Goal: Task Accomplishment & Management: Complete application form

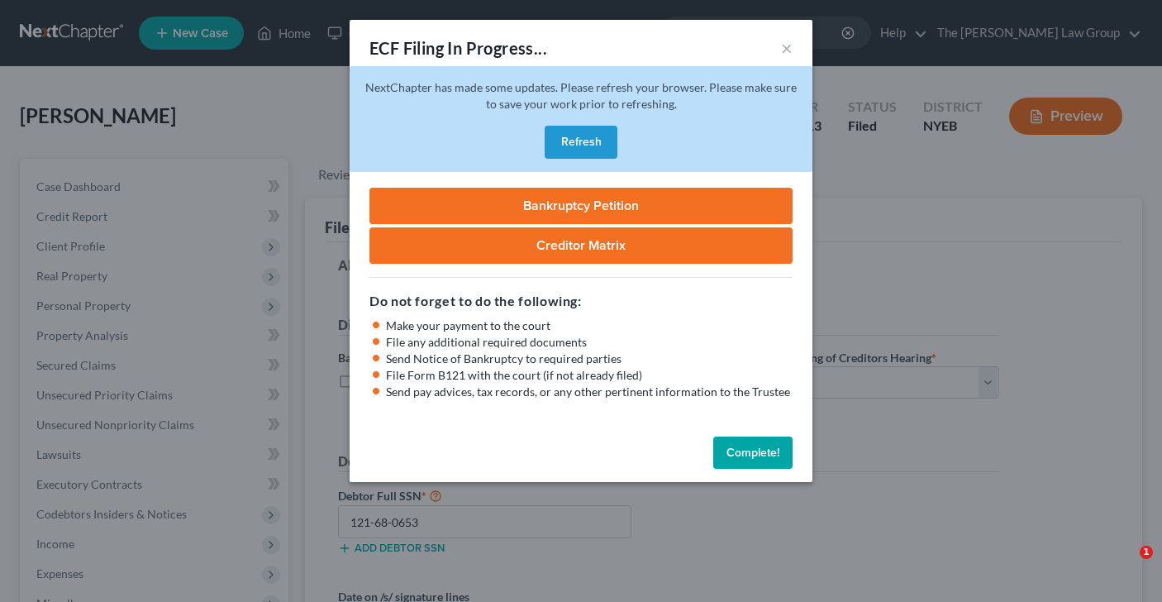
select select "1"
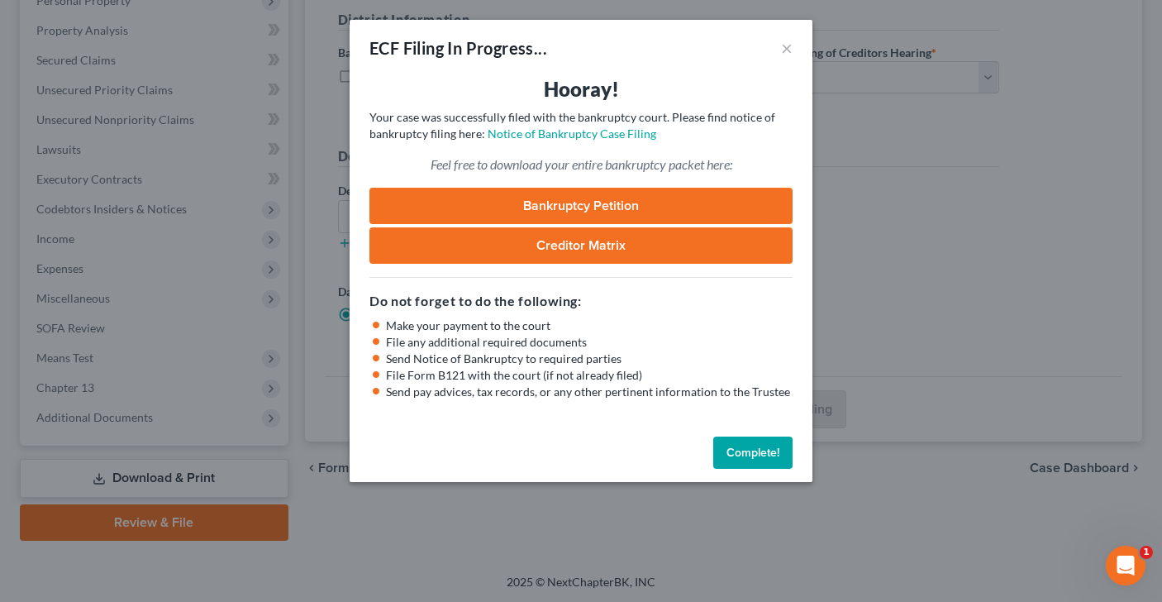
click at [738, 450] on button "Complete!" at bounding box center [752, 452] width 79 height 33
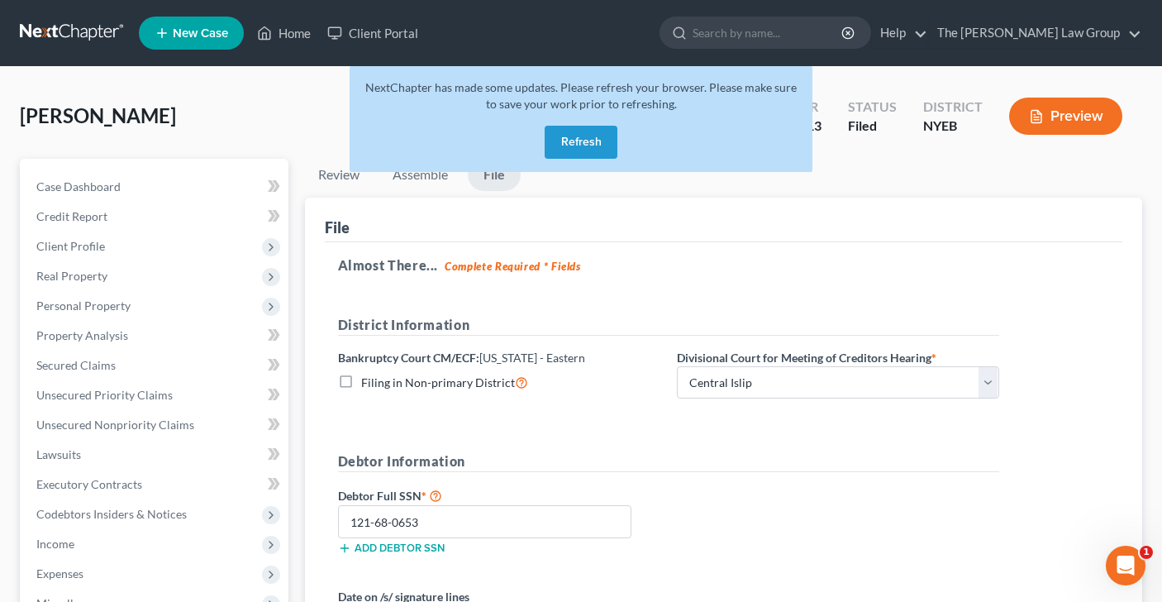
click at [574, 142] on button "Refresh" at bounding box center [581, 142] width 73 height 33
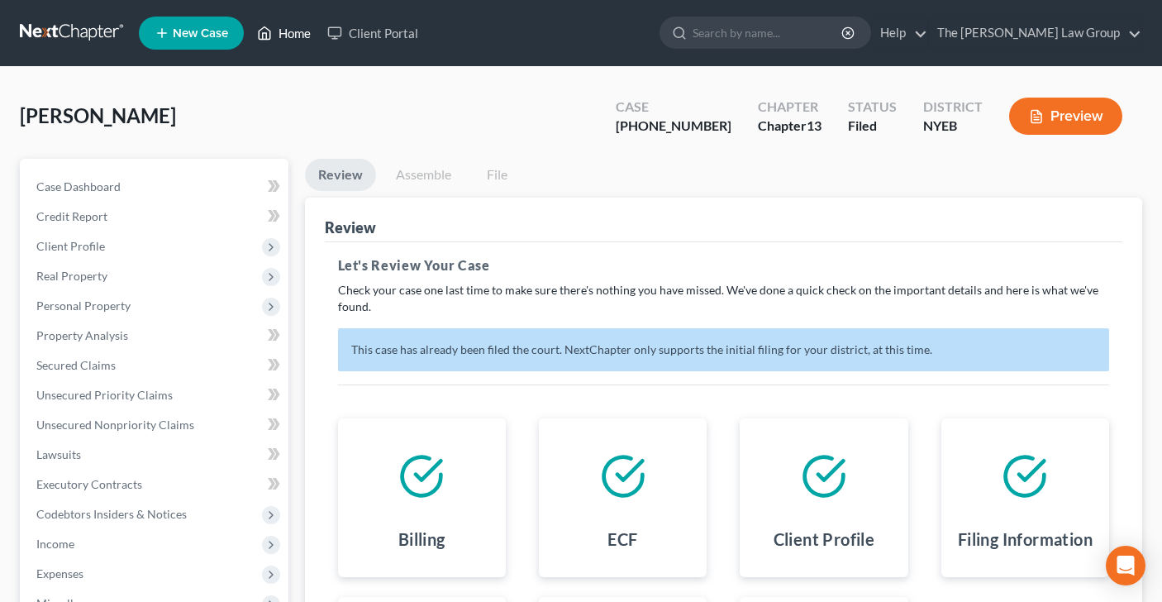
click at [297, 33] on link "Home" at bounding box center [284, 33] width 70 height 30
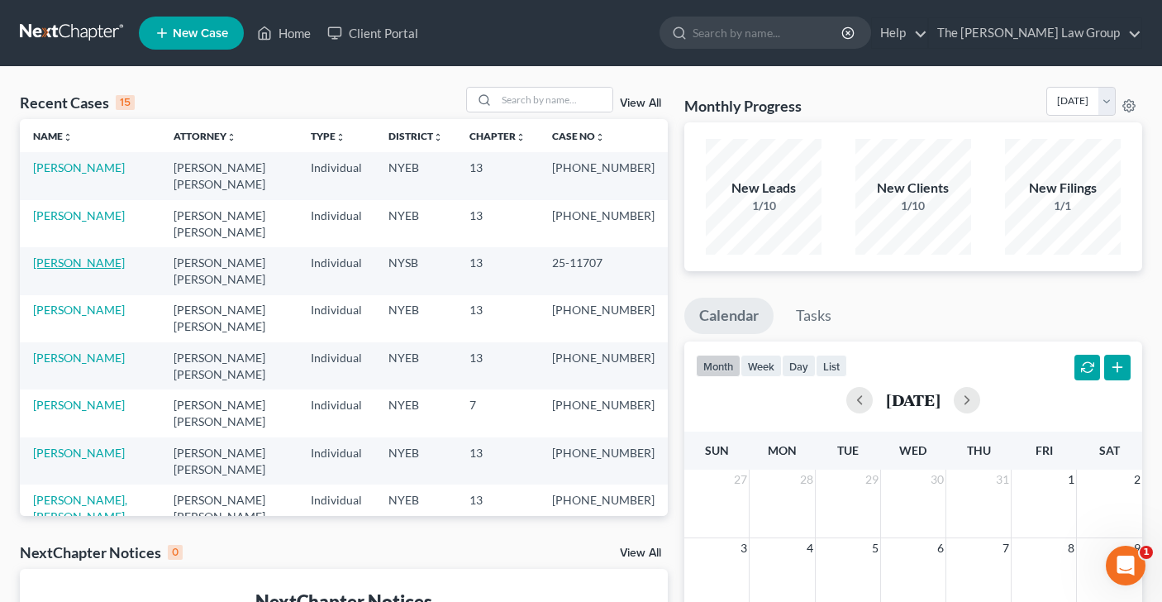
click at [85, 255] on link "[PERSON_NAME]" at bounding box center [79, 262] width 92 height 14
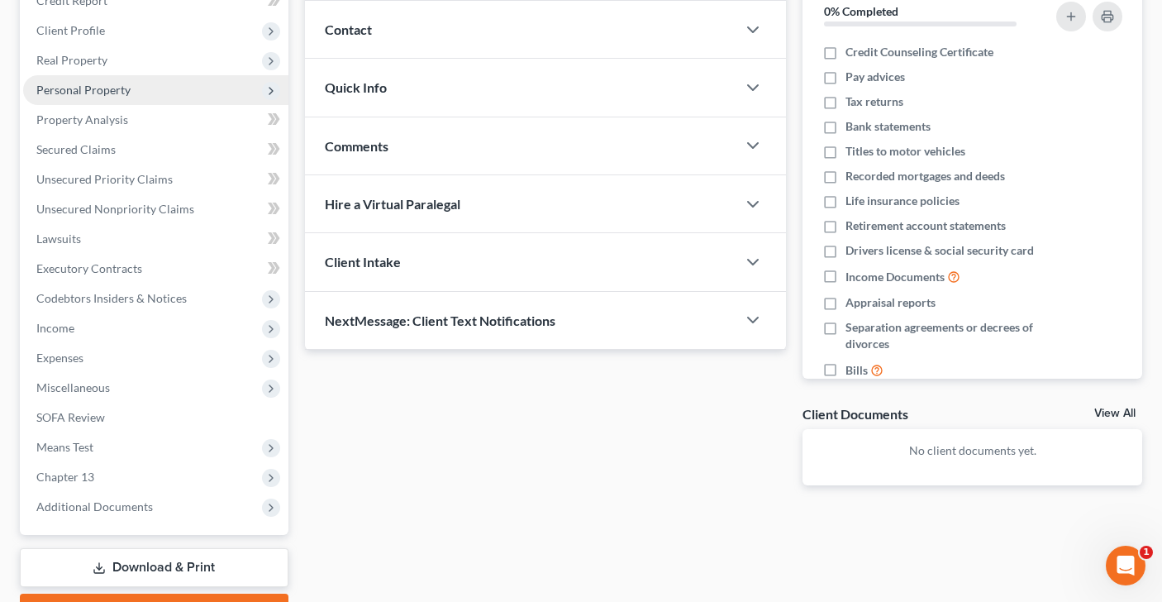
scroll to position [305, 0]
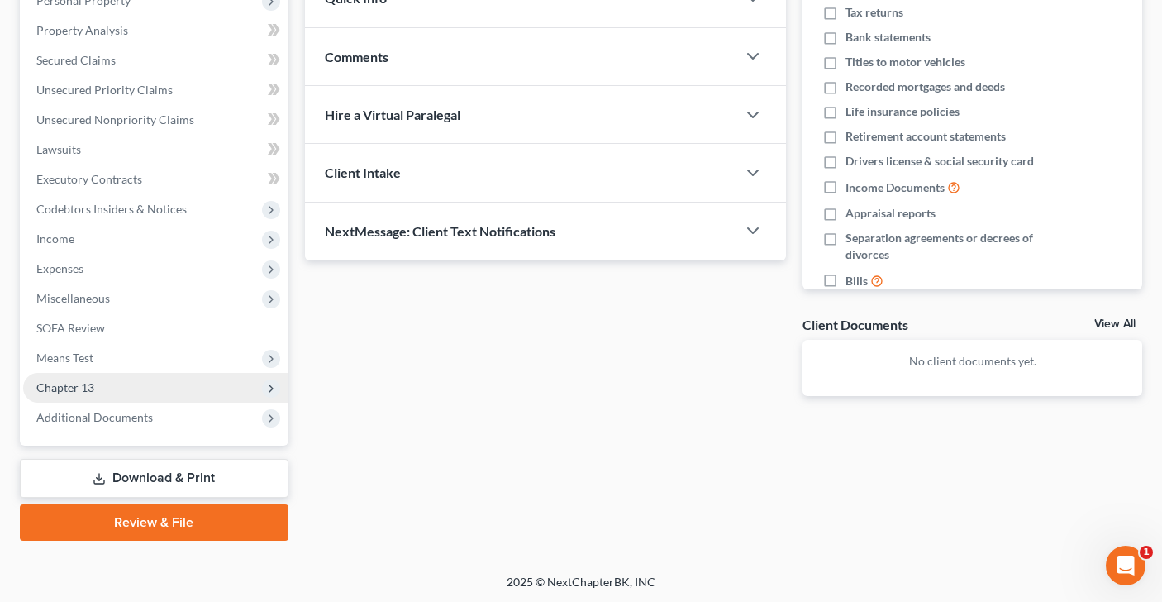
click at [253, 383] on span "Chapter 13" at bounding box center [155, 388] width 265 height 30
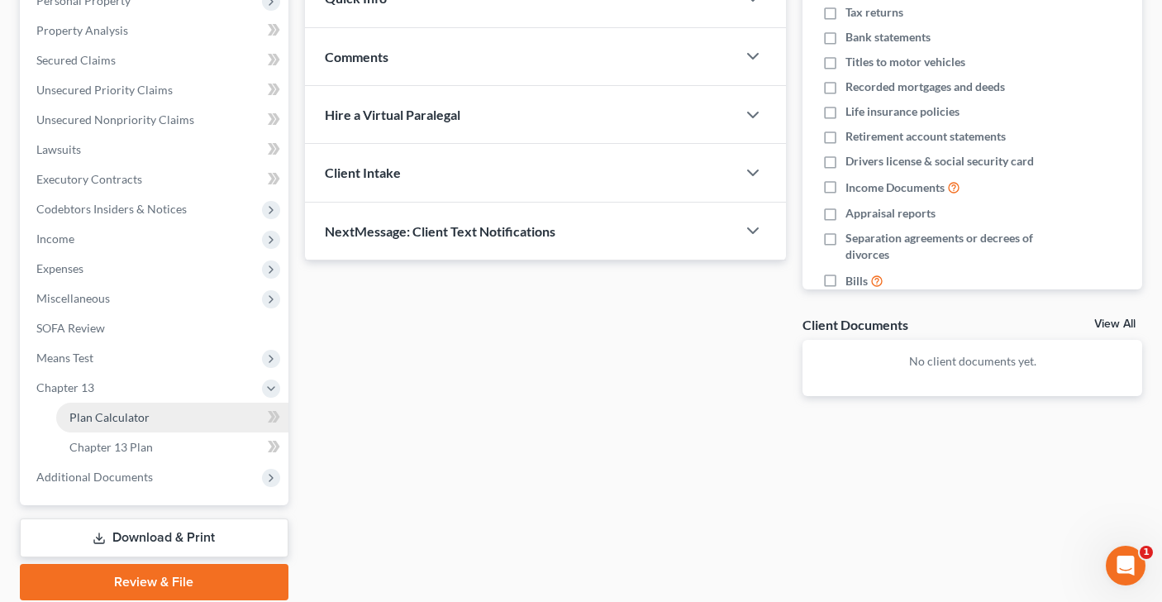
click at [247, 411] on link "Plan Calculator" at bounding box center [172, 417] width 232 height 30
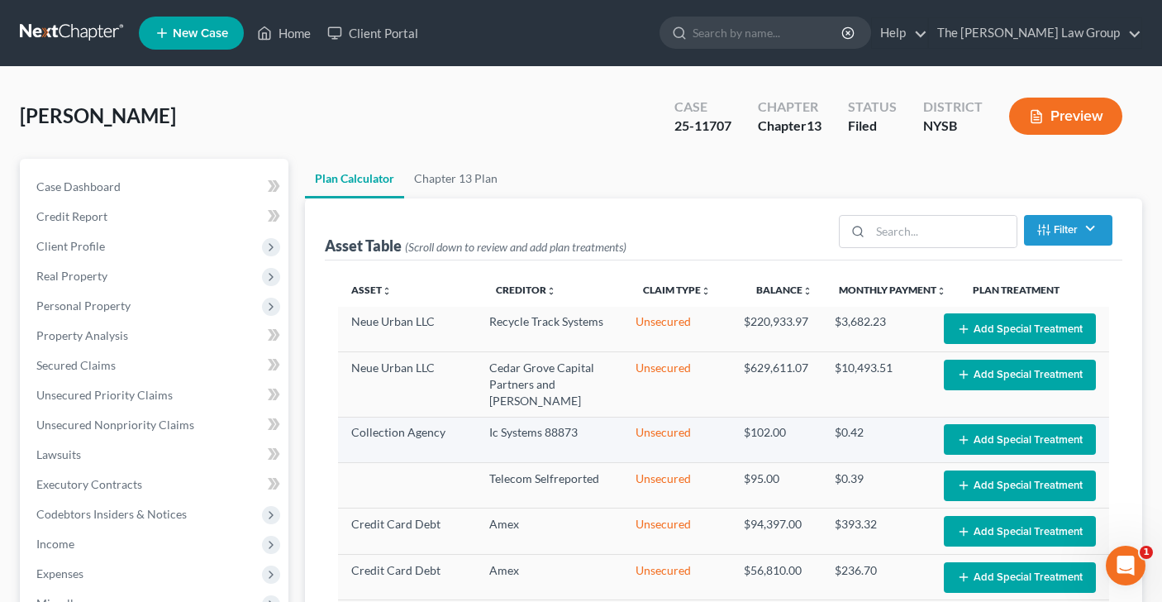
select select "59"
click at [1007, 333] on button "Add Special Treatment" at bounding box center [1020, 328] width 152 height 31
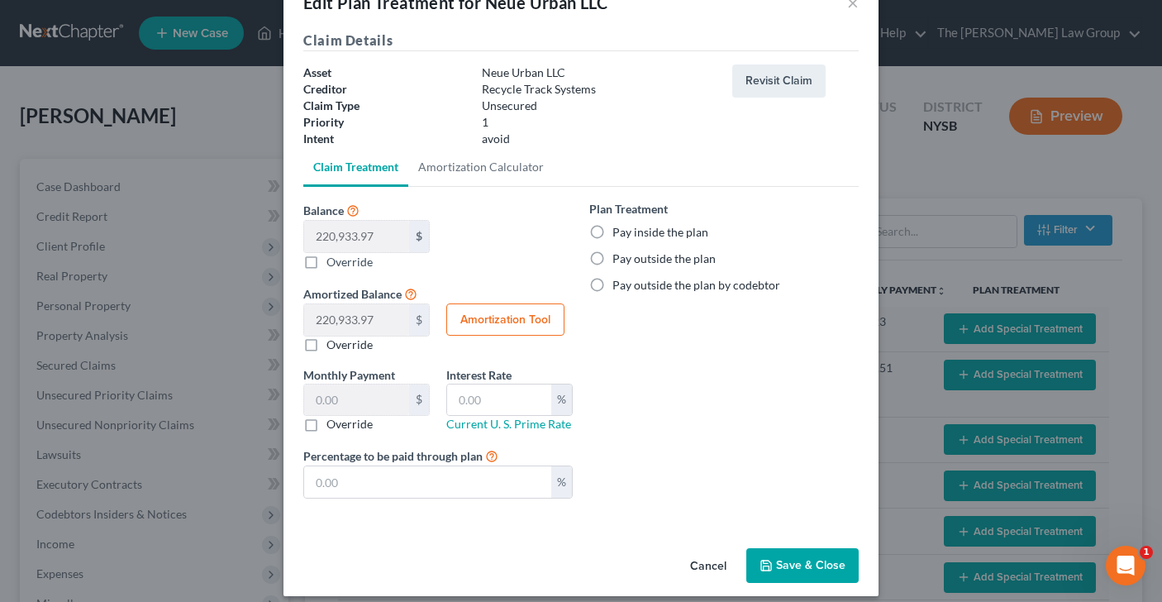
scroll to position [59, 0]
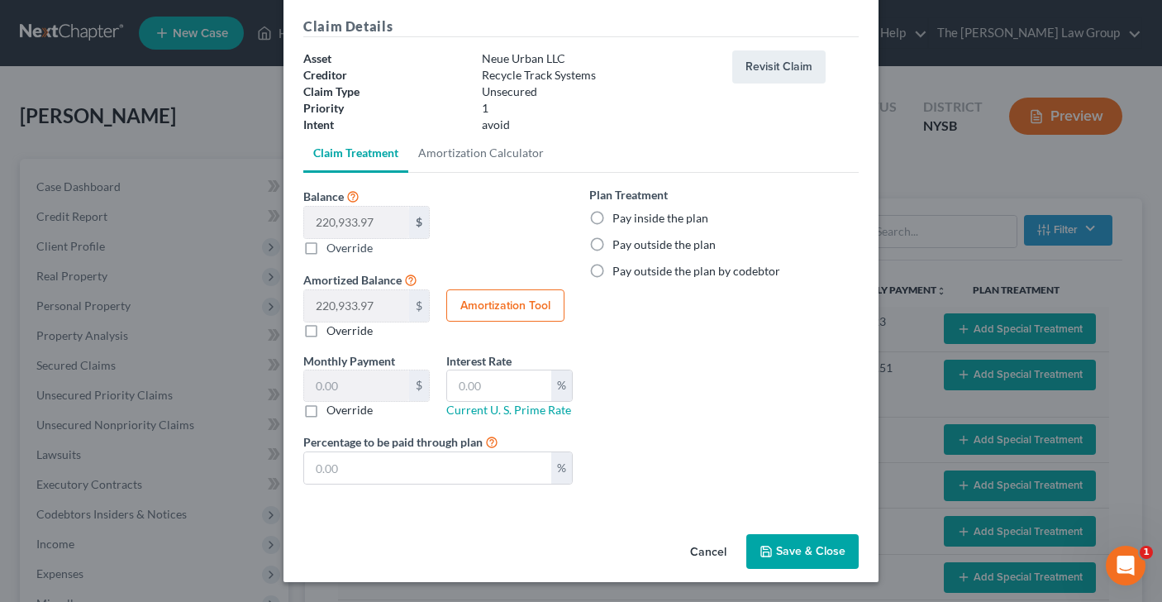
click at [612, 245] on label "Pay outside the plan" at bounding box center [663, 244] width 103 height 17
click at [619, 245] on input "Pay outside the plan" at bounding box center [624, 241] width 11 height 11
radio input "true"
click at [787, 553] on button "Save & Close" at bounding box center [802, 551] width 112 height 35
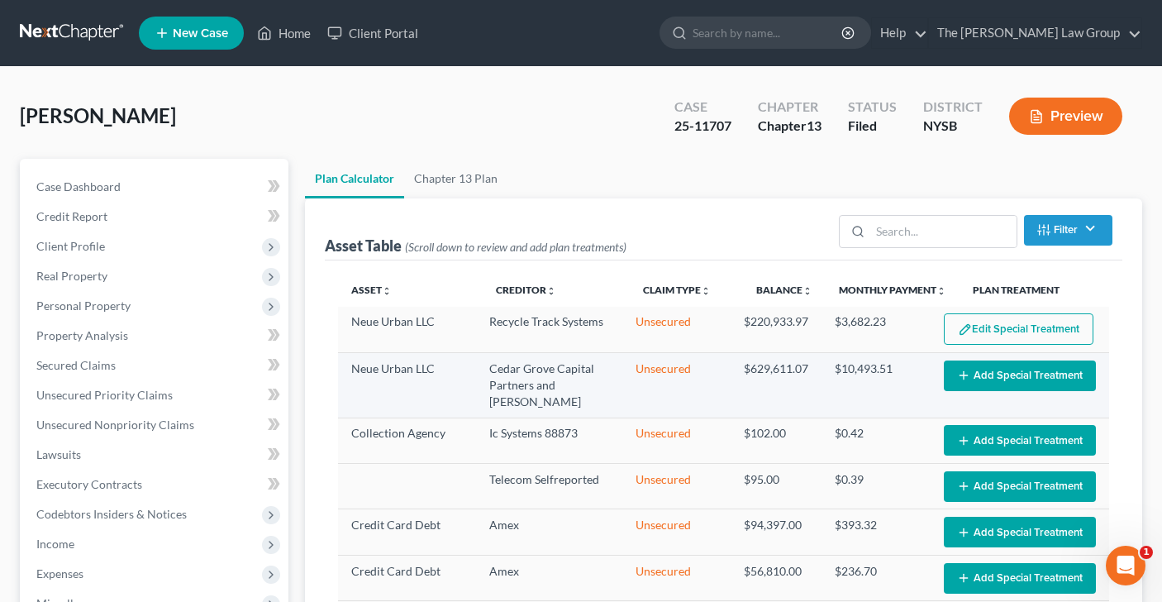
select select "59"
click at [1009, 321] on button "Edit Special Treatment" at bounding box center [1019, 328] width 150 height 31
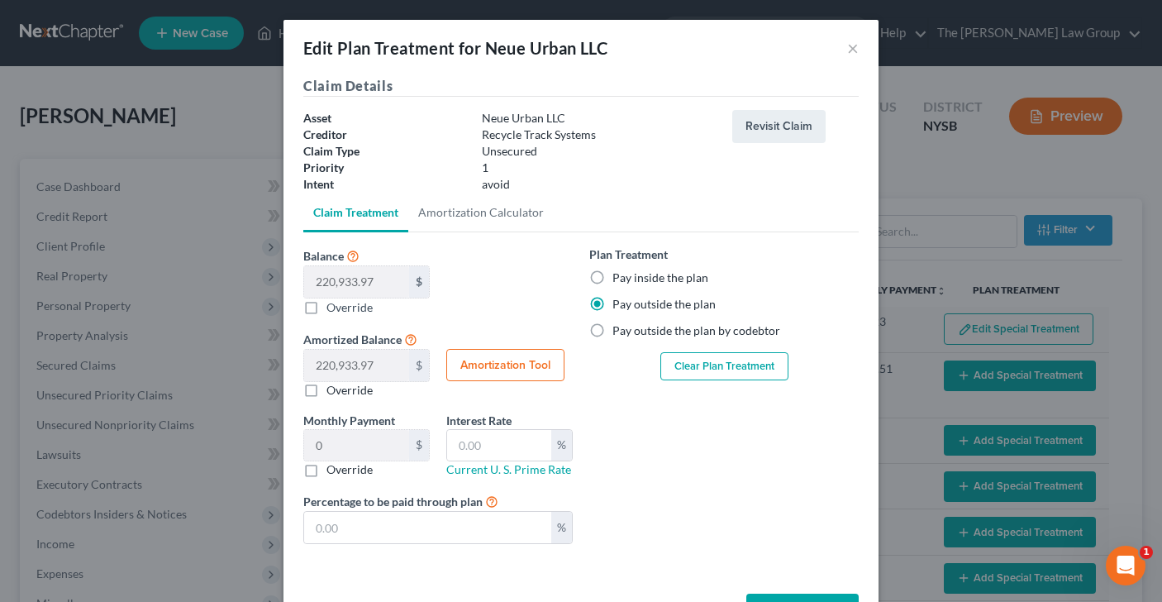
click at [326, 473] on label "Override" at bounding box center [349, 469] width 46 height 17
click at [333, 472] on input "Override" at bounding box center [338, 466] width 11 height 11
checkbox input "true"
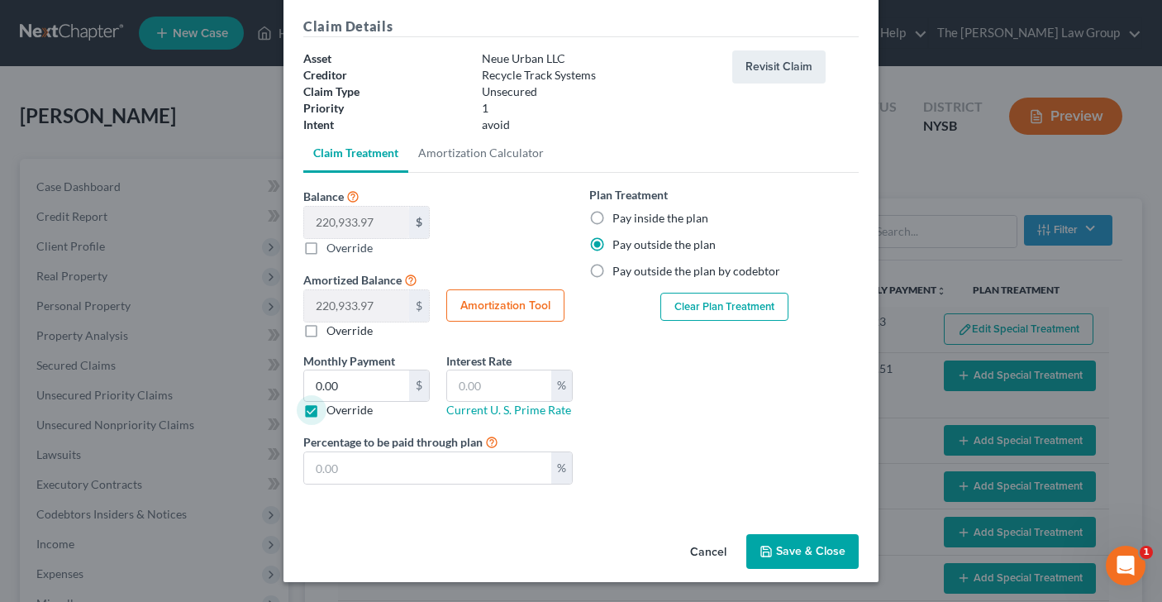
click at [811, 548] on button "Save & Close" at bounding box center [802, 551] width 112 height 35
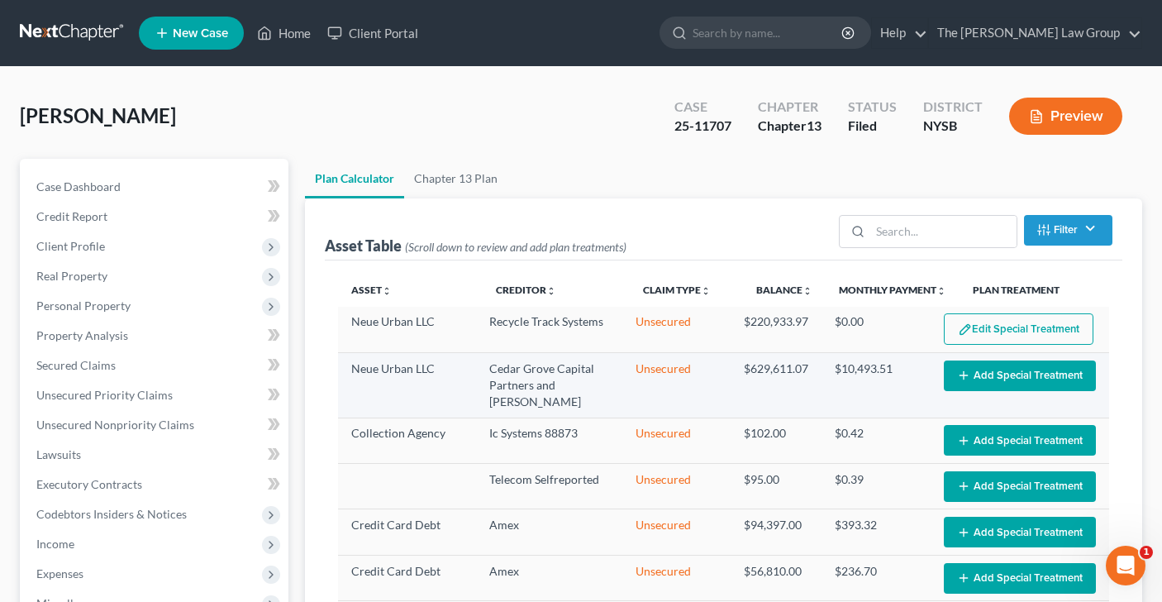
select select "59"
click at [1020, 374] on button "Add Special Treatment" at bounding box center [1020, 375] width 152 height 31
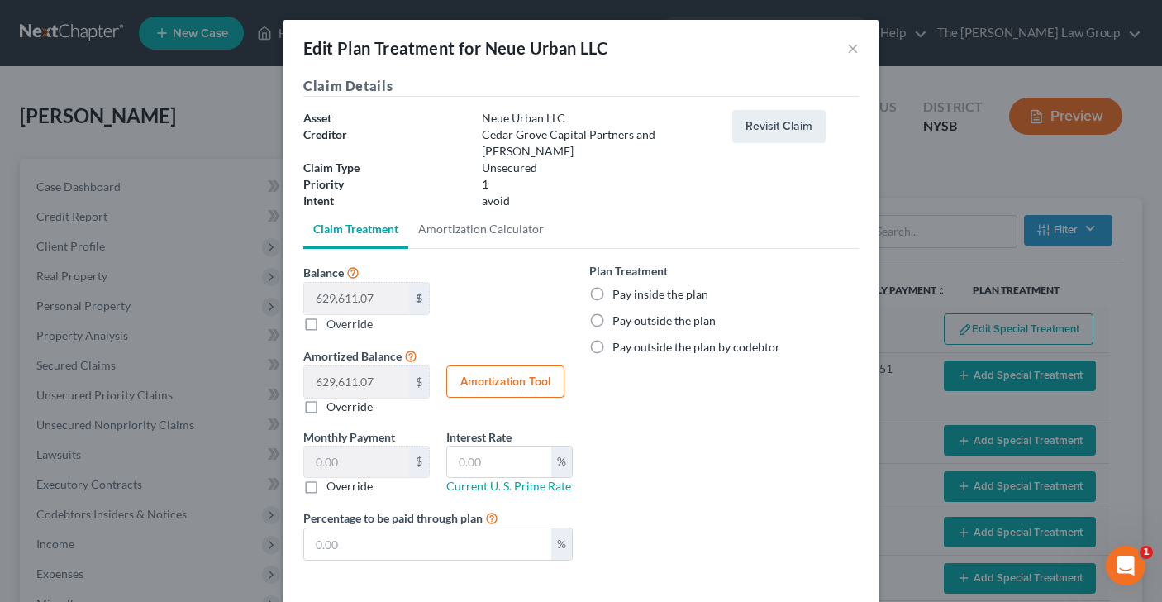
click at [326, 483] on label "Override" at bounding box center [349, 486] width 46 height 17
click at [333, 483] on input "Override" at bounding box center [338, 483] width 11 height 11
checkbox input "true"
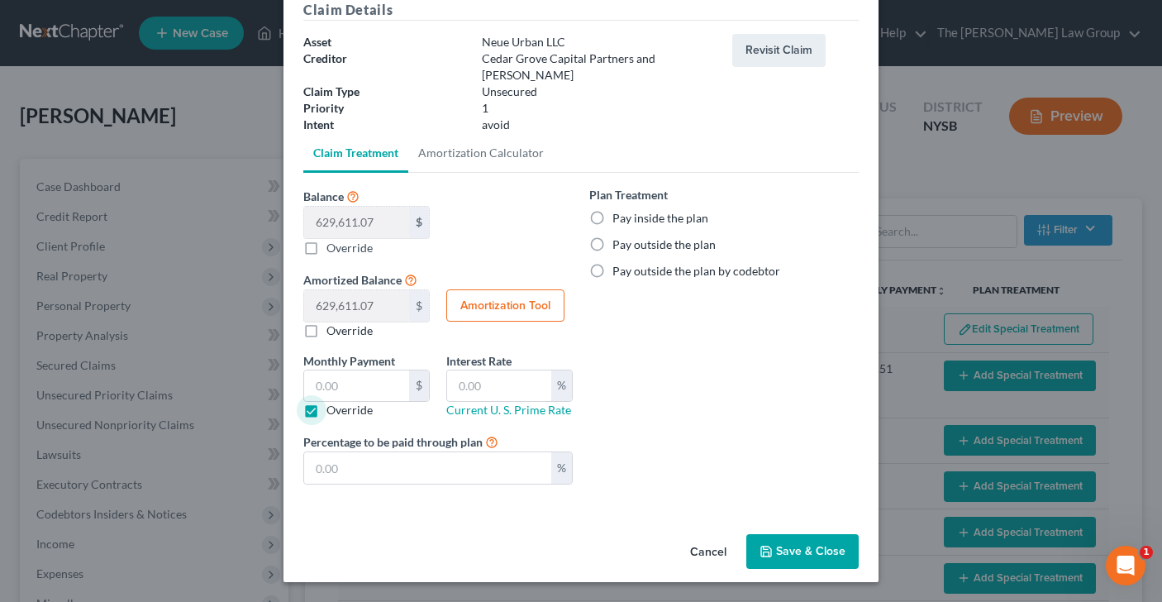
click at [806, 550] on button "Save & Close" at bounding box center [802, 551] width 112 height 35
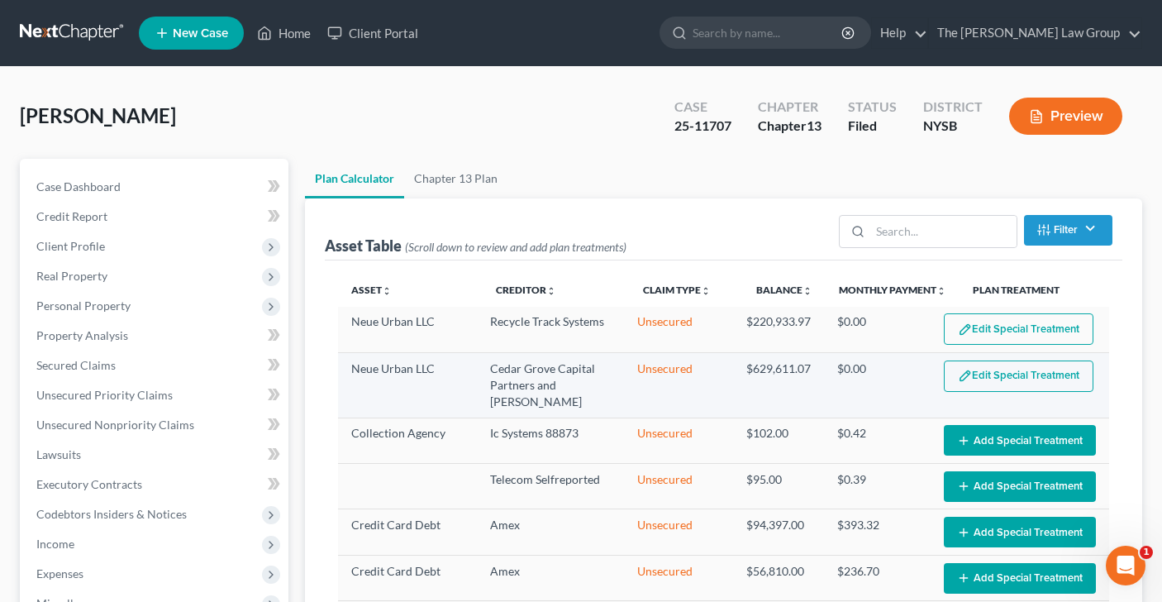
select select "59"
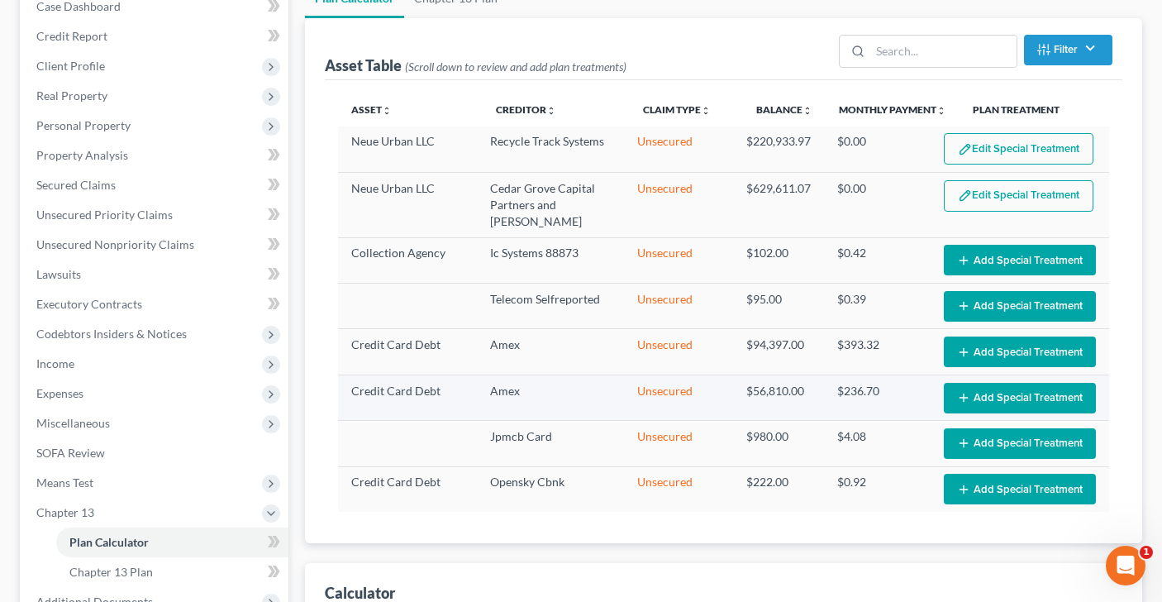
scroll to position [181, 0]
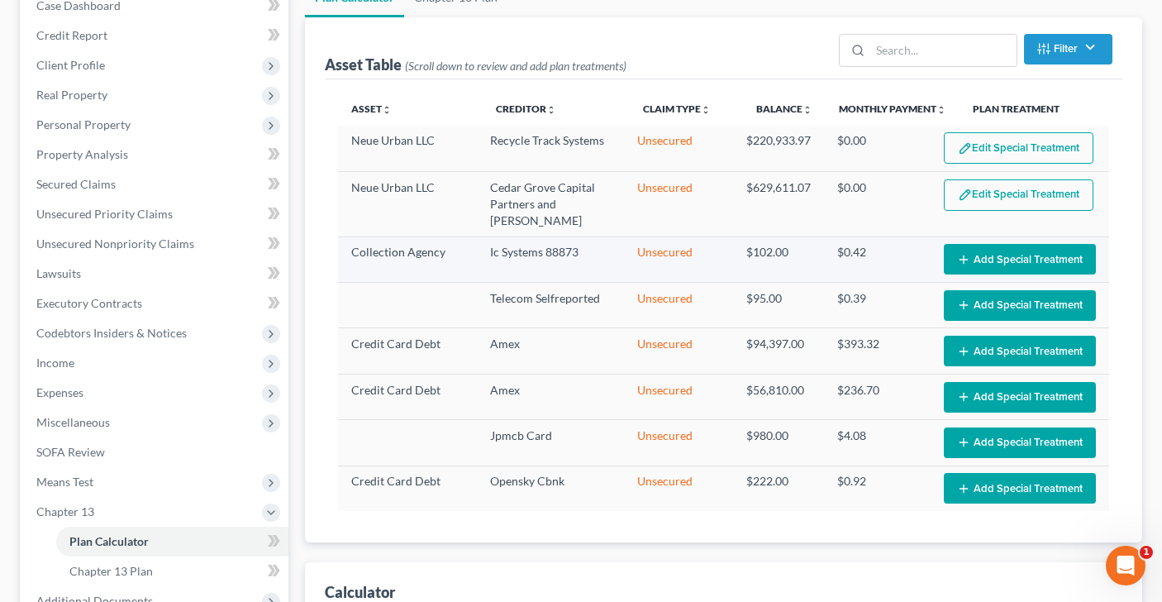
click at [1020, 259] on button "Add Special Treatment" at bounding box center [1020, 259] width 152 height 31
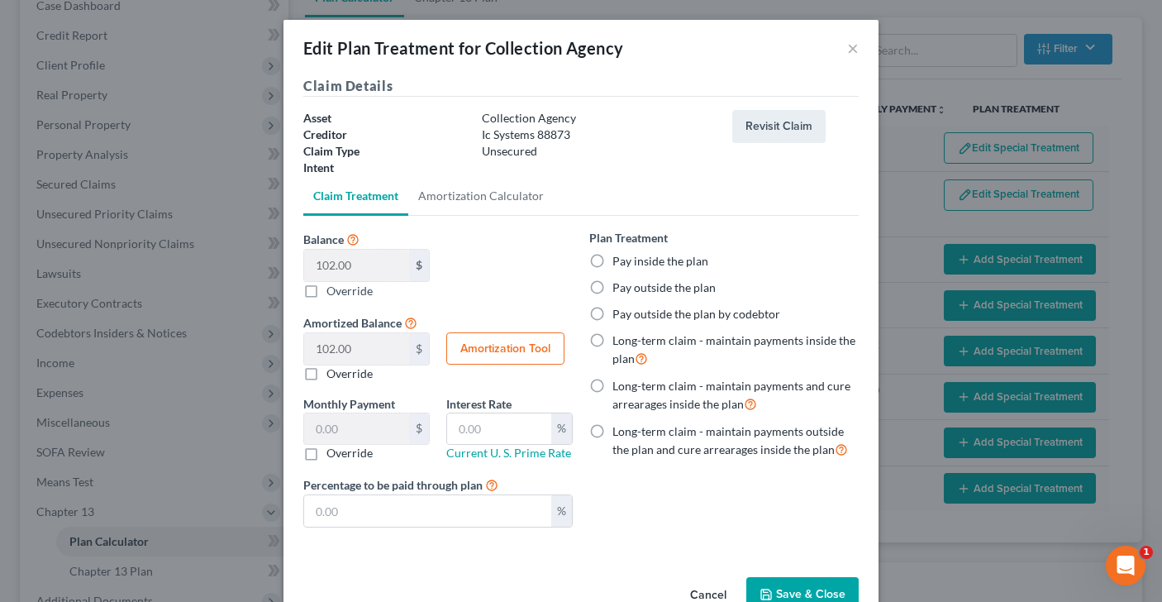
click at [612, 260] on label "Pay inside the plan" at bounding box center [660, 261] width 96 height 17
click at [619, 260] on input "Pay inside the plan" at bounding box center [624, 258] width 11 height 11
radio input "true"
click at [808, 586] on button "Save & Close" at bounding box center [802, 594] width 112 height 35
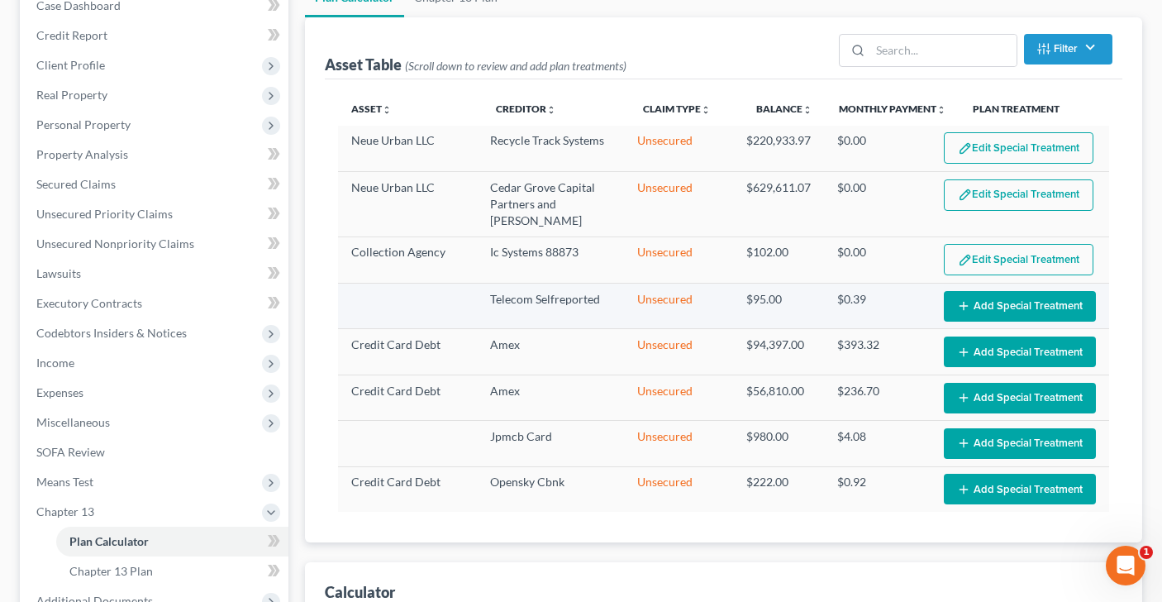
select select "59"
click at [989, 305] on button "Add Special Treatment" at bounding box center [1020, 306] width 152 height 31
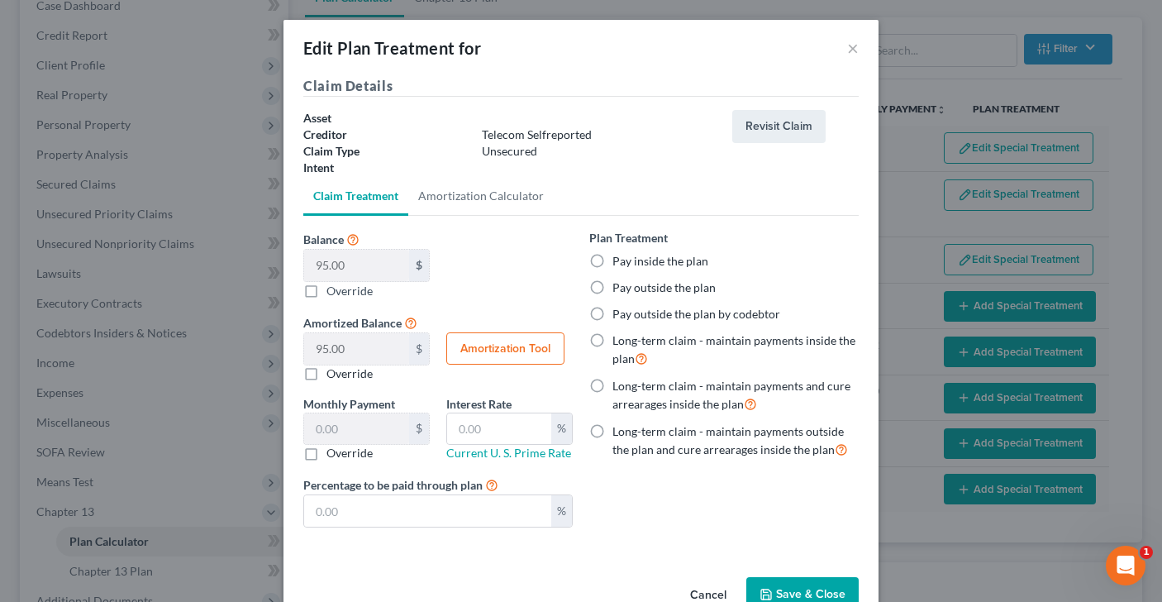
click at [612, 261] on label "Pay inside the plan" at bounding box center [660, 261] width 96 height 17
click at [619, 261] on input "Pay inside the plan" at bounding box center [624, 258] width 11 height 11
radio input "true"
click at [829, 587] on button "Save & Close" at bounding box center [802, 594] width 112 height 35
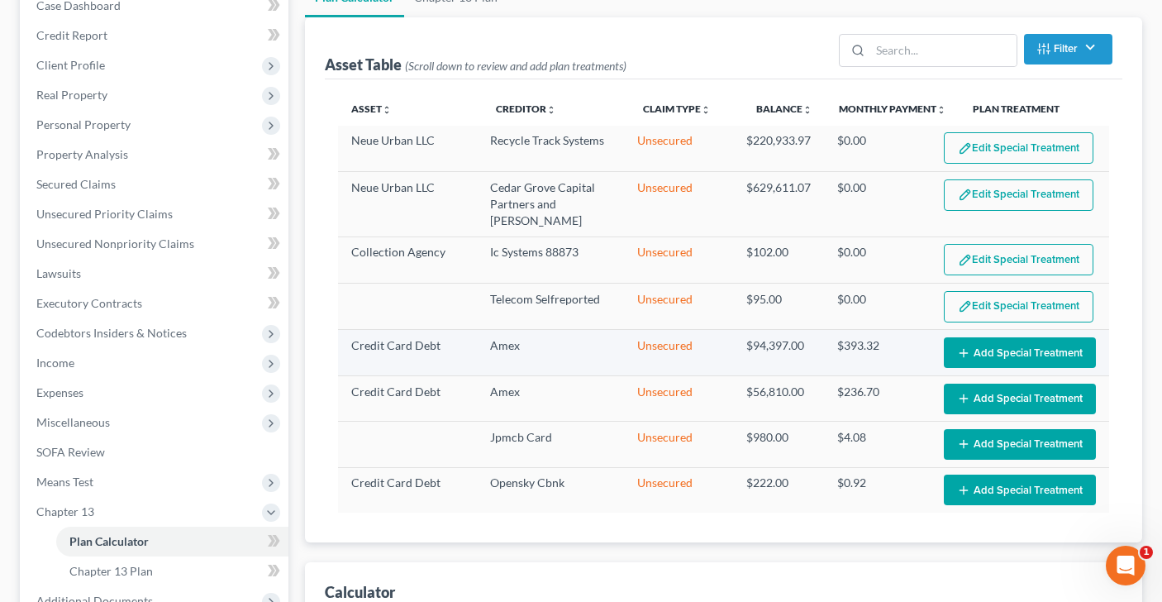
select select "59"
click at [1034, 355] on button "Add Special Treatment" at bounding box center [1020, 352] width 152 height 31
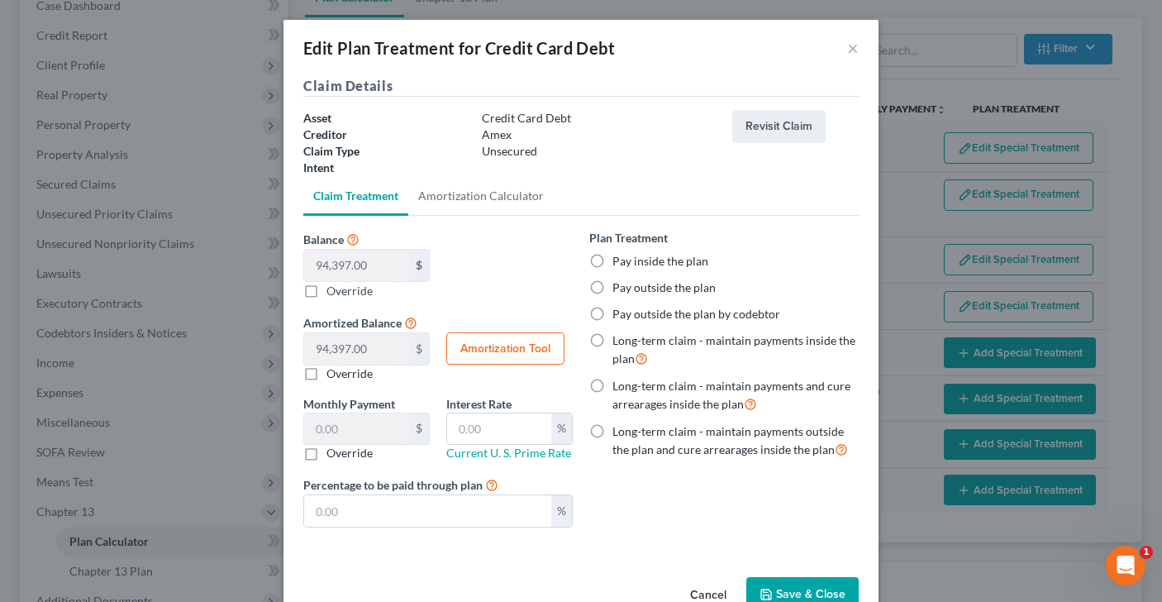
click at [612, 258] on label "Pay inside the plan" at bounding box center [660, 261] width 96 height 17
click at [619, 258] on input "Pay inside the plan" at bounding box center [624, 258] width 11 height 11
radio input "true"
click at [821, 583] on button "Save & Close" at bounding box center [802, 594] width 112 height 35
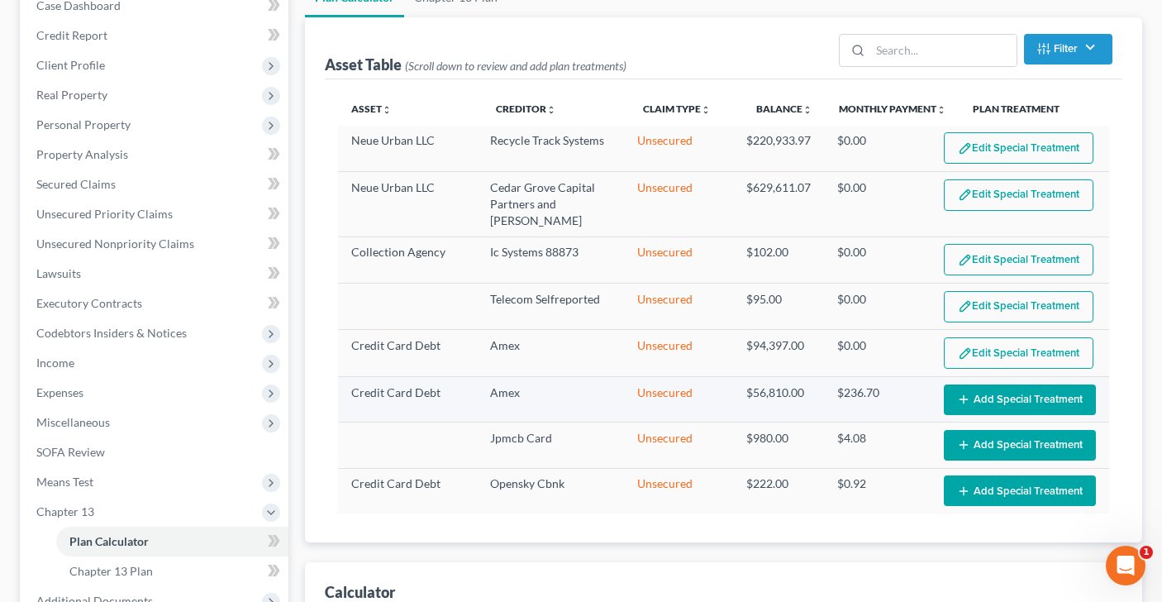
select select "59"
click at [1004, 392] on button "Add Special Treatment" at bounding box center [1020, 399] width 152 height 31
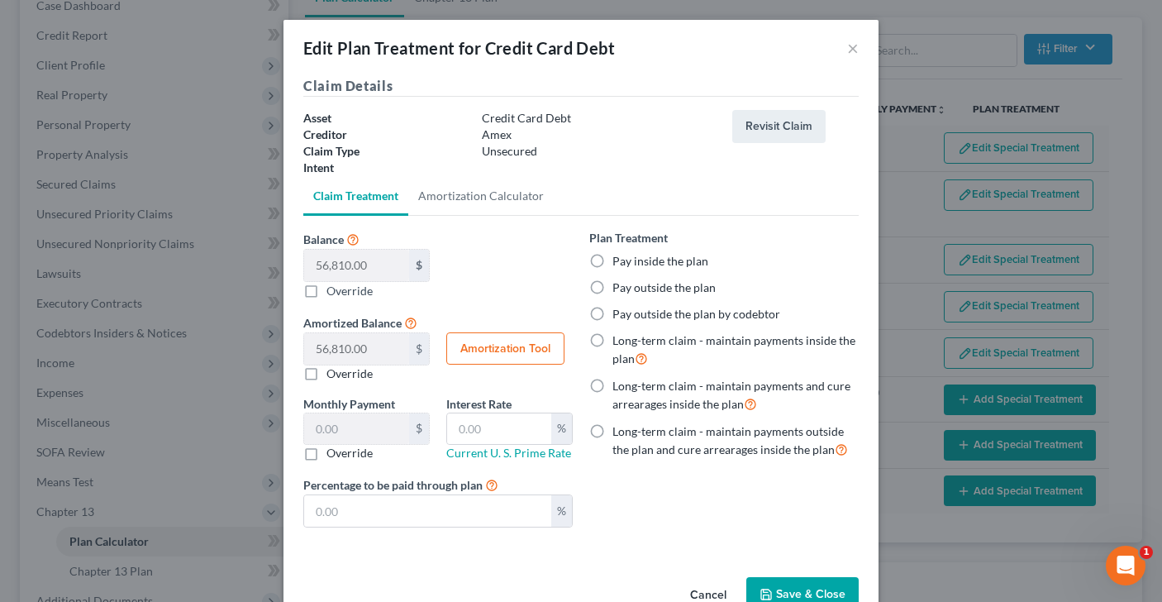
click at [612, 258] on label "Pay inside the plan" at bounding box center [660, 261] width 96 height 17
click at [619, 258] on input "Pay inside the plan" at bounding box center [624, 258] width 11 height 11
radio input "true"
click at [800, 585] on button "Save & Close" at bounding box center [802, 594] width 112 height 35
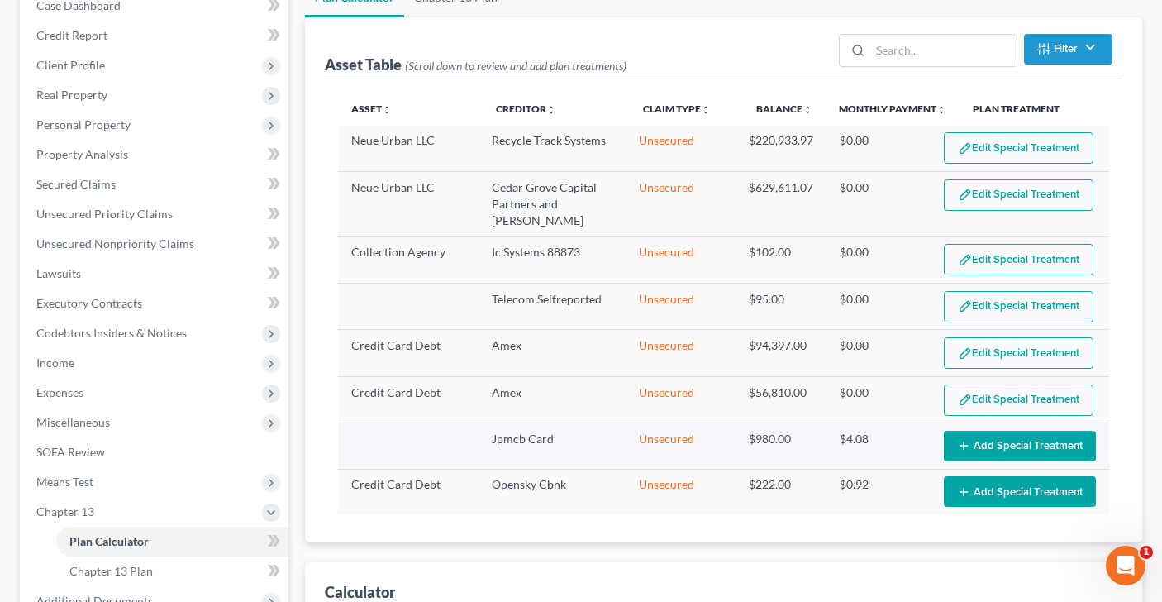
select select "59"
click at [982, 443] on button "Add Special Treatment" at bounding box center [1020, 445] width 152 height 31
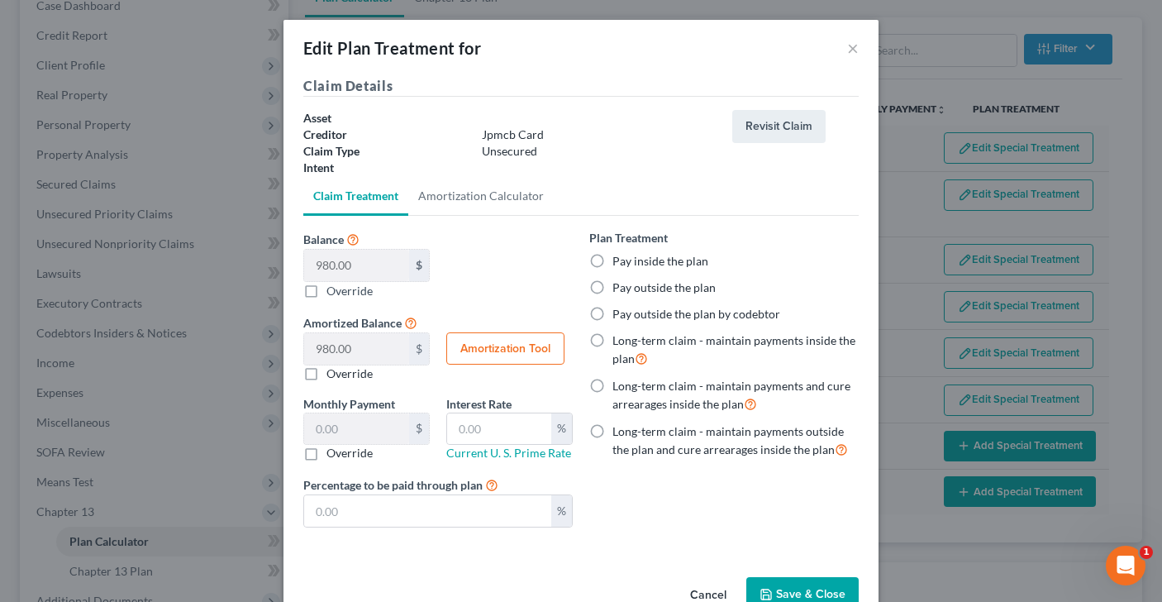
click at [612, 261] on label "Pay inside the plan" at bounding box center [660, 261] width 96 height 17
click at [619, 261] on input "Pay inside the plan" at bounding box center [624, 258] width 11 height 11
radio input "true"
click at [808, 589] on button "Save & Close" at bounding box center [802, 594] width 112 height 35
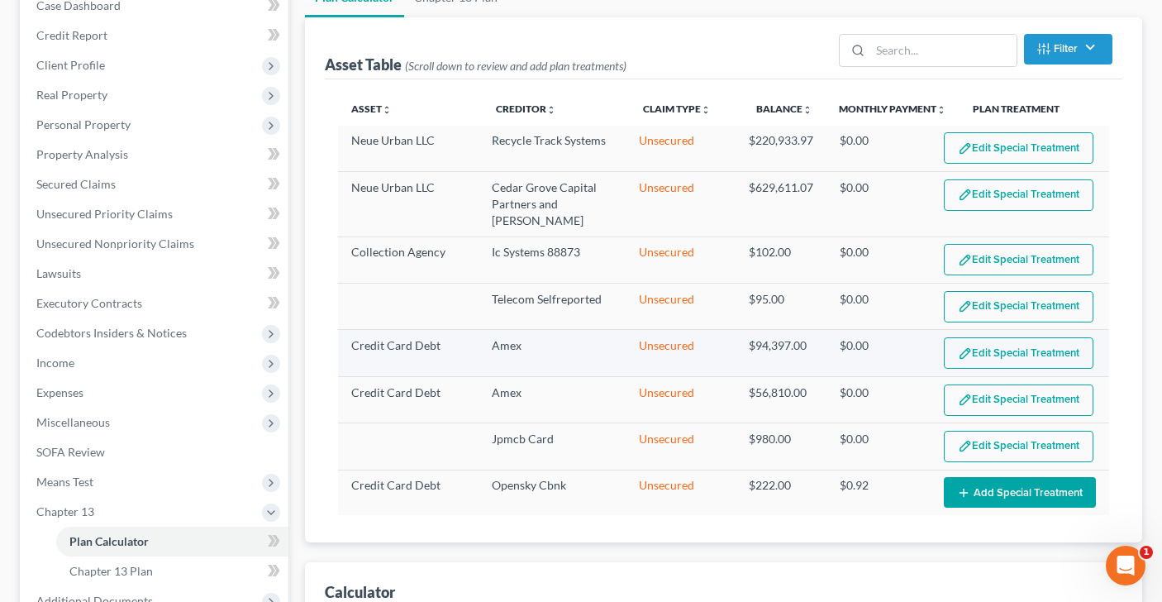
scroll to position [6, 0]
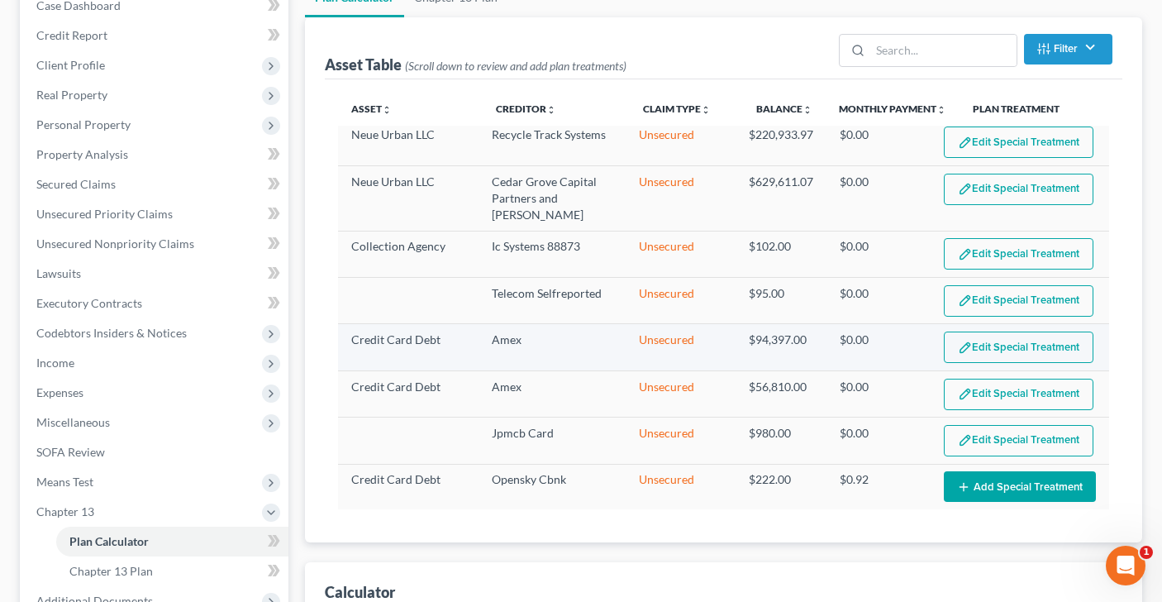
select select "59"
click at [1002, 487] on button "Add Special Treatment" at bounding box center [1020, 486] width 152 height 31
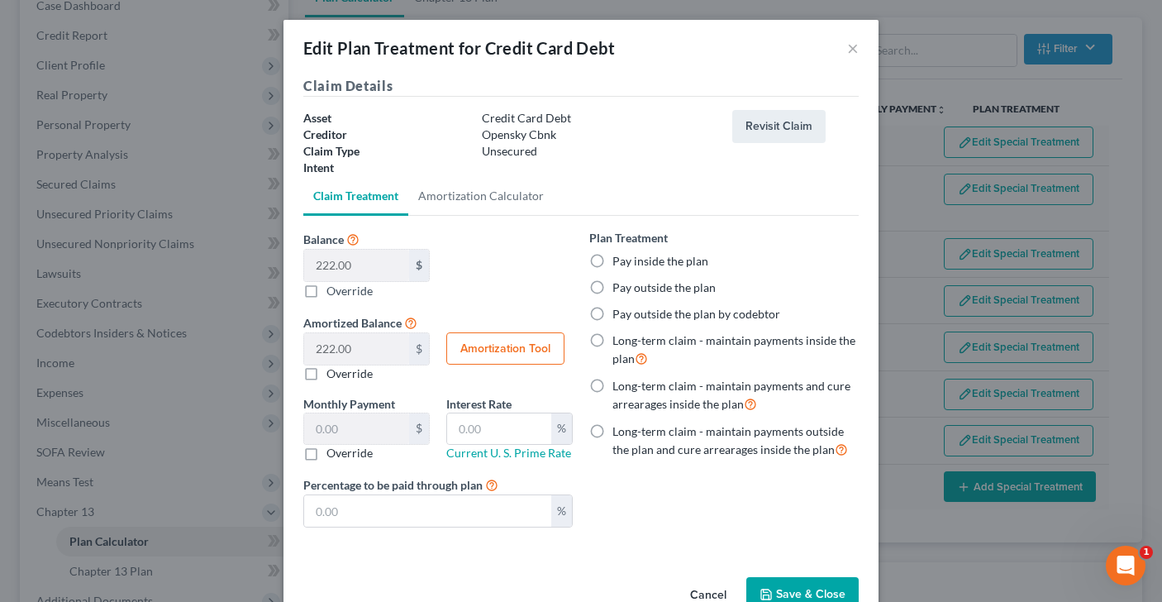
click at [612, 264] on label "Pay inside the plan" at bounding box center [660, 261] width 96 height 17
click at [619, 264] on input "Pay inside the plan" at bounding box center [624, 258] width 11 height 11
radio input "true"
click at [805, 592] on button "Save & Close" at bounding box center [802, 594] width 112 height 35
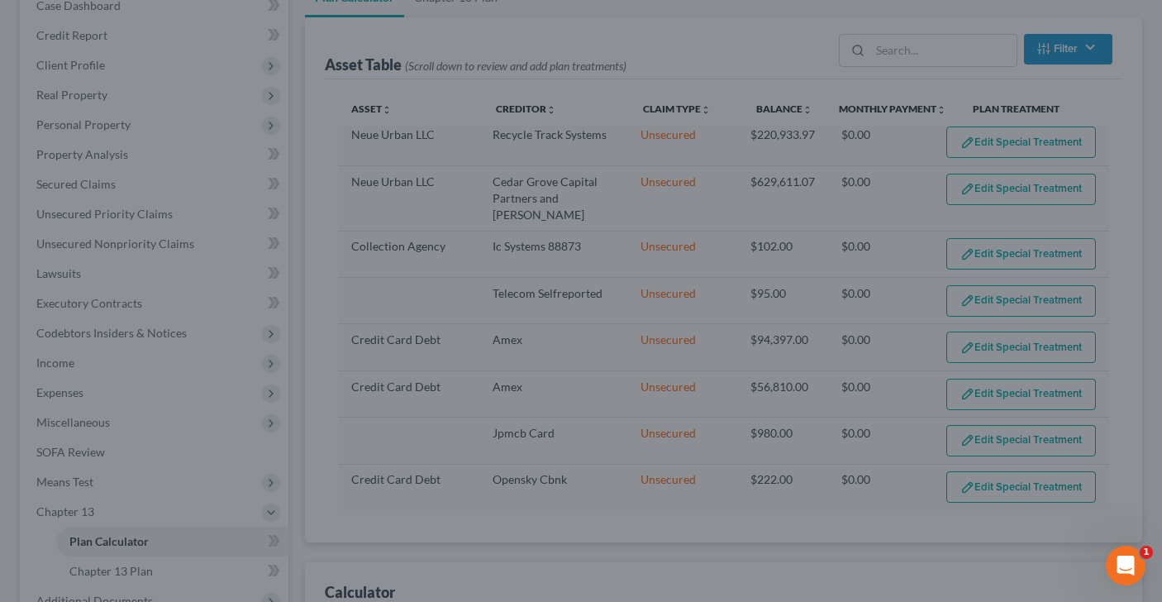
click at [805, 592] on div "Calculator" at bounding box center [724, 584] width 798 height 45
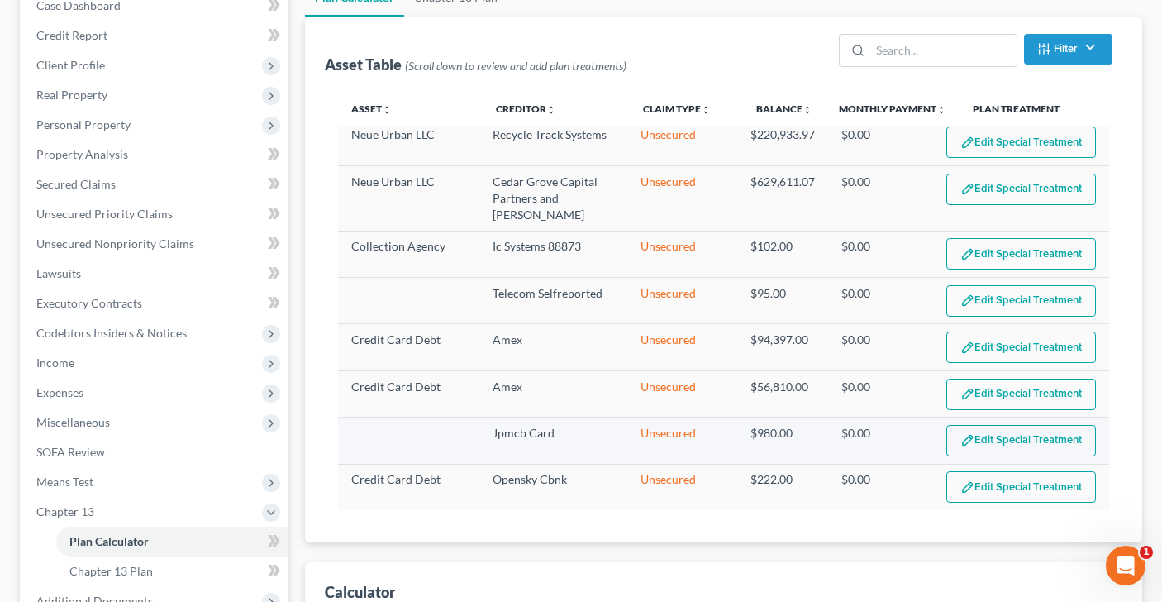
select select "59"
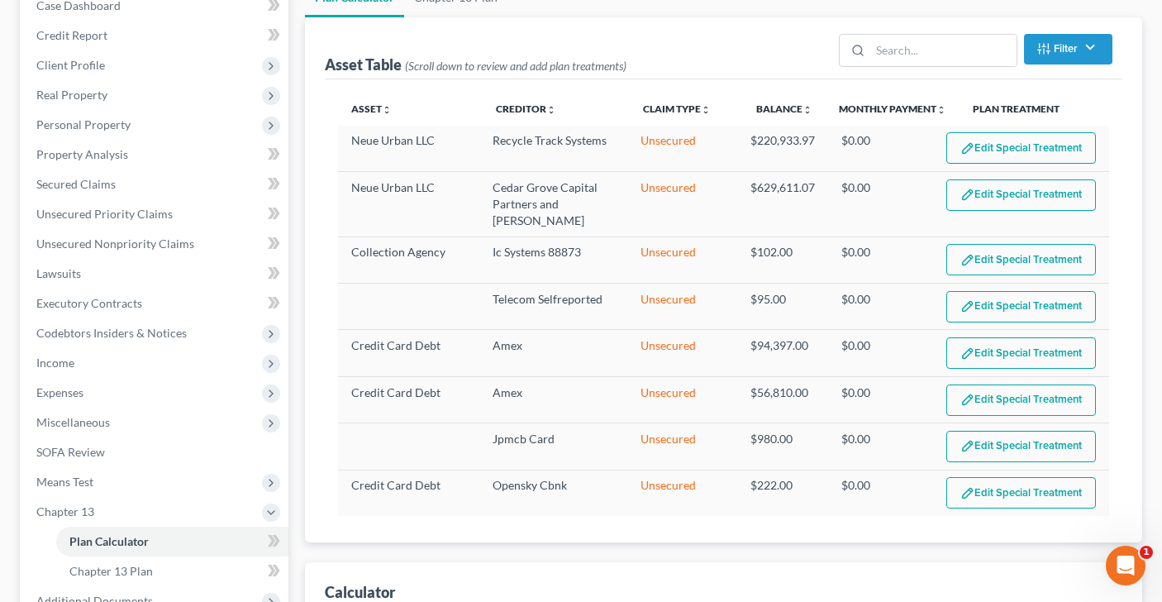
scroll to position [7, 0]
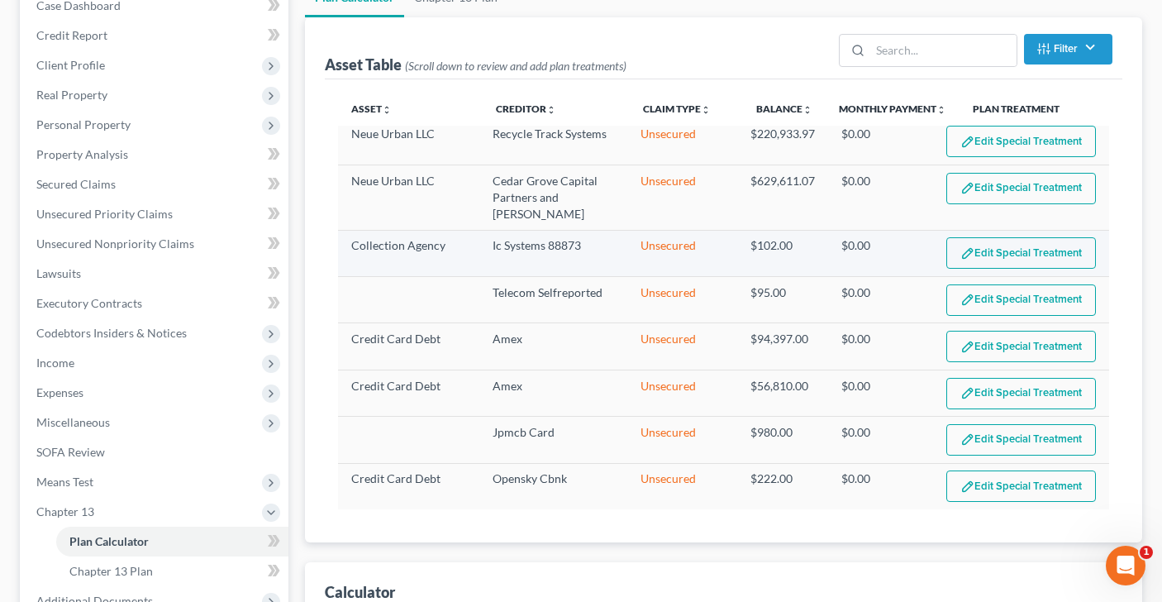
click at [1017, 266] on button "Edit Special Treatment" at bounding box center [1021, 252] width 150 height 31
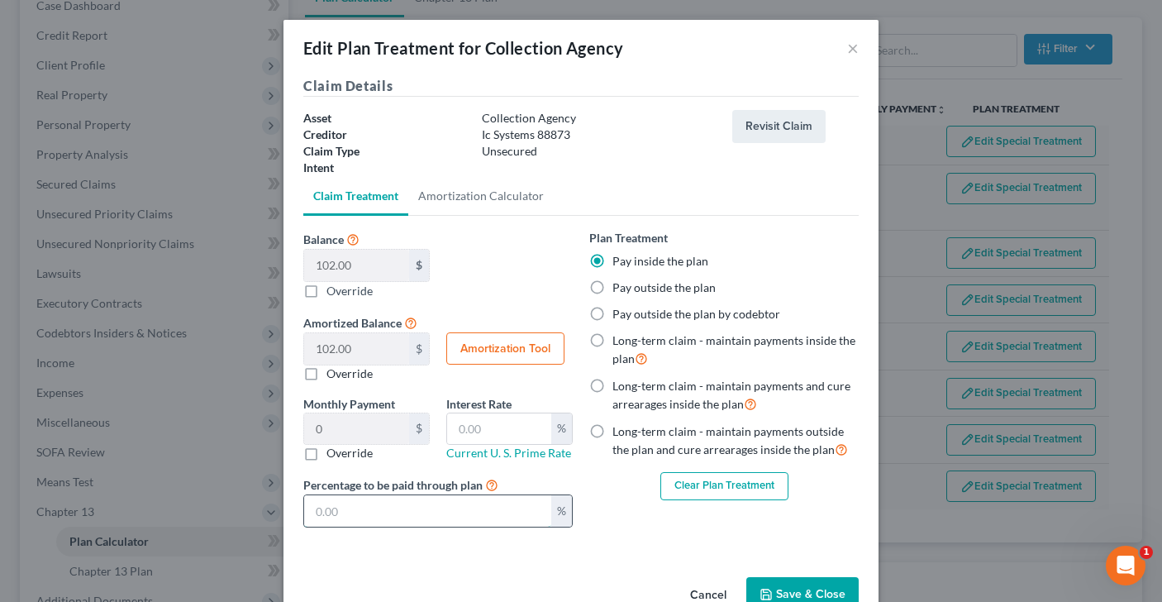
click at [357, 514] on input "text" at bounding box center [427, 510] width 247 height 31
type input "0.01"
type input "10"
type input "1.70"
type input "100"
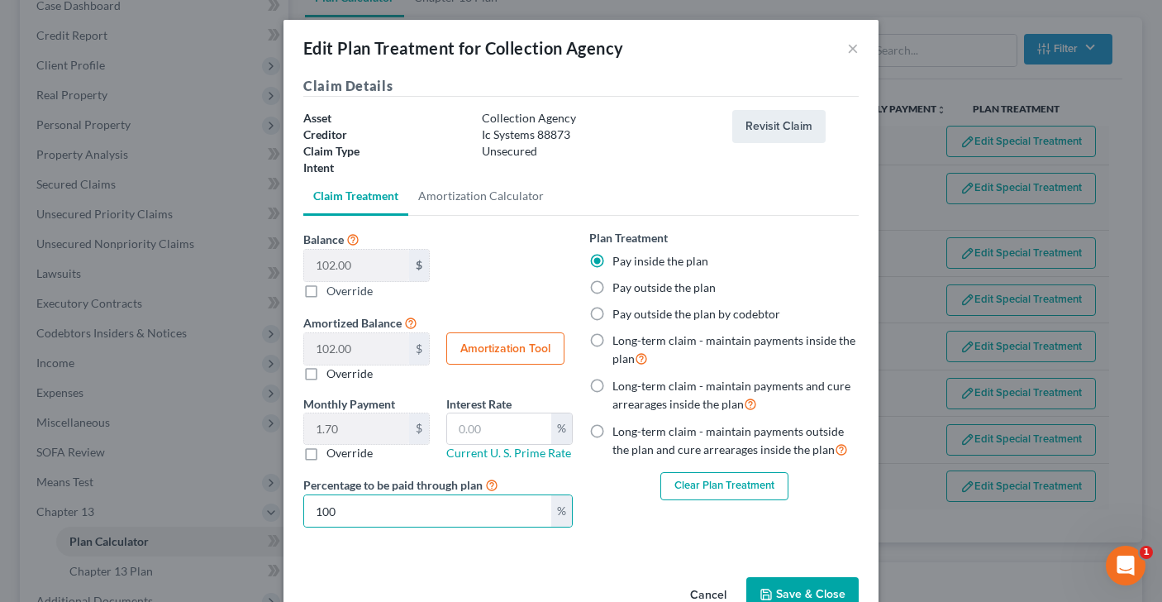
click at [810, 587] on button "Save & Close" at bounding box center [802, 594] width 112 height 35
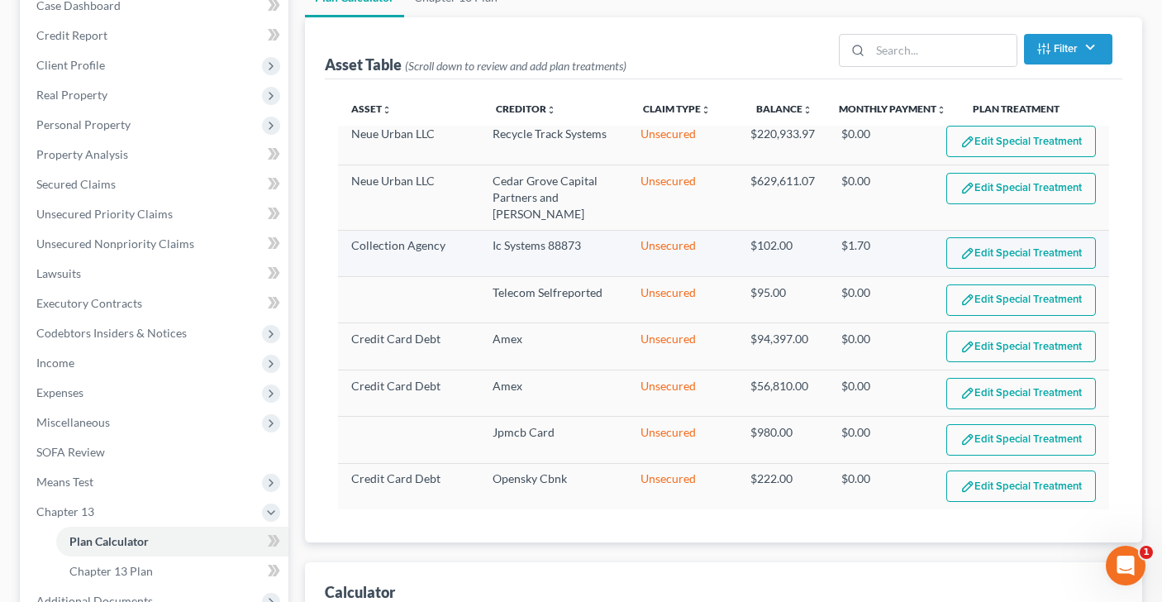
select select "59"
click at [995, 295] on button "Edit Special Treatment" at bounding box center [1021, 299] width 150 height 31
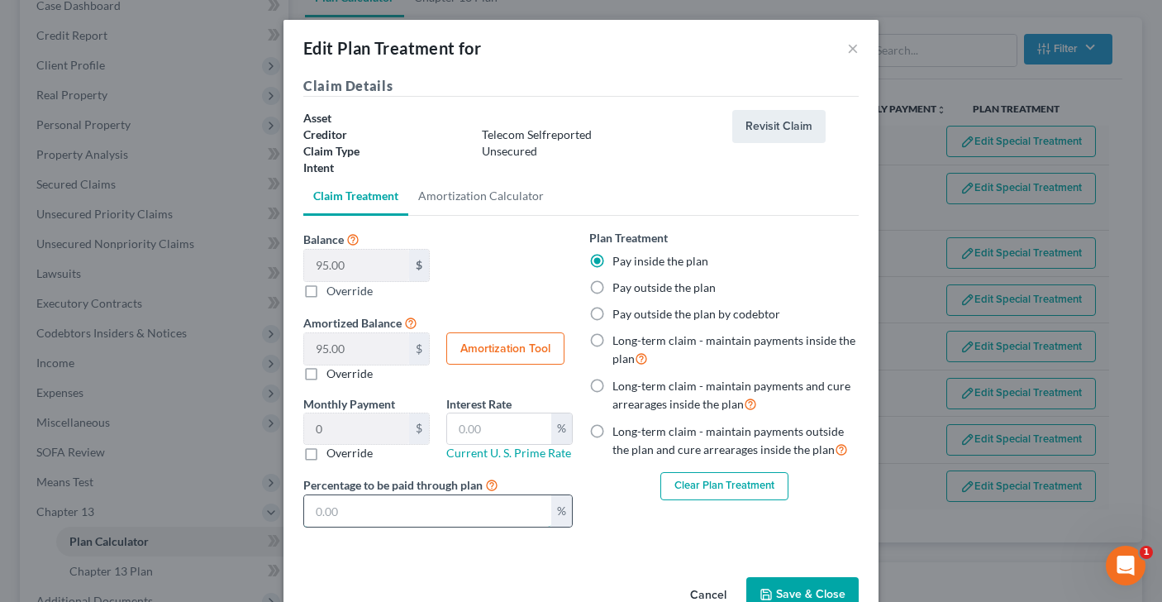
click at [377, 507] on input "text" at bounding box center [427, 510] width 247 height 31
type input "0.01"
type input "1"
type input "0.15"
type input "10"
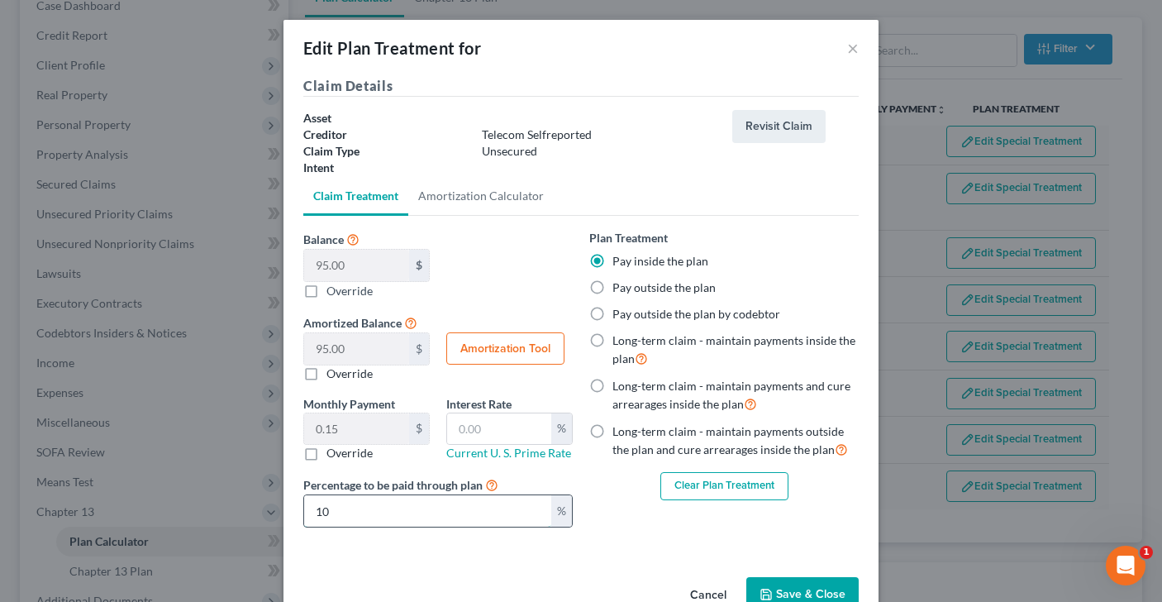
type input "1.58"
type input "100"
click at [767, 581] on button "Save & Close" at bounding box center [802, 594] width 112 height 35
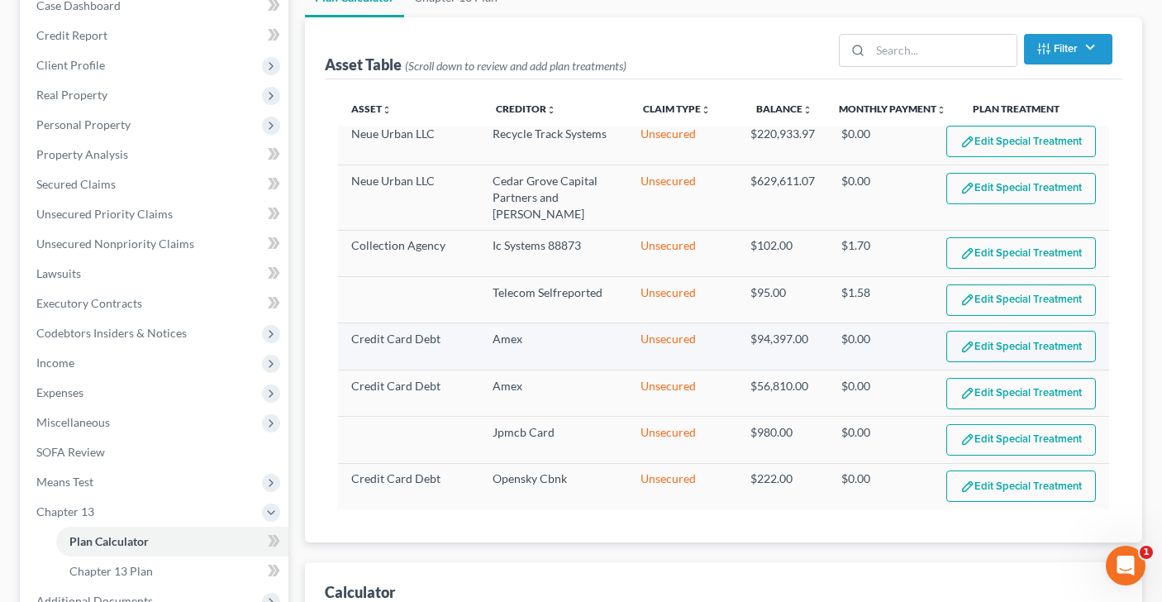
select select "59"
click at [984, 345] on button "Edit Special Treatment" at bounding box center [1021, 346] width 150 height 31
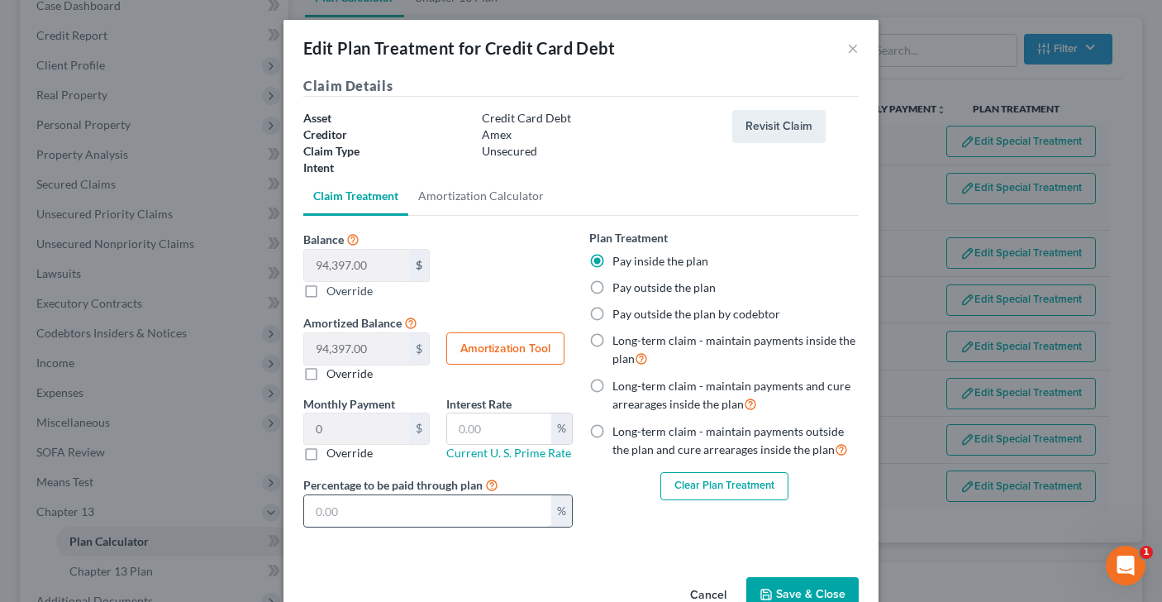
click at [458, 510] on input "text" at bounding box center [427, 510] width 247 height 31
type input "15.73"
type input "1"
type input "157.32"
type input "10"
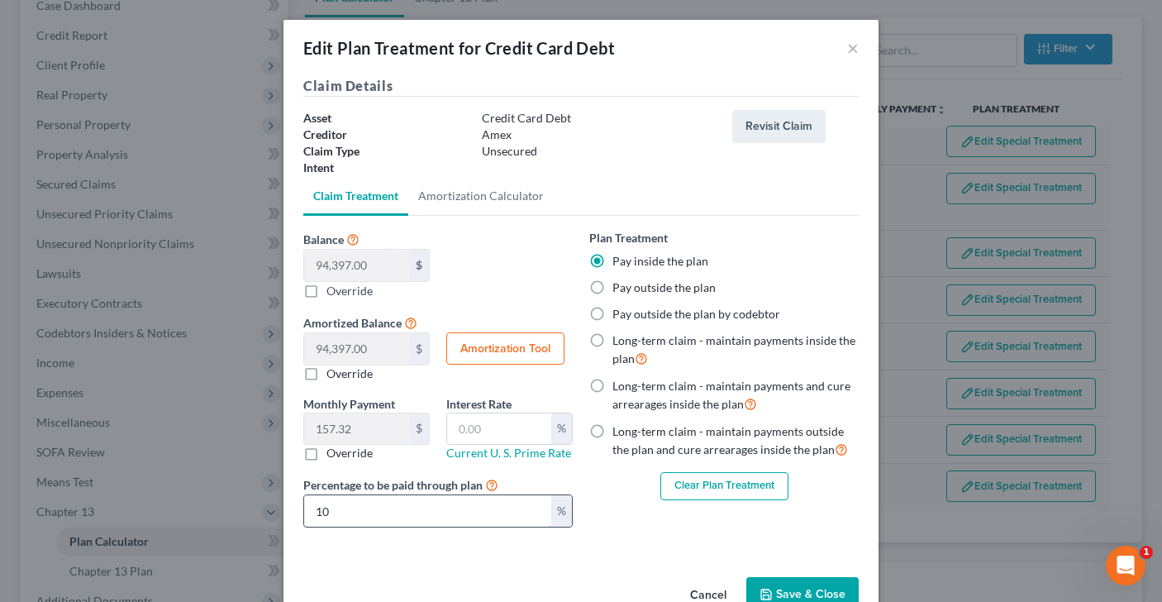
type input "1,573.28"
type input "100"
click at [776, 588] on button "Save & Close" at bounding box center [802, 594] width 112 height 35
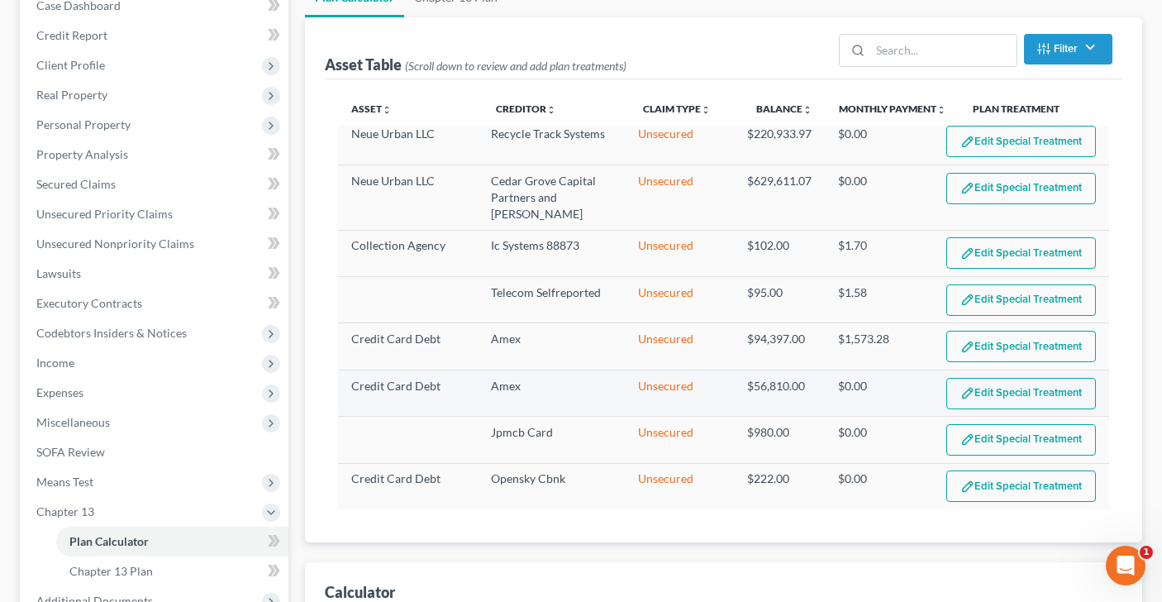
select select "59"
click at [985, 398] on button "Edit Special Treatment" at bounding box center [1021, 393] width 150 height 31
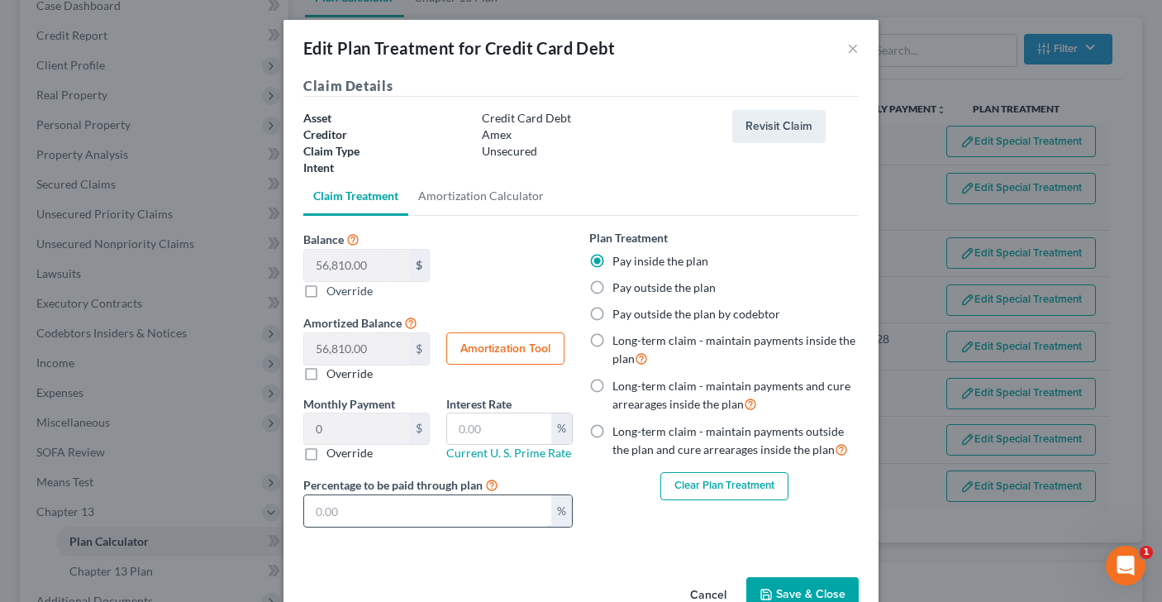
click at [373, 501] on input "text" at bounding box center [427, 510] width 247 height 31
type input "9.46"
type input "1"
type input "94.68"
type input "10"
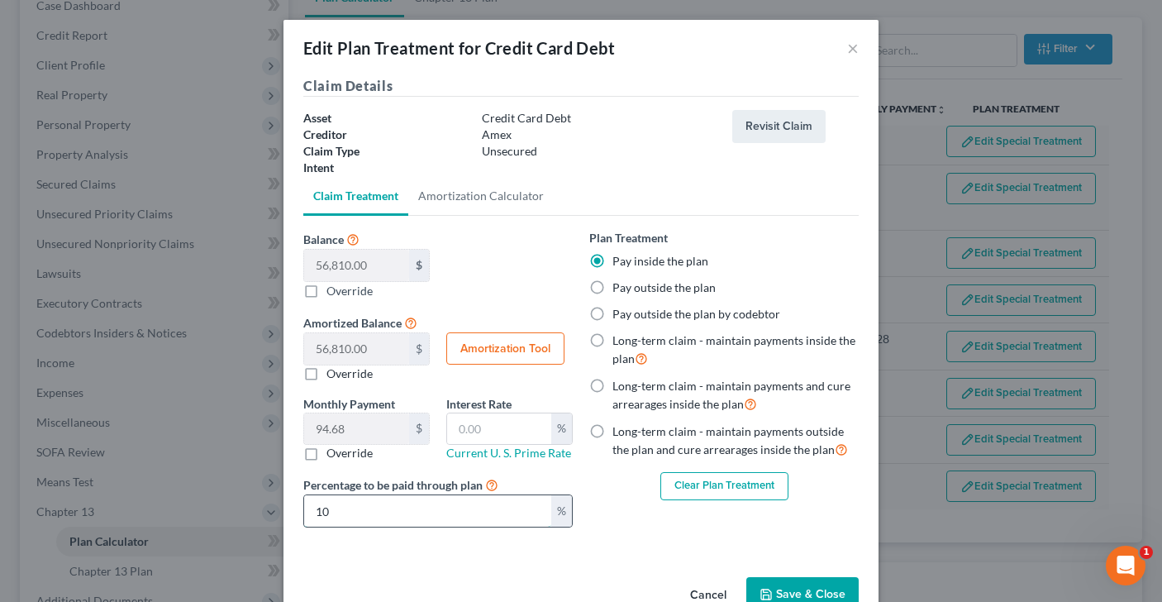
type input "946.83"
type input "100"
click at [792, 584] on button "Save & Close" at bounding box center [802, 594] width 112 height 35
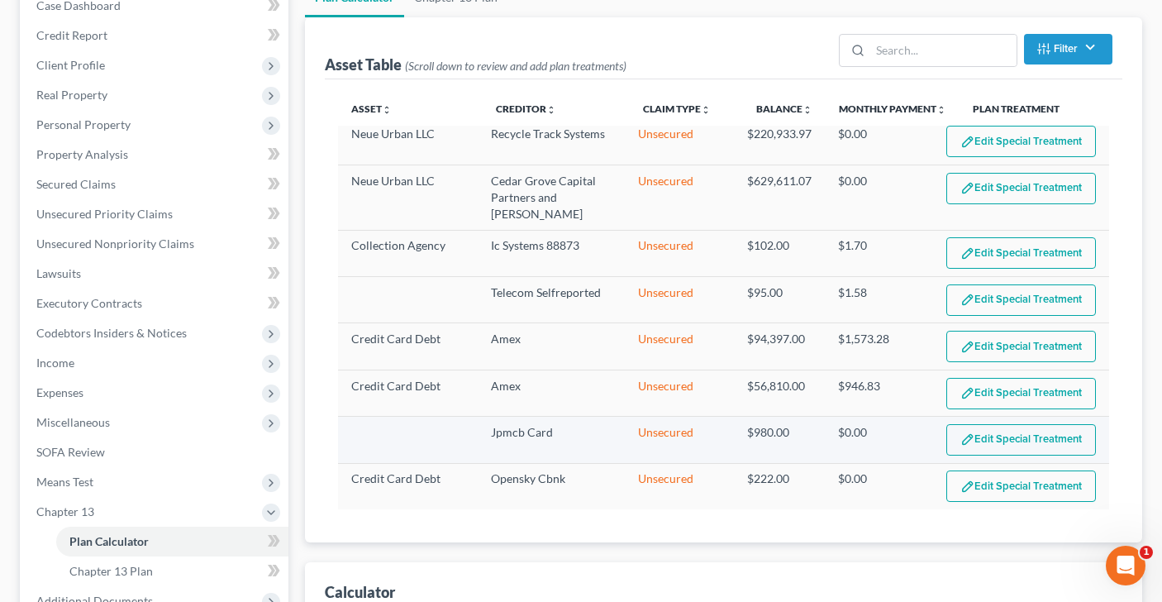
select select "59"
click at [1004, 446] on button "Edit Special Treatment" at bounding box center [1021, 439] width 150 height 31
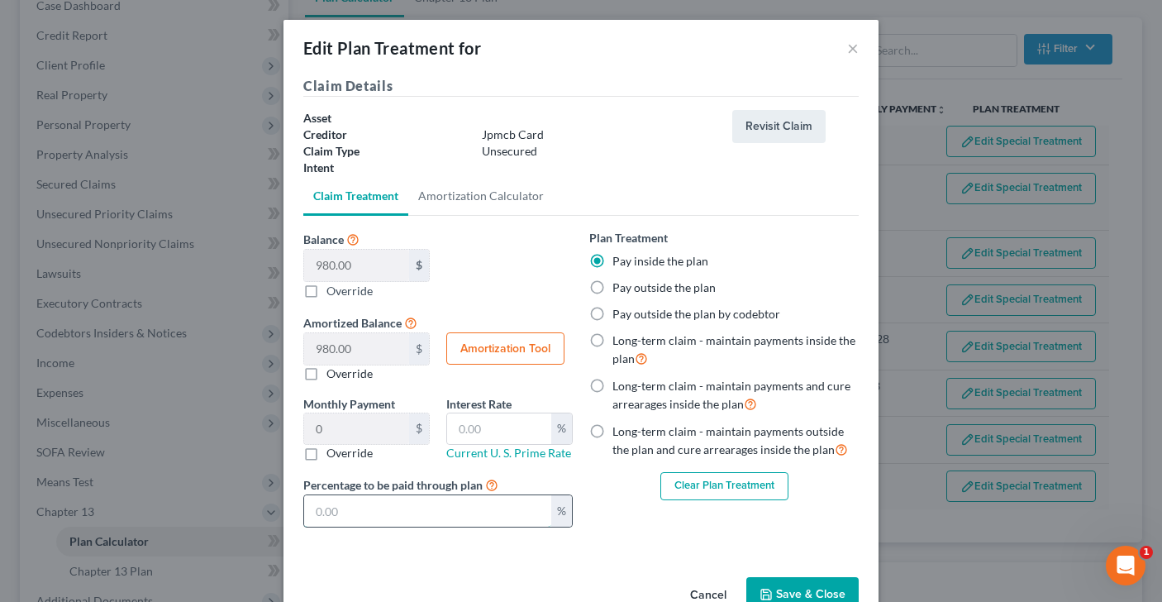
click at [393, 511] on input "text" at bounding box center [427, 510] width 247 height 31
type input "0.16"
type input "1"
type input "1.63"
type input "10"
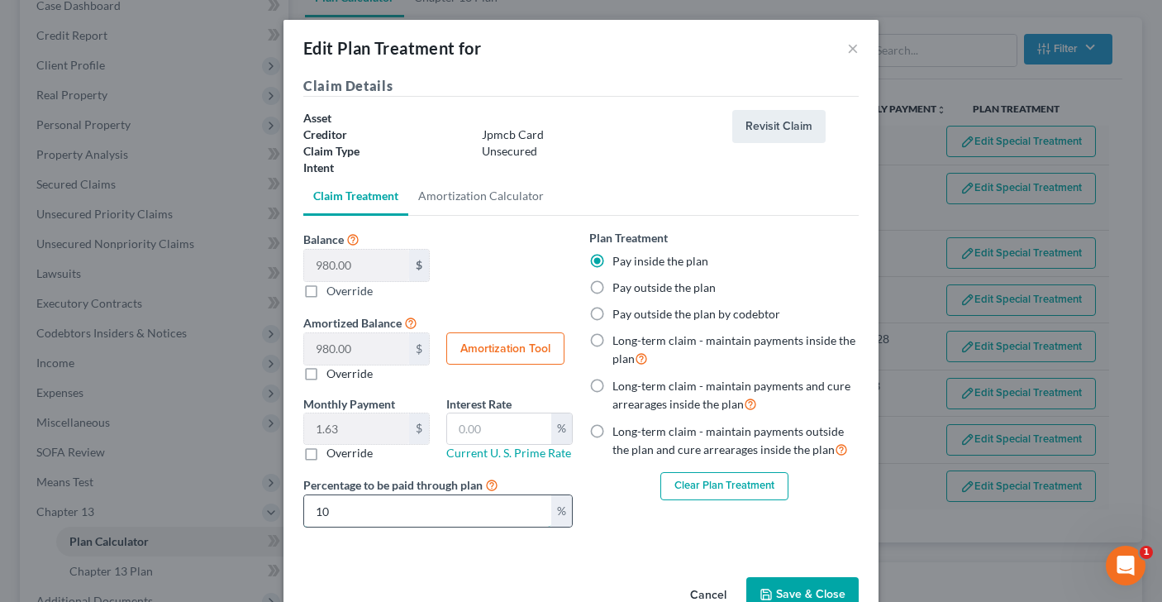
type input "16.33"
type input "100"
click at [764, 590] on polyline "button" at bounding box center [765, 590] width 4 height 2
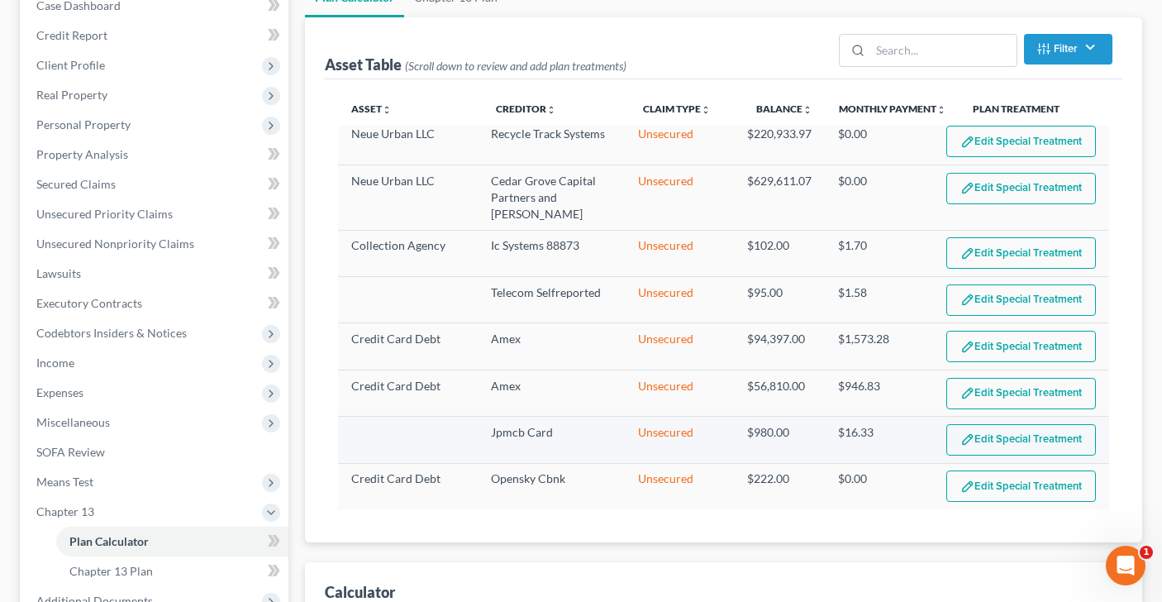
select select "59"
click at [1004, 476] on button "Edit Special Treatment" at bounding box center [1021, 485] width 150 height 31
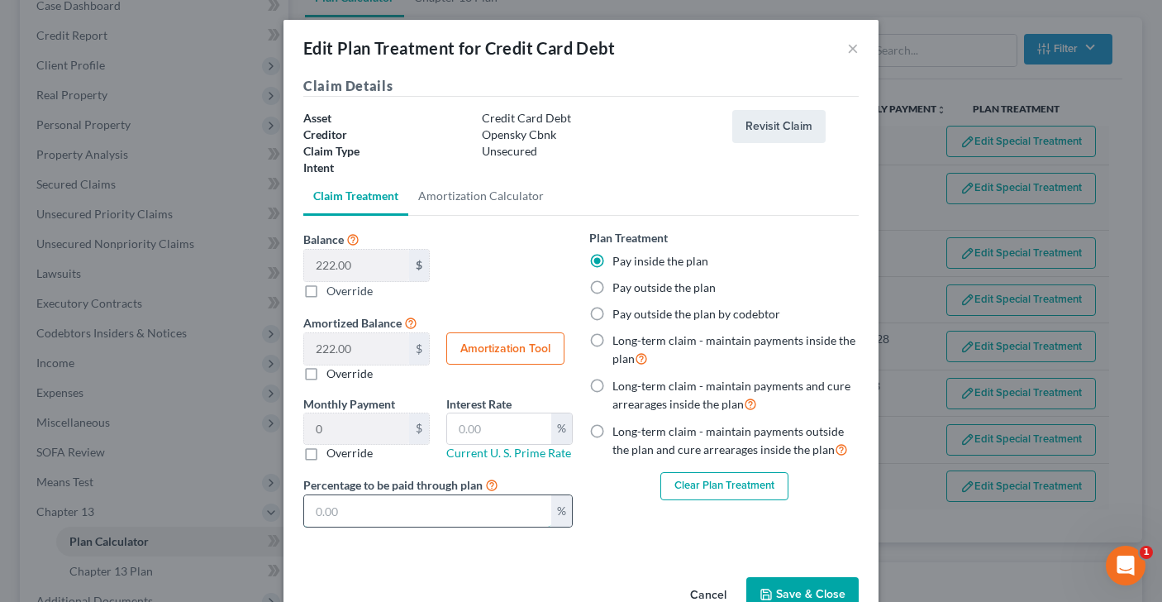
click at [362, 514] on input "text" at bounding box center [427, 510] width 247 height 31
type input "0.03"
type input "1"
type input "0.37"
type input "10"
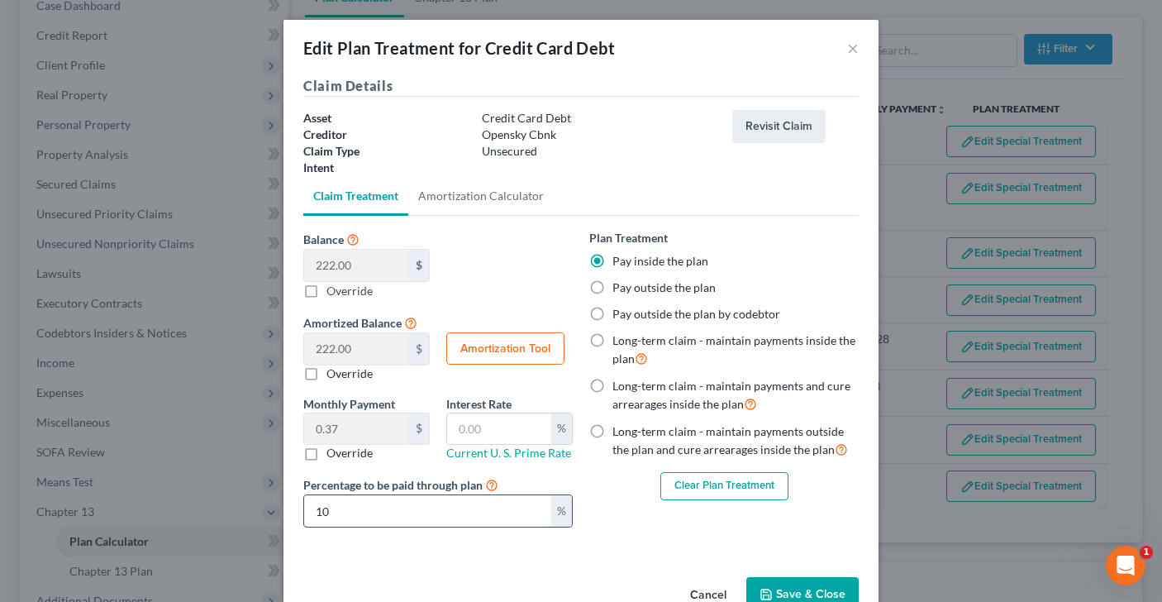
type input "3.69"
type input "100"
click at [818, 581] on button "Save & Close" at bounding box center [802, 594] width 112 height 35
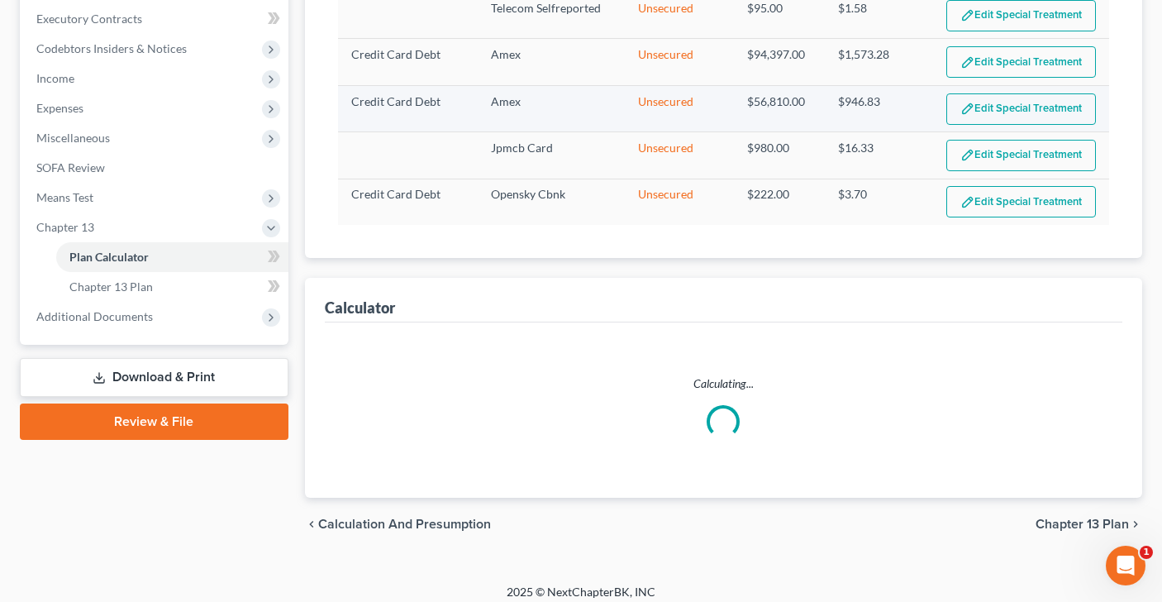
select select "59"
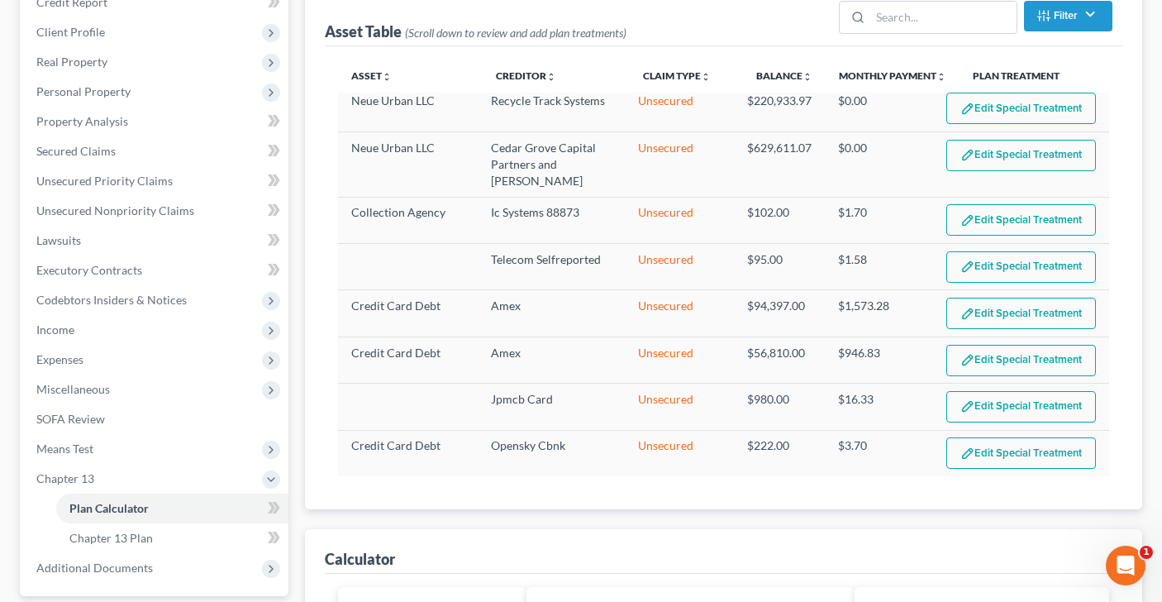
scroll to position [207, 0]
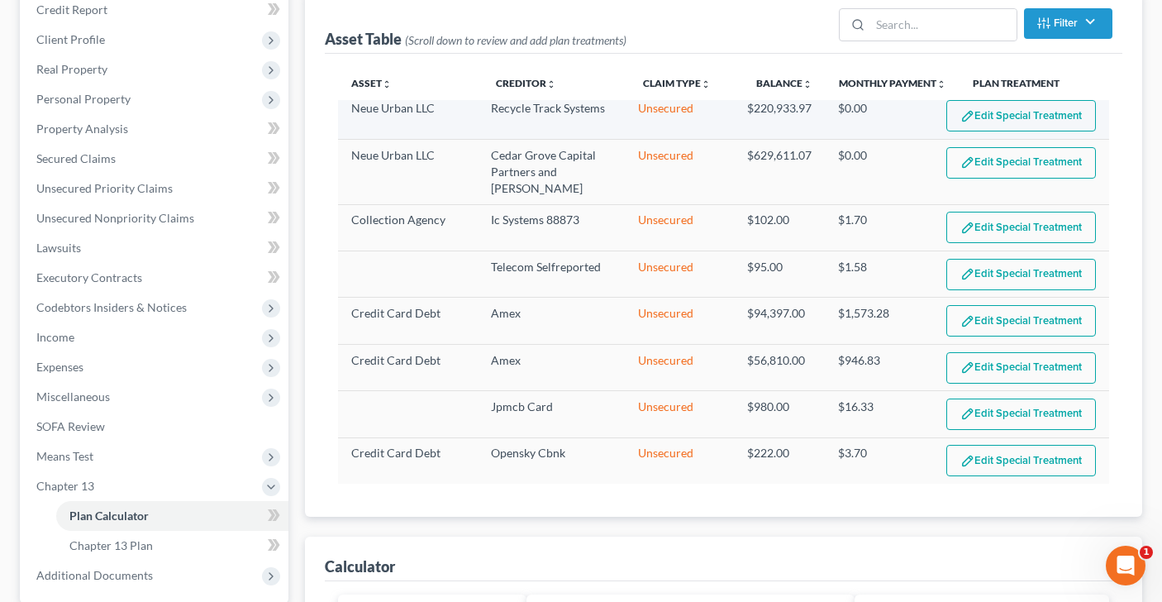
click at [996, 122] on button "Edit Special Treatment" at bounding box center [1021, 115] width 150 height 31
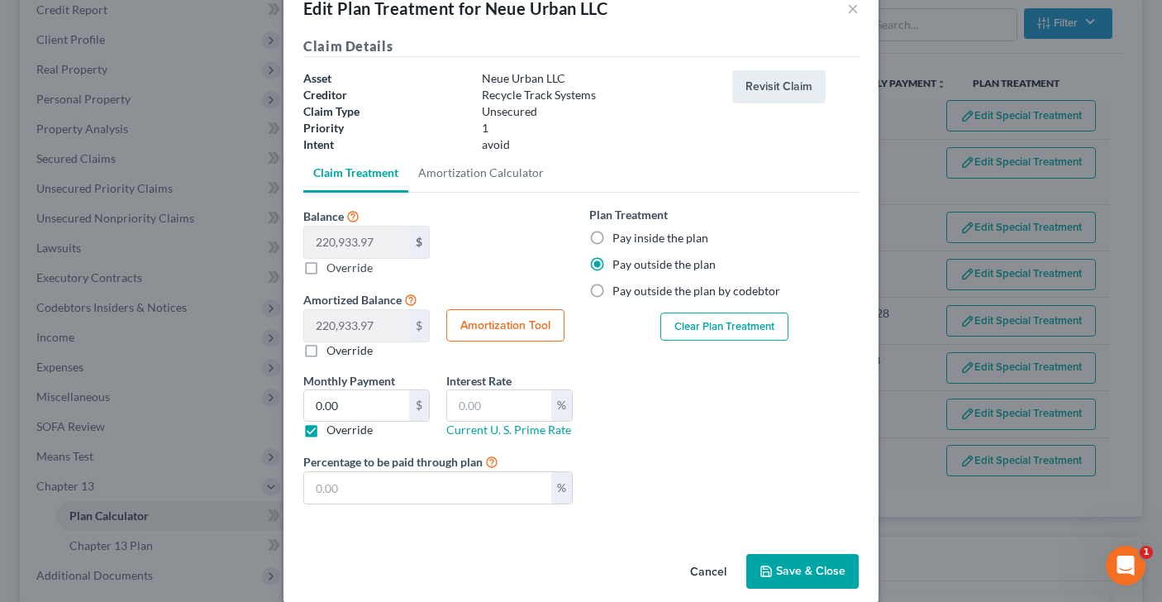
scroll to position [59, 0]
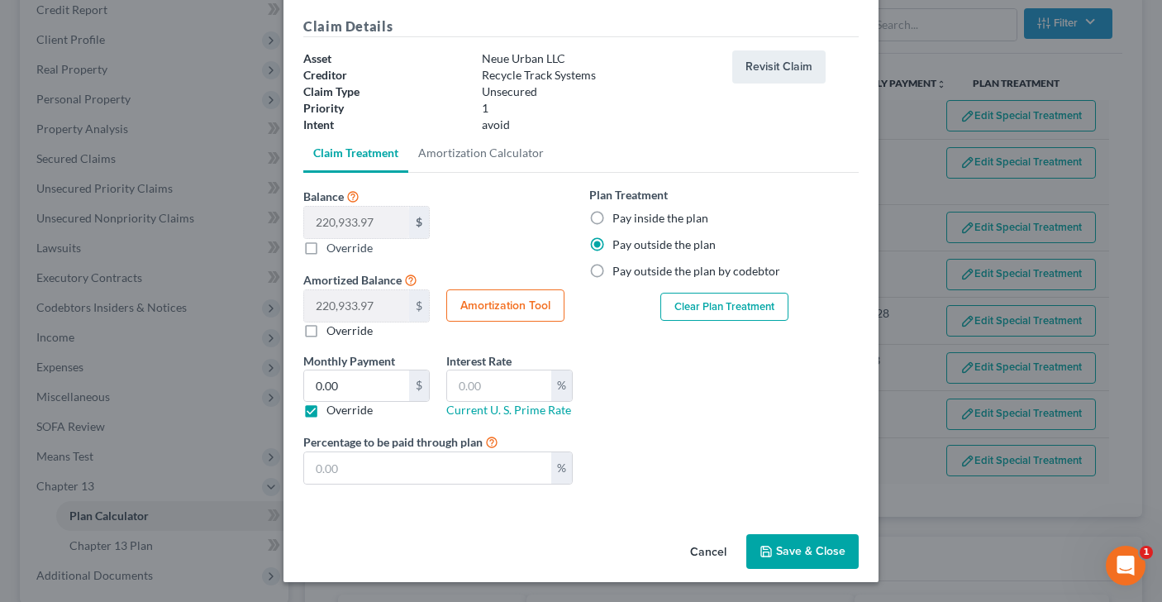
click at [791, 554] on button "Save & Close" at bounding box center [802, 551] width 112 height 35
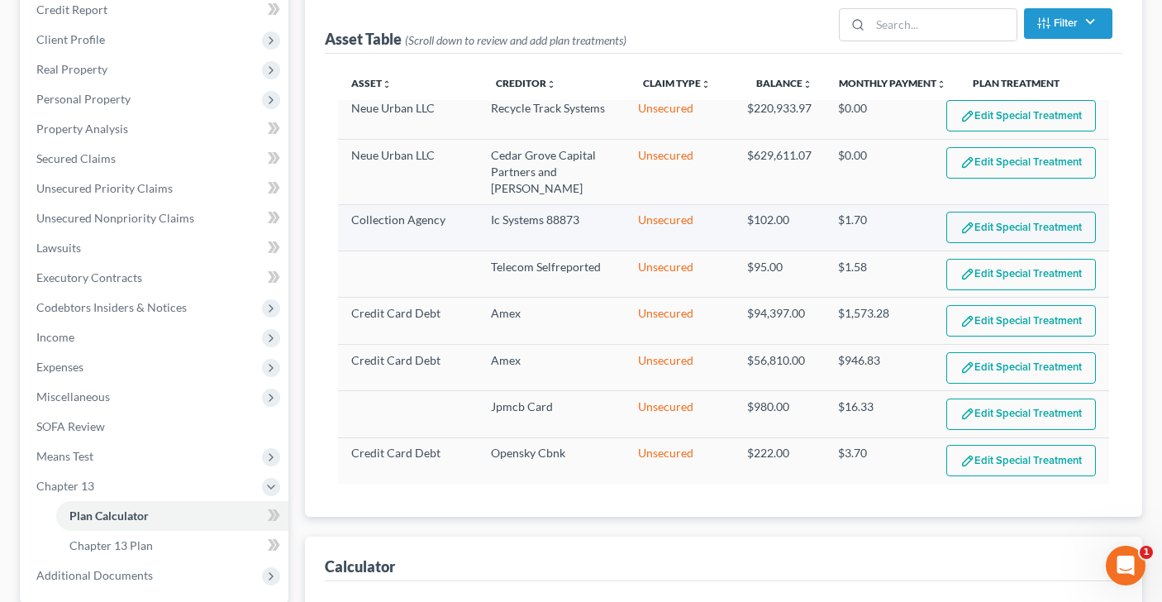
select select "59"
click at [1053, 160] on button "Edit Special Treatment" at bounding box center [1021, 162] width 150 height 31
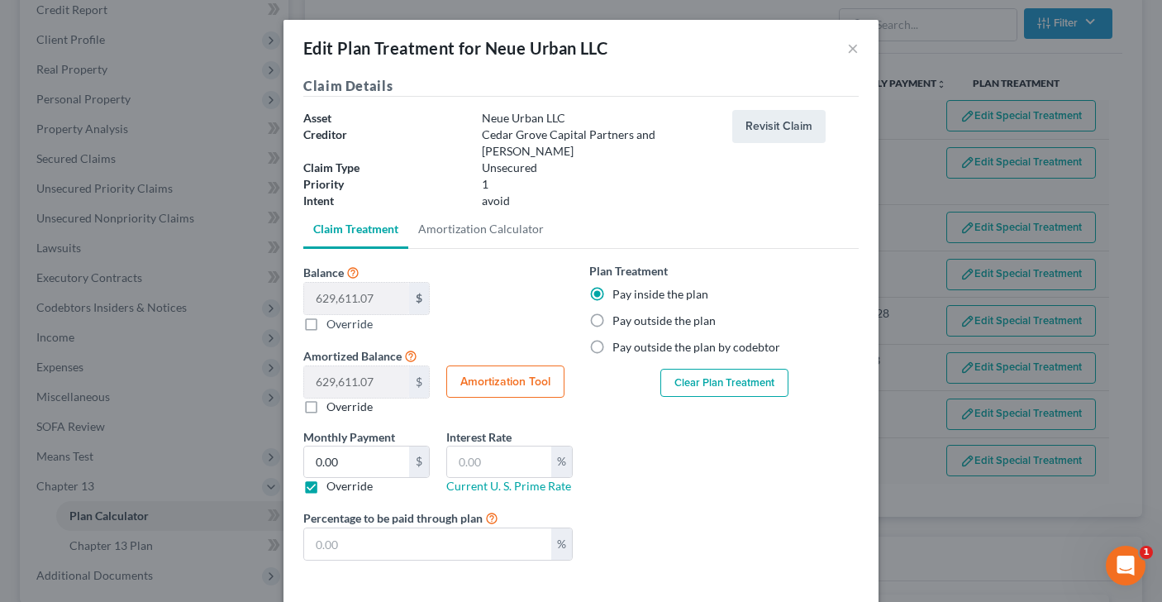
click at [612, 321] on label "Pay outside the plan" at bounding box center [663, 320] width 103 height 17
click at [619, 321] on input "Pay outside the plan" at bounding box center [624, 317] width 11 height 11
radio input "true"
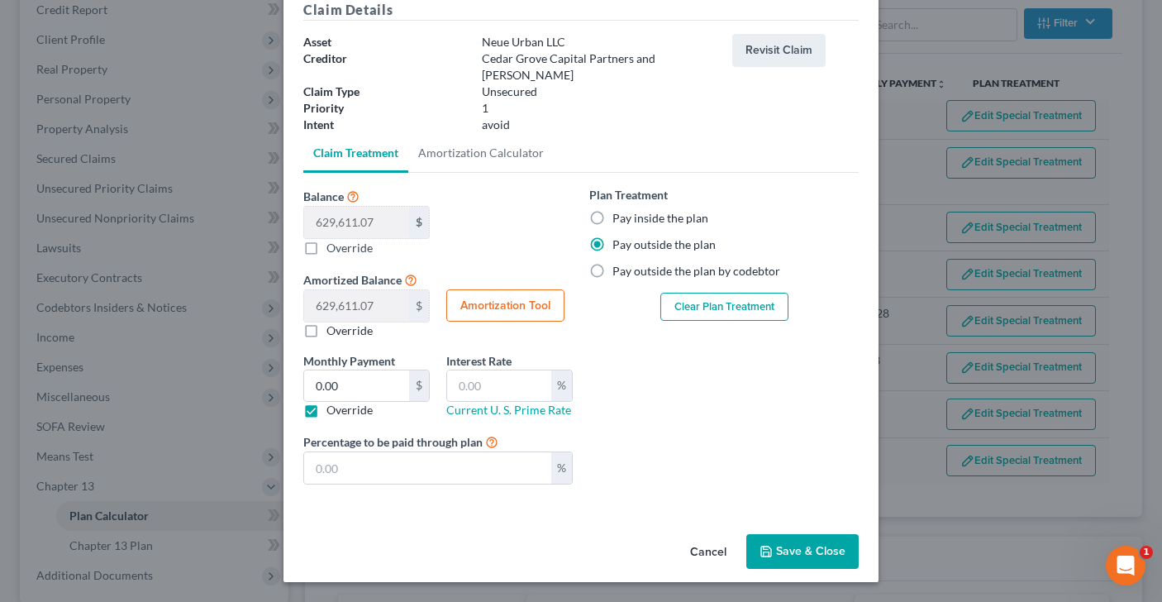
click at [778, 545] on button "Save & Close" at bounding box center [802, 551] width 112 height 35
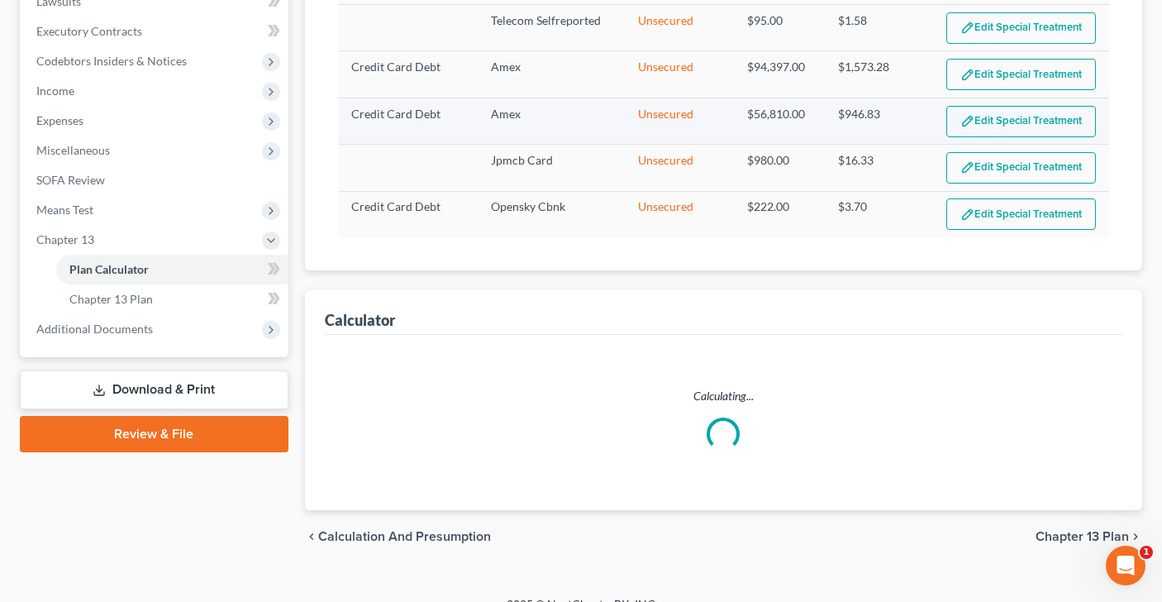
select select "59"
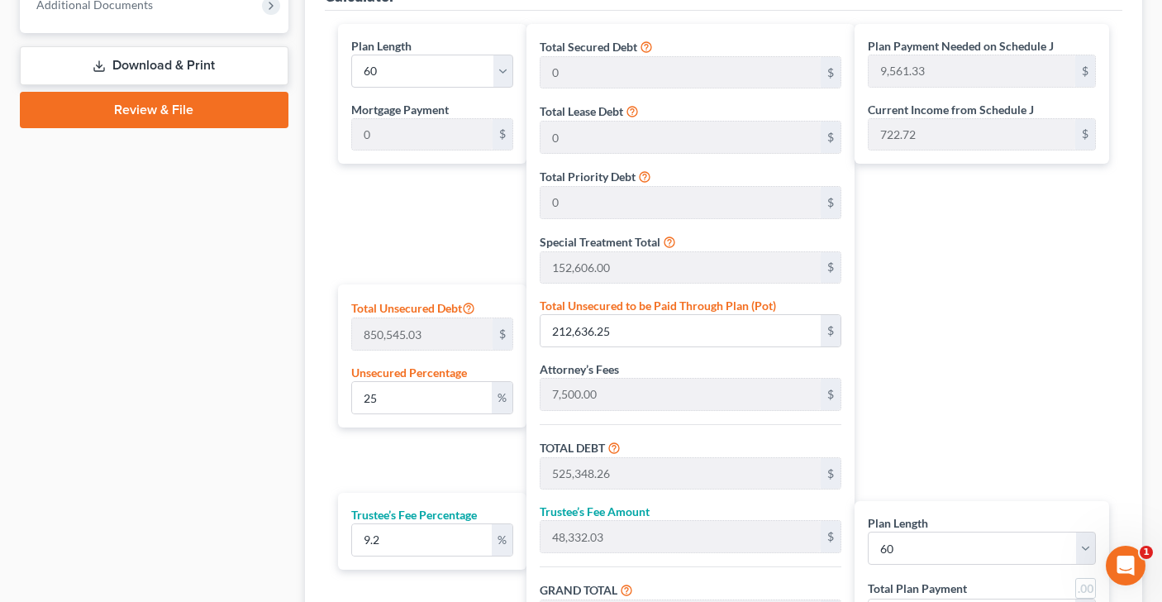
scroll to position [784, 0]
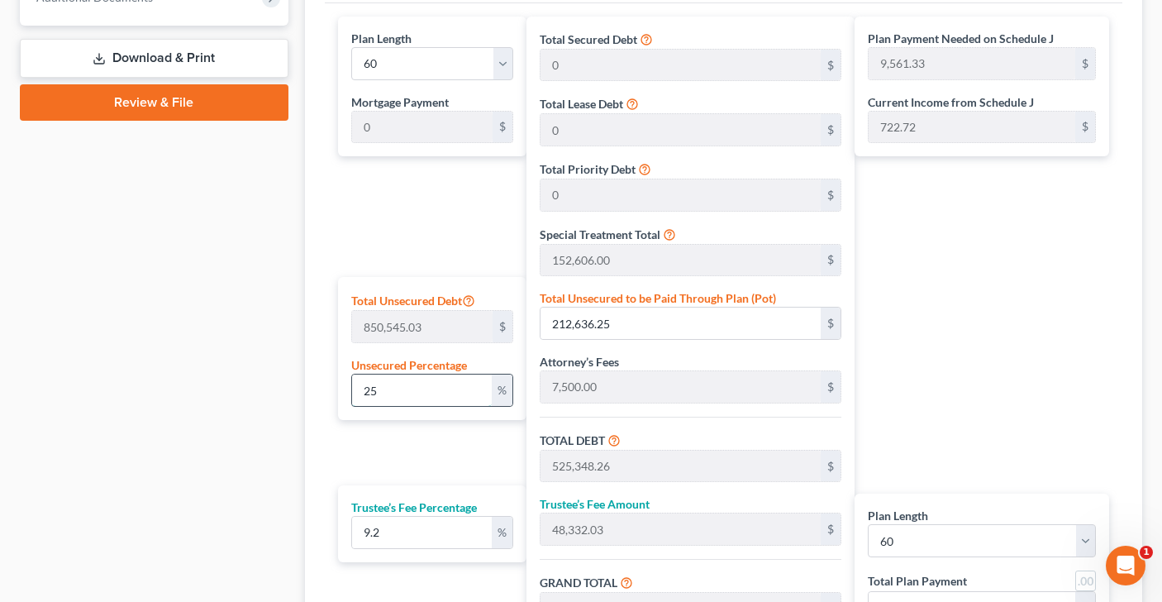
click at [395, 393] on input "25" at bounding box center [422, 389] width 140 height 31
drag, startPoint x: 395, startPoint y: 393, endPoint x: 350, endPoint y: 393, distance: 45.4
click at [350, 393] on div "Total Unsecured Debt 850,545.03 $ Unsecured Percentage 25 %" at bounding box center [432, 348] width 188 height 143
type input "1"
type input "8,505.45"
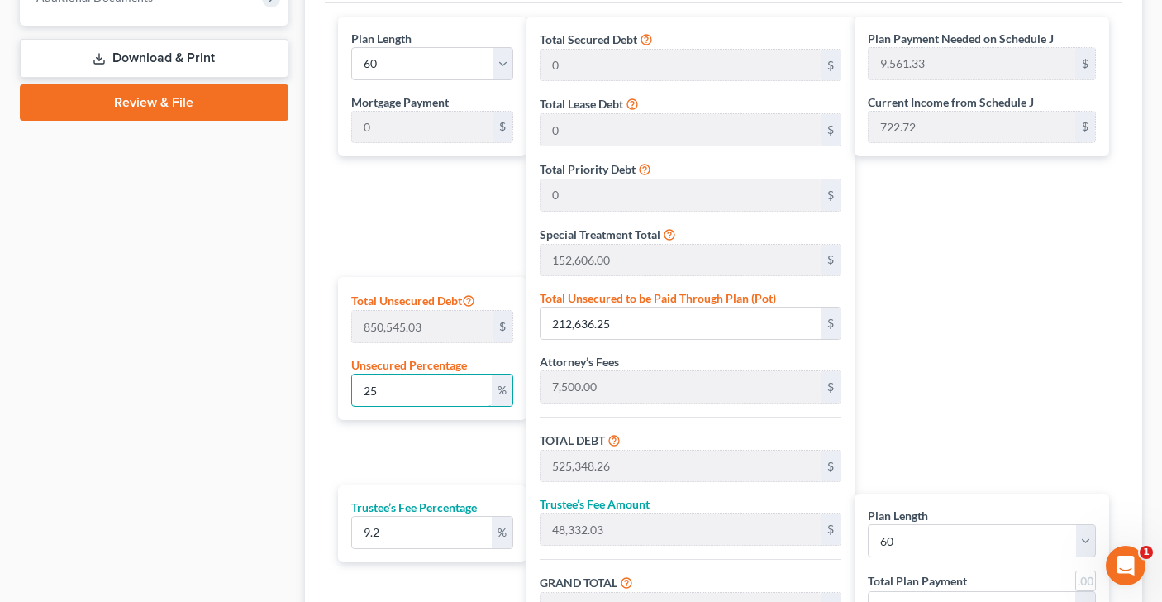
type input "321,217.45"
type input "29,552.00"
type input "350,769.45"
type input "5,846.15"
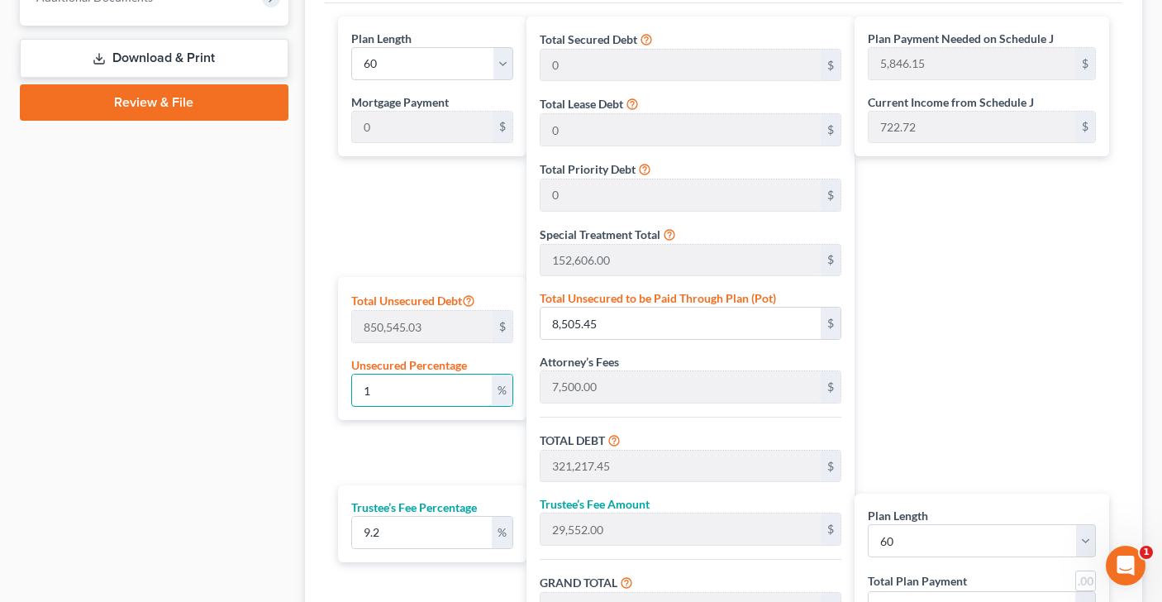
type input "10"
type input "85,054.50"
type input "397,766.50"
type input "36,594.51"
type input "434,361.02"
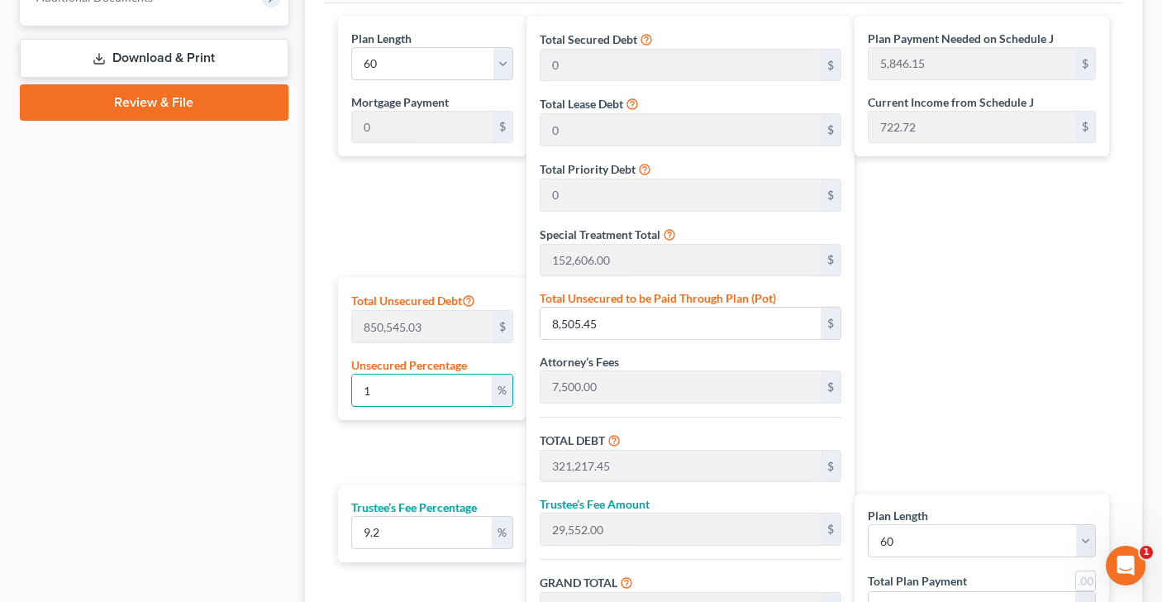
type input "7,239.35"
type input "100"
type input "850,545.03"
type input "1,163,257.03"
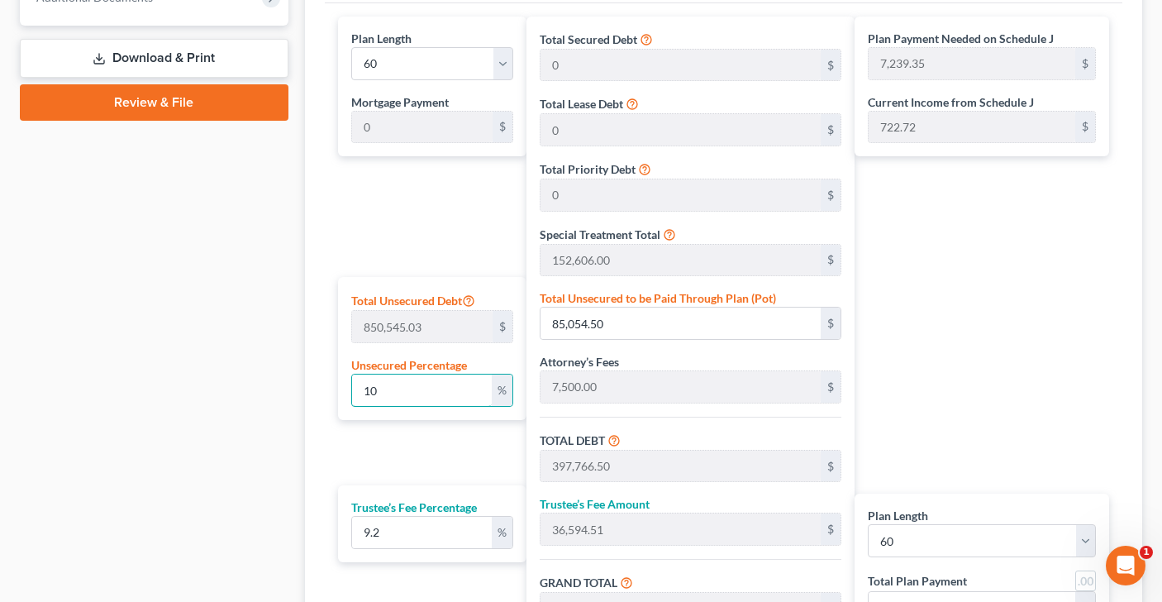
type input "107,019.64"
type input "1,270,276.68"
type input "21,171.27"
click at [615, 324] on input "850,545.03" at bounding box center [680, 322] width 280 height 31
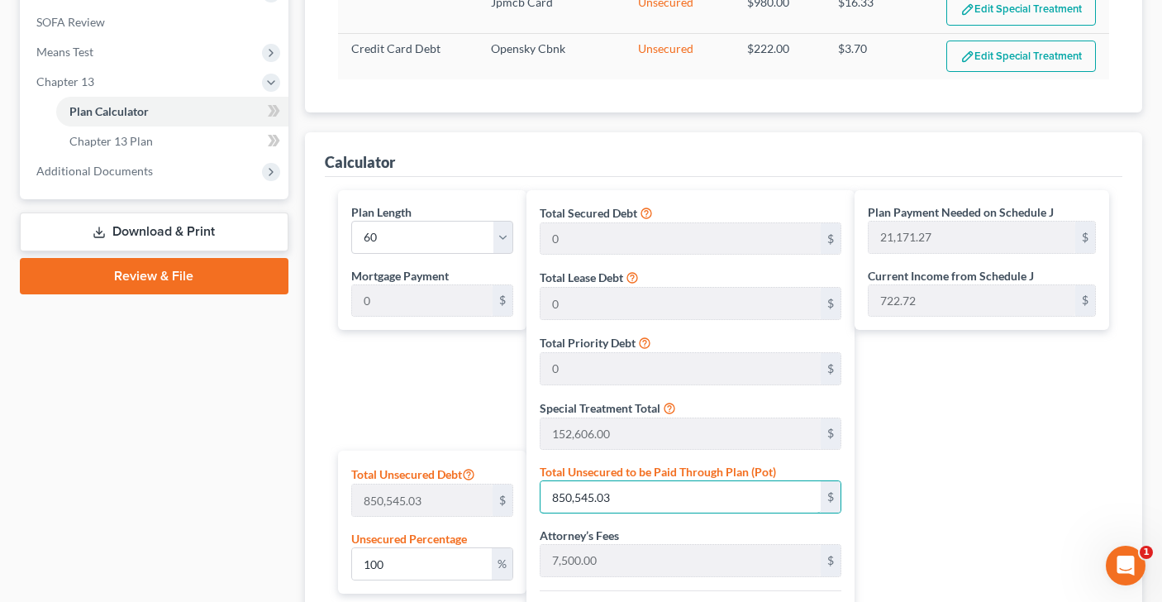
scroll to position [618, 0]
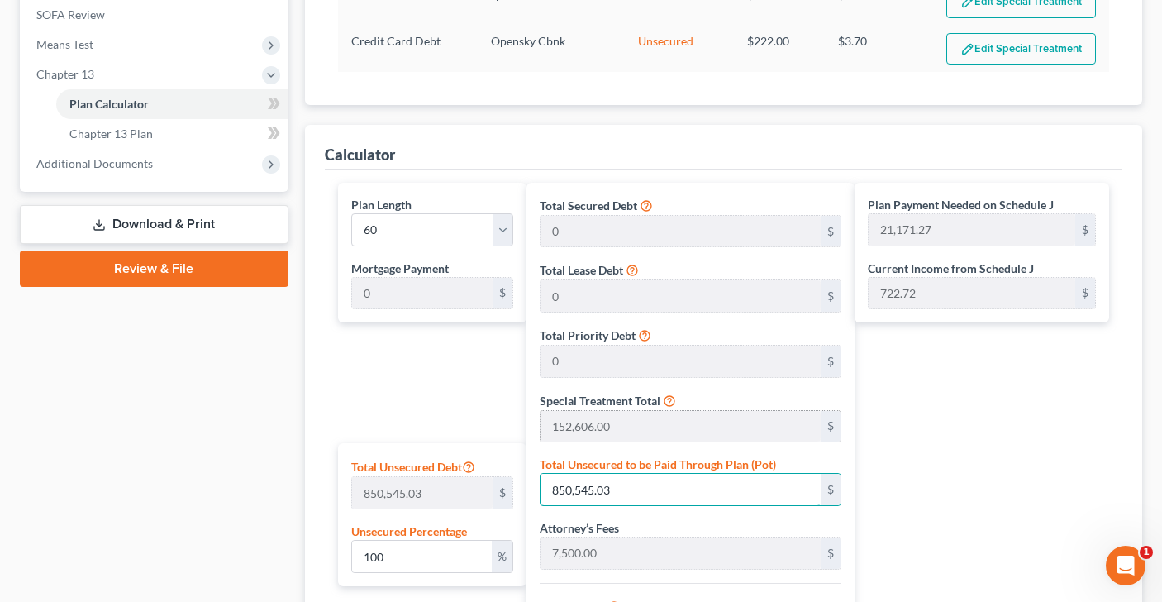
type input "0.00011757166910290843"
type input "1"
type input "312,713.00"
type input "28,769.59"
type input "341,482.59"
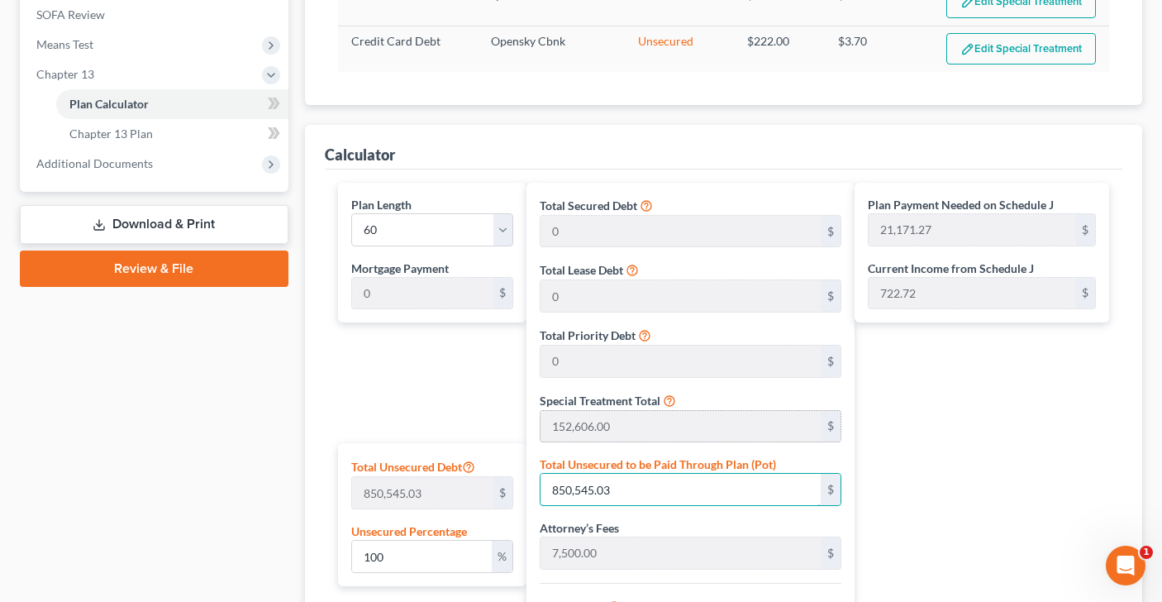
type input "5,691.37"
type input "0.0017635750365436263"
type input "15"
type input "312,727.00"
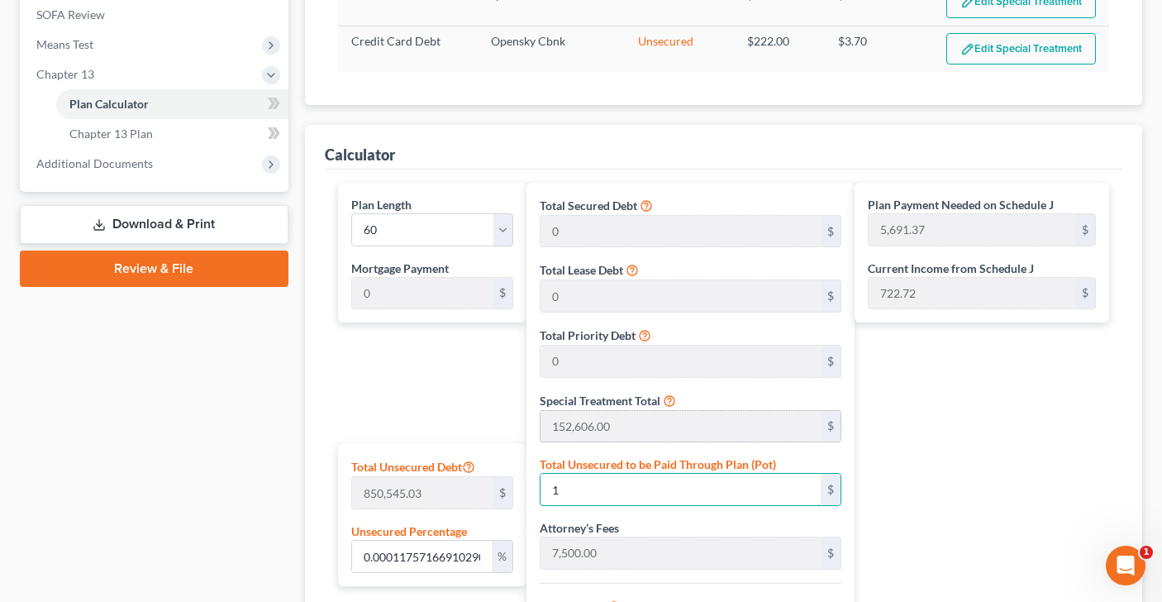
type input "28,770.88"
type input "341,497.88"
type input "5,691.63"
type input "0.01787089370364208"
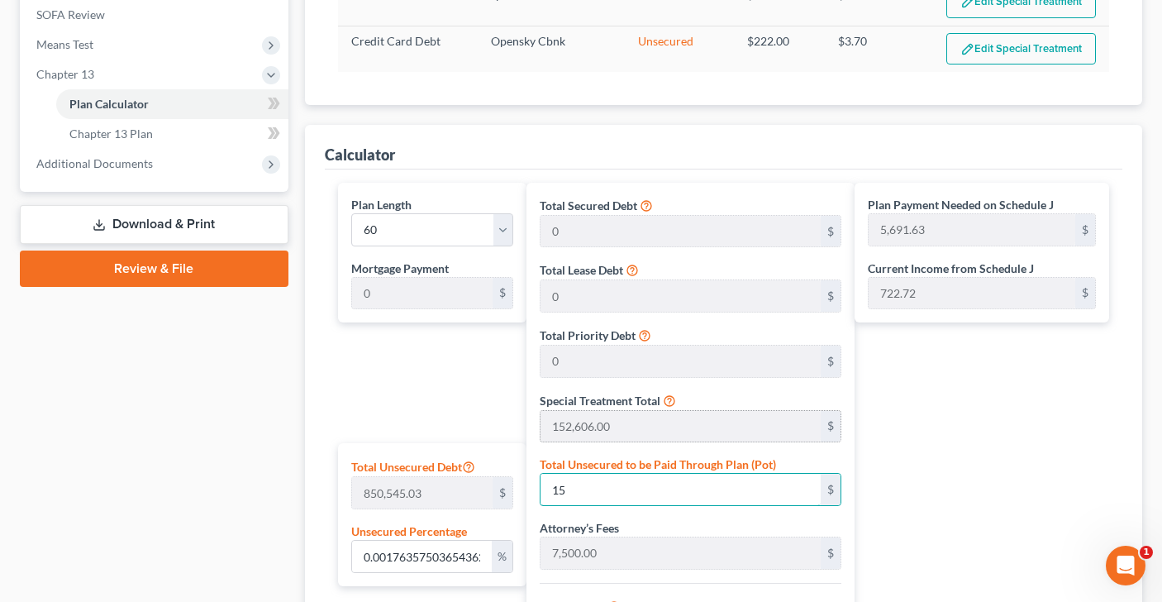
type input "152"
type input "312,864.00"
type input "28,783.48"
type input "341,647.48"
type input "5,694.12"
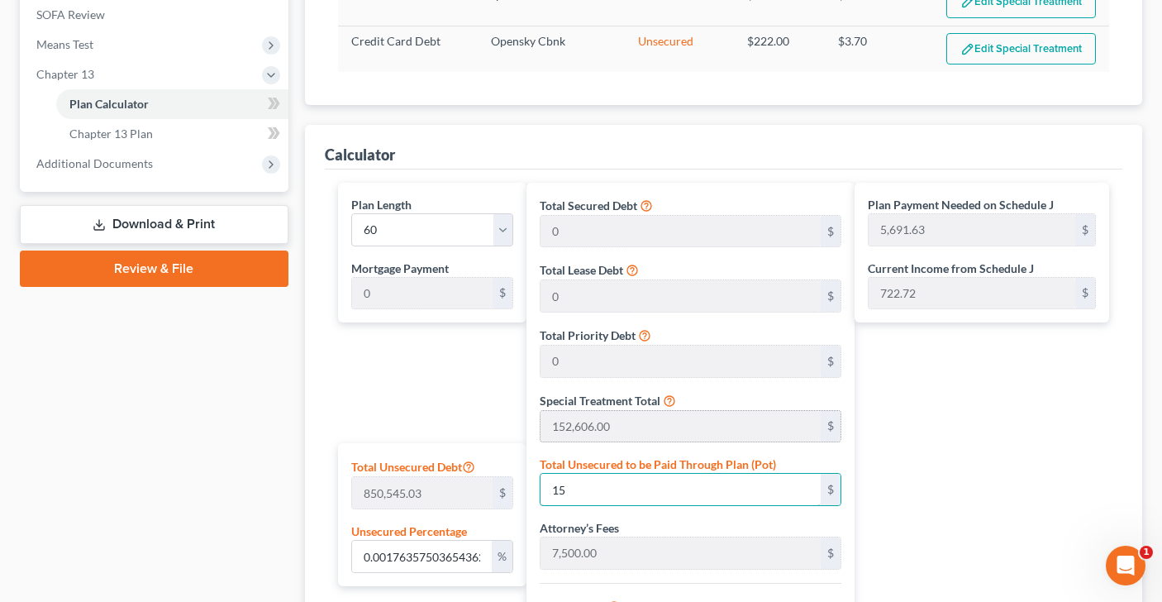
type input "5,694.12"
type input "0.17941436705103825"
type input "1526"
type input "314,238.00"
type input "28,909.89"
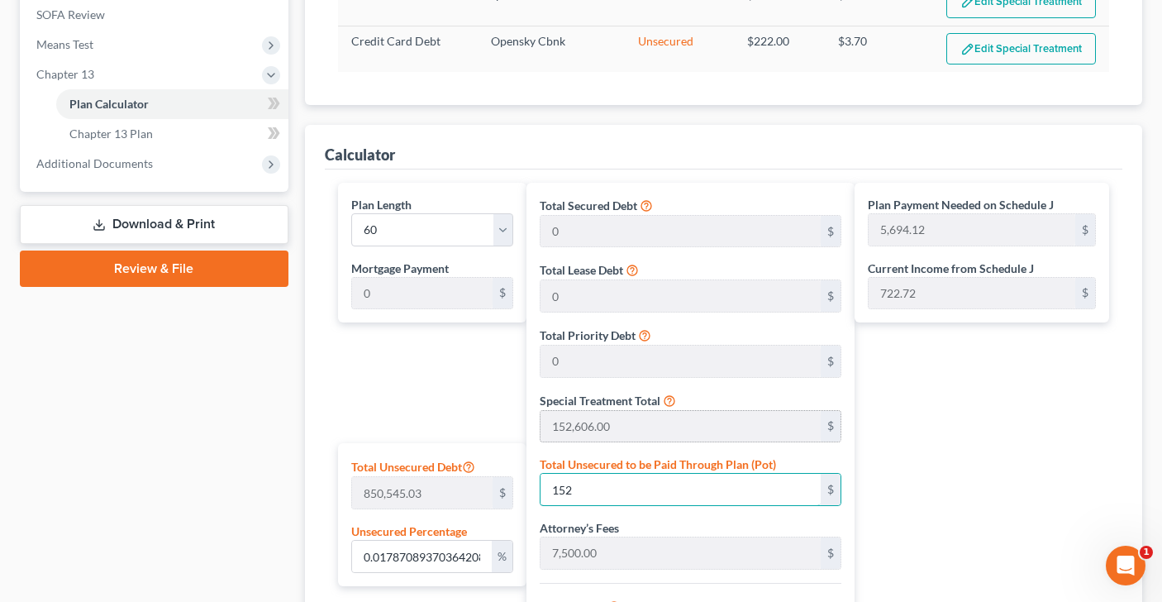
type input "343,147.89"
type input "5,719.13"
type input "1,526"
type input "1.7941436705103824"
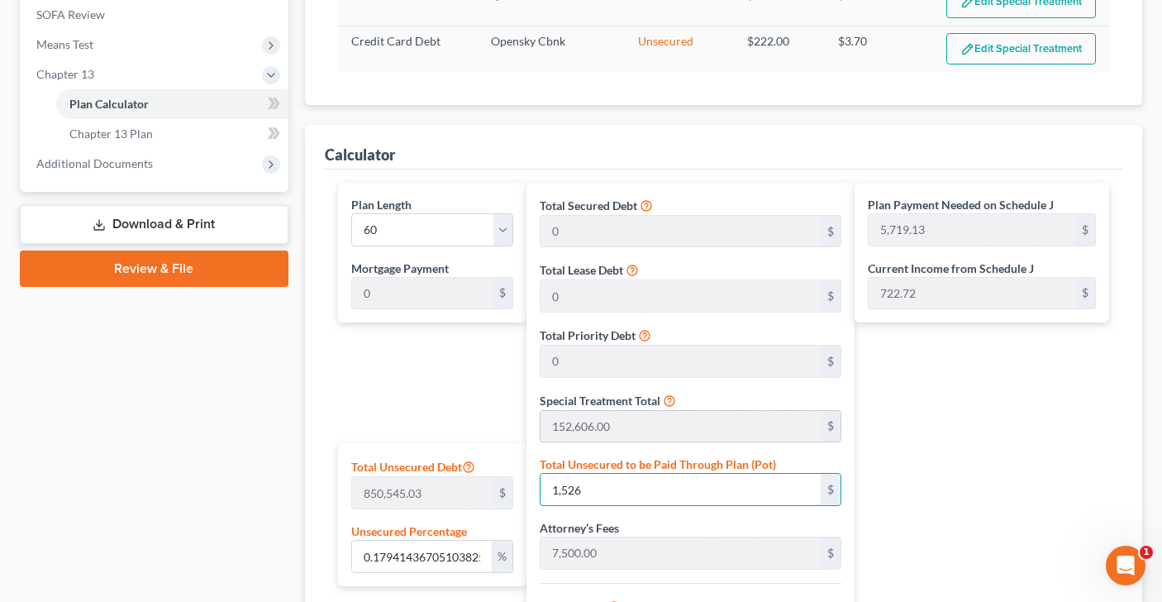
type input "1,5260"
type input "327,972.00"
type input "30,173.42"
type input "358,145.42"
type input "5,969.09"
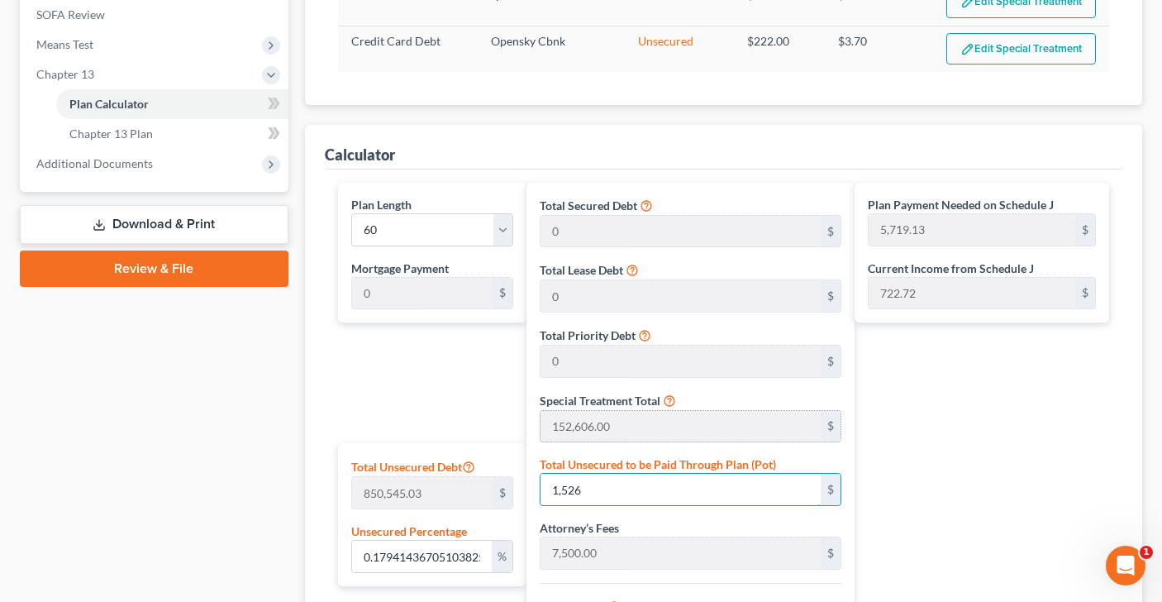
type input "5,969.09"
type input "1,52606"
type input "17.942142135118445"
type input "152,606"
type input "465,318.00"
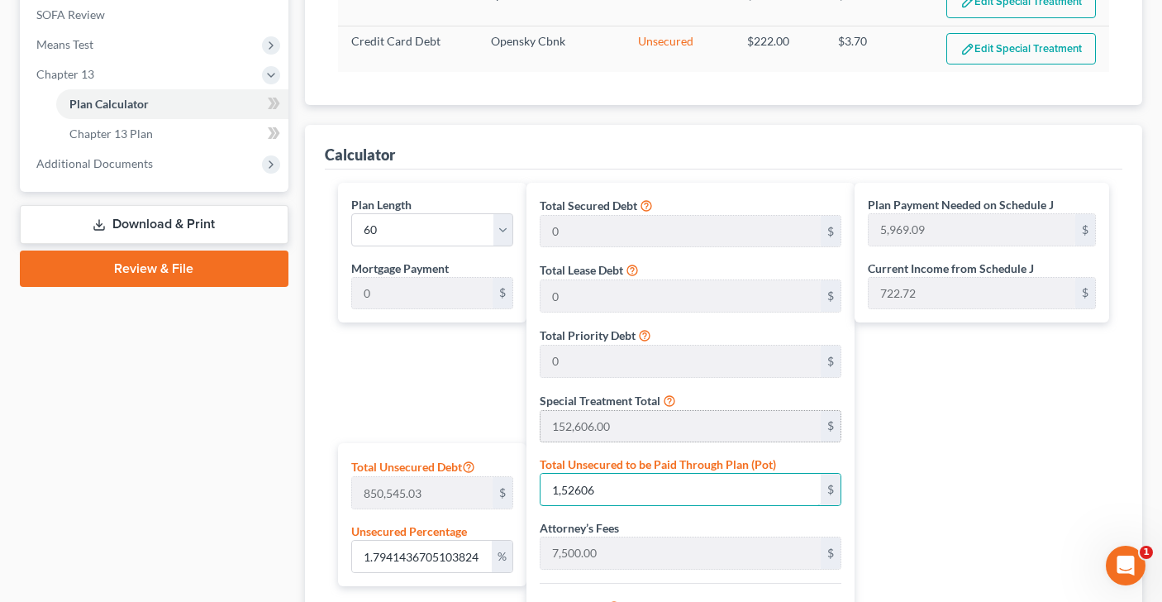
type input "42,809.25"
type input "508,127.25"
type input "8,468.78"
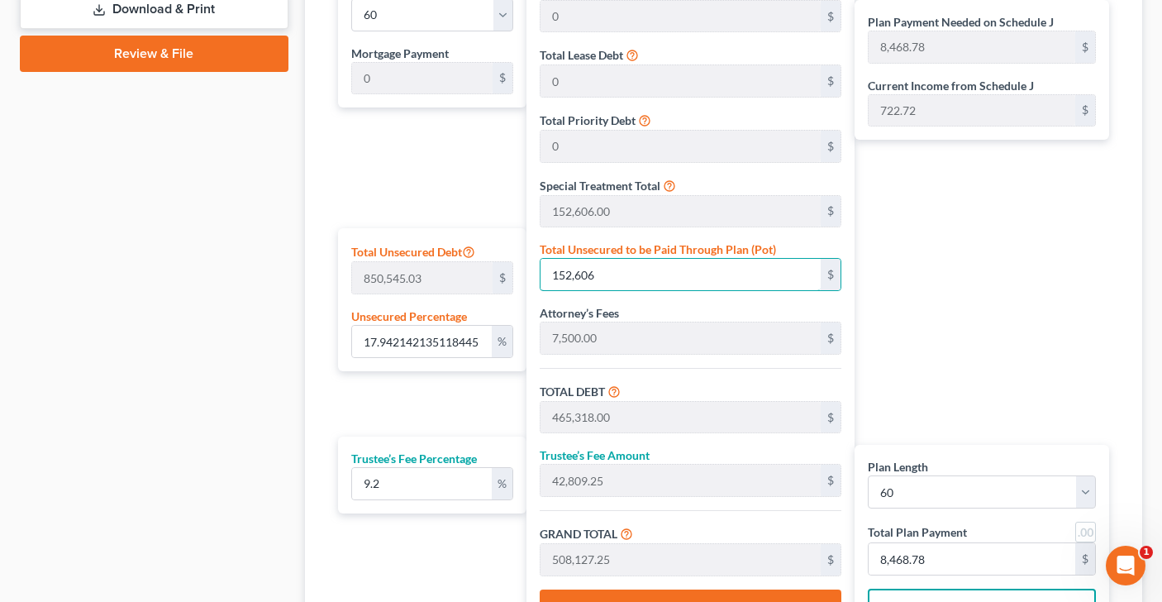
scroll to position [835, 0]
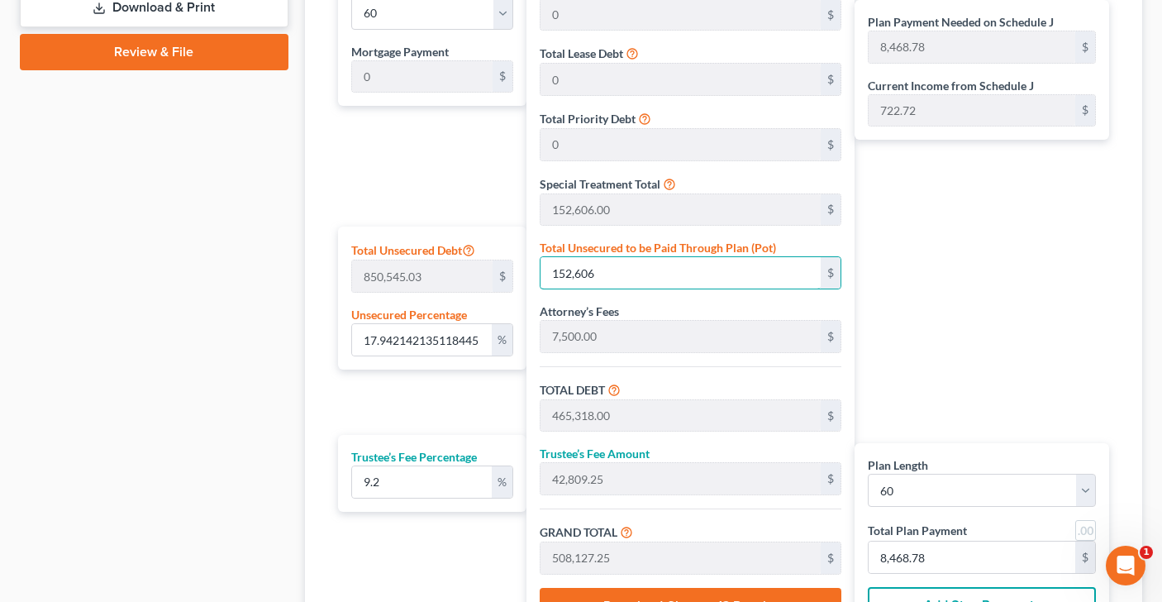
type input "152,606"
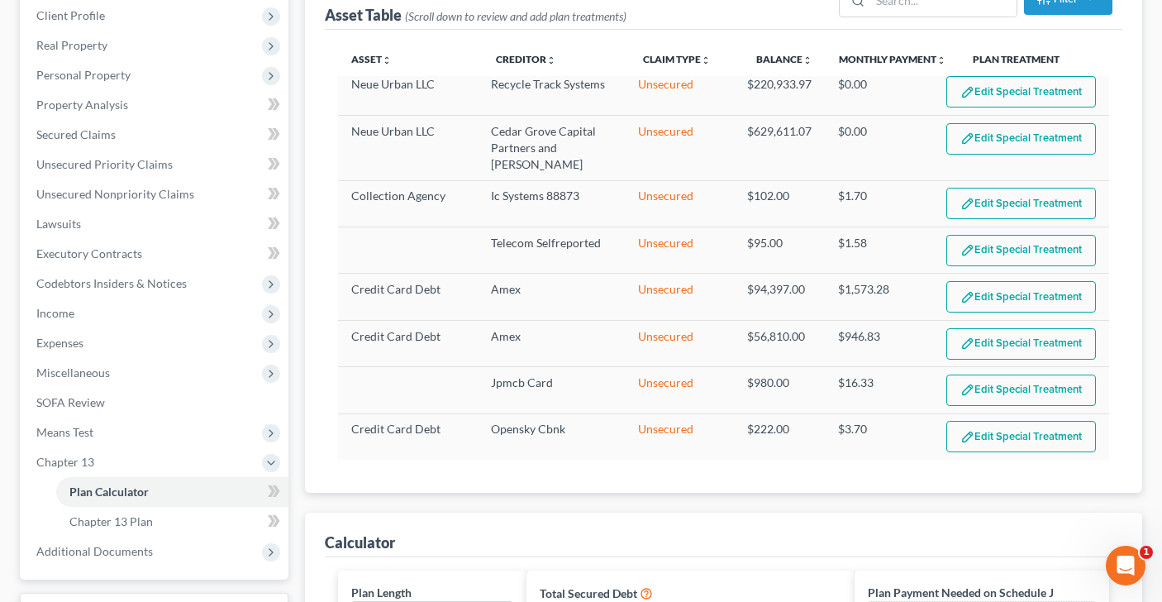
scroll to position [213, 0]
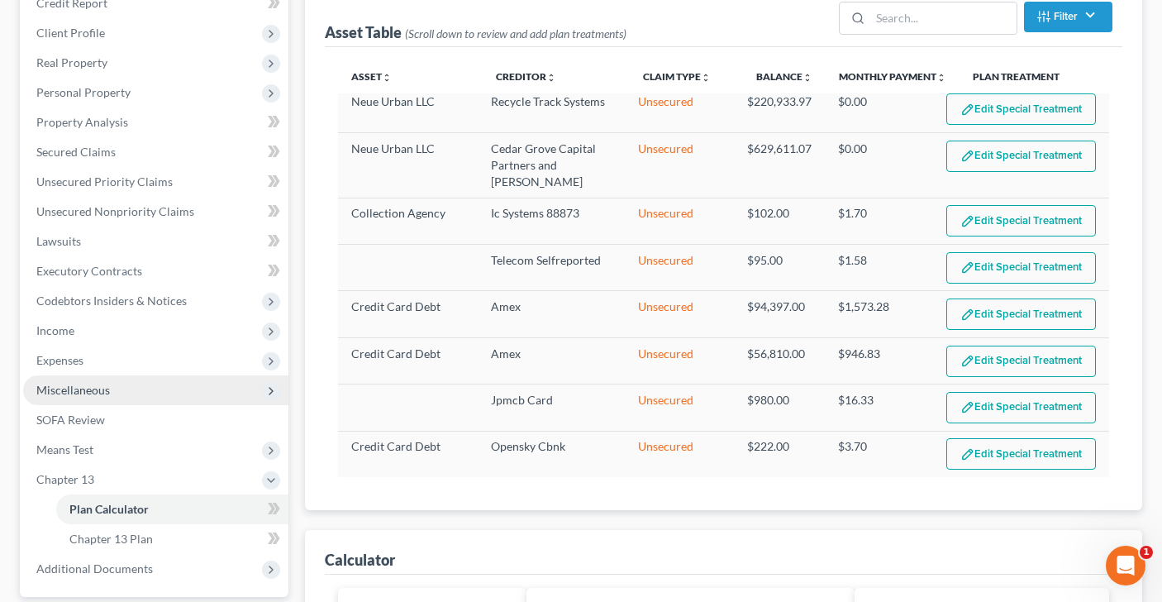
click at [154, 383] on span "Miscellaneous" at bounding box center [155, 390] width 265 height 30
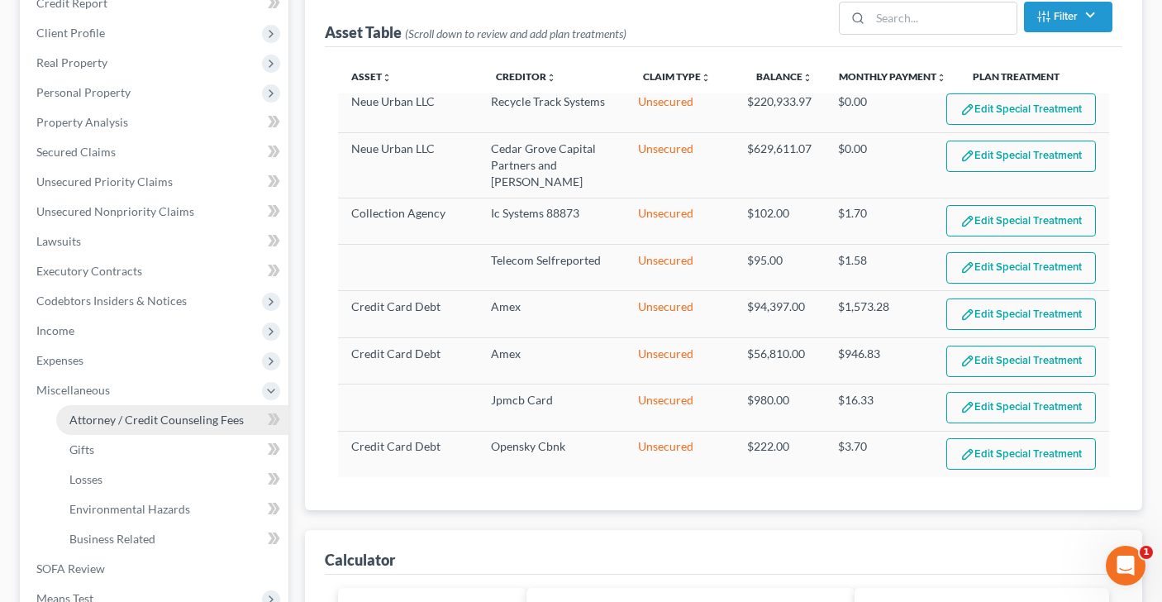
click at [150, 417] on span "Attorney / Credit Counseling Fees" at bounding box center [156, 419] width 174 height 14
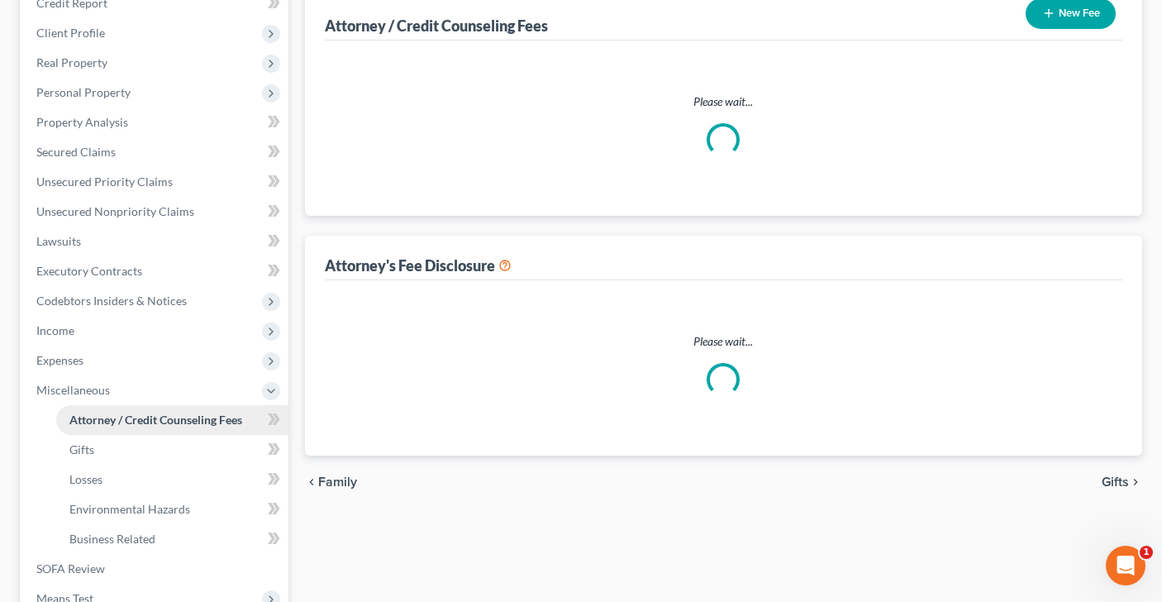
scroll to position [80, 0]
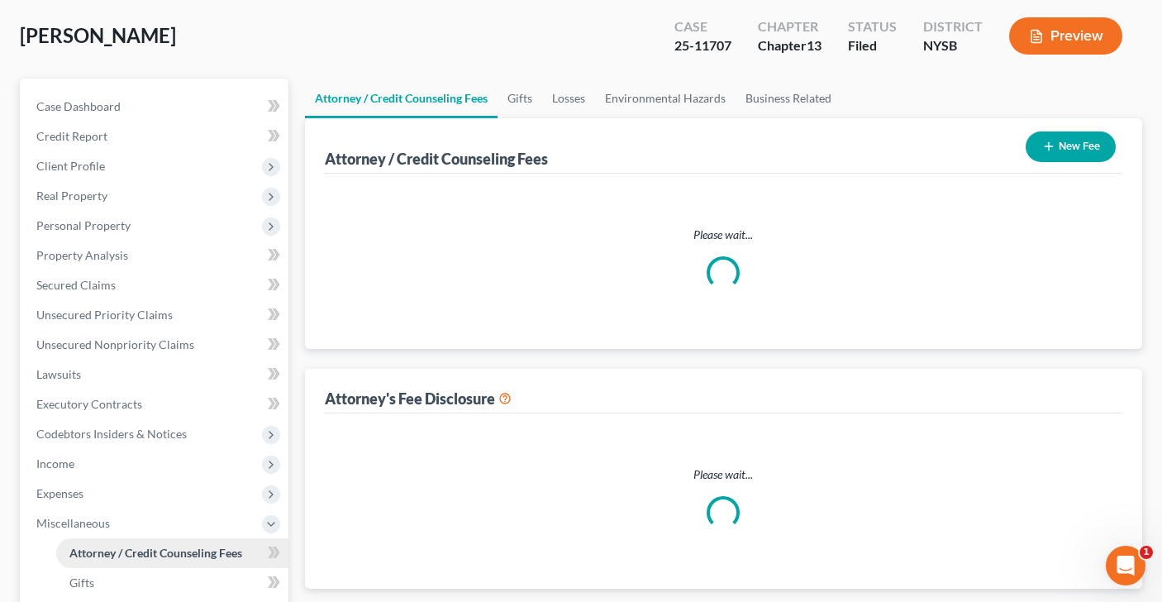
select select "0"
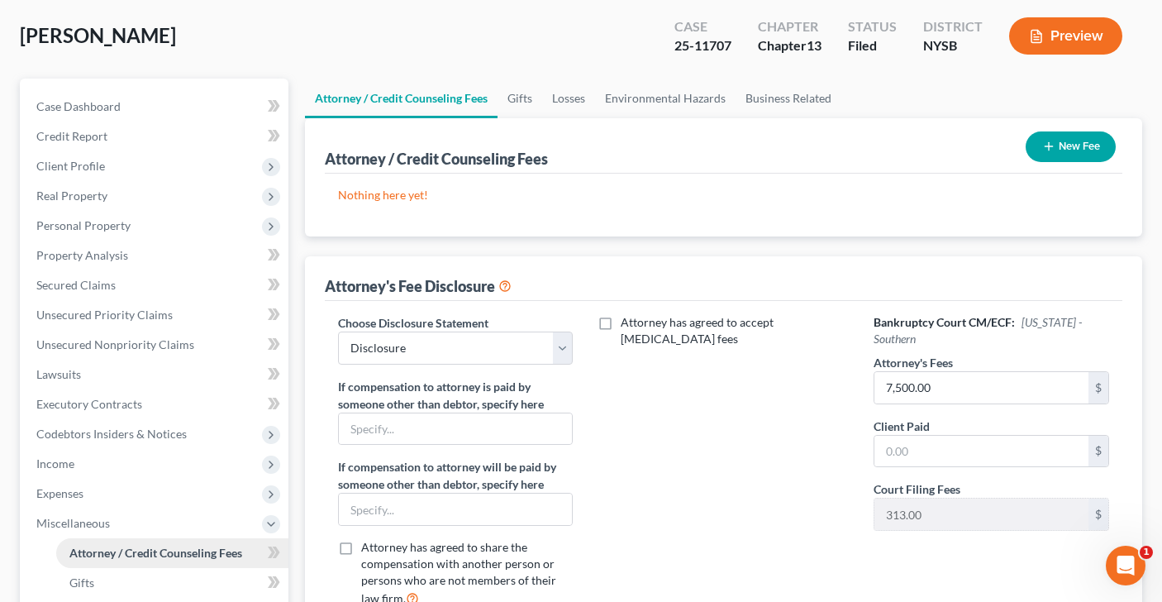
scroll to position [0, 0]
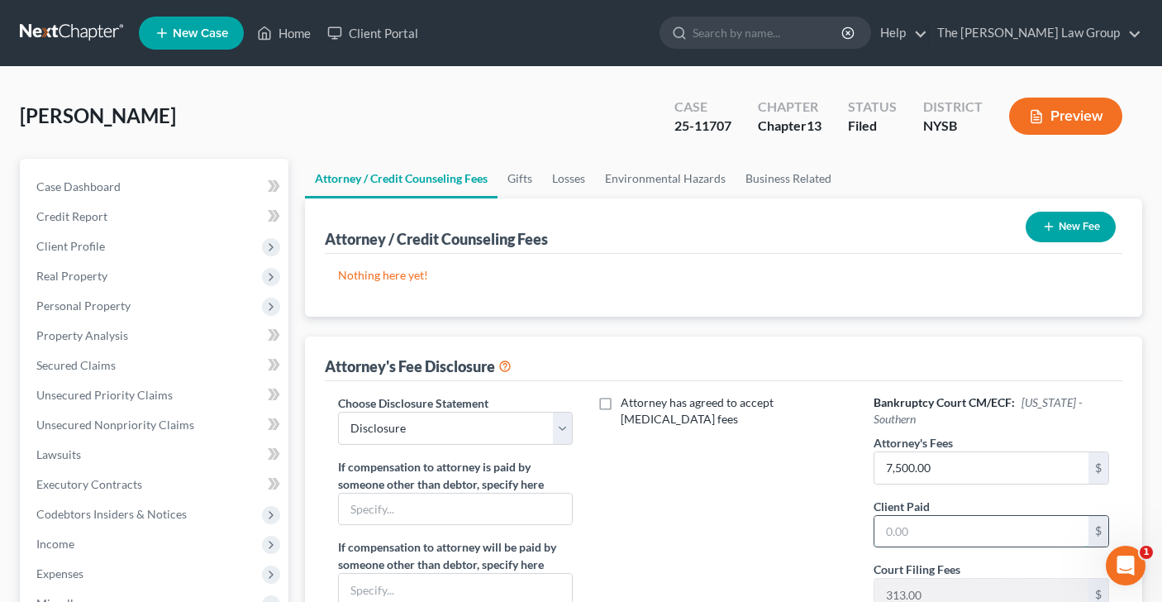
click at [909, 530] on input "text" at bounding box center [981, 531] width 214 height 31
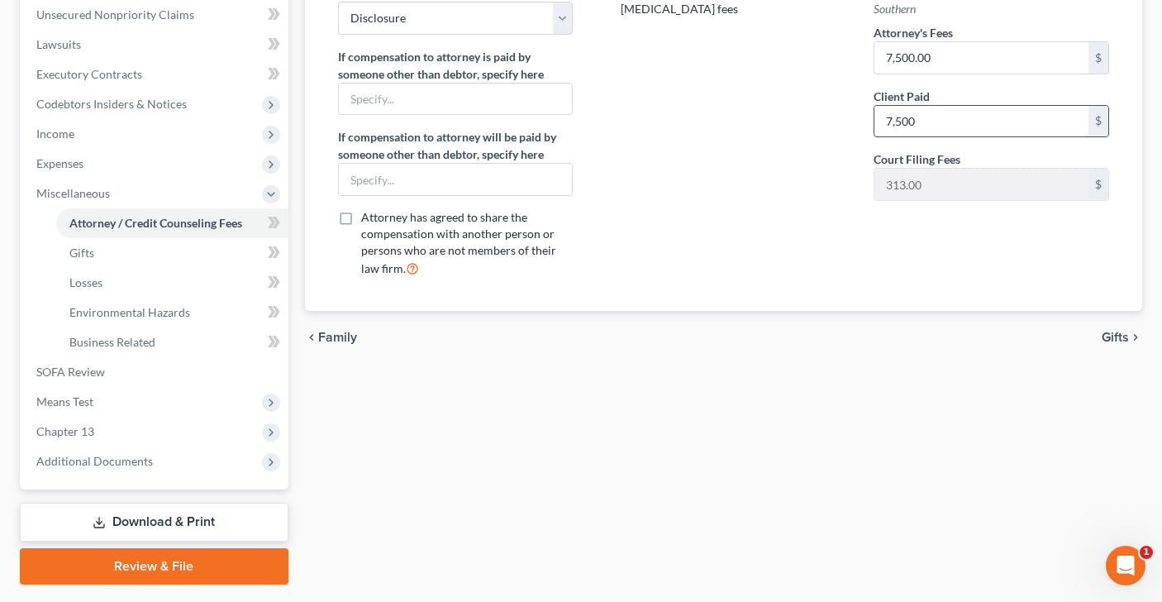
scroll to position [454, 0]
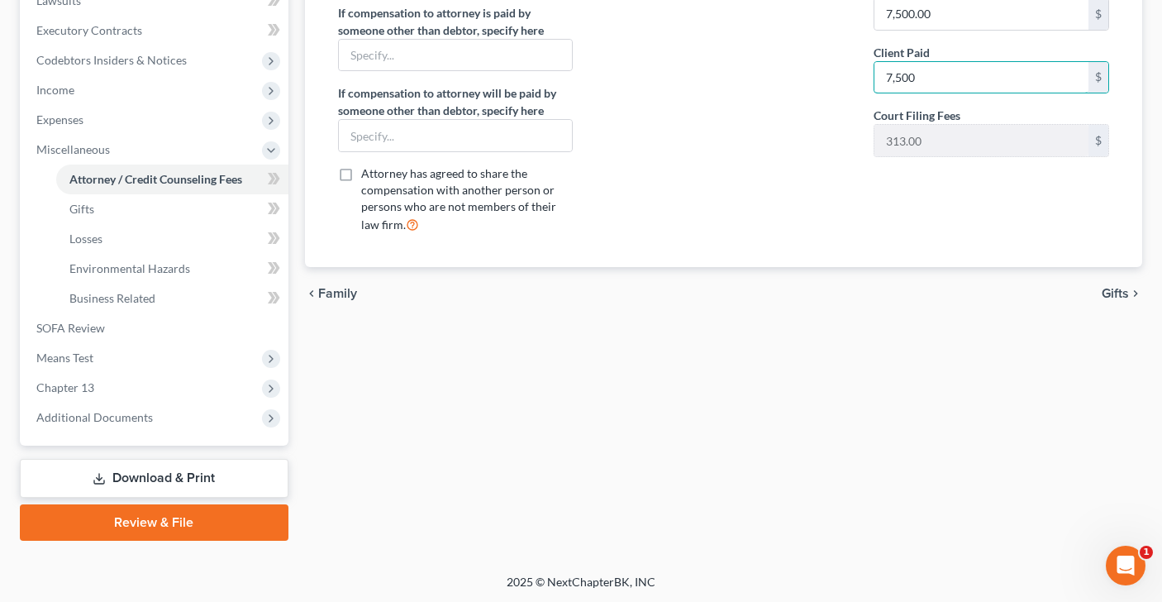
type input "7,500"
click at [1104, 293] on span "Gifts" at bounding box center [1114, 293] width 27 height 13
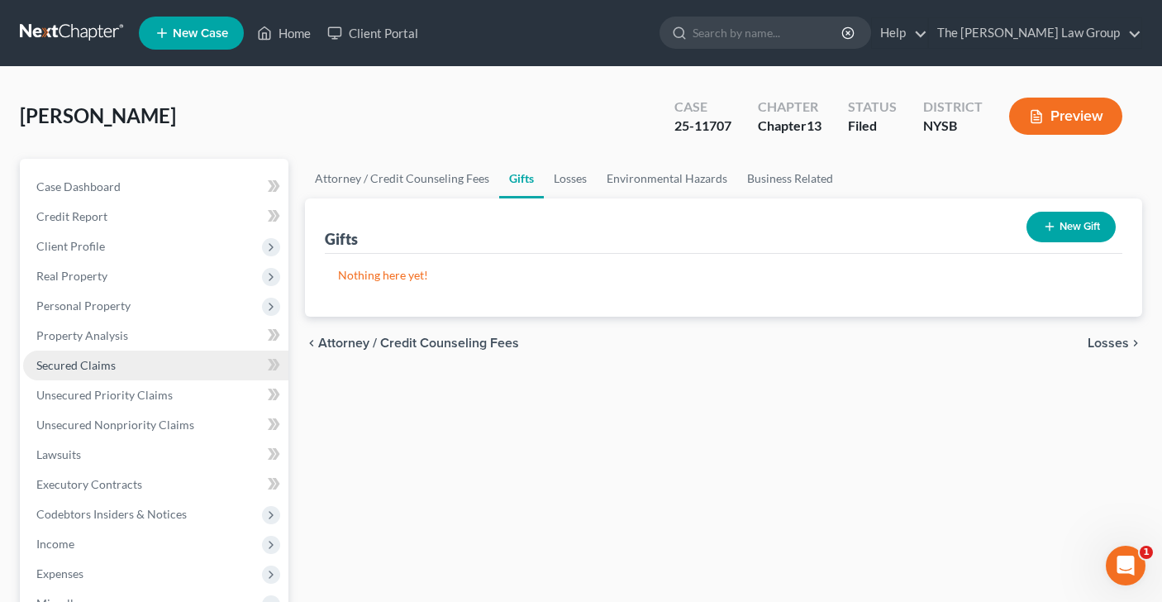
click at [103, 365] on span "Secured Claims" at bounding box center [75, 365] width 79 height 14
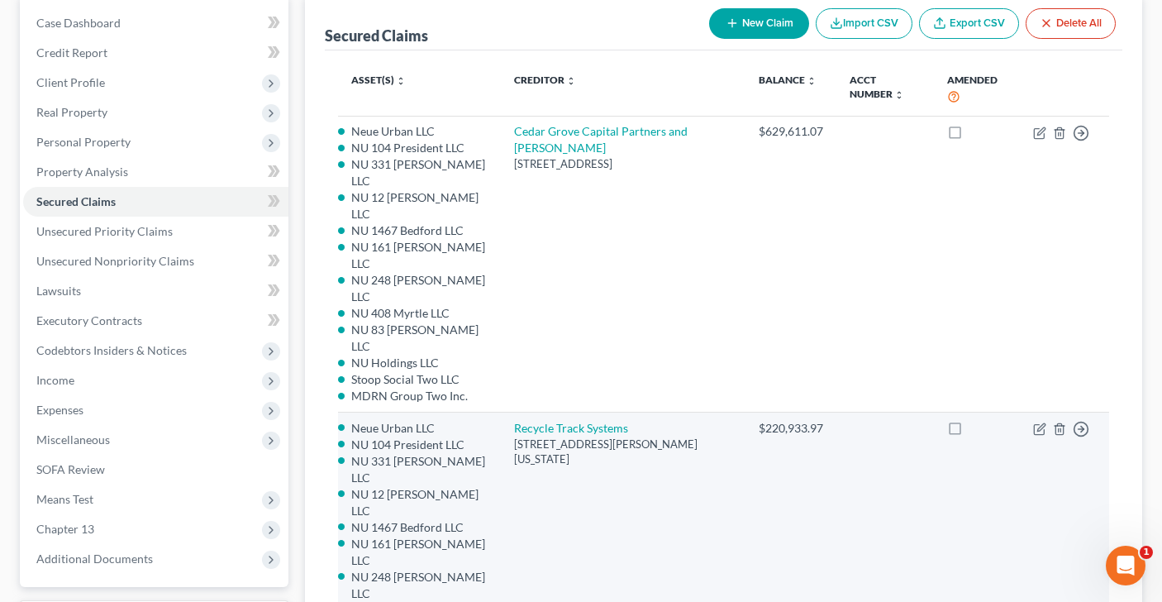
scroll to position [123, 0]
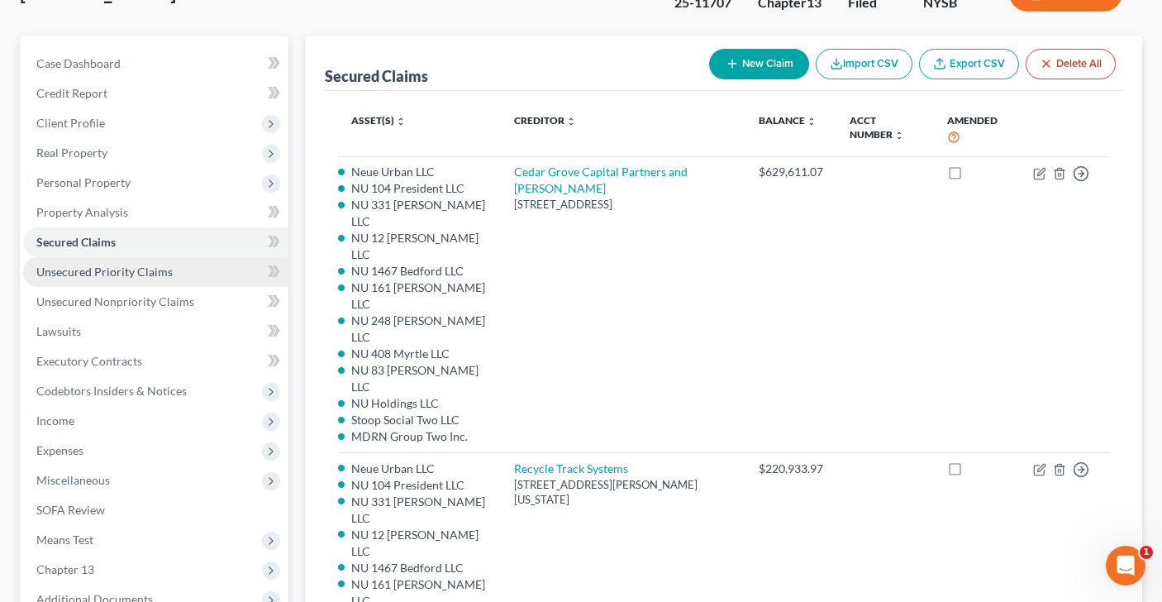
click at [139, 273] on span "Unsecured Priority Claims" at bounding box center [104, 271] width 136 height 14
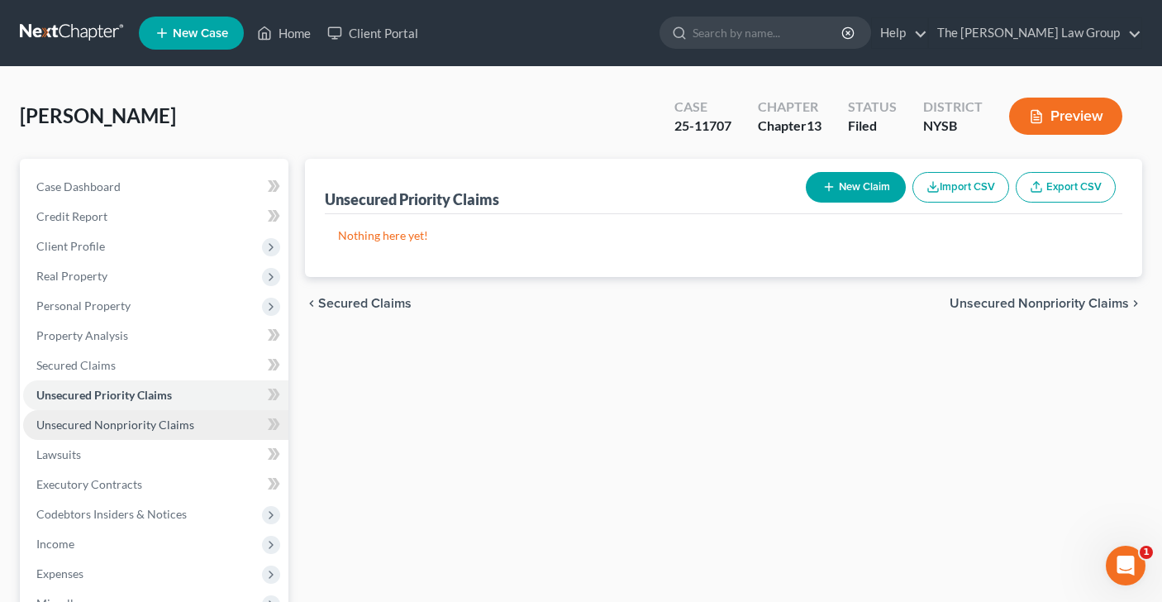
click at [109, 424] on span "Unsecured Nonpriority Claims" at bounding box center [115, 424] width 158 height 14
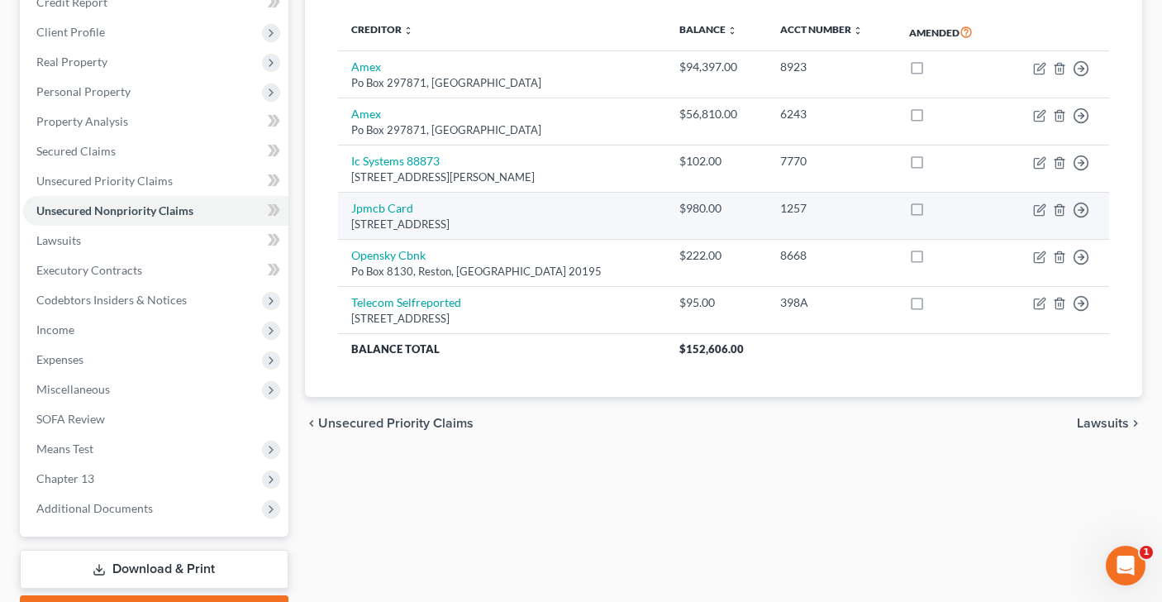
scroll to position [212, 0]
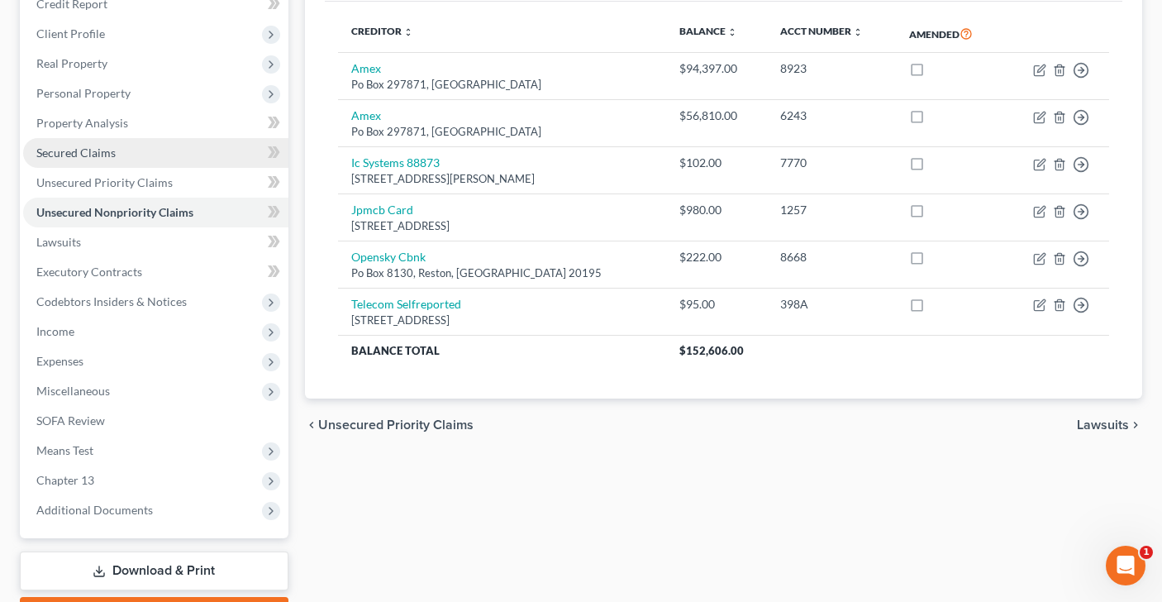
click at [110, 159] on link "Secured Claims" at bounding box center [155, 153] width 265 height 30
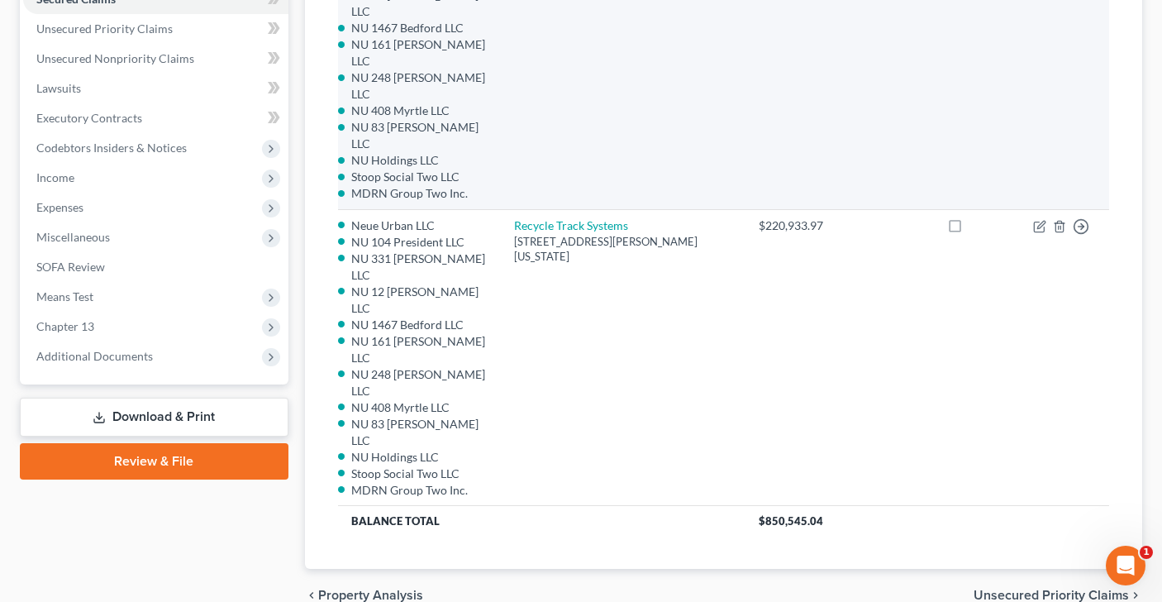
scroll to position [415, 0]
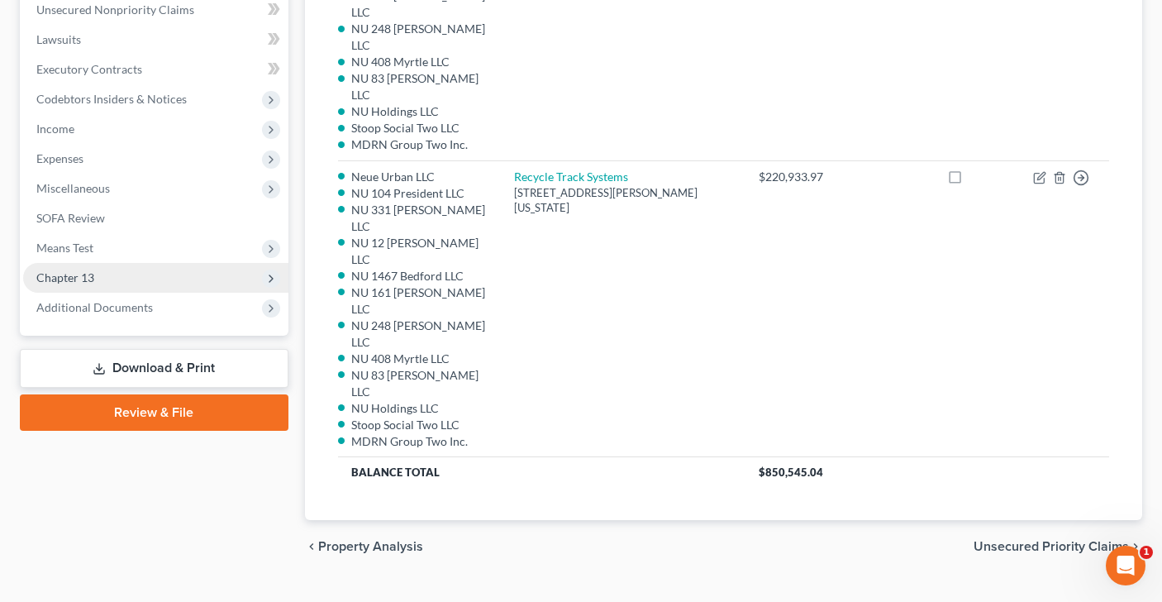
click at [242, 281] on span "Chapter 13" at bounding box center [155, 278] width 265 height 30
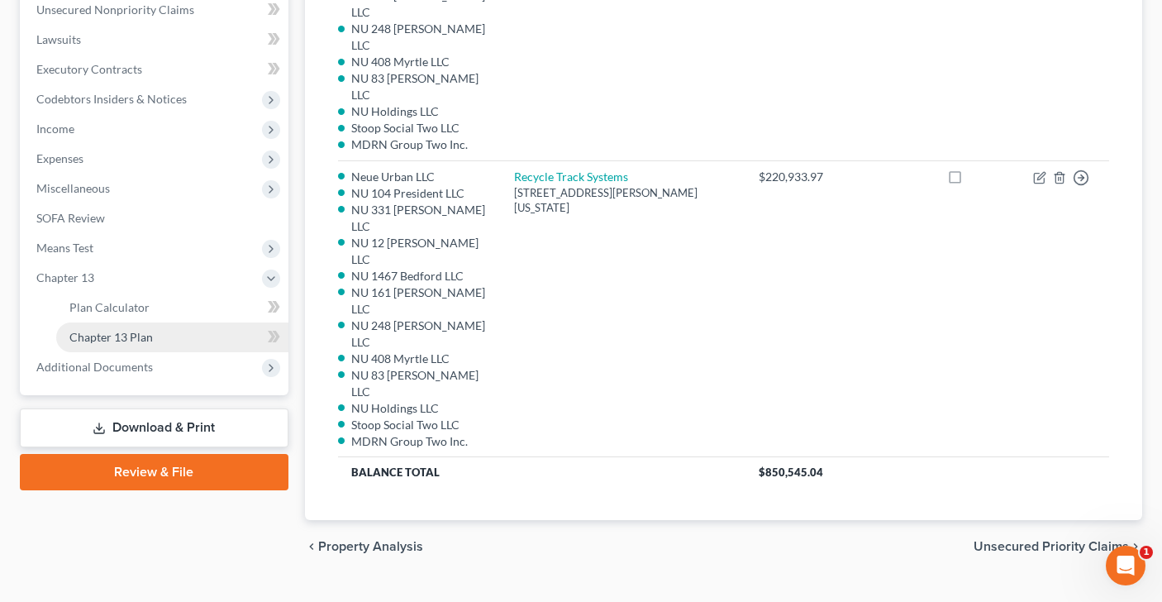
click at [226, 341] on link "Chapter 13 Plan" at bounding box center [172, 337] width 232 height 30
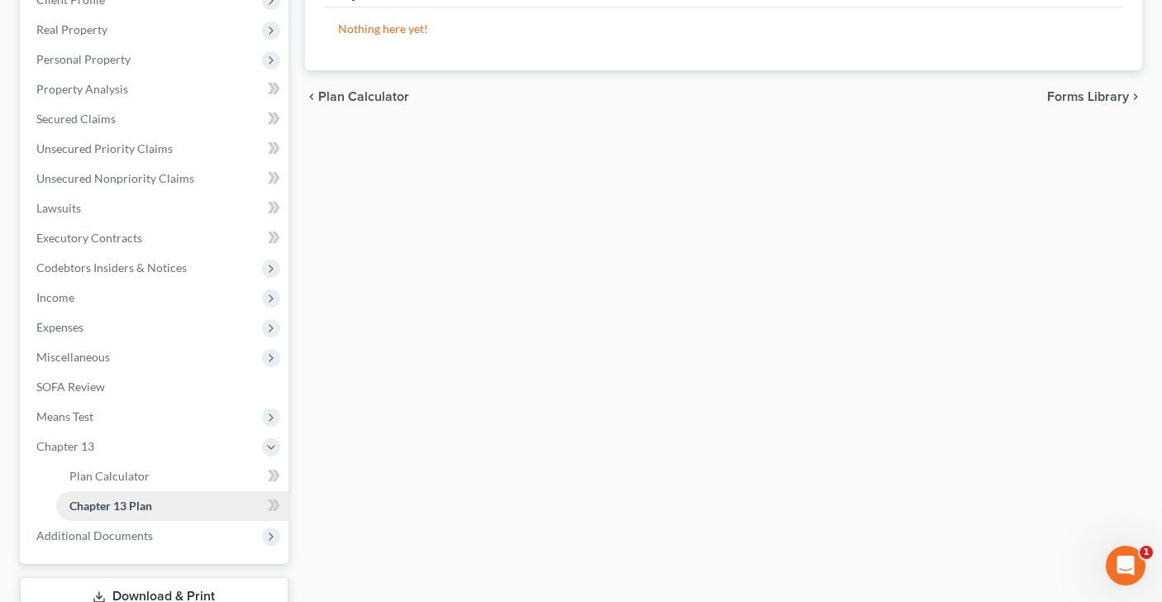
scroll to position [364, 0]
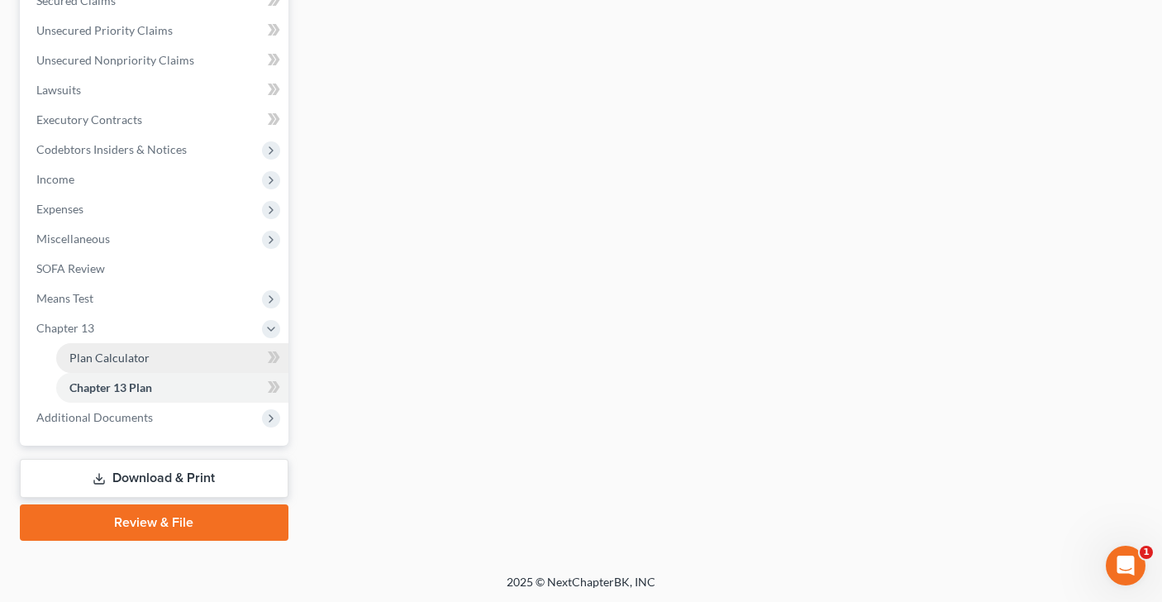
click at [231, 355] on link "Plan Calculator" at bounding box center [172, 358] width 232 height 30
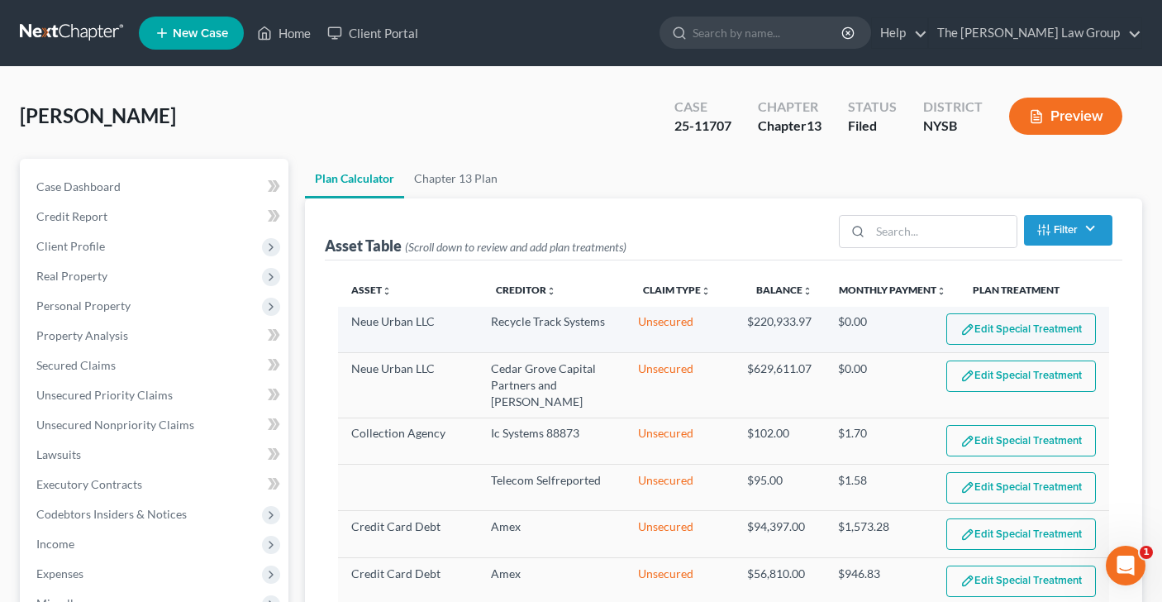
select select "59"
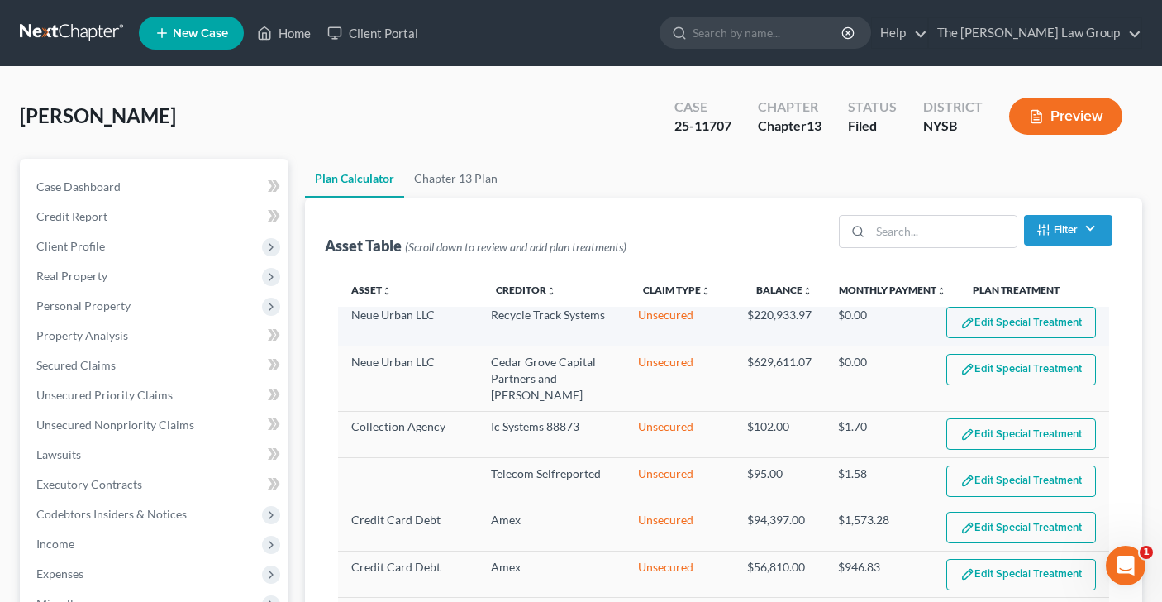
click at [992, 327] on button "Edit Special Treatment" at bounding box center [1021, 322] width 150 height 31
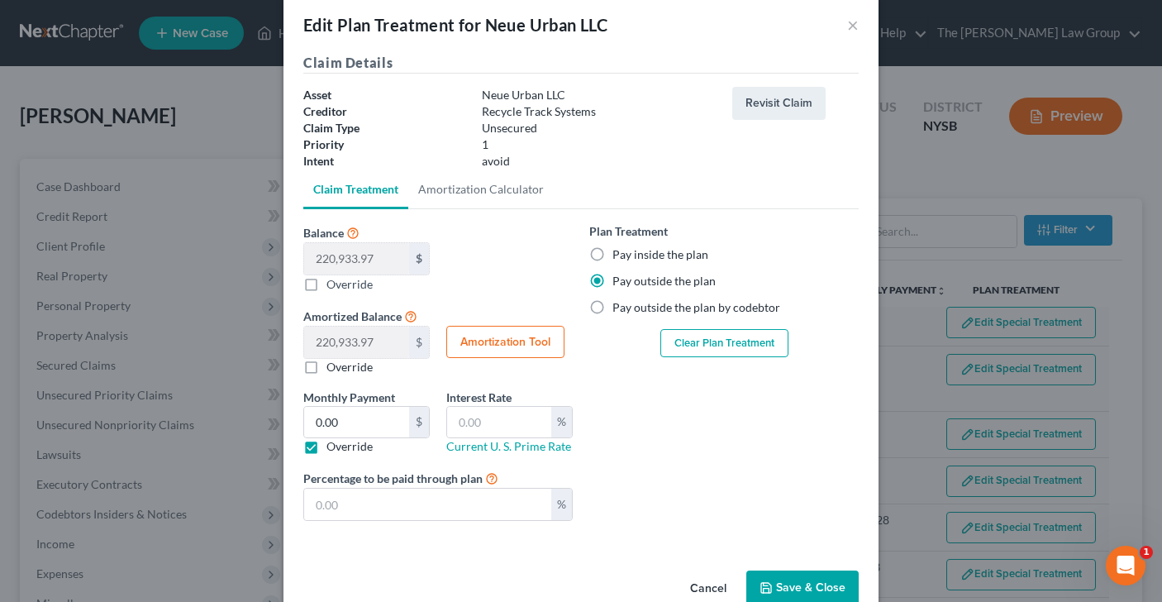
scroll to position [59, 0]
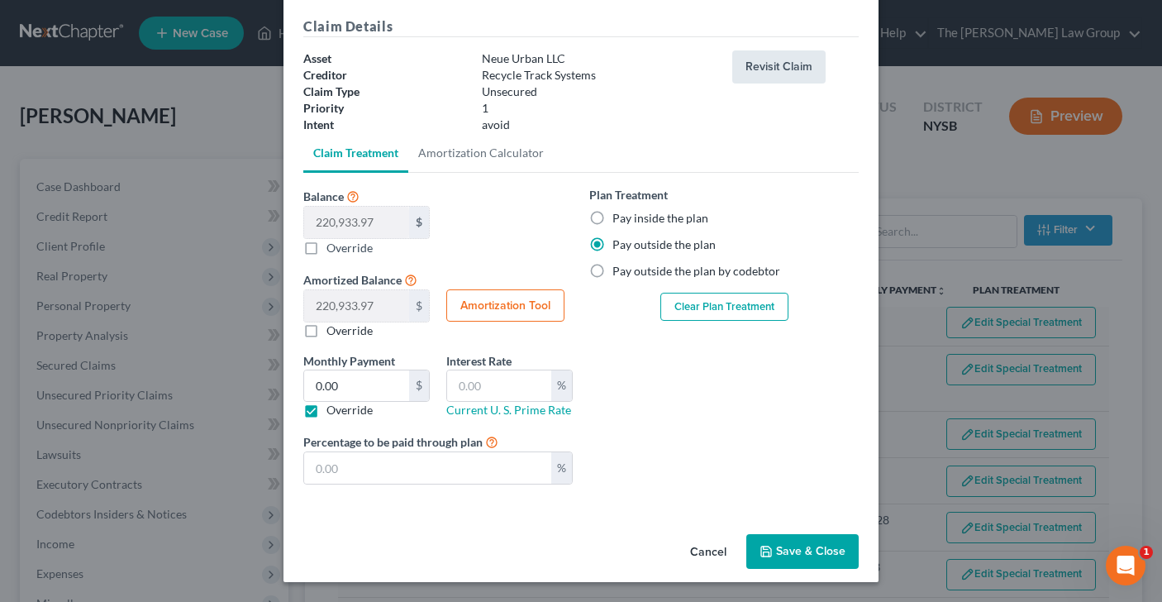
click at [796, 72] on button "Revisit Claim" at bounding box center [778, 66] width 93 height 33
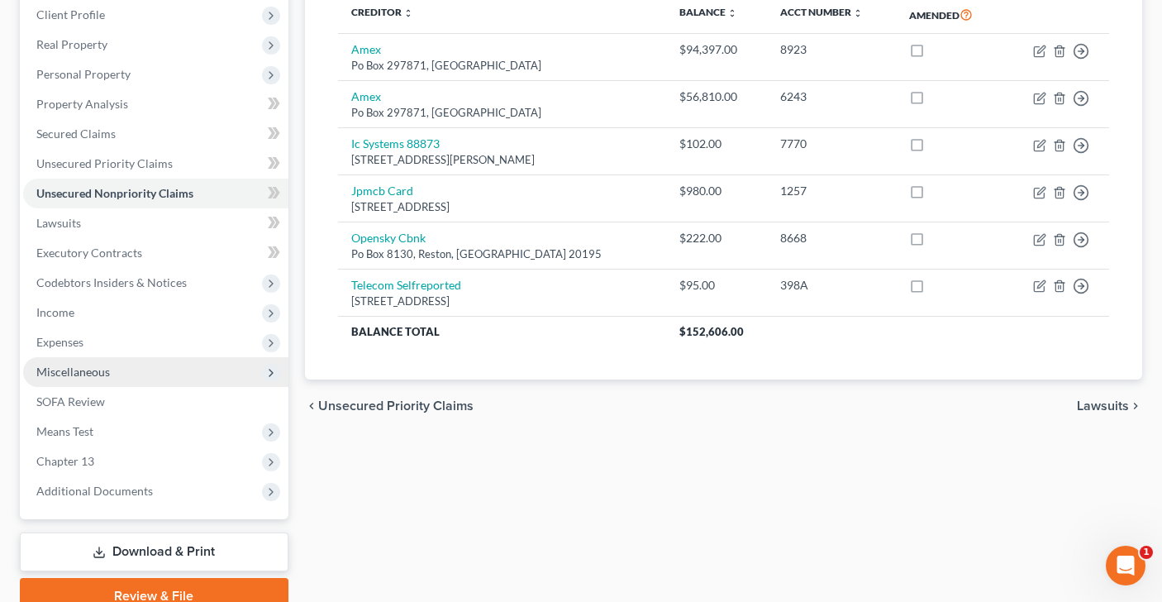
scroll to position [305, 0]
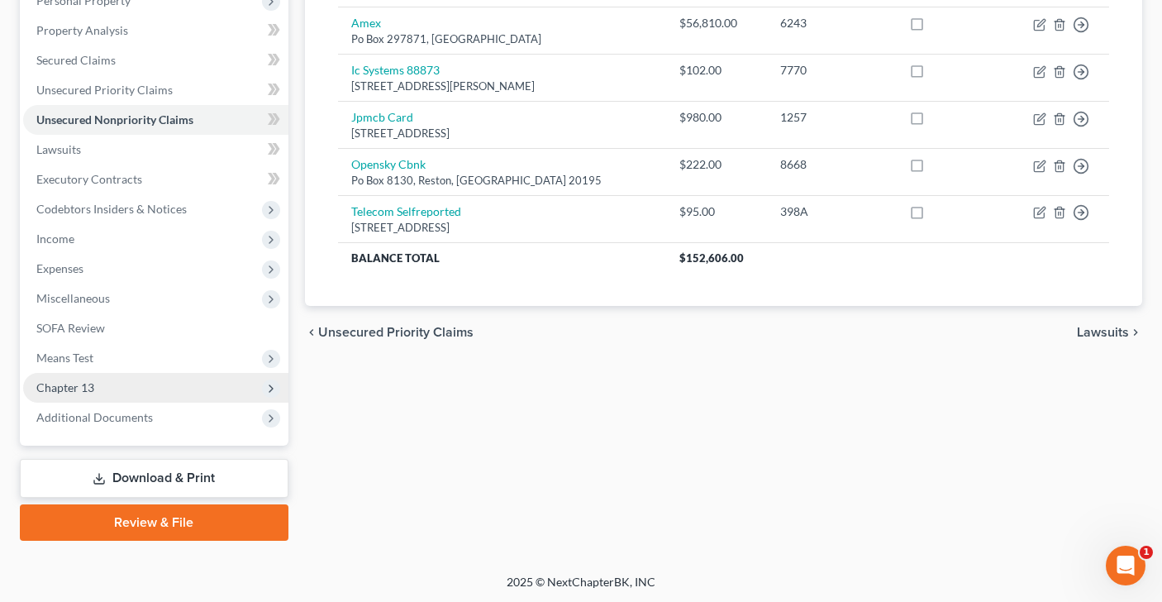
click at [205, 378] on span "Chapter 13" at bounding box center [155, 388] width 265 height 30
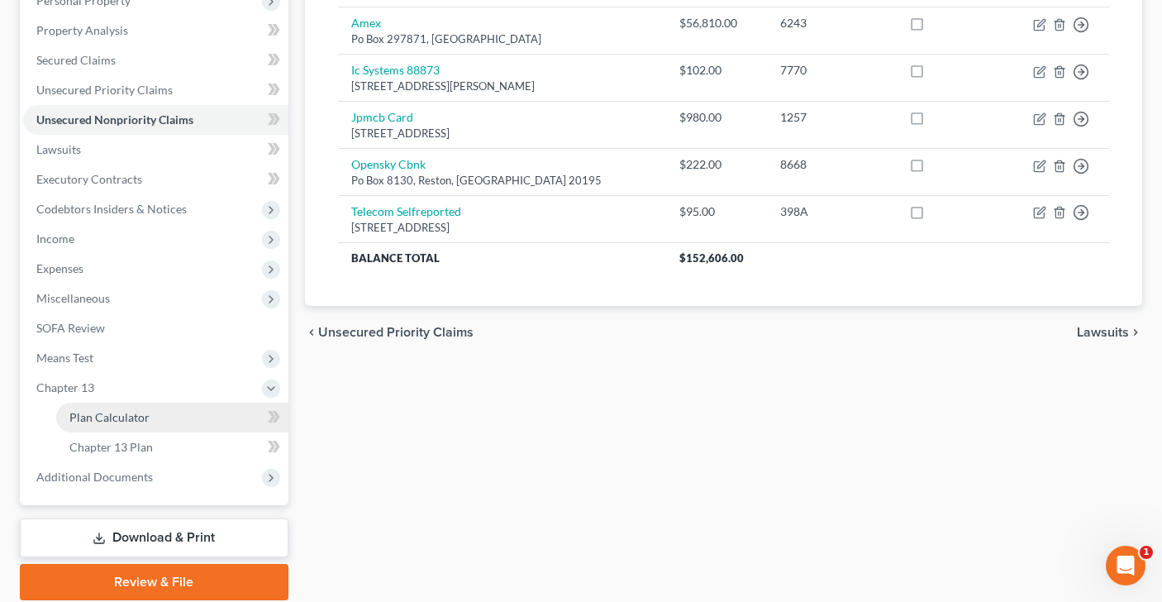
click at [193, 424] on link "Plan Calculator" at bounding box center [172, 417] width 232 height 30
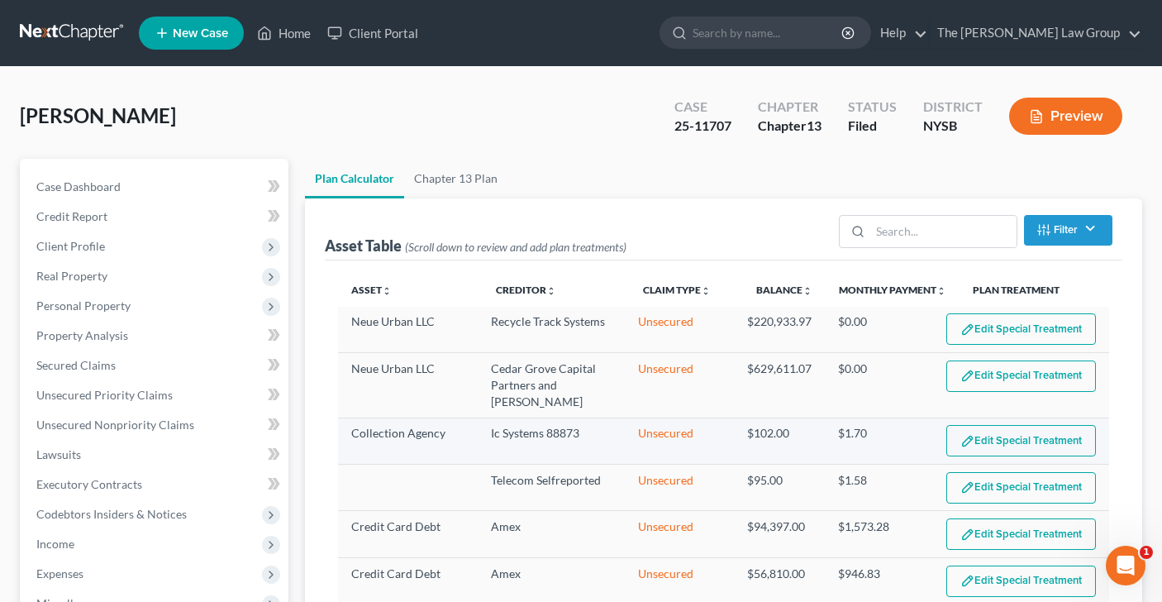
select select "59"
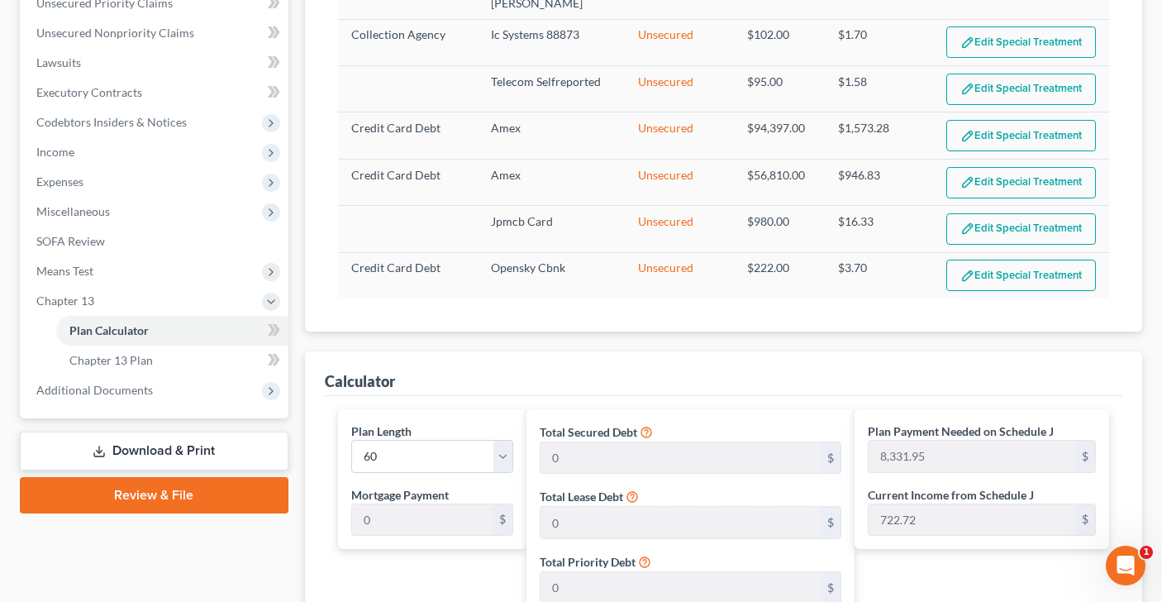
scroll to position [388, 0]
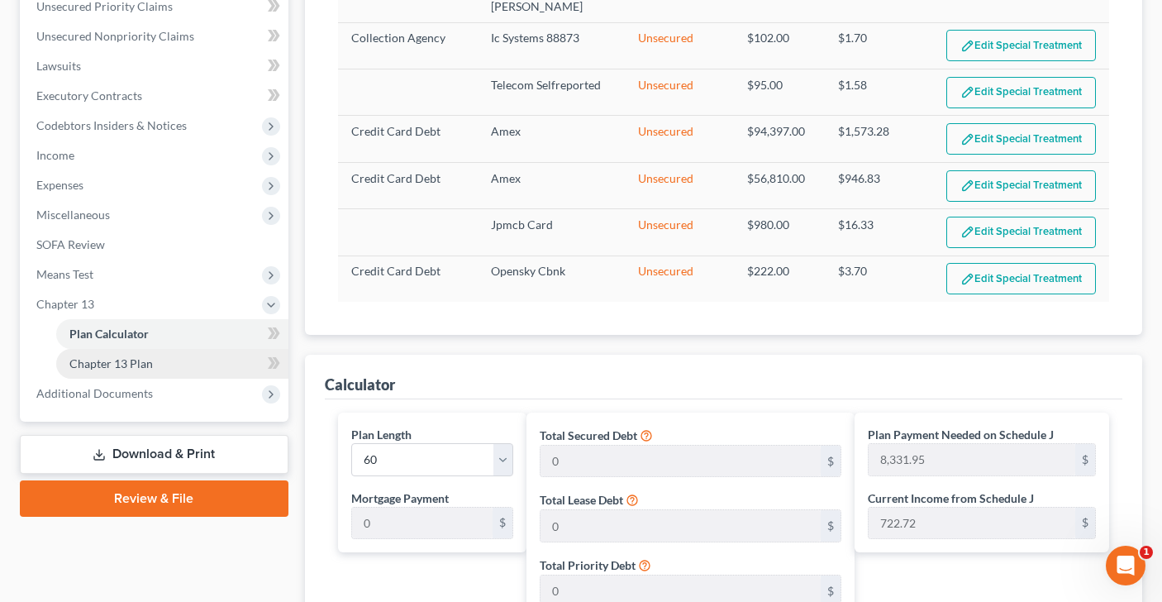
click at [183, 367] on link "Chapter 13 Plan" at bounding box center [172, 364] width 232 height 30
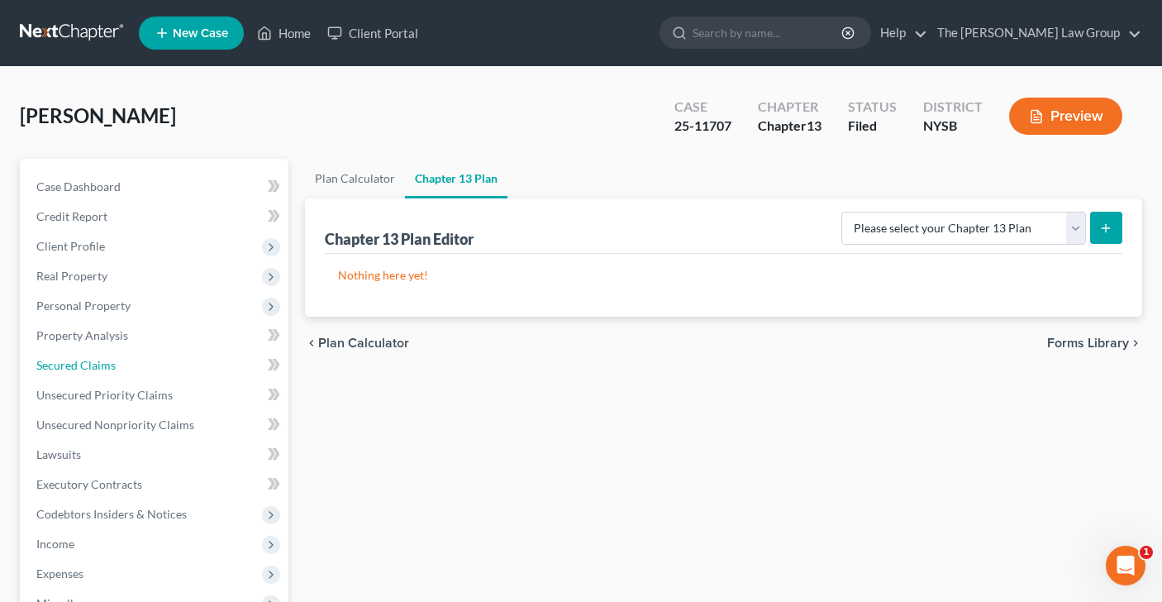
click at [183, 367] on link "Secured Claims" at bounding box center [155, 365] width 265 height 30
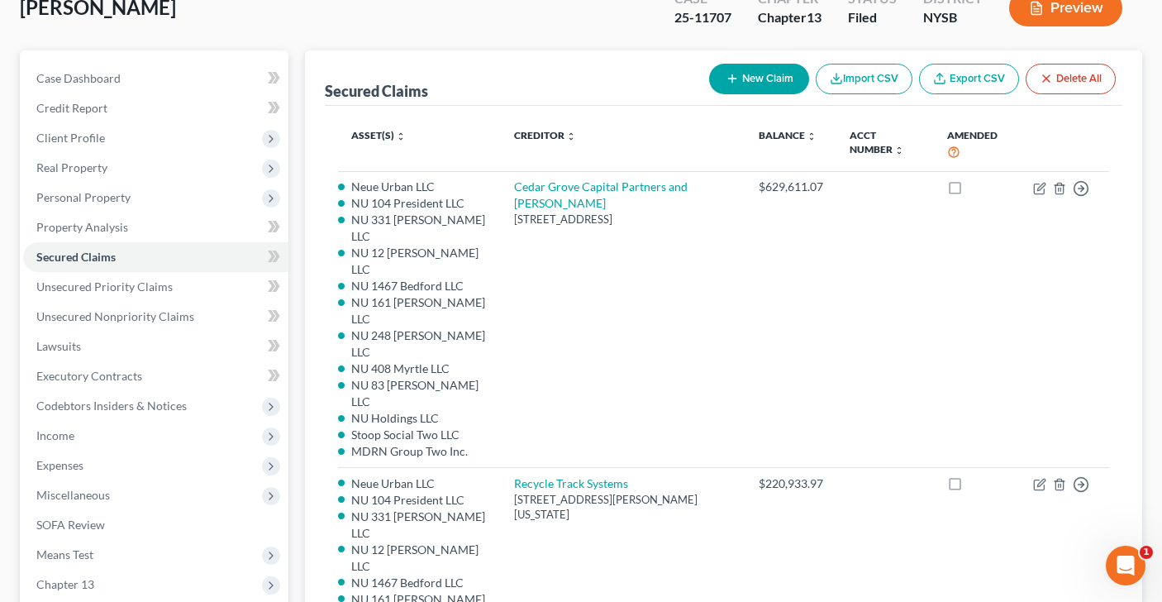
scroll to position [117, 0]
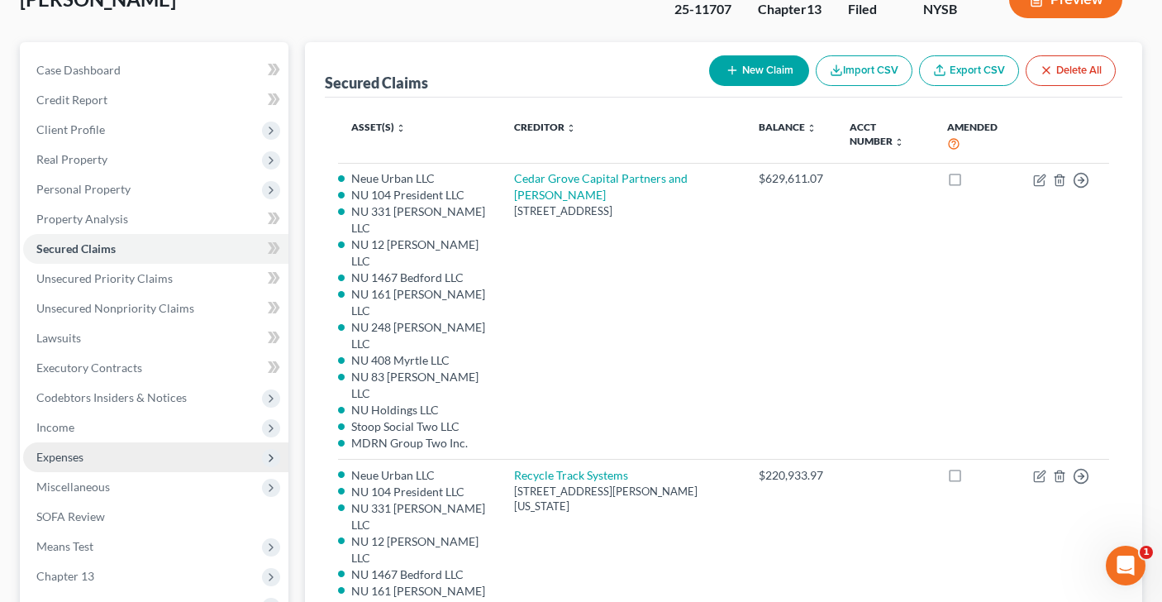
click at [170, 457] on span "Expenses" at bounding box center [155, 457] width 265 height 30
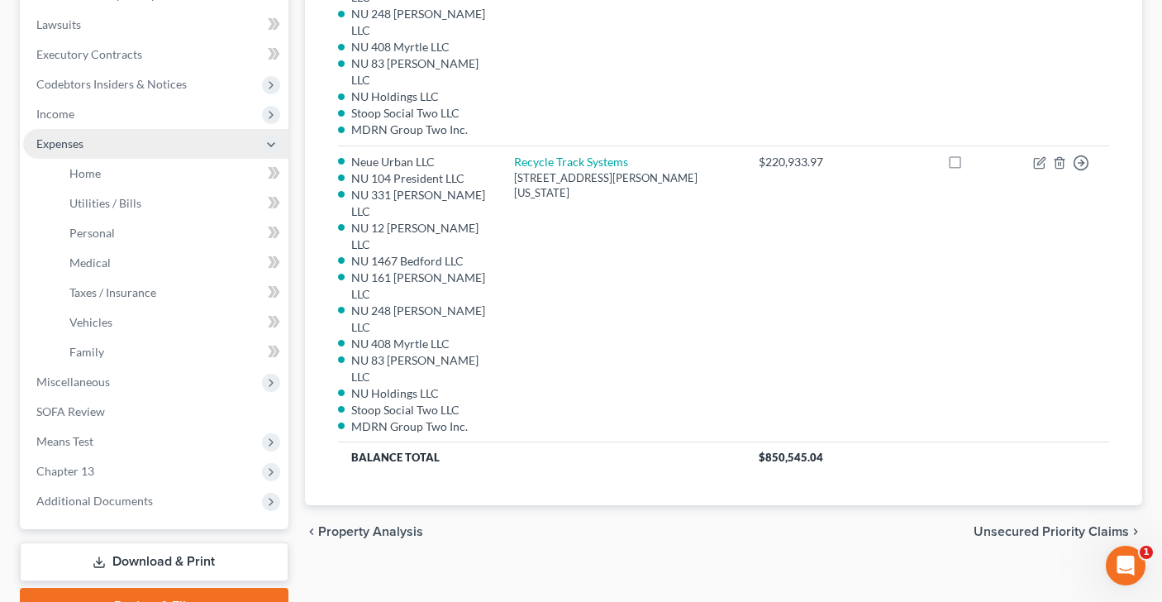
scroll to position [513, 0]
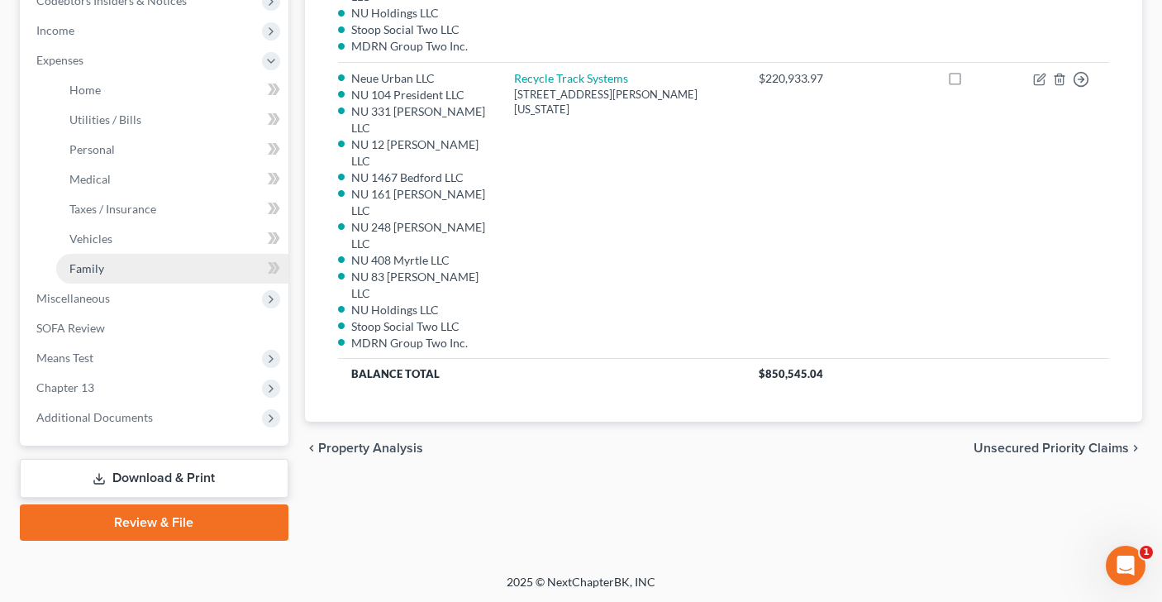
click at [140, 264] on link "Family" at bounding box center [172, 269] width 232 height 30
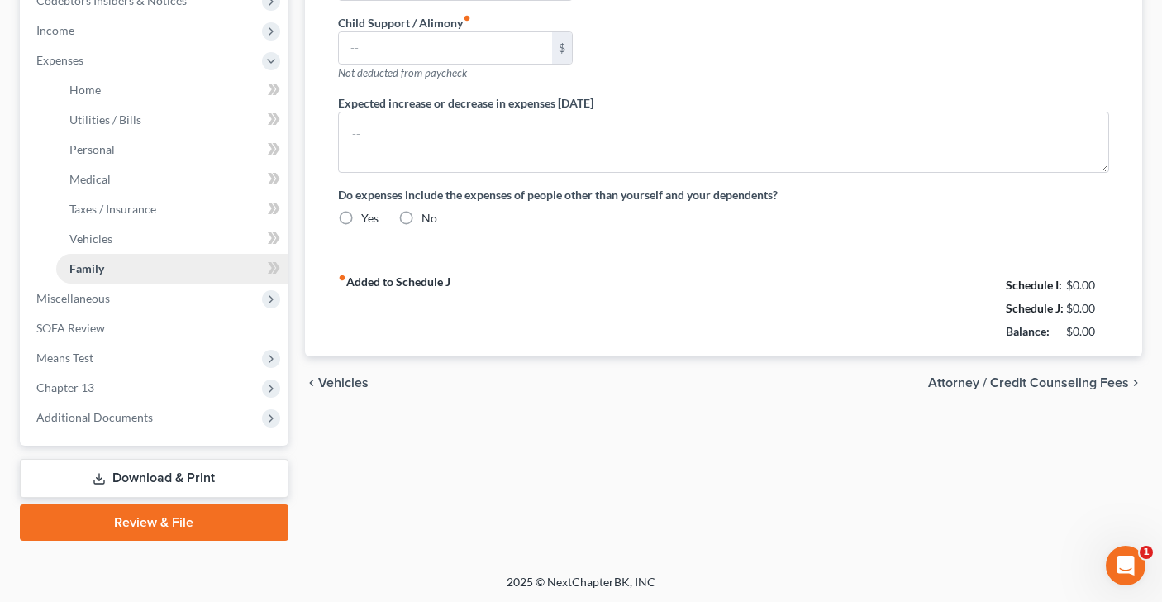
type input "4,000.00"
type input "100.00"
type input "0.00"
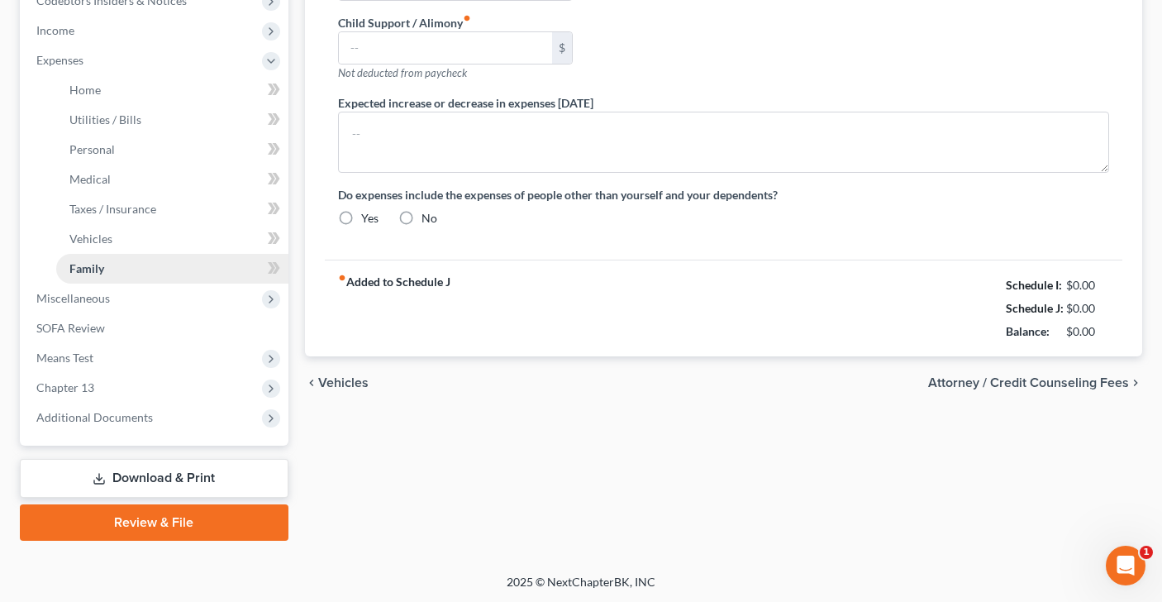
type input "0.00"
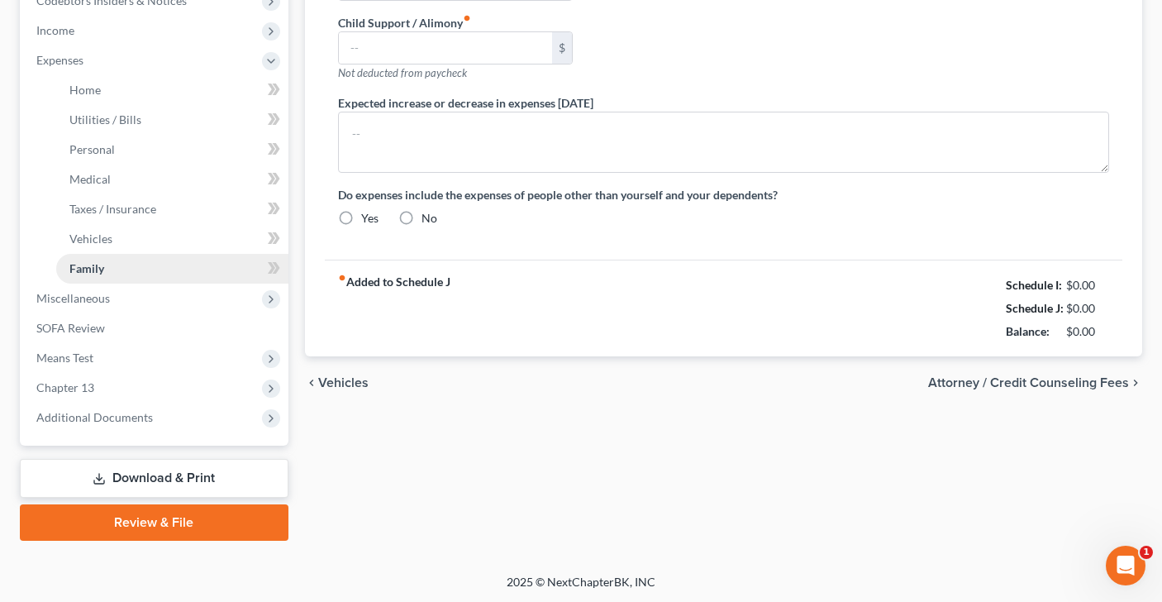
radio input "true"
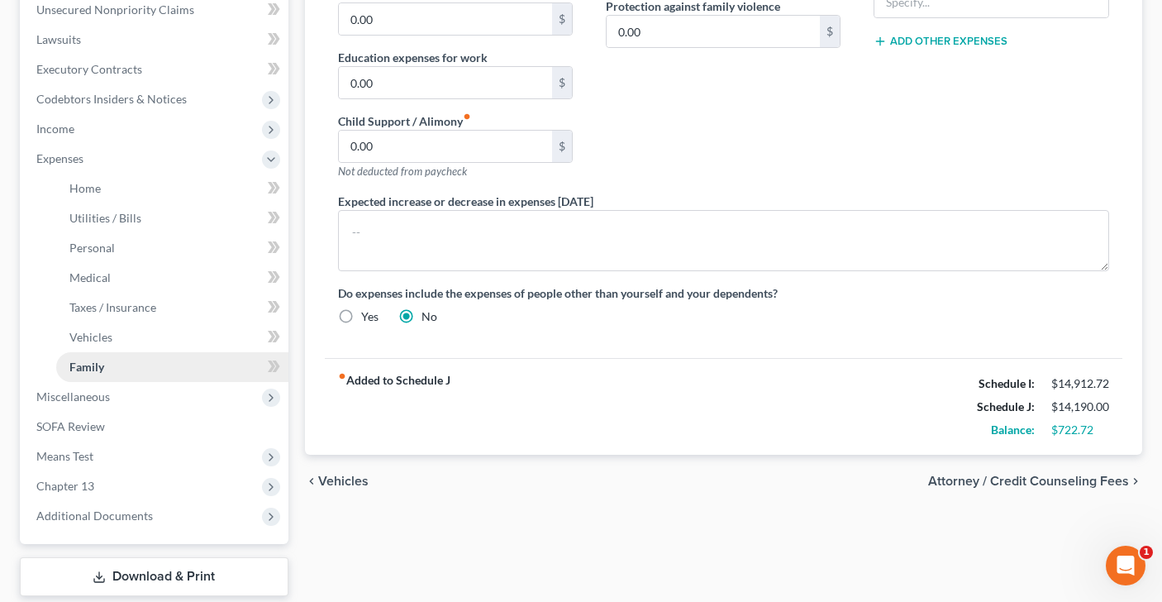
scroll to position [454, 0]
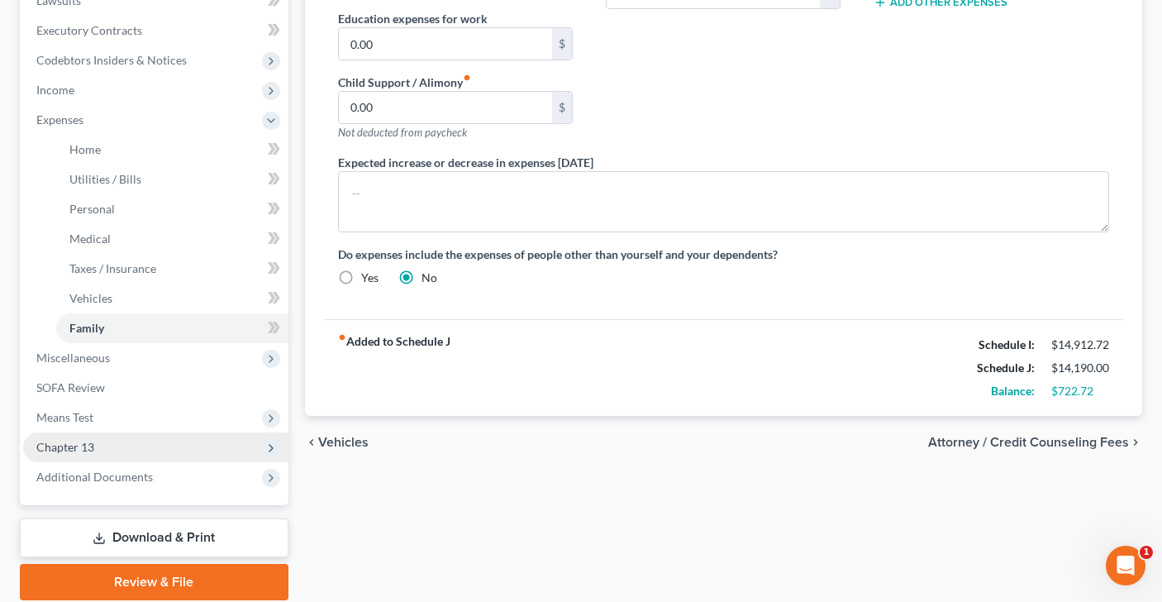
click at [169, 449] on span "Chapter 13" at bounding box center [155, 447] width 265 height 30
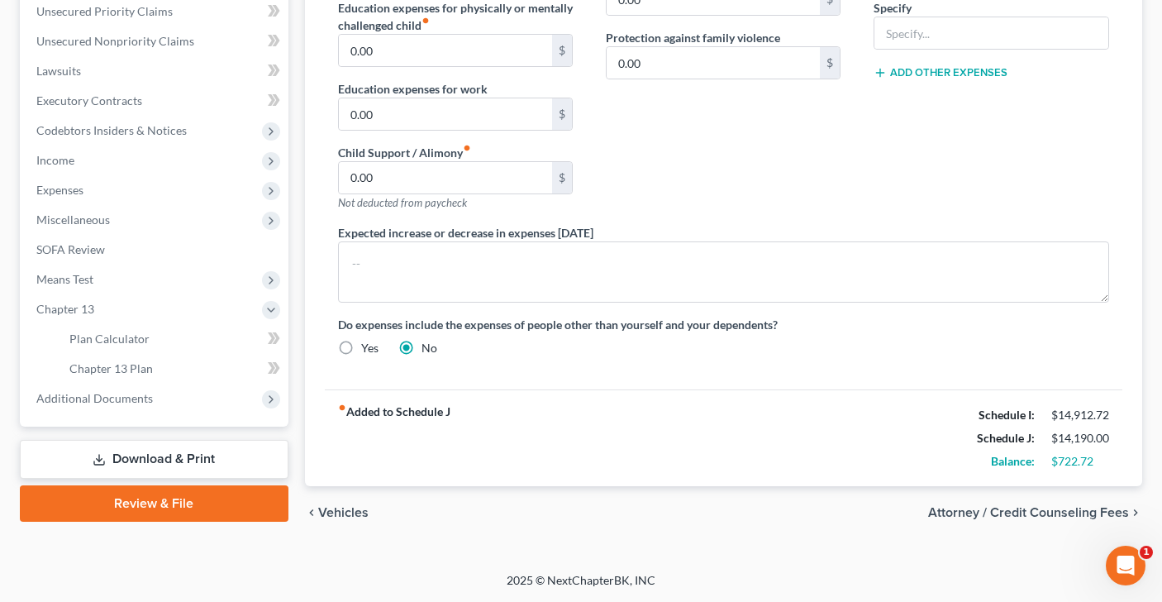
scroll to position [383, 0]
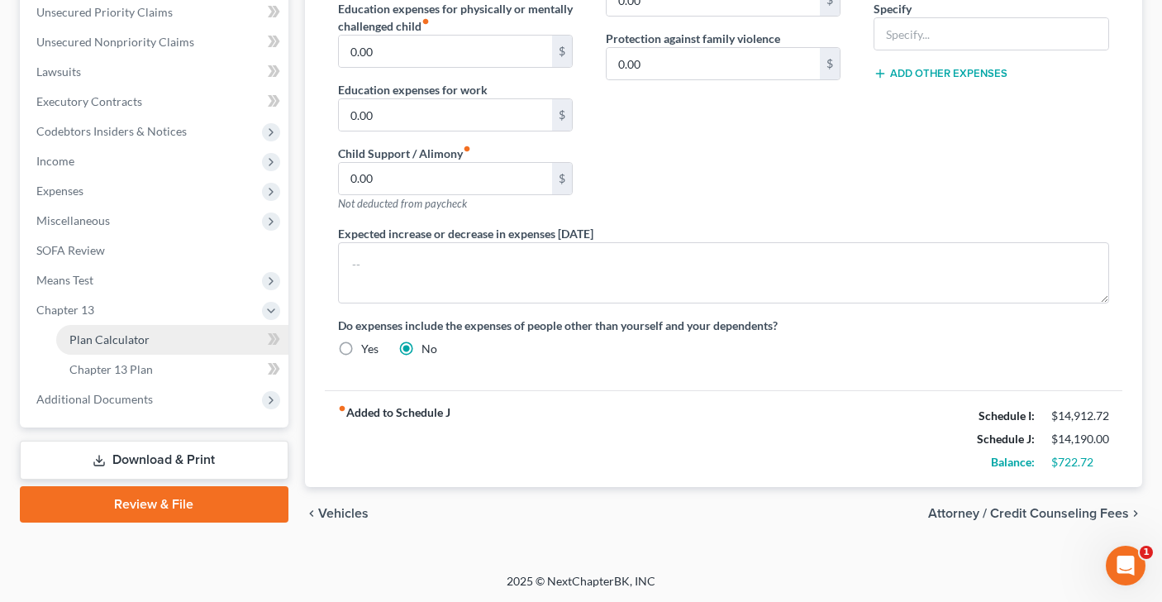
click at [196, 338] on link "Plan Calculator" at bounding box center [172, 340] width 232 height 30
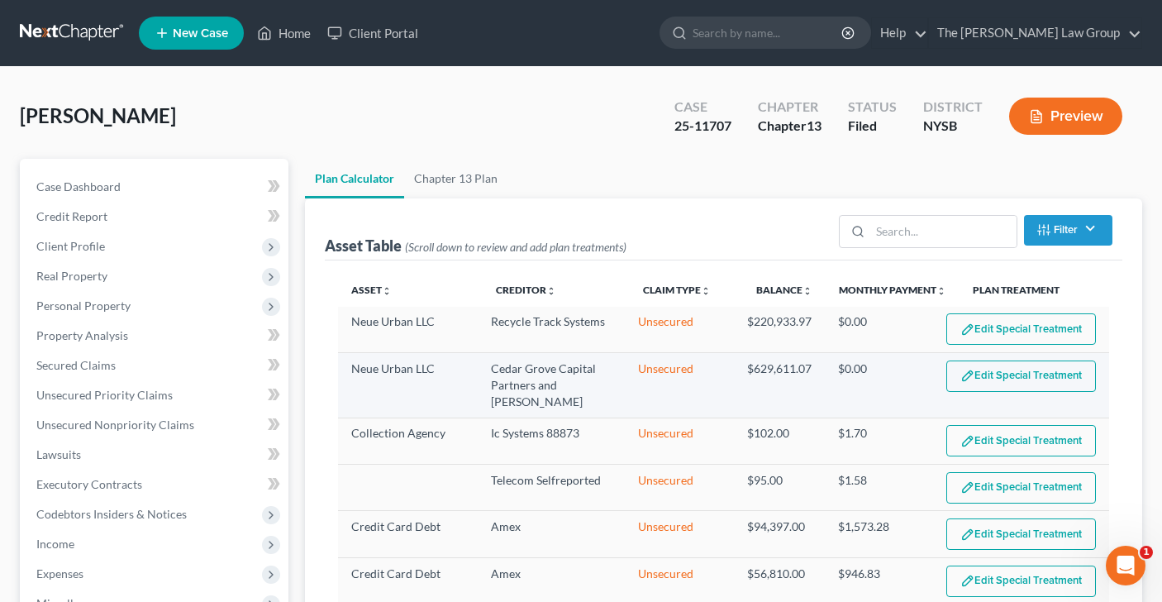
select select "59"
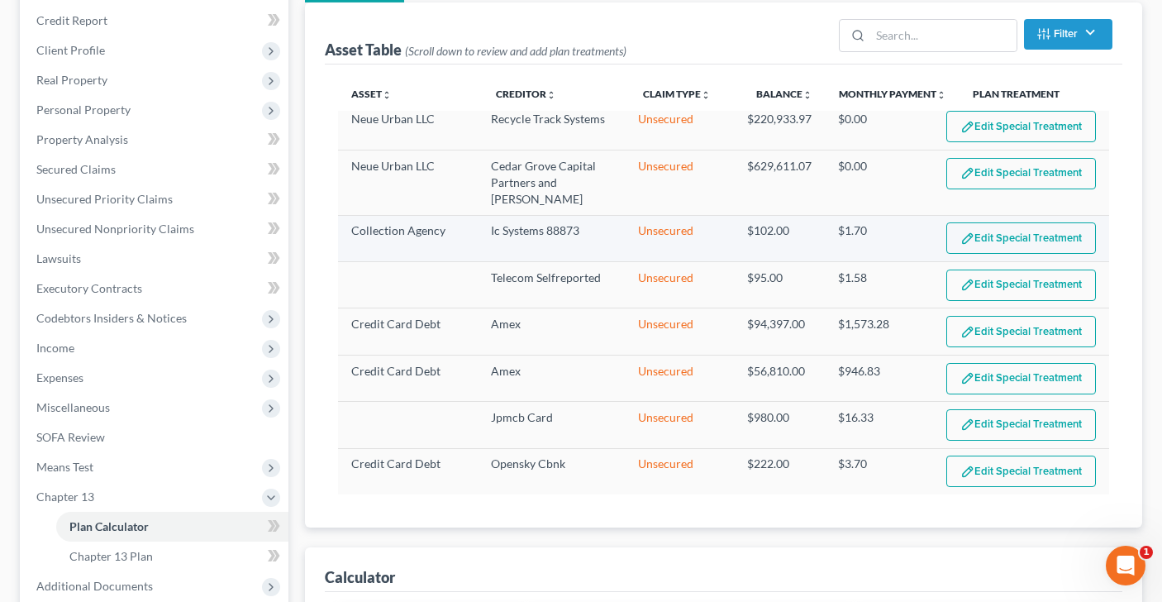
scroll to position [204, 0]
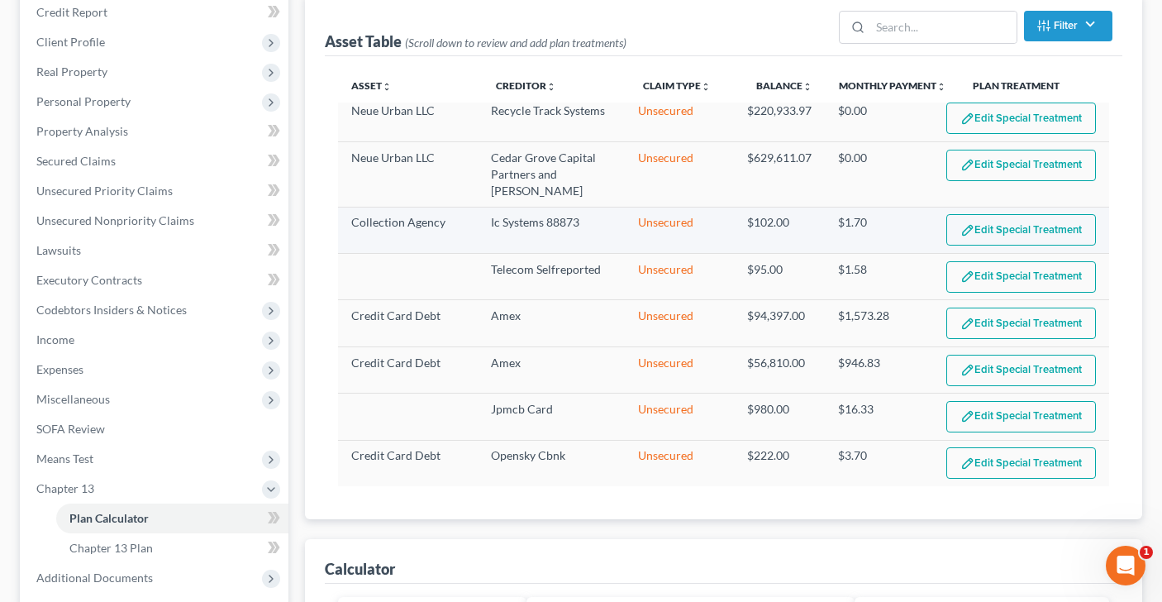
click at [1018, 236] on button "Edit Special Treatment" at bounding box center [1021, 229] width 150 height 31
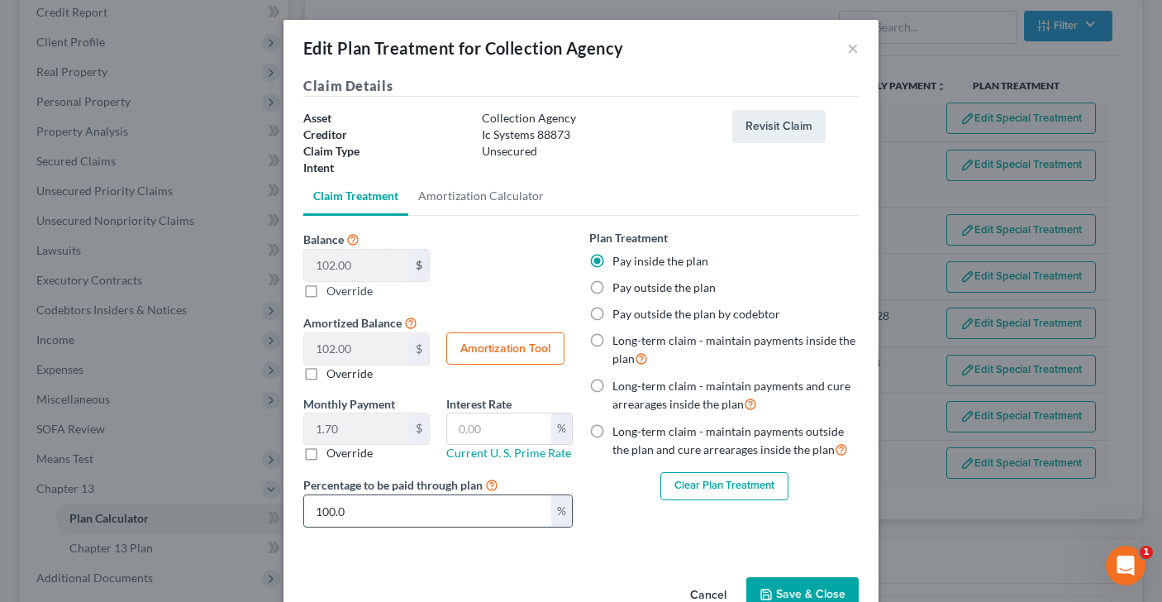
click at [349, 514] on input "100.0" at bounding box center [427, 510] width 247 height 31
drag, startPoint x: 349, startPoint y: 514, endPoint x: 335, endPoint y: 514, distance: 14.0
click at [335, 514] on input "100.0" at bounding box center [427, 510] width 247 height 31
type input "0.03"
type input "2"
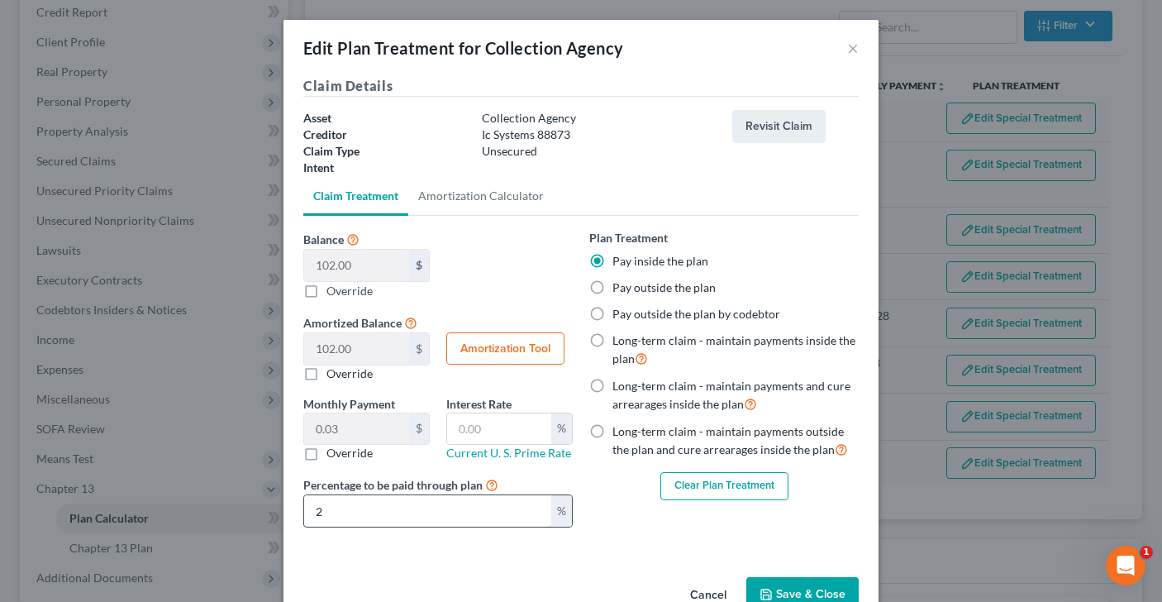
type input "0.42"
type input "25"
click at [830, 587] on button "Save & Close" at bounding box center [802, 594] width 112 height 35
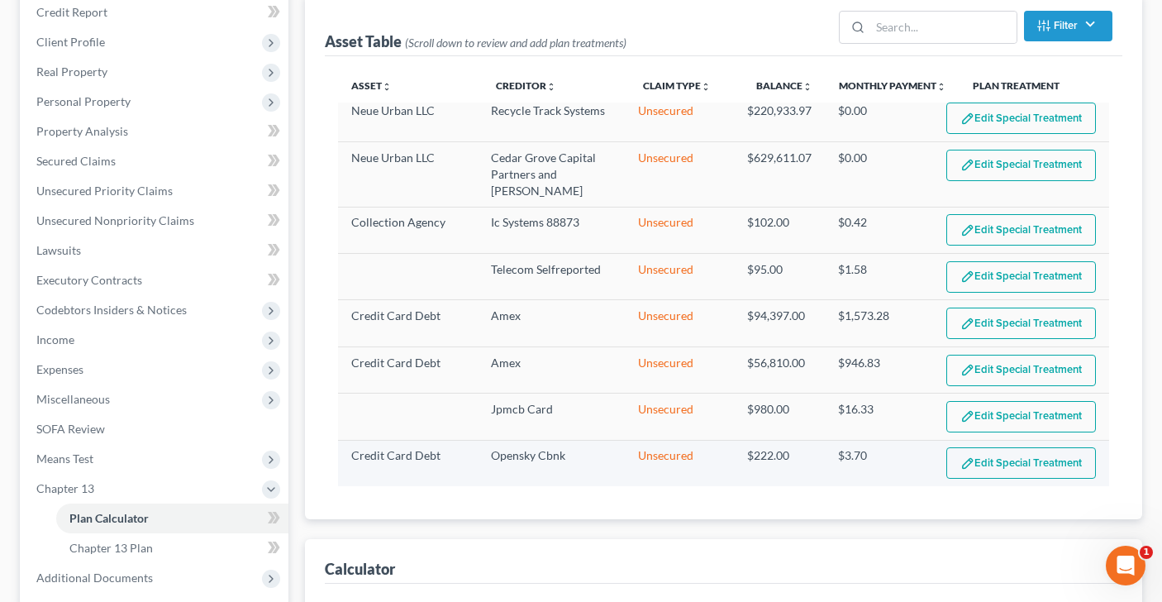
select select "59"
click at [1009, 275] on button "Edit Special Treatment" at bounding box center [1021, 276] width 150 height 31
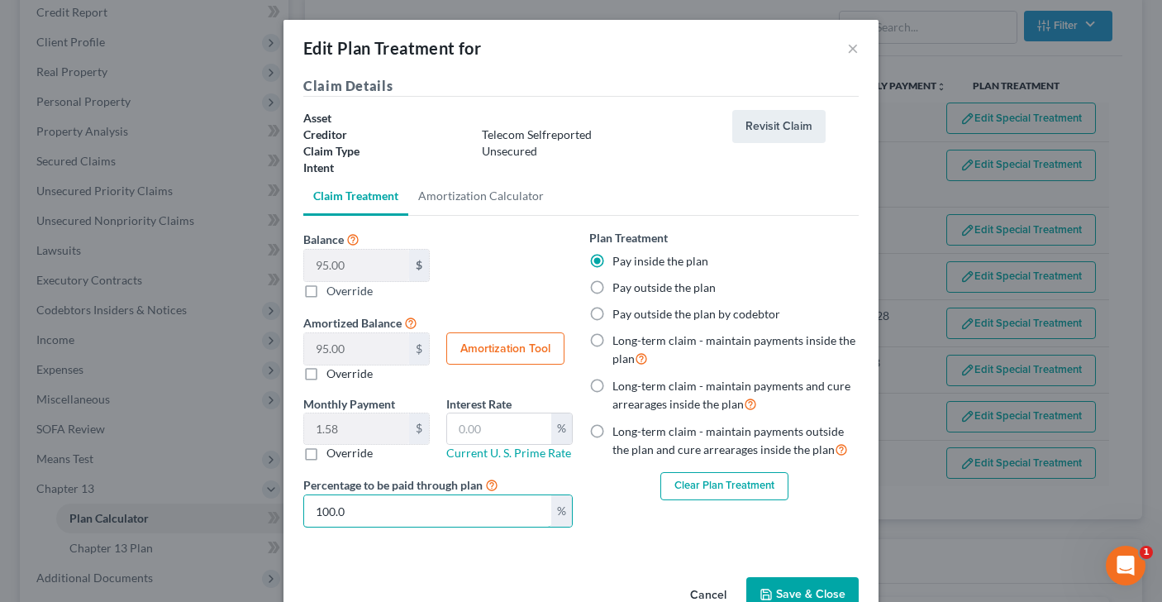
drag, startPoint x: 468, startPoint y: 507, endPoint x: 207, endPoint y: 505, distance: 260.3
click at [208, 505] on div "Edit Plan Treatment for × Claim Details Asset Creditor Telecom Selfreported Cla…" at bounding box center [581, 301] width 1162 height 602
type input "0.03"
type input "2"
type input "0.39"
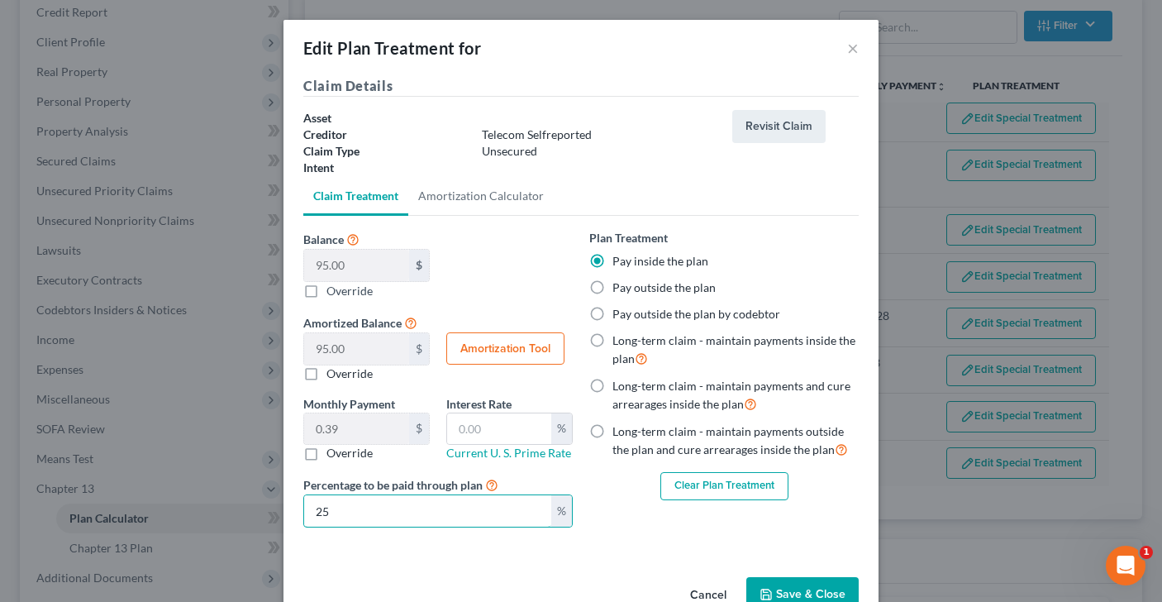
type input "25"
click at [805, 594] on button "Save & Close" at bounding box center [802, 594] width 112 height 35
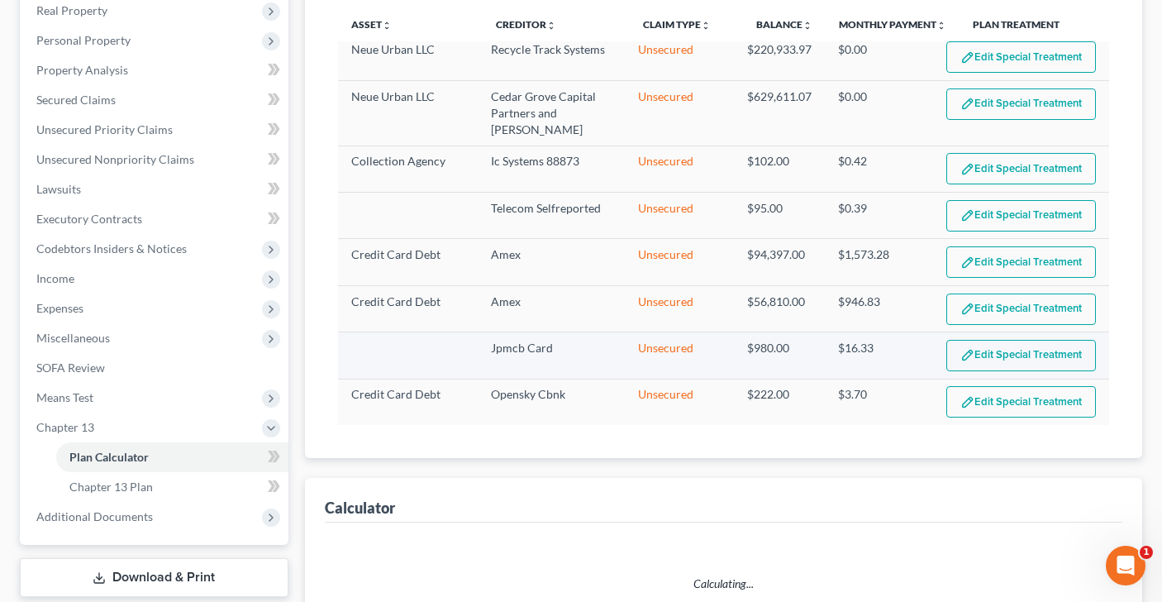
select select "59"
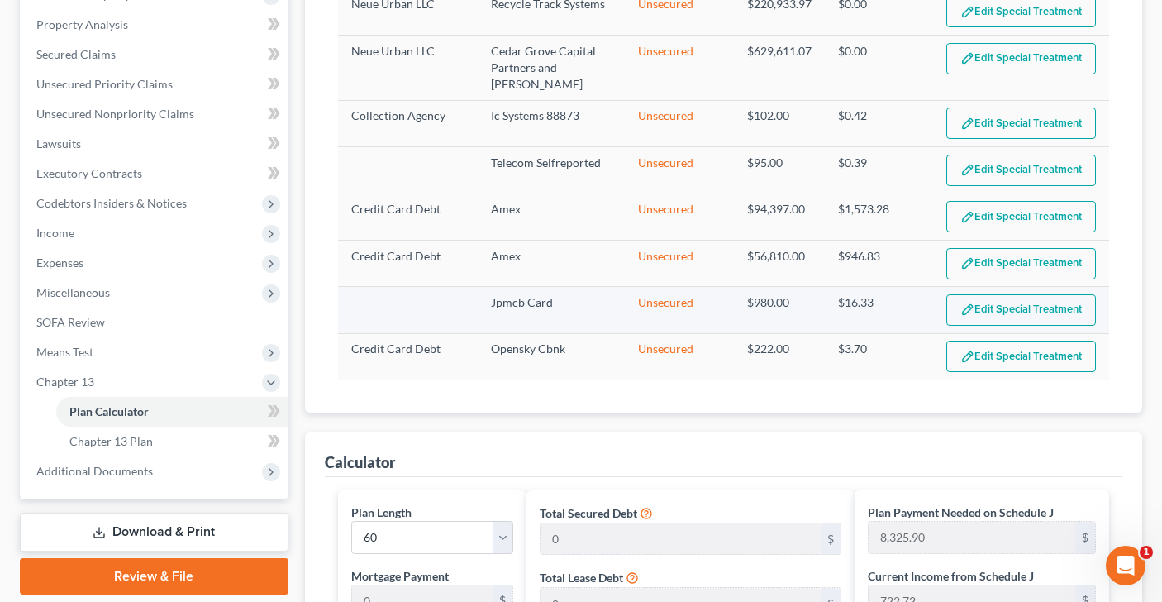
scroll to position [312, 0]
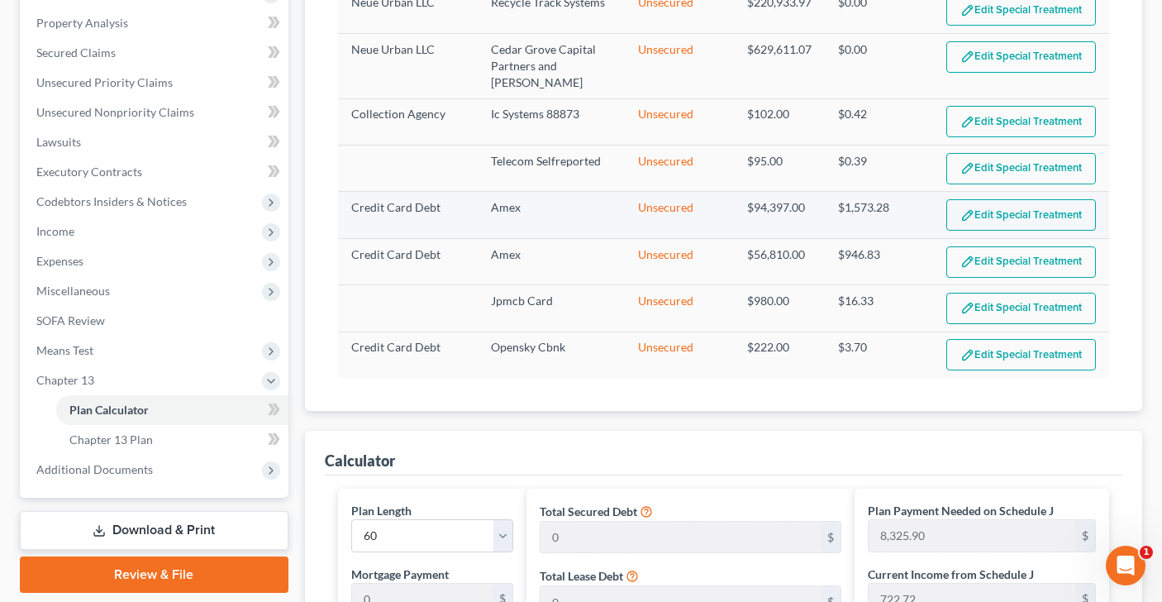
click at [1001, 208] on button "Edit Special Treatment" at bounding box center [1021, 214] width 150 height 31
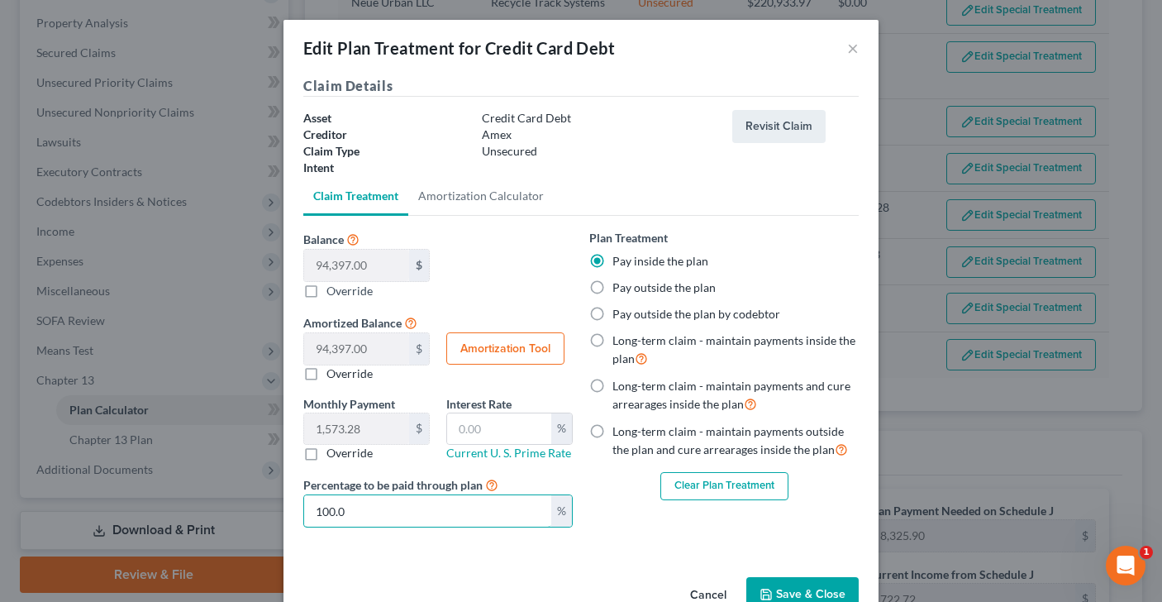
drag, startPoint x: 393, startPoint y: 517, endPoint x: 227, endPoint y: 507, distance: 166.4
click at [227, 507] on div "Edit Plan Treatment for Credit Card Debt × Claim Details Asset Credit Card Debt…" at bounding box center [581, 301] width 1162 height 602
type input "31.46"
type input "2"
type input "393.32"
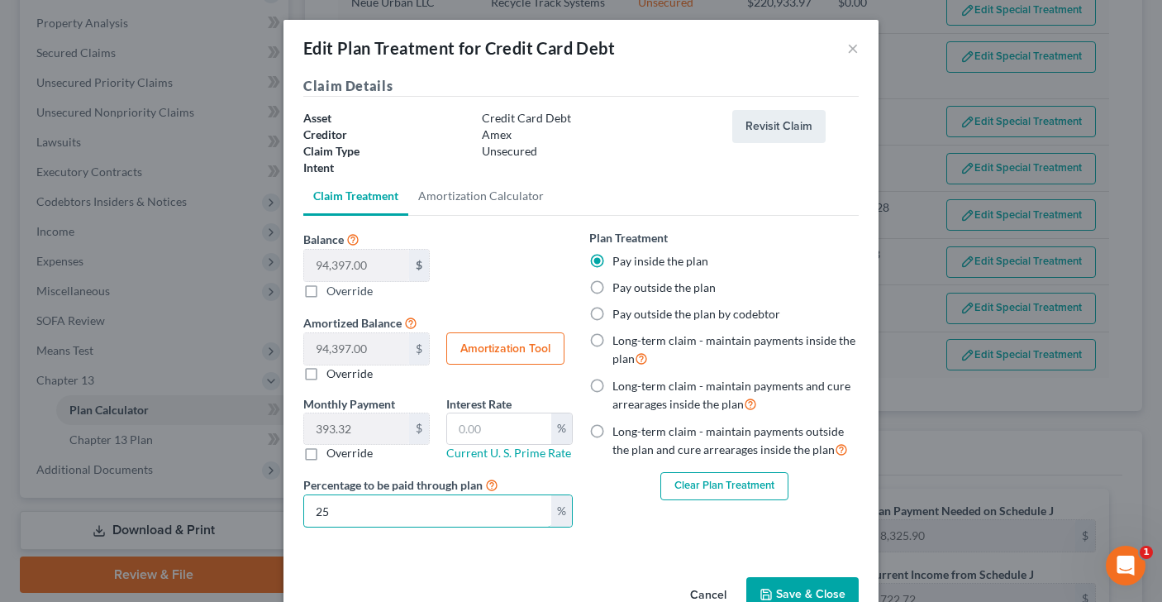
type input "25"
click at [793, 589] on button "Save & Close" at bounding box center [802, 594] width 112 height 35
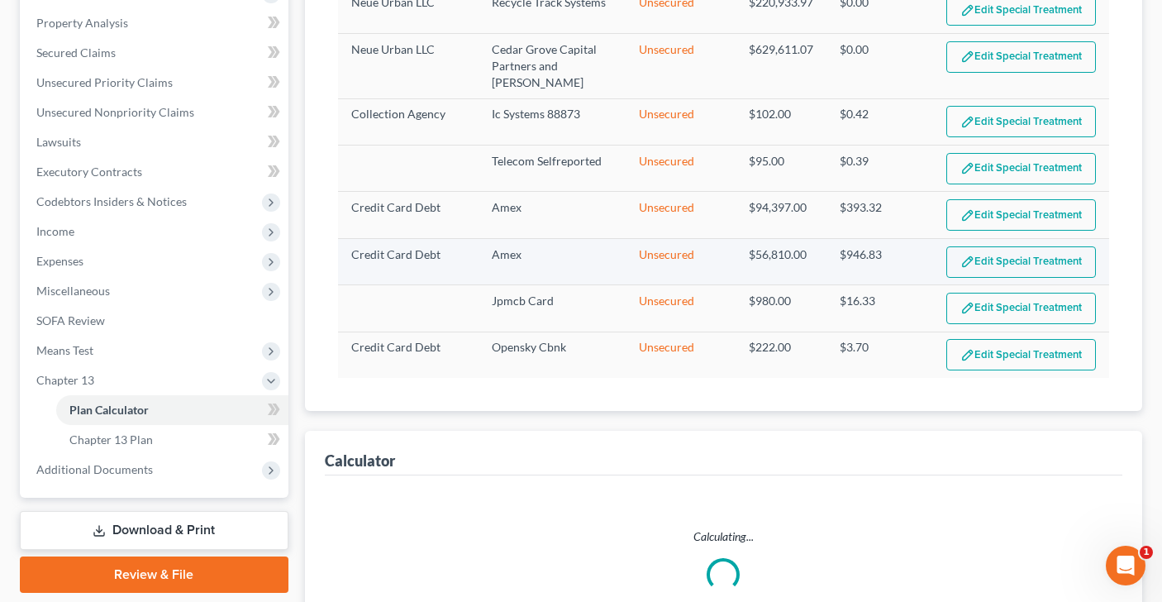
select select "59"
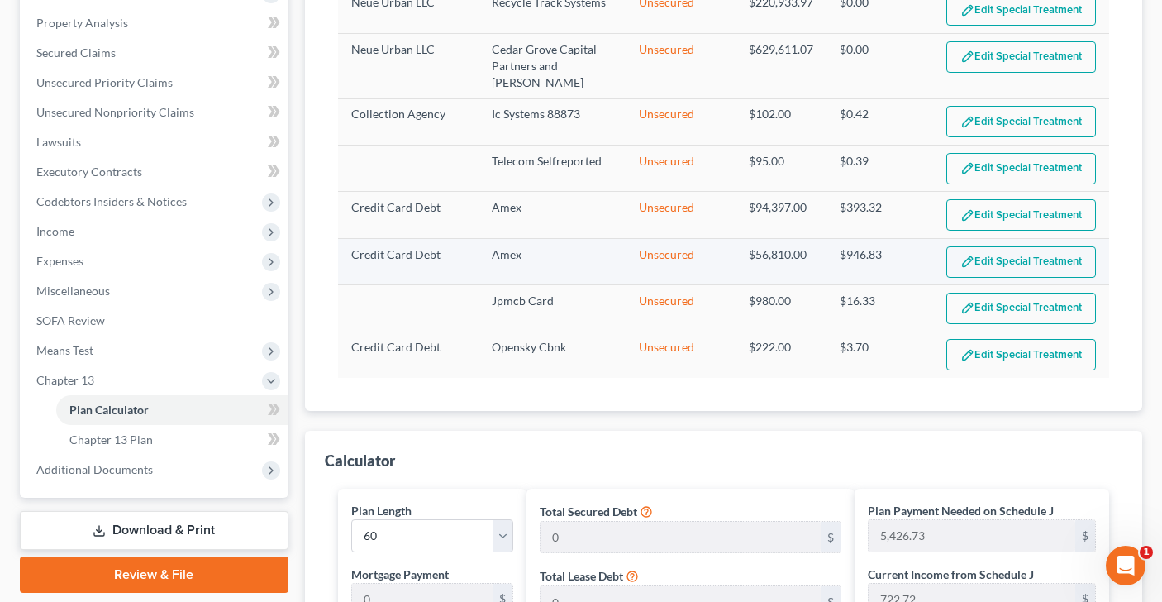
click at [990, 266] on button "Edit Special Treatment" at bounding box center [1021, 261] width 150 height 31
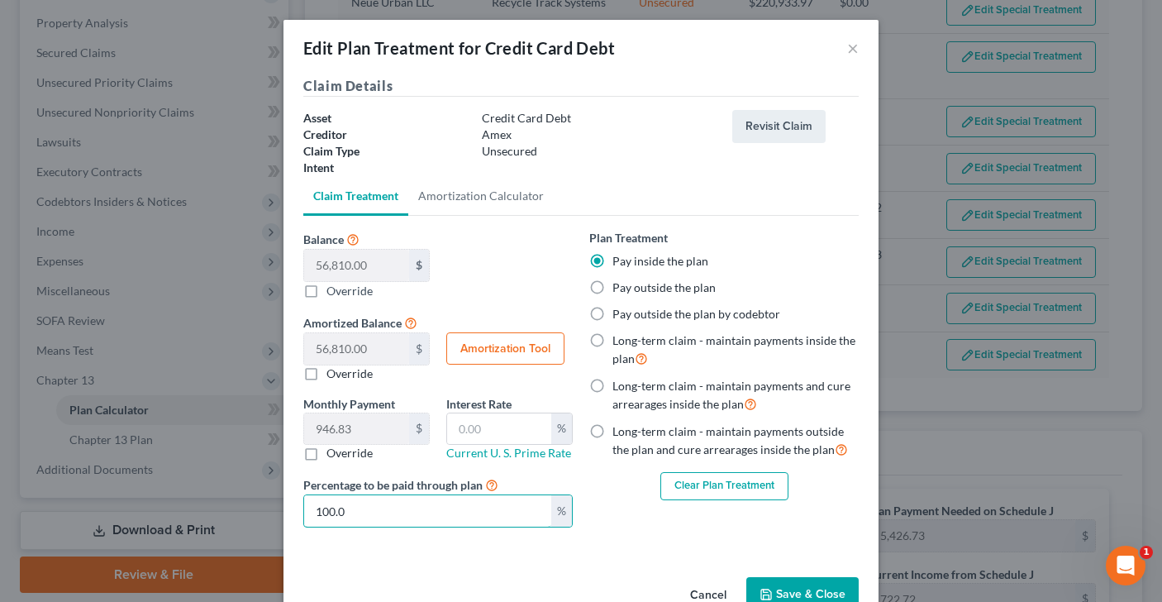
drag, startPoint x: 359, startPoint y: 511, endPoint x: 245, endPoint y: 507, distance: 114.1
click at [255, 506] on div "Edit Plan Treatment for Credit Card Debt × Claim Details Asset Credit Card Debt…" at bounding box center [581, 301] width 1162 height 602
type input "18.93"
type input "2"
type input "236.70"
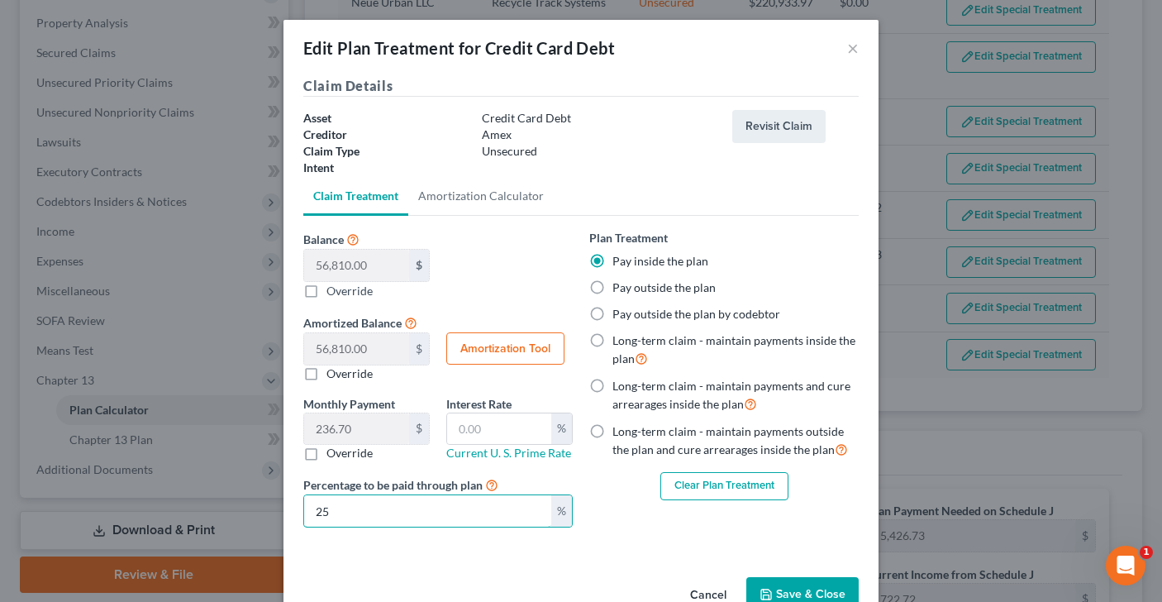
type input "25"
click at [798, 584] on button "Save & Close" at bounding box center [802, 594] width 112 height 35
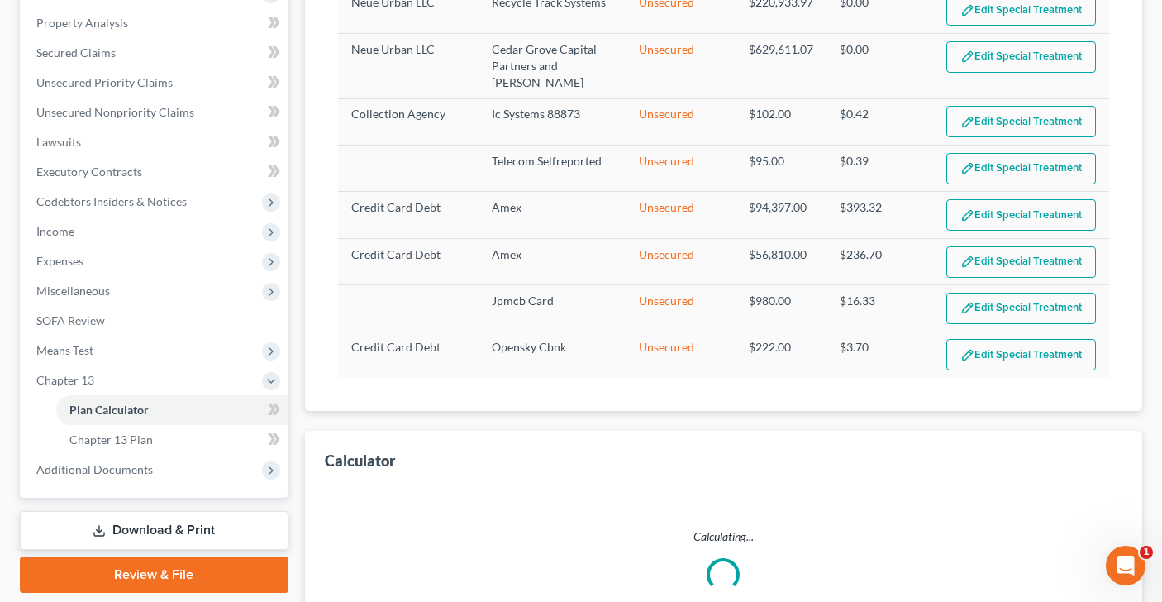
select select "59"
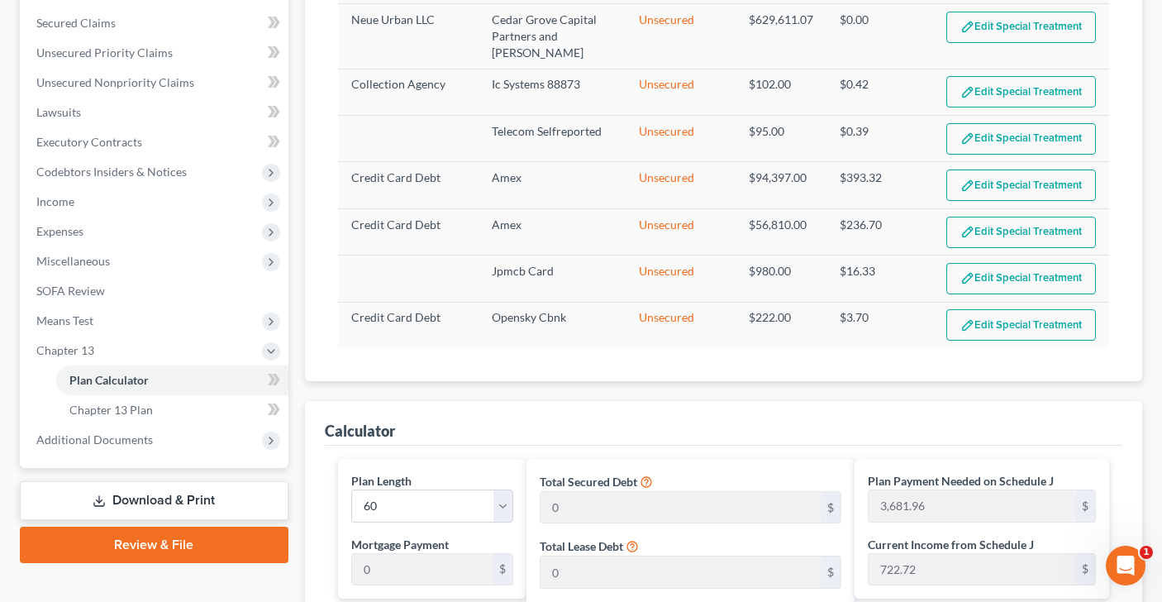
scroll to position [345, 0]
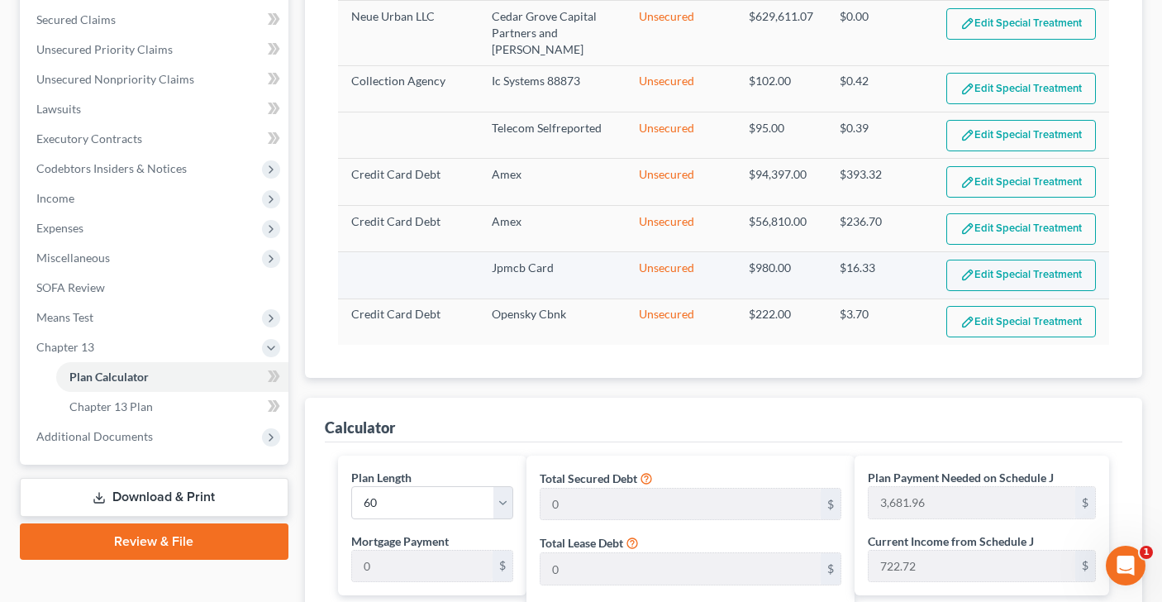
click at [1008, 276] on button "Edit Special Treatment" at bounding box center [1021, 274] width 150 height 31
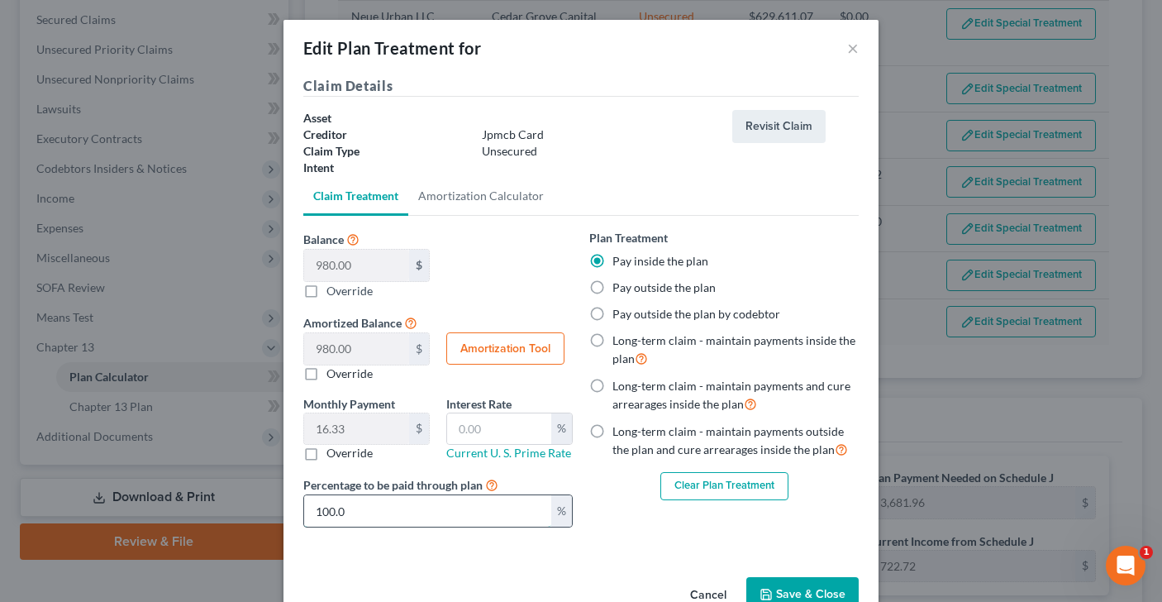
click at [430, 496] on input "100.0" at bounding box center [427, 510] width 247 height 31
drag, startPoint x: 398, startPoint y: 507, endPoint x: 226, endPoint y: 498, distance: 172.9
click at [226, 498] on div "Edit Plan Treatment for × Claim Details Asset Creditor Jpmcb Card Claim Type Un…" at bounding box center [581, 301] width 1162 height 602
type input "0.32"
type input "2"
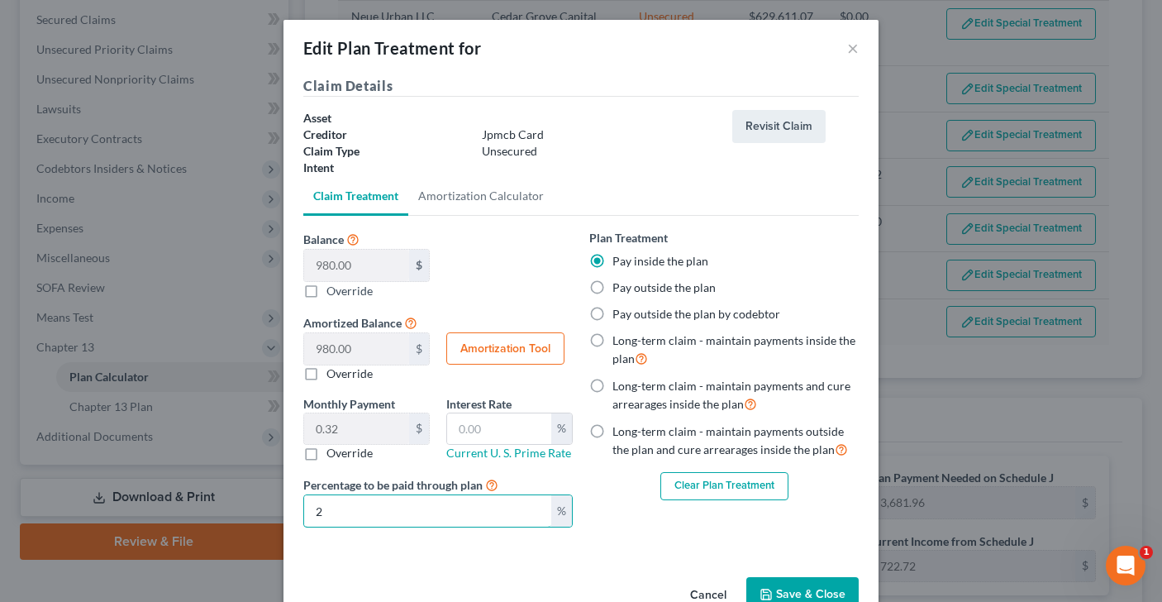
type input "4.08"
type input "25"
click at [778, 582] on button "Save & Close" at bounding box center [802, 594] width 112 height 35
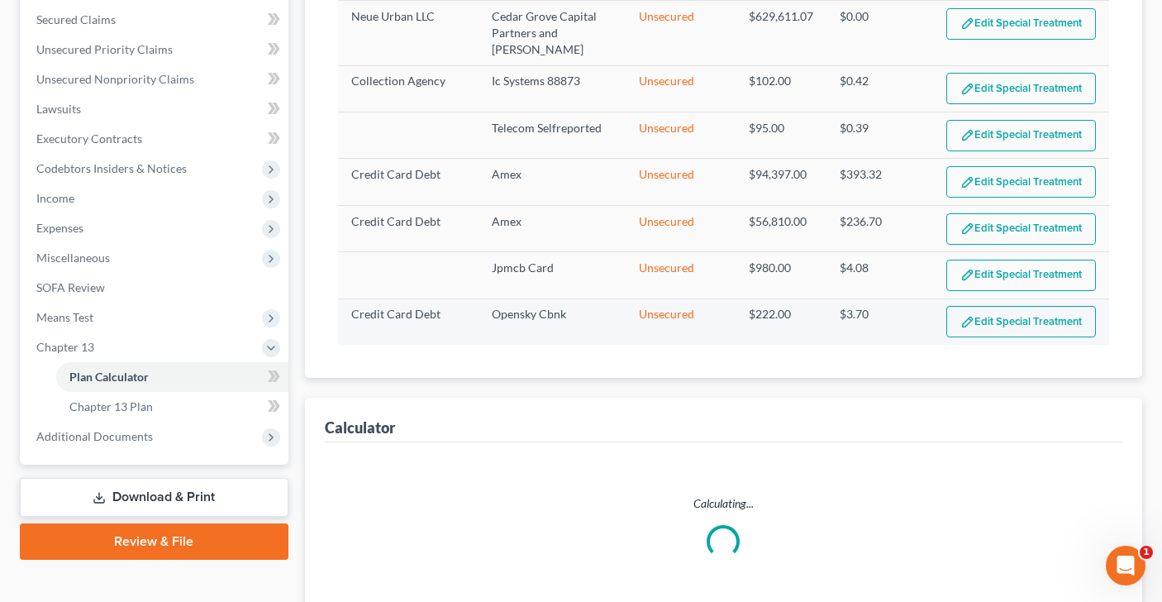
select select "59"
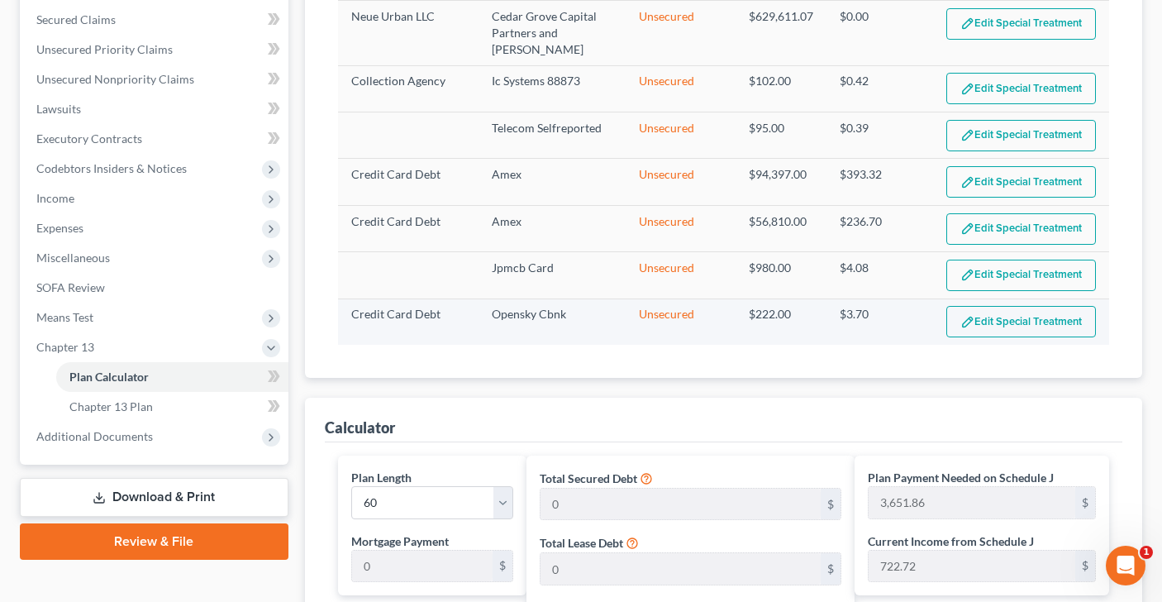
click at [985, 322] on button "Edit Special Treatment" at bounding box center [1021, 321] width 150 height 31
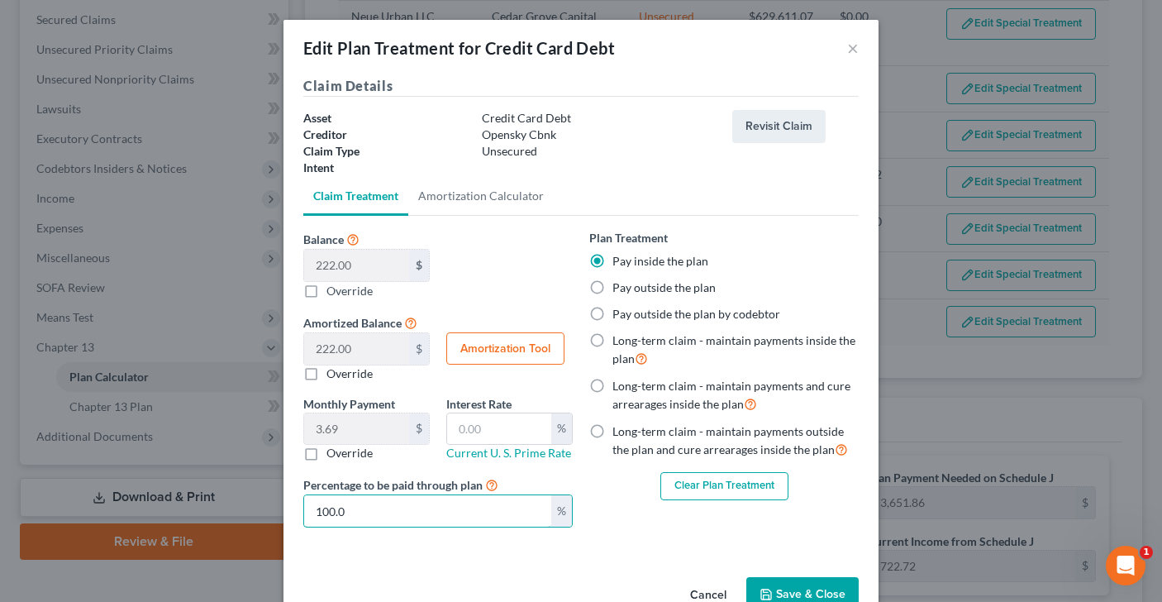
drag, startPoint x: 388, startPoint y: 510, endPoint x: 99, endPoint y: 504, distance: 289.3
click at [107, 507] on div "Edit Plan Treatment for Credit Card Debt × Claim Details Asset Credit Card Debt…" at bounding box center [581, 301] width 1162 height 602
type input "0.07"
type input "2"
type input "0.92"
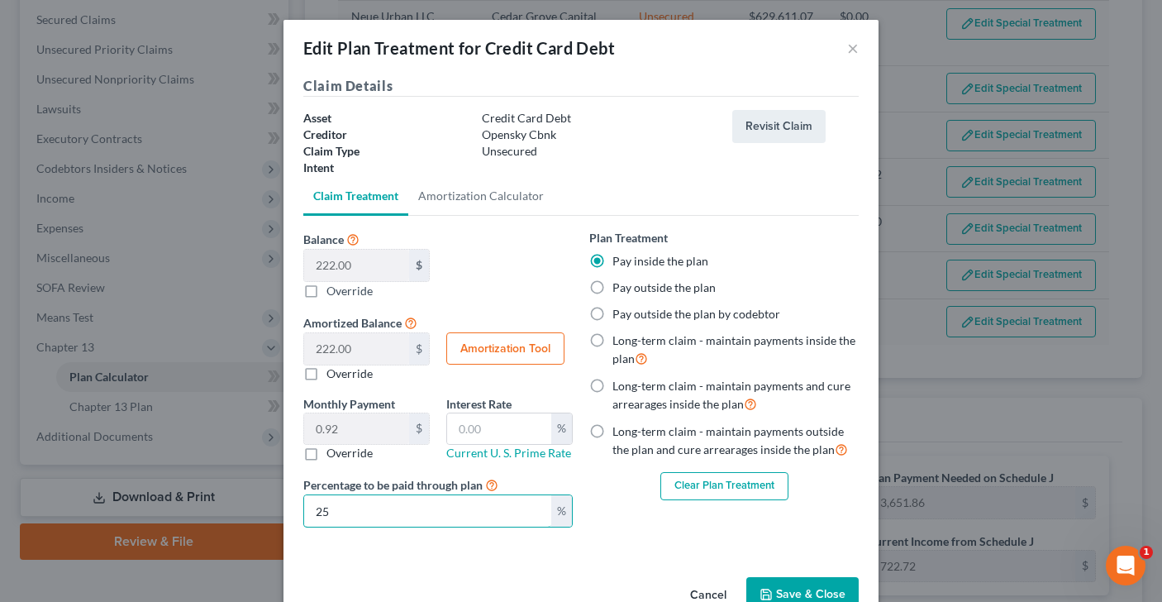
type input "25"
click at [777, 579] on button "Save & Close" at bounding box center [802, 594] width 112 height 35
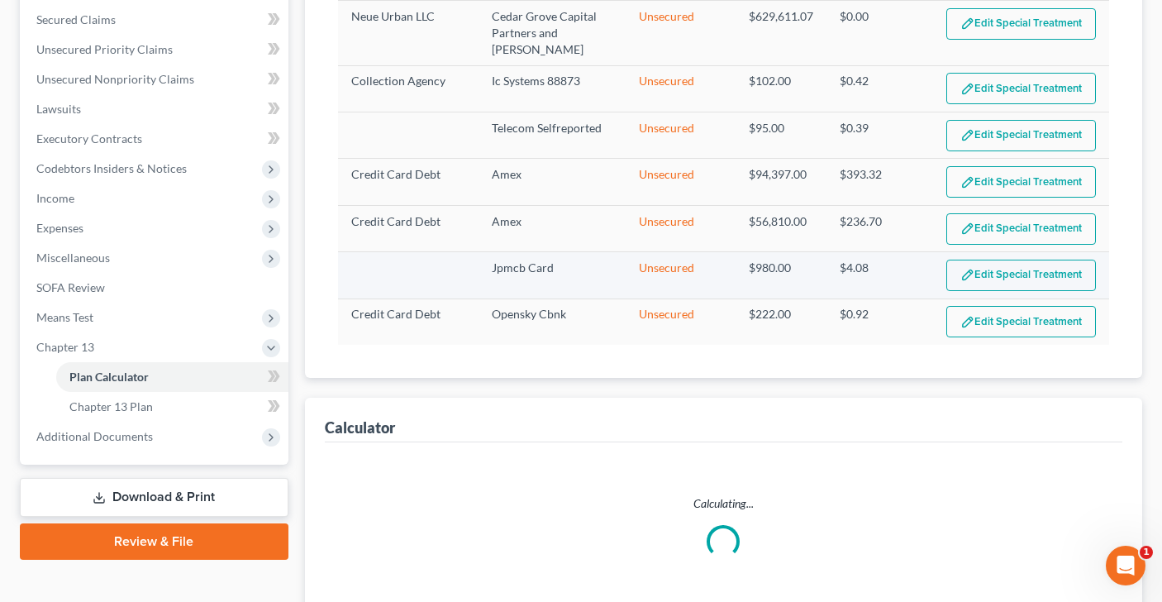
select select "59"
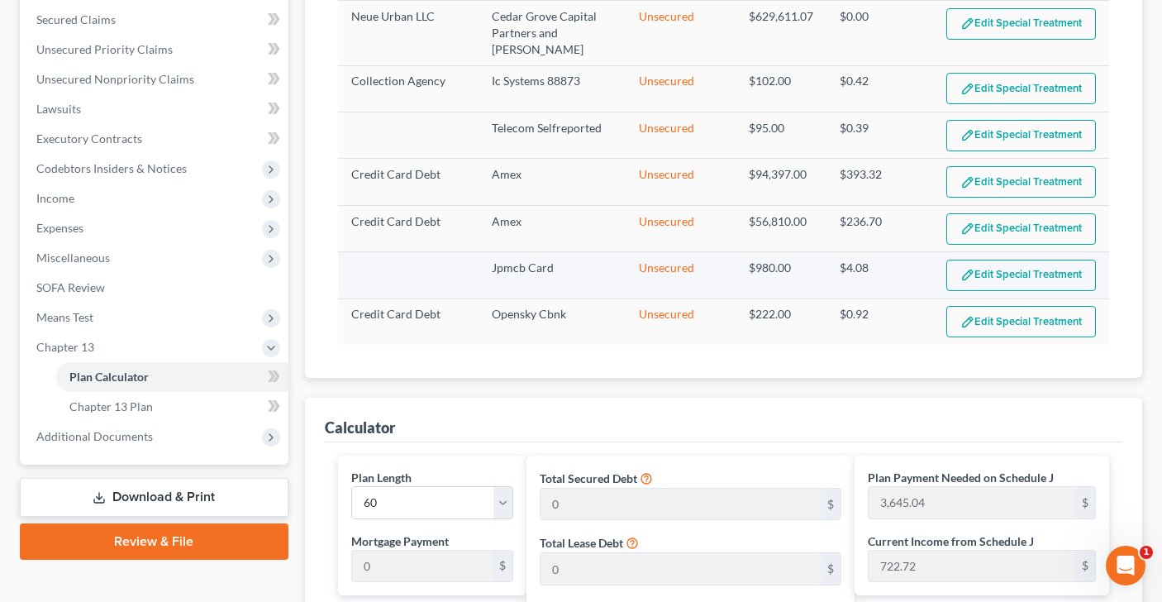
click at [1006, 268] on button "Edit Special Treatment" at bounding box center [1021, 274] width 150 height 31
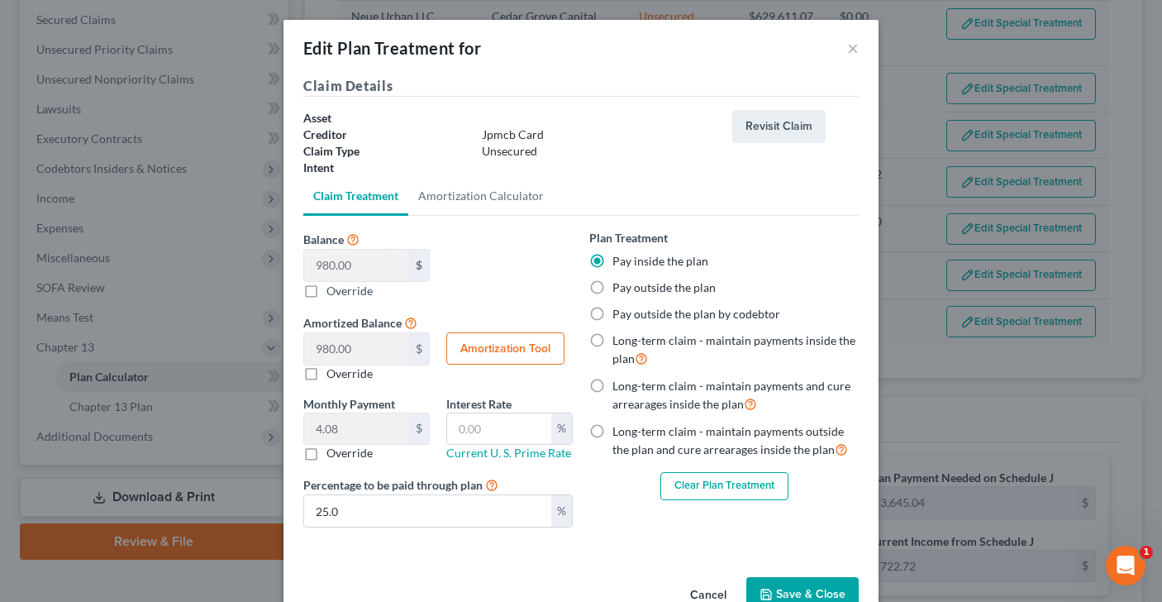
click at [787, 583] on button "Save & Close" at bounding box center [802, 594] width 112 height 35
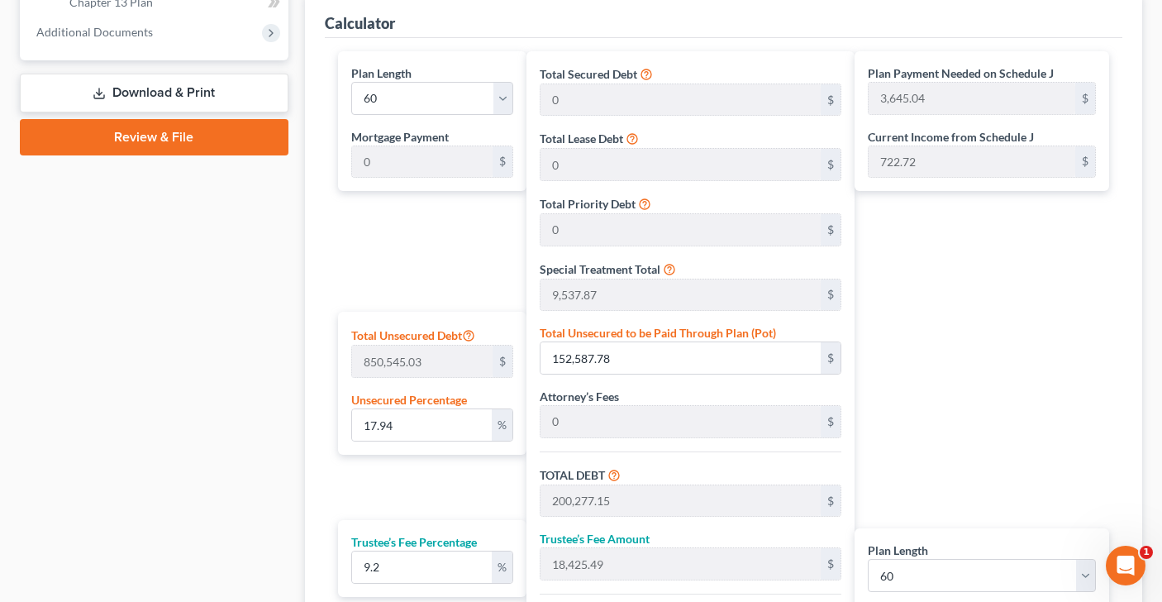
scroll to position [756, 0]
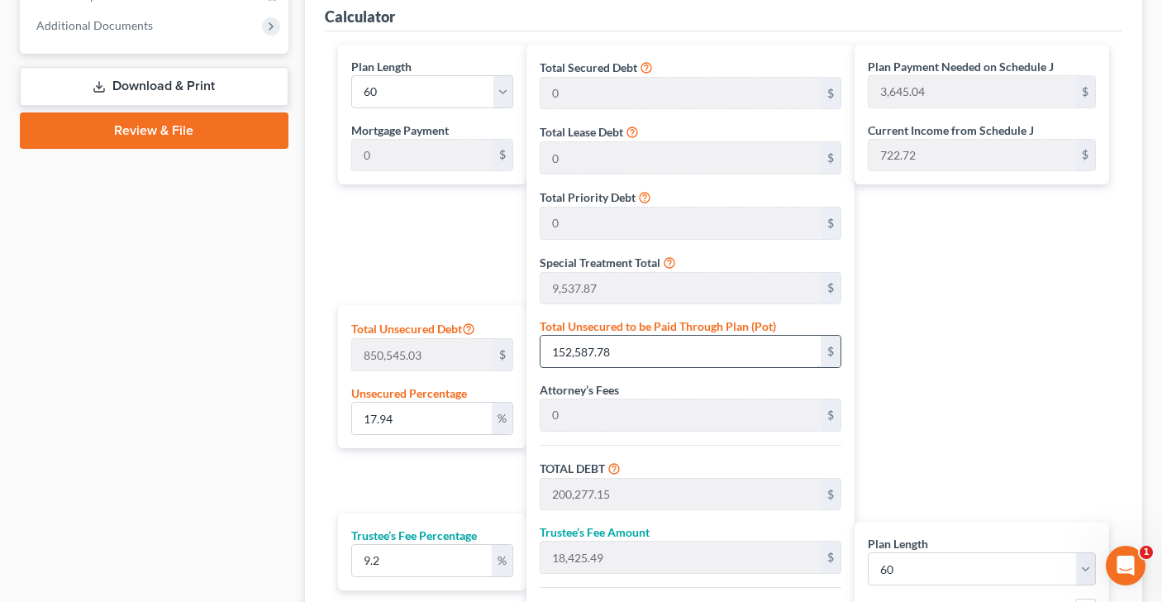
drag, startPoint x: 634, startPoint y: 340, endPoint x: 640, endPoint y: 350, distance: 12.2
click at [640, 350] on input "152,587.78" at bounding box center [680, 350] width 280 height 31
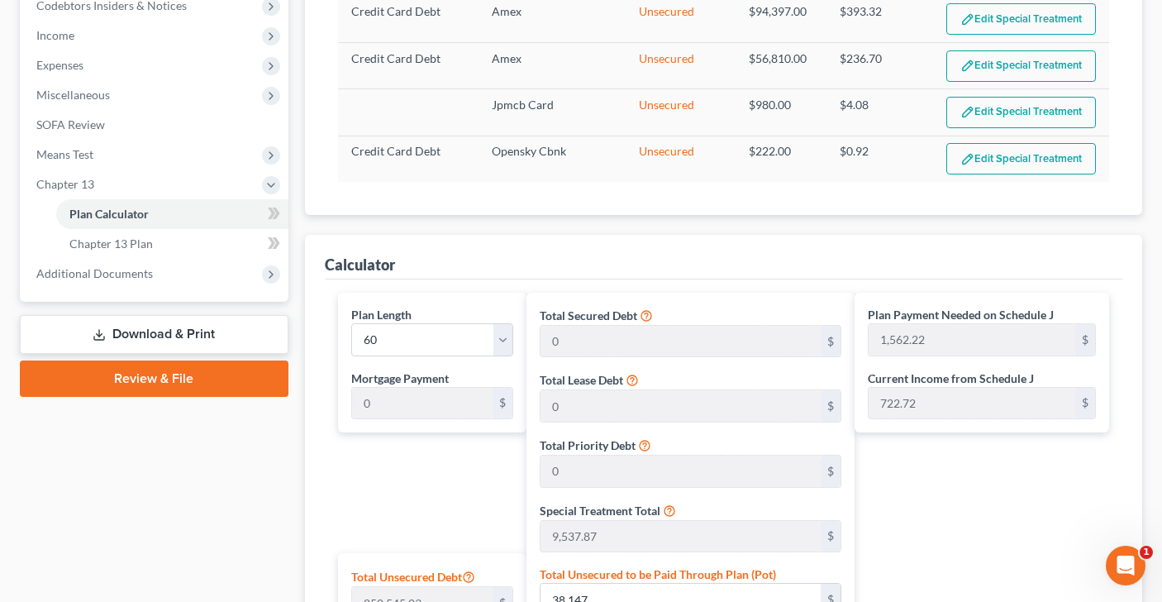
scroll to position [485, 0]
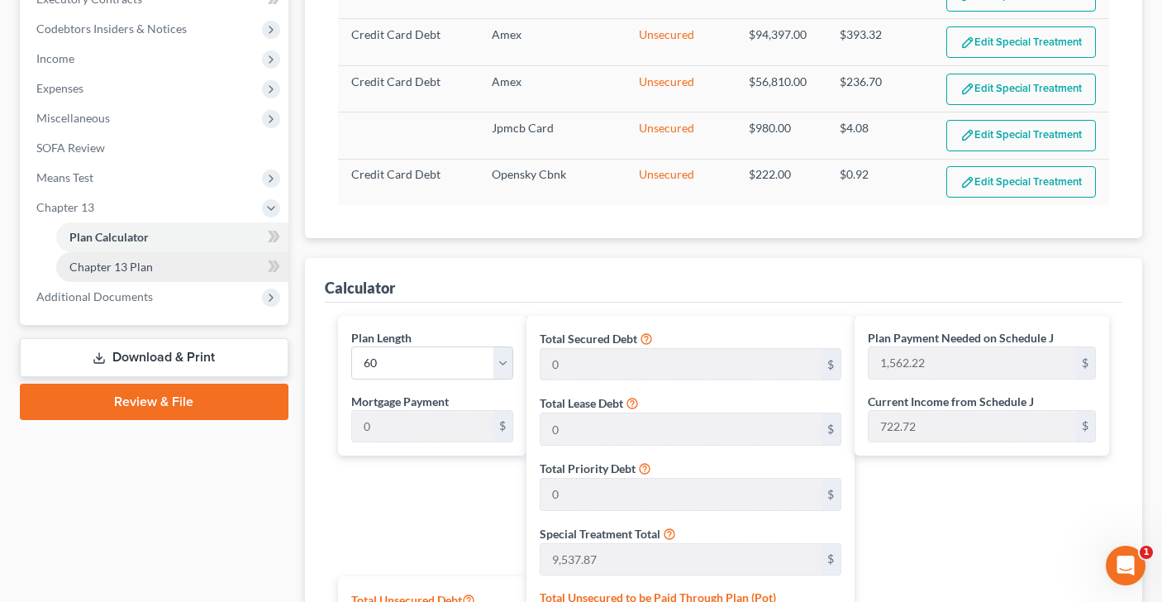
click at [193, 263] on link "Chapter 13 Plan" at bounding box center [172, 267] width 232 height 30
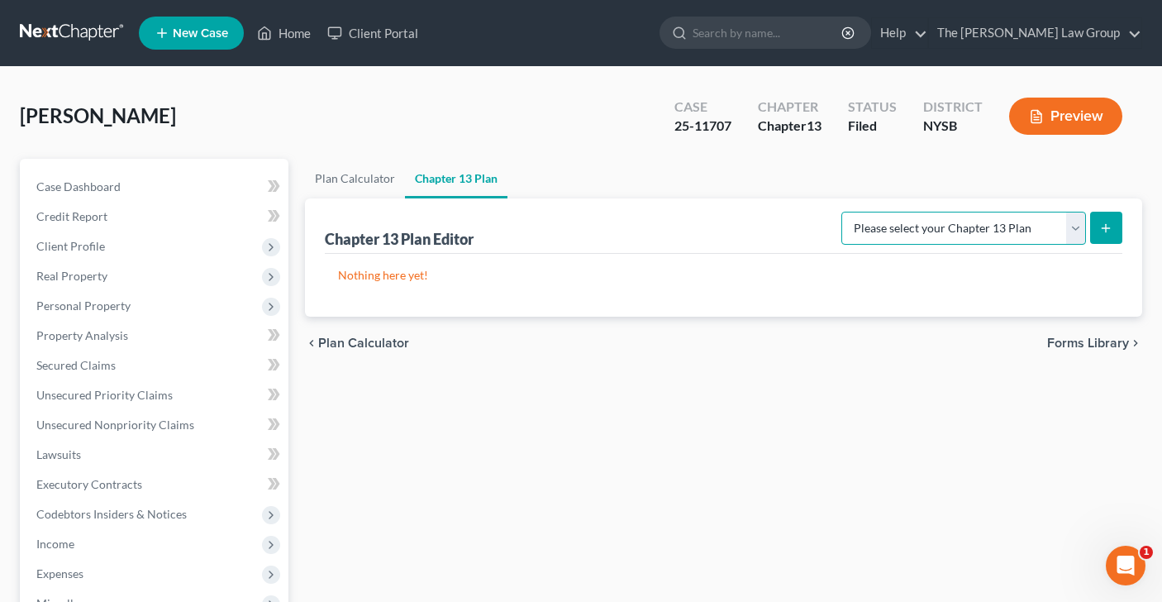
click at [1076, 226] on select "Please select your Chapter 13 Plan National Form Plan - Official Form 113 [US_S…" at bounding box center [963, 228] width 245 height 33
click at [1100, 232] on icon "submit" at bounding box center [1105, 227] width 13 height 13
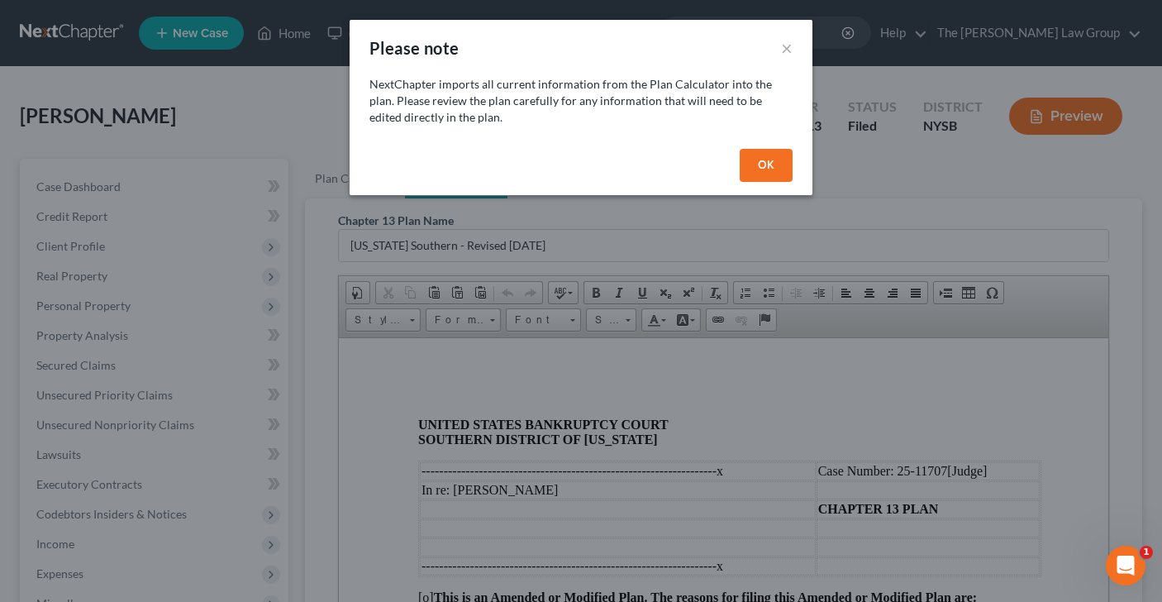
click at [754, 159] on button "OK" at bounding box center [766, 165] width 53 height 33
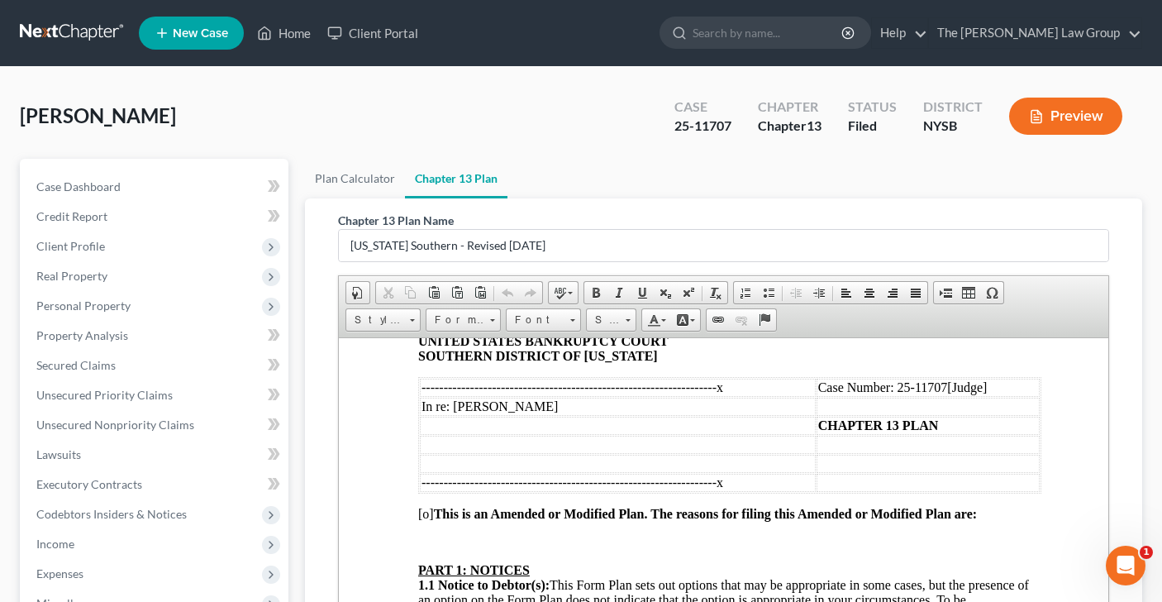
scroll to position [85, 0]
drag, startPoint x: 952, startPoint y: 388, endPoint x: 983, endPoint y: 389, distance: 31.4
click at [983, 389] on span "[Judge]" at bounding box center [966, 385] width 40 height 14
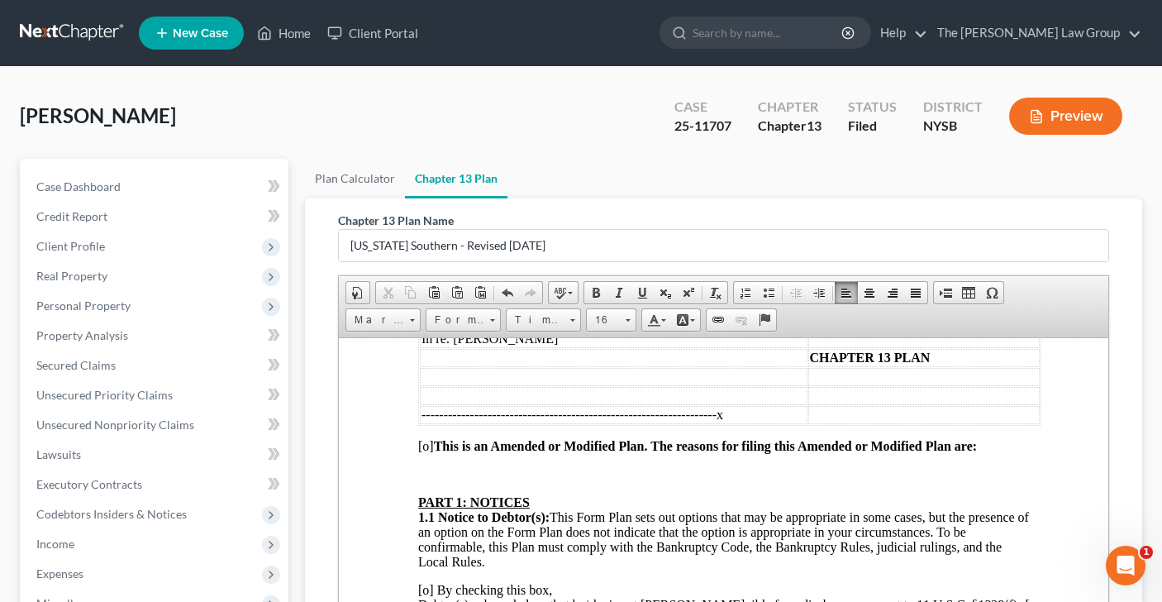
scroll to position [156, 0]
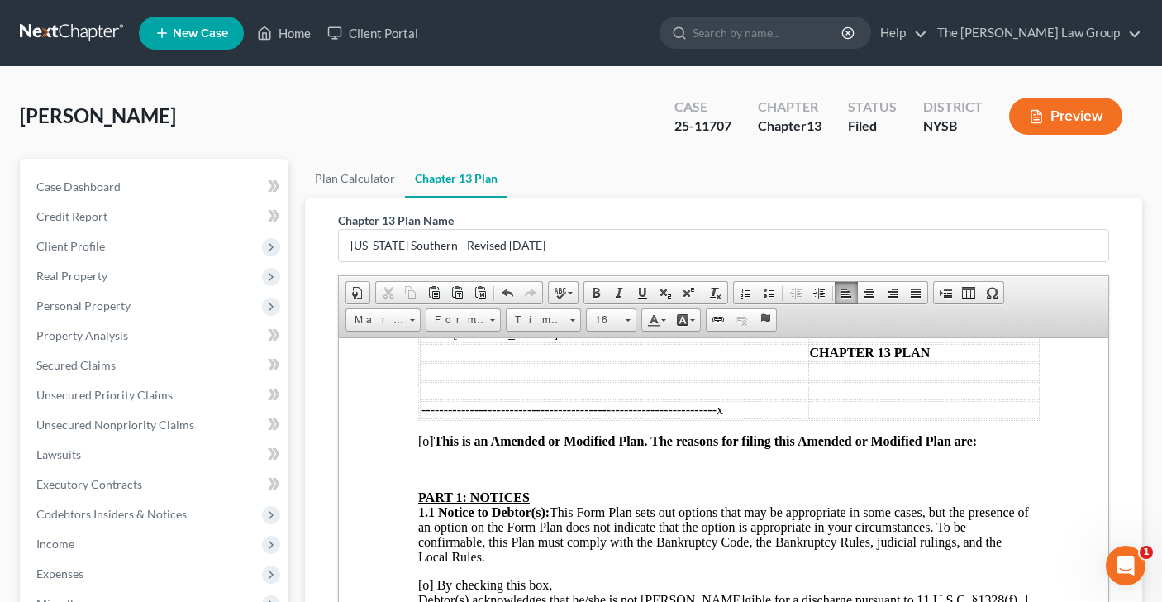
click at [427, 445] on span "[o] This is an Amended or Modified Plan. The reasons for filing this Amended or…" at bounding box center [696, 440] width 559 height 14
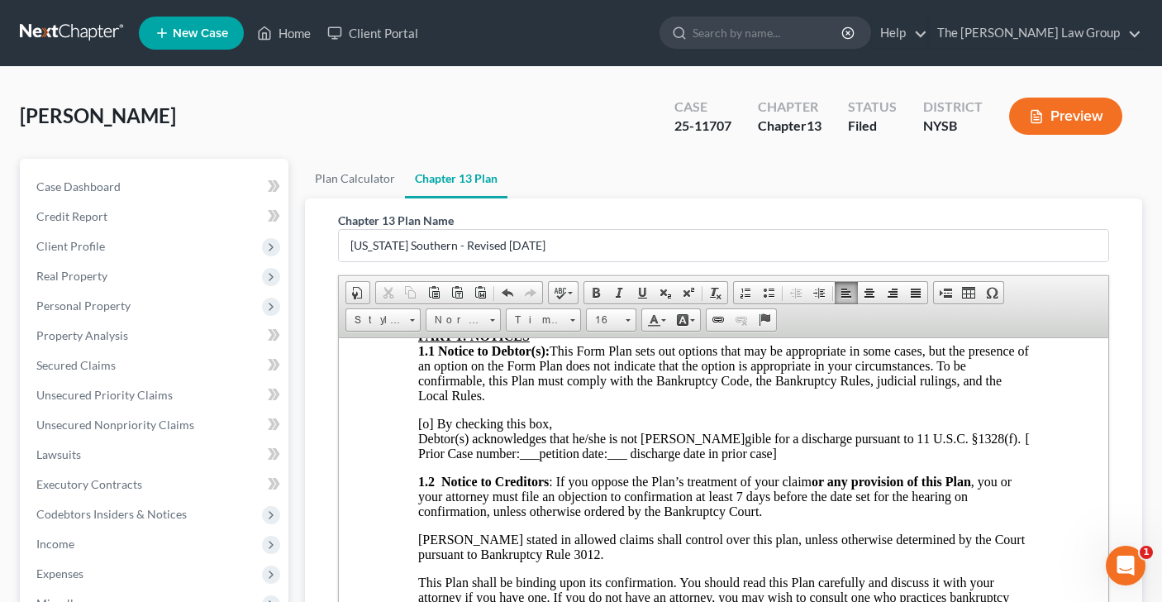
scroll to position [321, 0]
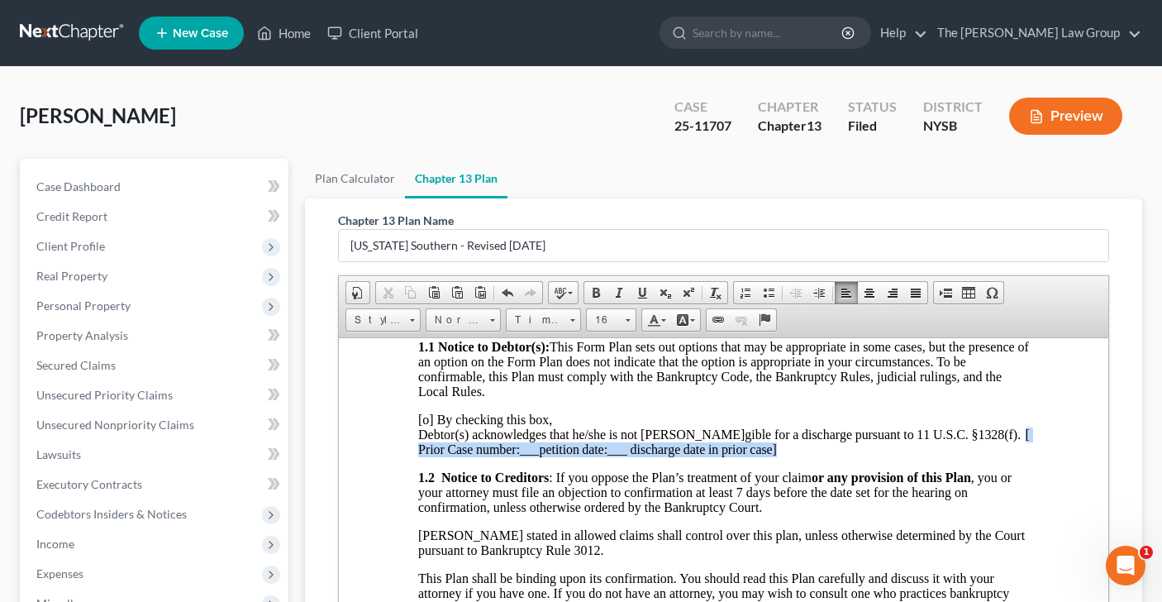
drag, startPoint x: 936, startPoint y: 444, endPoint x: 937, endPoint y: 459, distance: 15.7
click at [937, 456] on p "[o] By checking this box, Debtor(s) acknowledge s t h a t h e/sh e i s no t [PE…" at bounding box center [722, 433] width 611 height 45
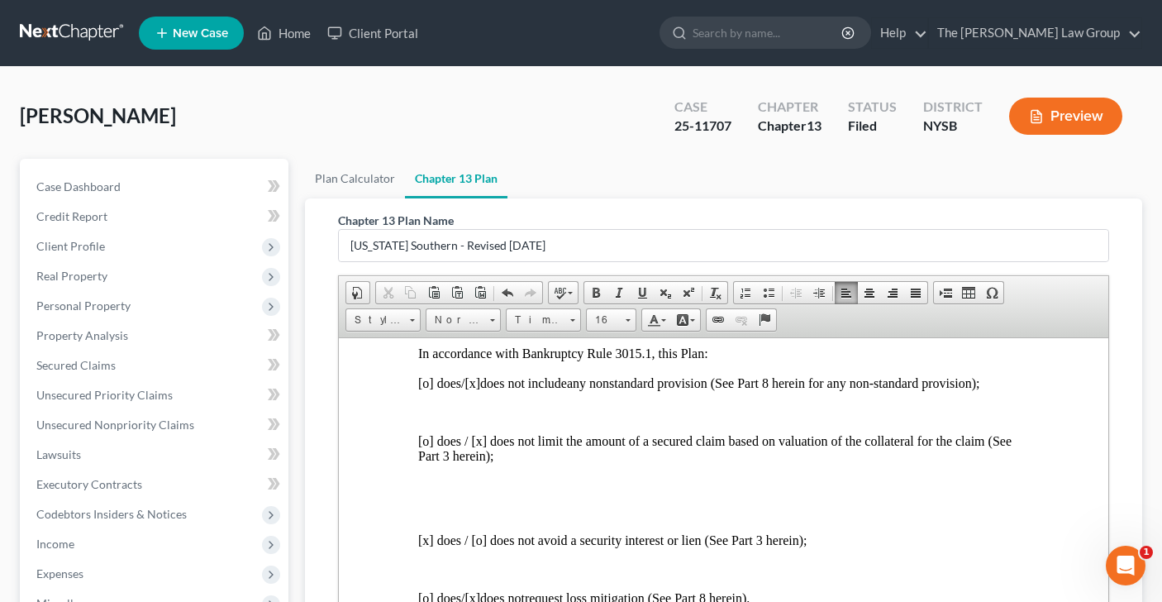
scroll to position [685, 0]
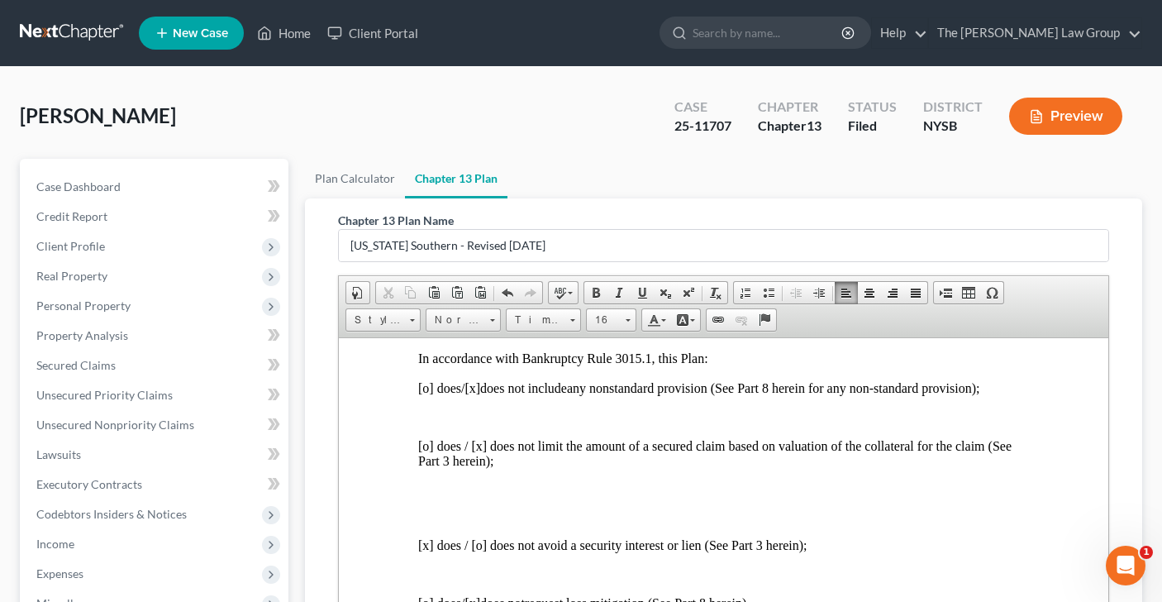
click at [426, 394] on span "[o]" at bounding box center [425, 387] width 16 height 14
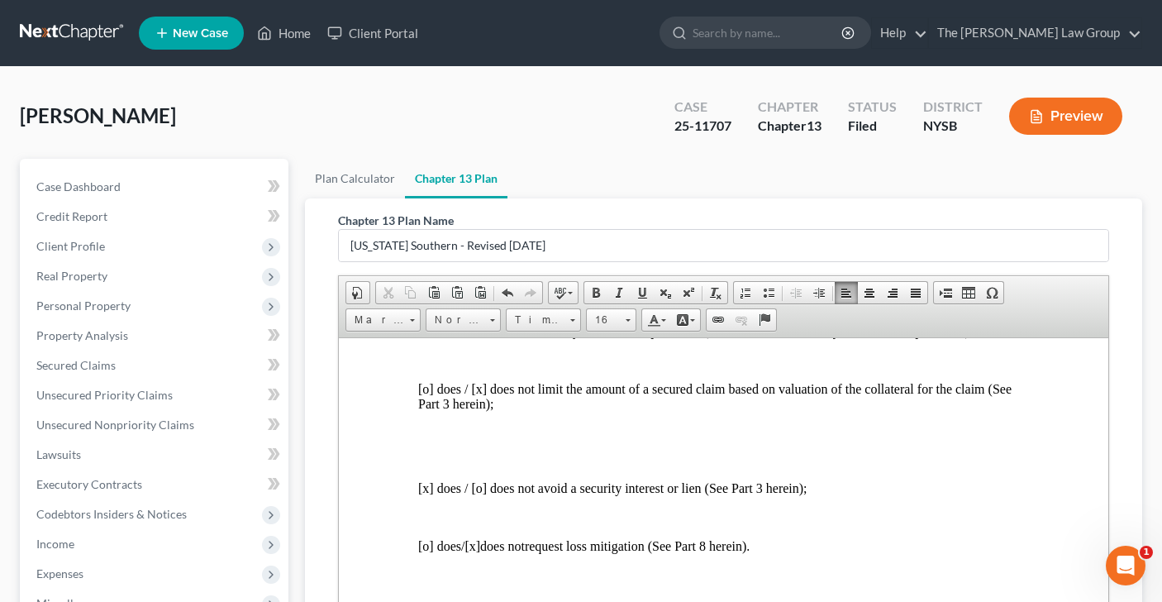
scroll to position [737, 0]
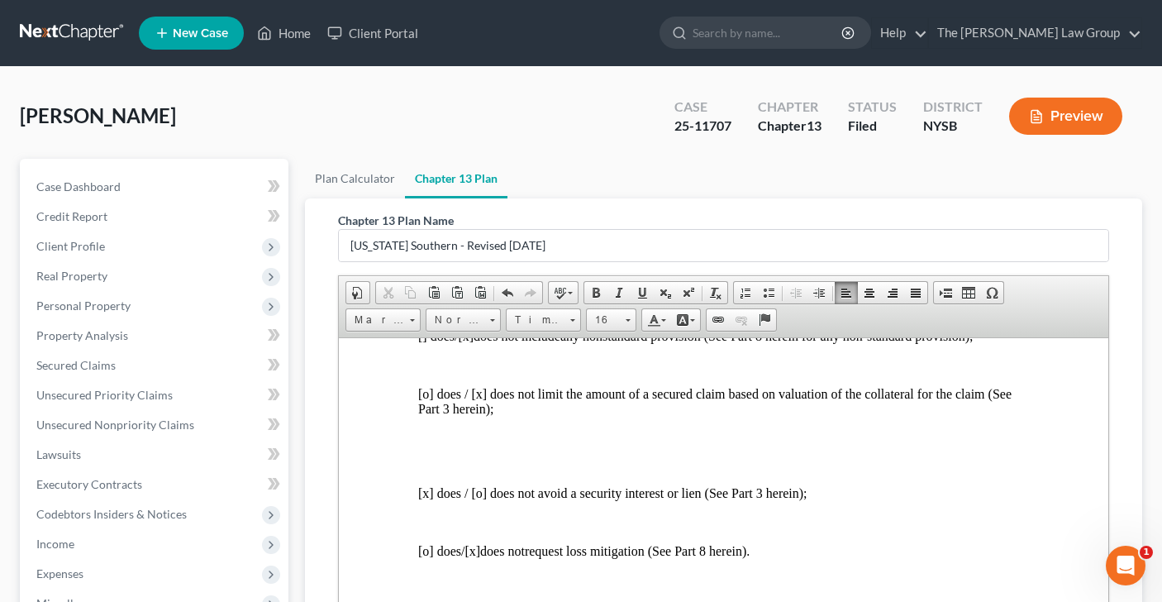
click at [429, 411] on p "[o] does / [x] does not limit the amount of a secured claim based on valuation …" at bounding box center [722, 401] width 611 height 30
click at [483, 411] on p "[X ] does / [x] does not limit the amount of a secured claim based on valuation…" at bounding box center [722, 401] width 611 height 30
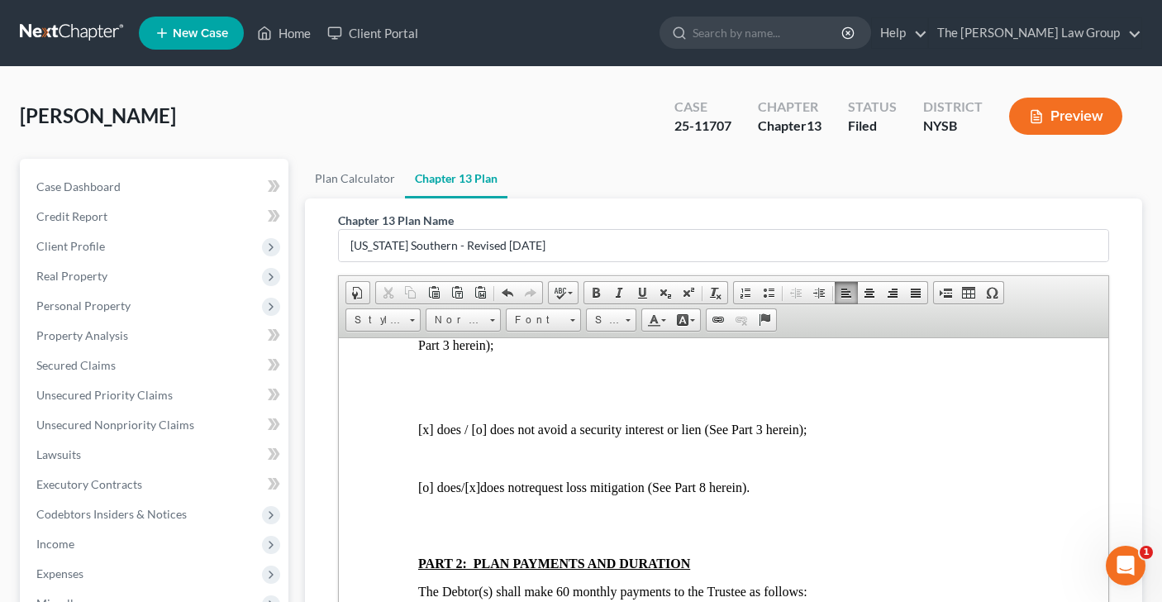
scroll to position [804, 0]
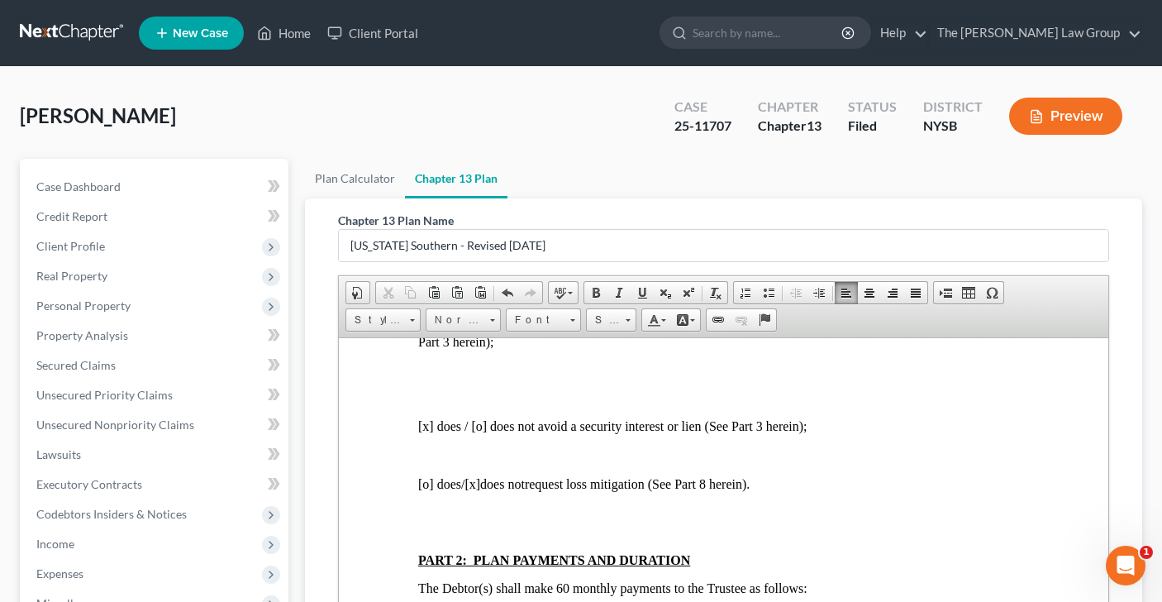
click at [479, 433] on p "[x] does / [o] does not avoid a security interest or lien (See Part 3 herein);" at bounding box center [722, 425] width 611 height 15
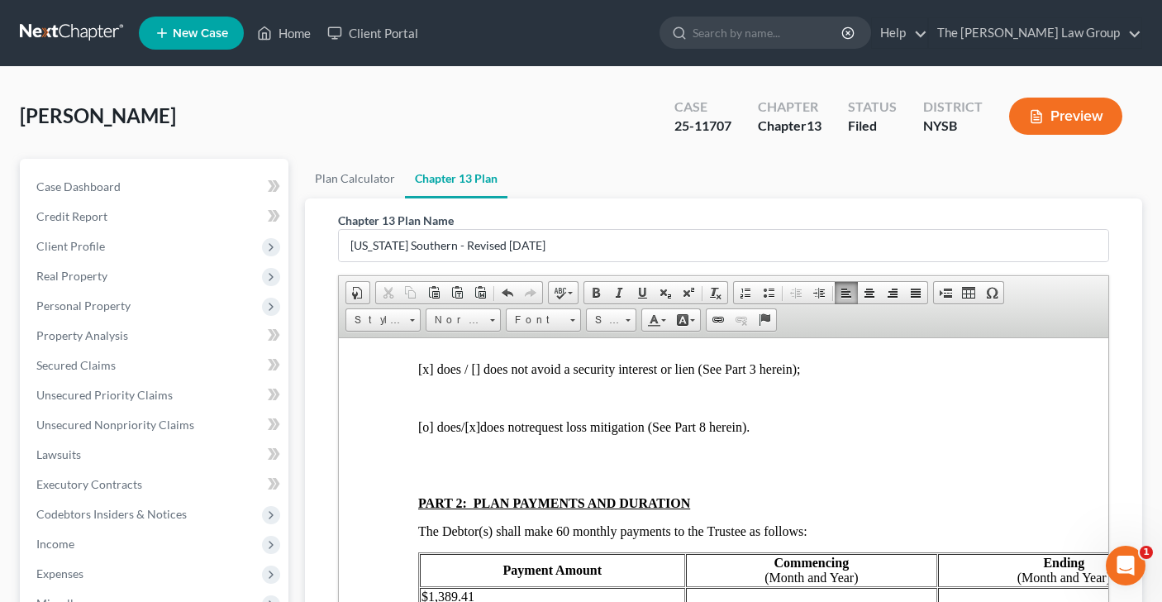
scroll to position [892, 0]
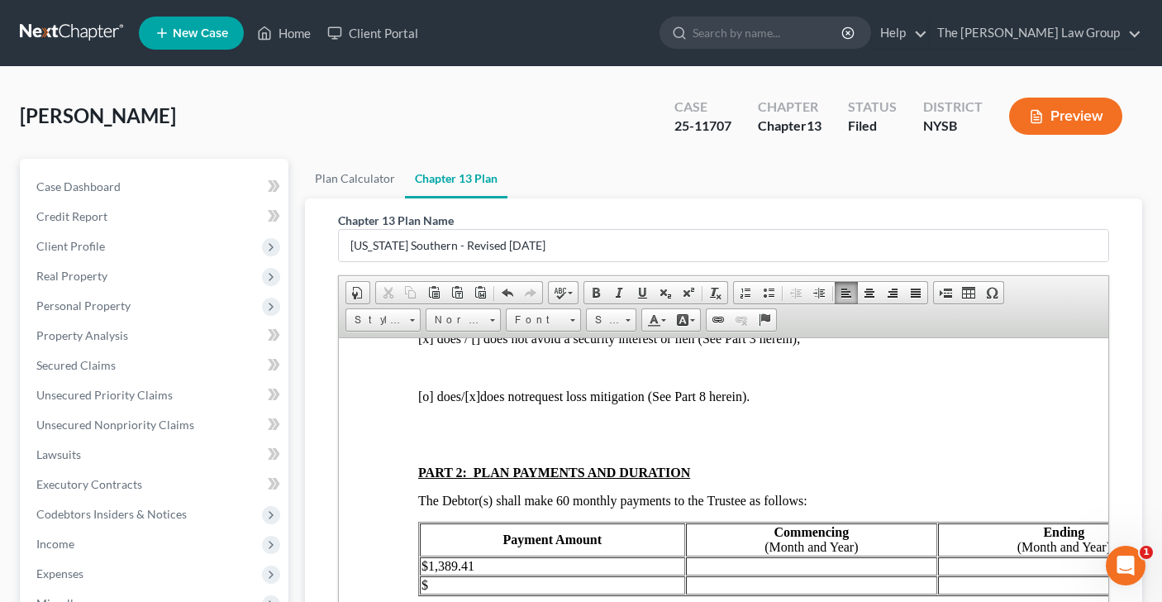
click at [427, 402] on span "[o]" at bounding box center [425, 395] width 16 height 14
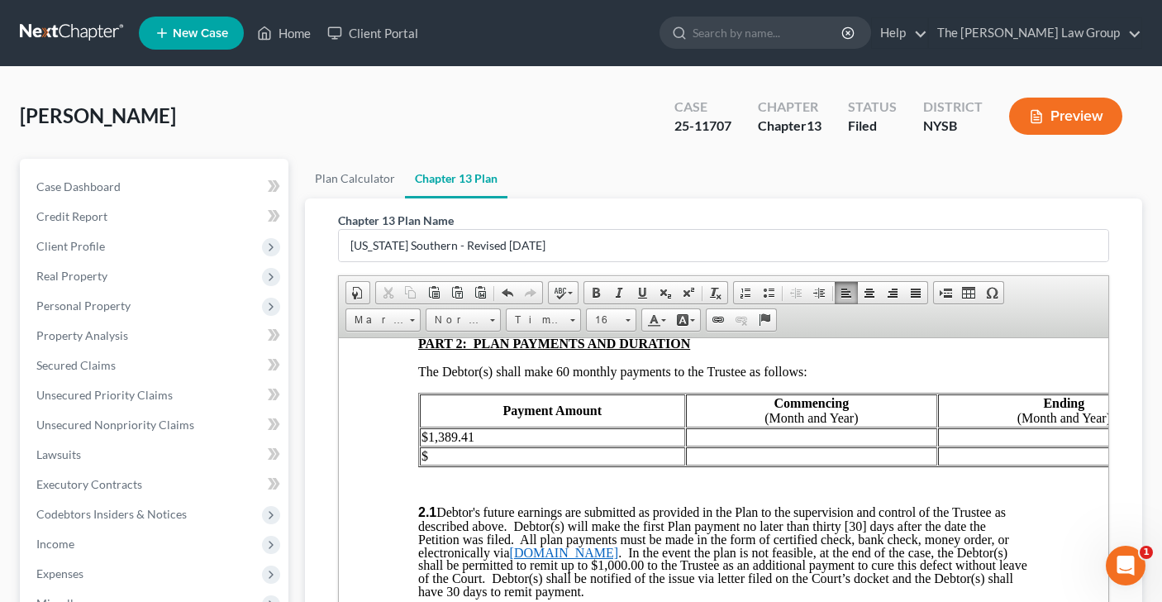
scroll to position [1029, 0]
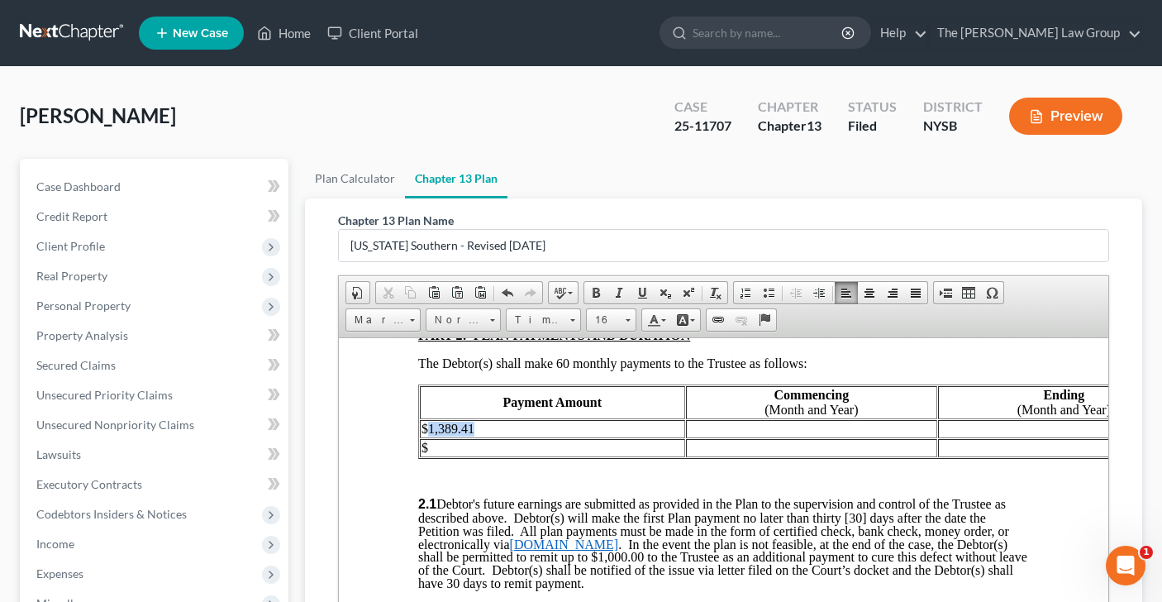
drag, startPoint x: 486, startPoint y: 449, endPoint x: 426, endPoint y: 447, distance: 60.4
click at [426, 437] on td "$1,389.41" at bounding box center [551, 428] width 265 height 18
click at [755, 437] on td at bounding box center [810, 428] width 251 height 18
click at [1064, 437] on td at bounding box center [1062, 428] width 251 height 18
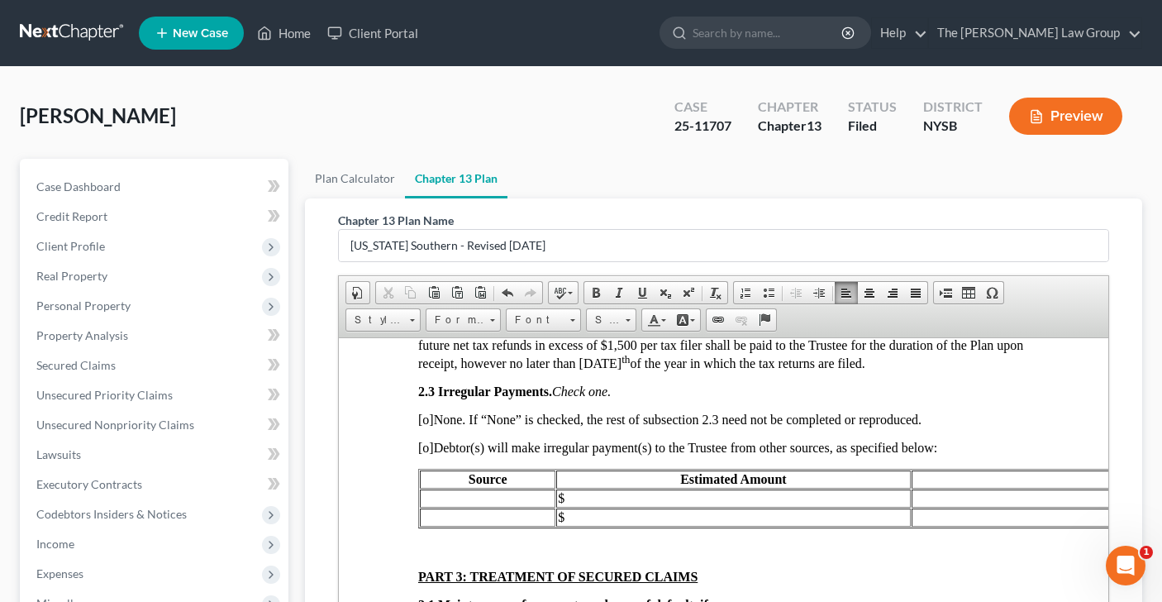
scroll to position [1380, 0]
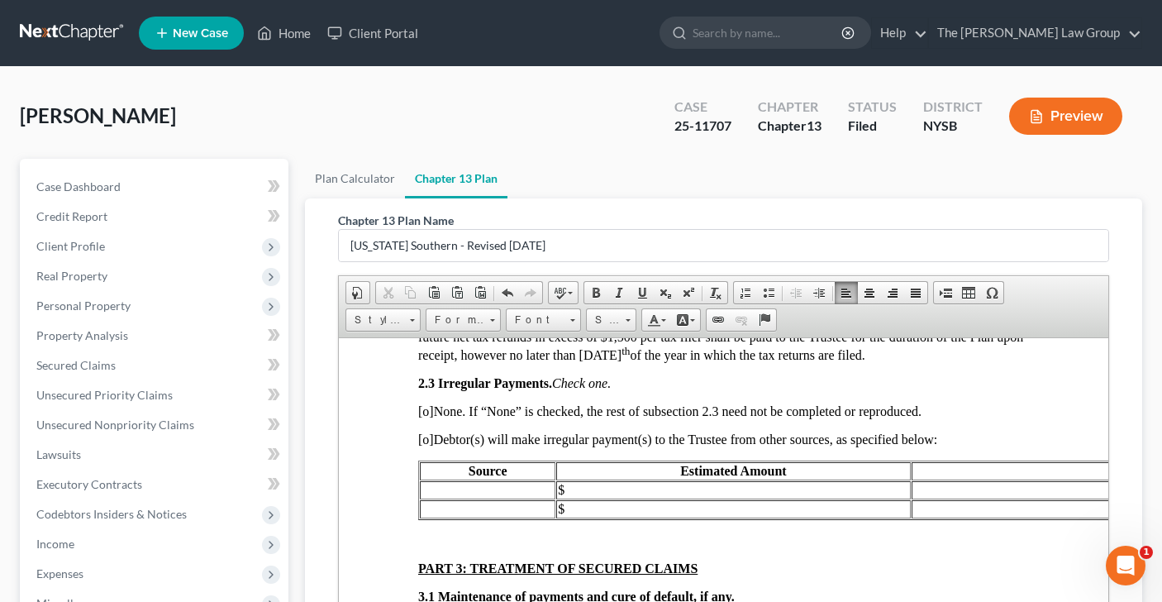
click at [427, 417] on span "[o]" at bounding box center [425, 410] width 16 height 14
click at [426, 445] on span "[o]" at bounding box center [425, 438] width 16 height 14
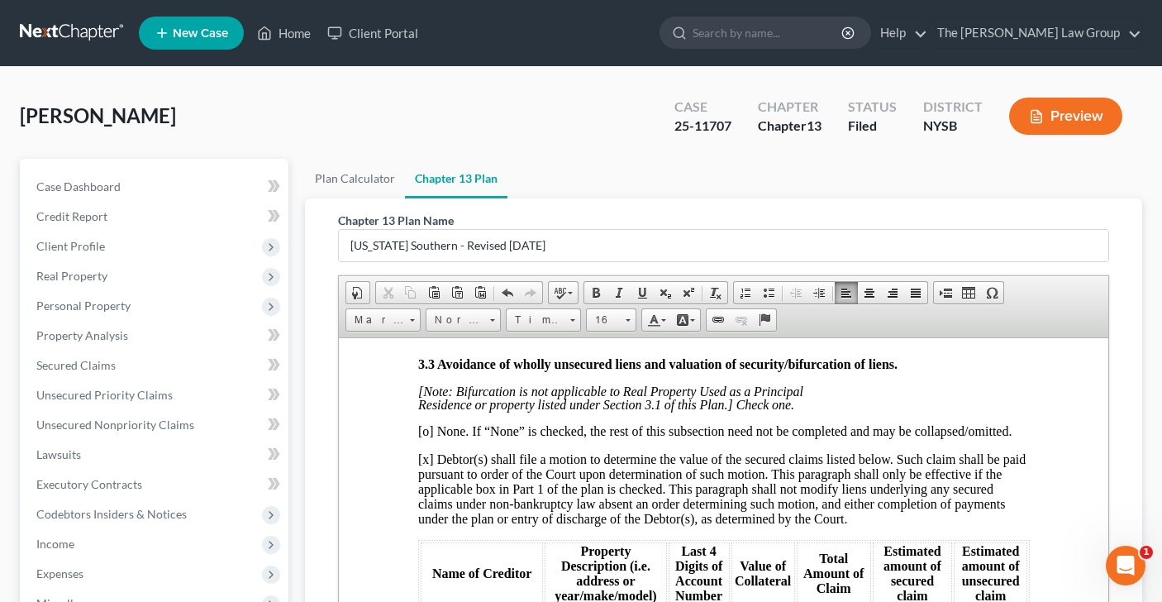
scroll to position [1945, 0]
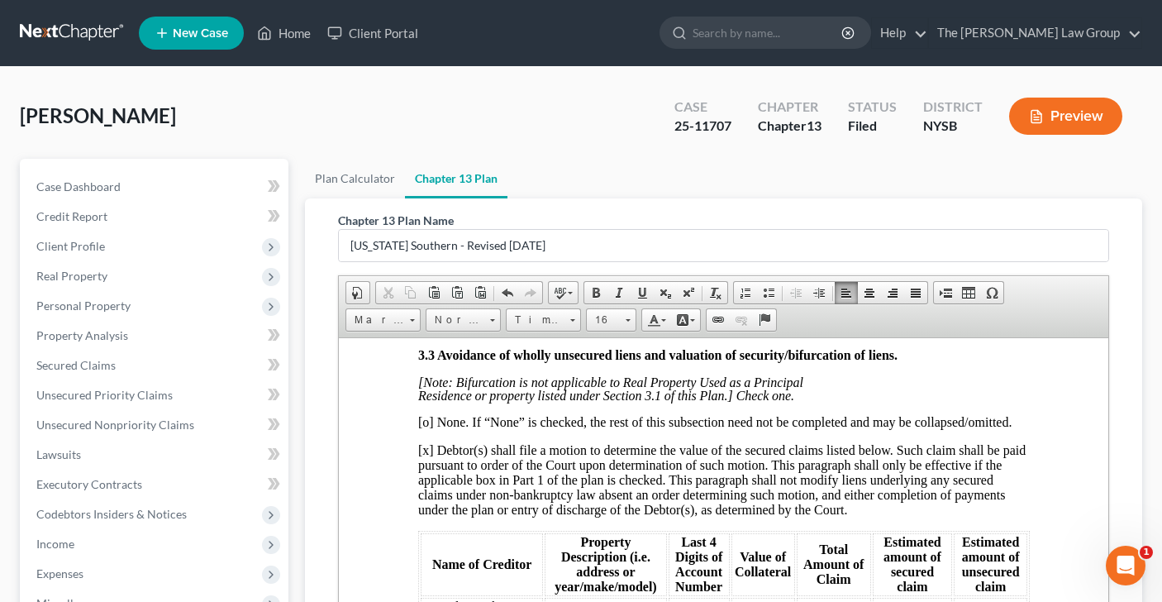
click at [426, 428] on span "[o] None. If “None” is checked, the rest of this subsection need not be complet…" at bounding box center [713, 421] width 593 height 14
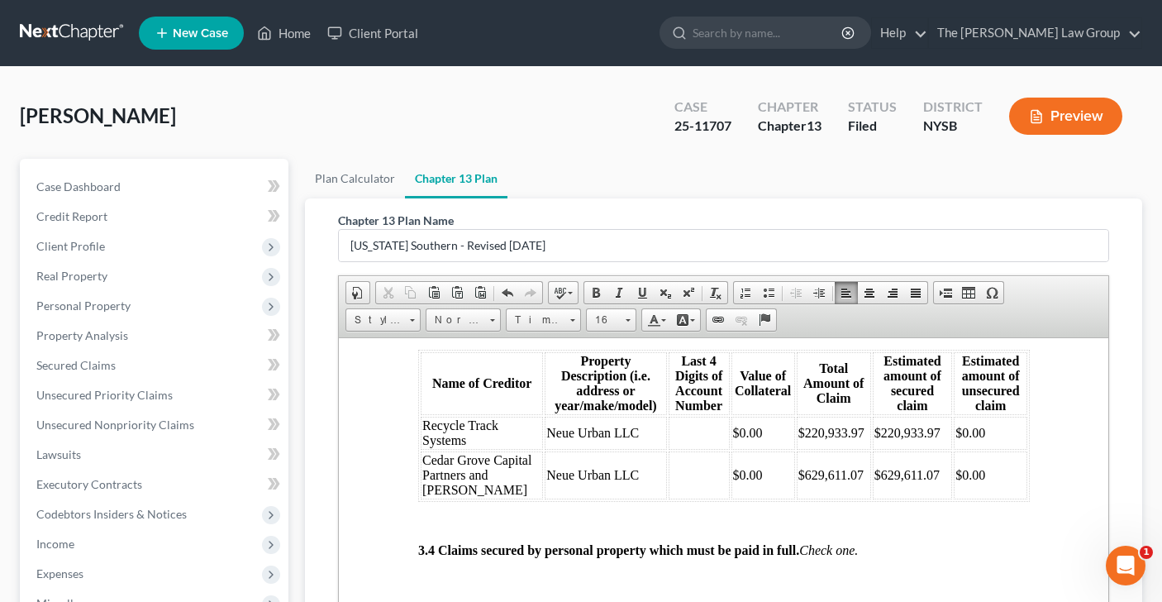
scroll to position [2138, 0]
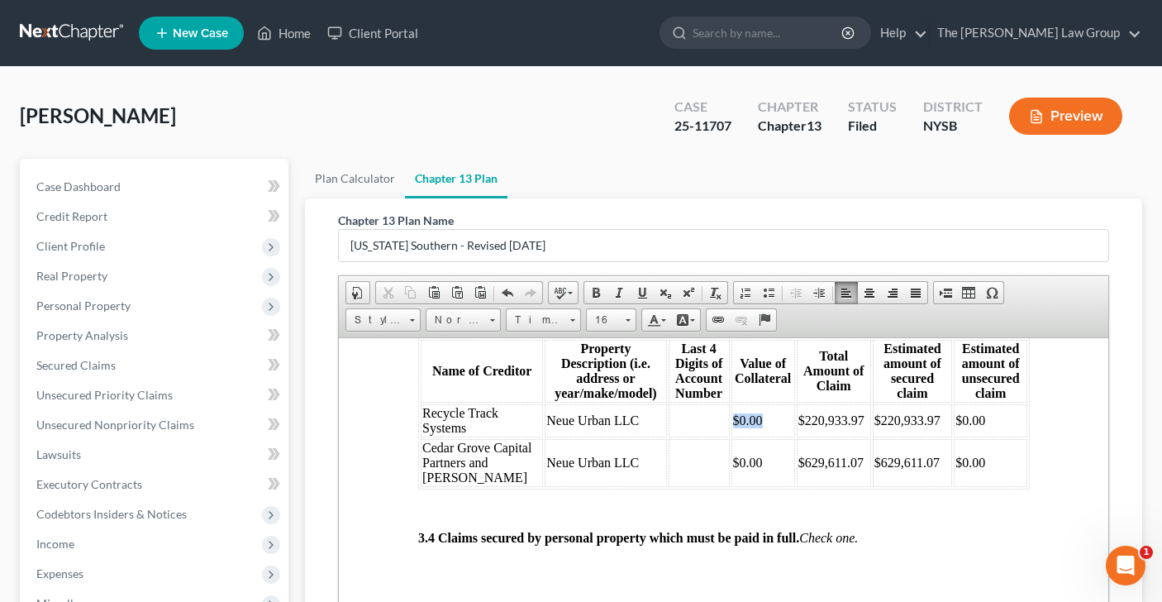
drag, startPoint x: 742, startPoint y: 462, endPoint x: 710, endPoint y: 459, distance: 32.4
click at [730, 436] on td "$0.00" at bounding box center [762, 419] width 64 height 33
drag, startPoint x: 755, startPoint y: 522, endPoint x: 708, endPoint y: 519, distance: 47.2
click at [730, 486] on td "$0.00" at bounding box center [762, 462] width 64 height 48
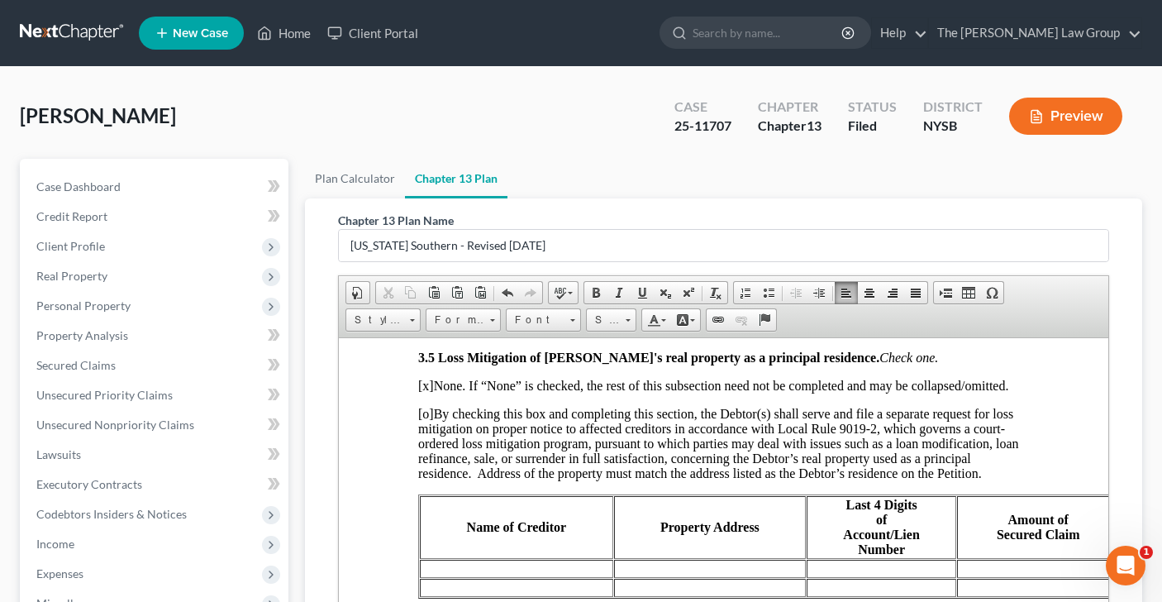
scroll to position [2493, 0]
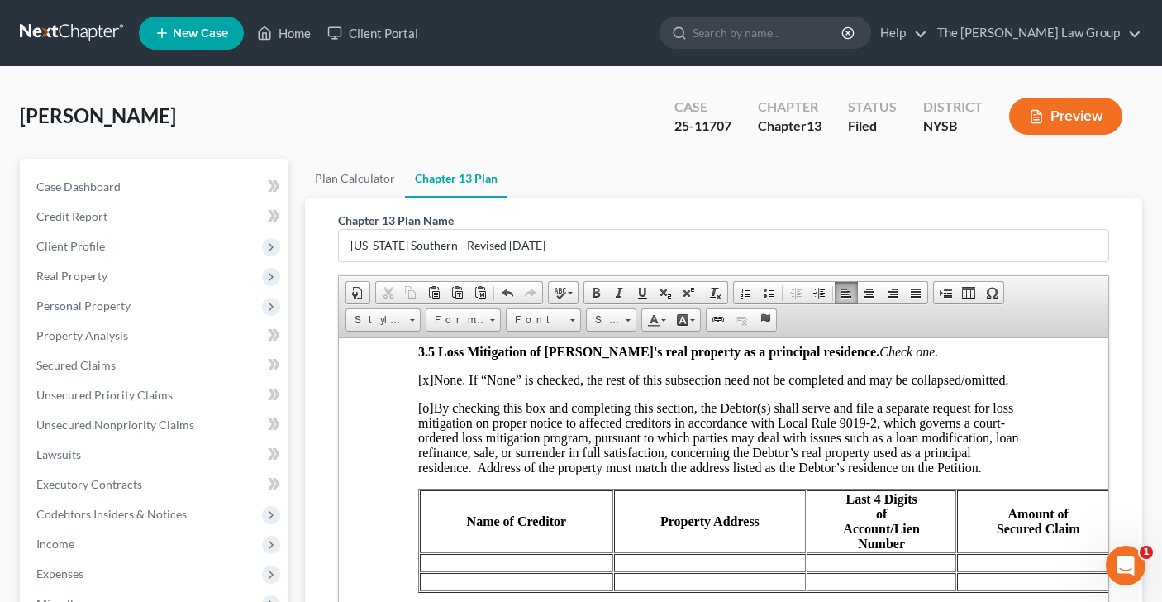
click at [425, 414] on span "[o]" at bounding box center [425, 407] width 16 height 14
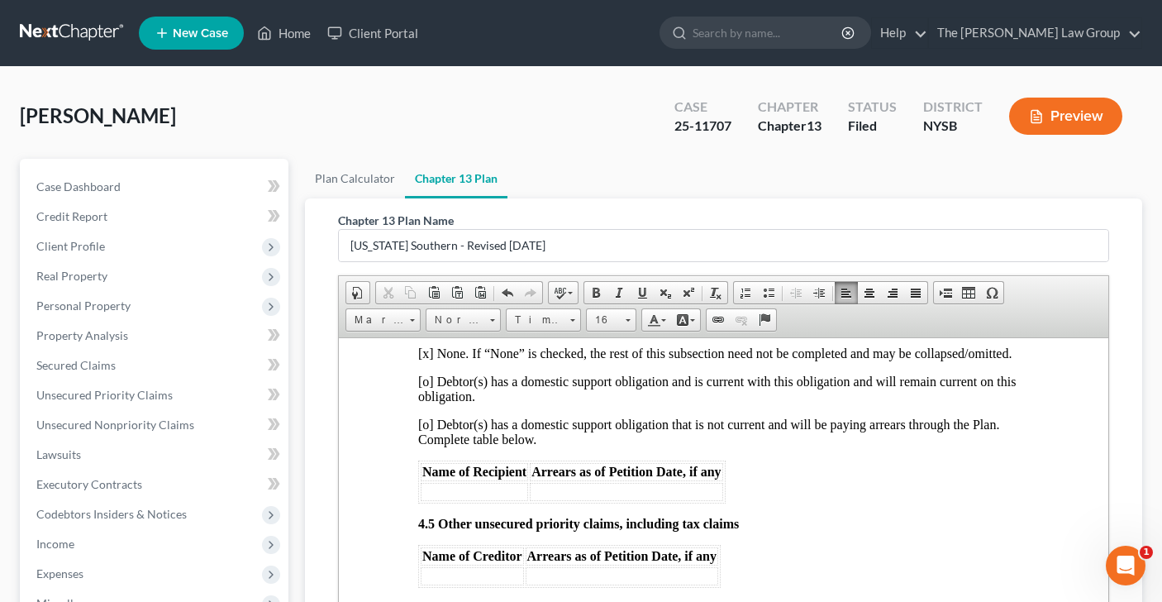
scroll to position [3253, 0]
click at [426, 401] on span "[o] Debtor(s) has a domestic support obligation and is current with this obliga…" at bounding box center [715, 386] width 597 height 29
click at [428, 444] on span "[o] Debtor(s) has a domestic support obligation that is not current and will be…" at bounding box center [707, 429] width 581 height 29
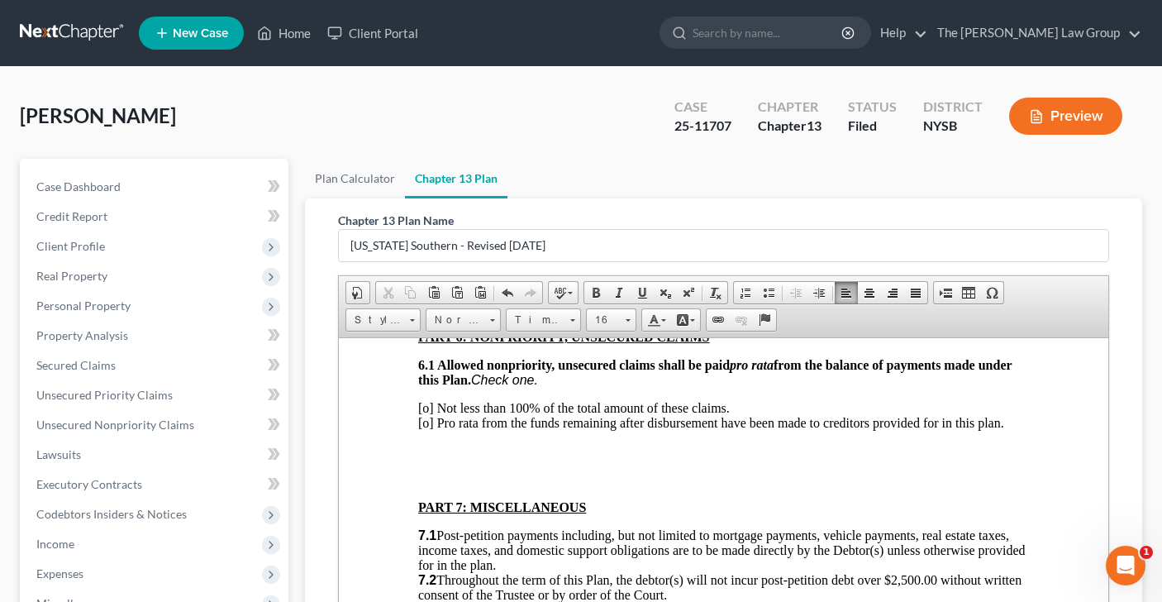
scroll to position [3693, 0]
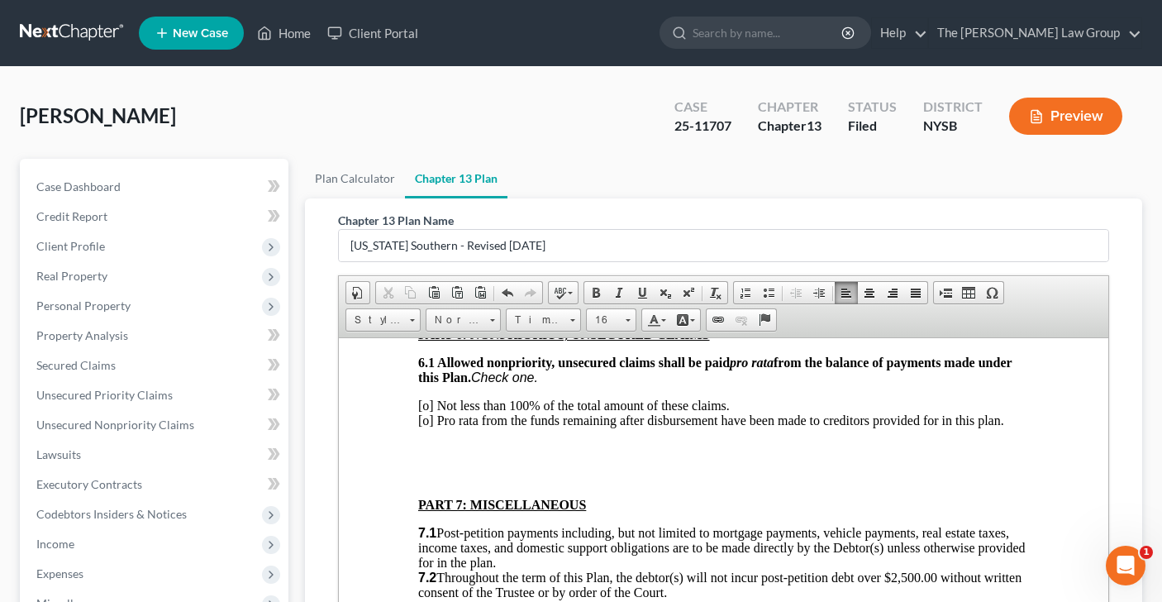
click at [426, 426] on span "[o] Not less than 100% of the total amount of these claims. [o] Pro rata from t…" at bounding box center [710, 411] width 586 height 29
click at [427, 426] on span "[ ] Not less than 100% of the total amount of these claims. [o] Pro rata from t…" at bounding box center [710, 411] width 586 height 29
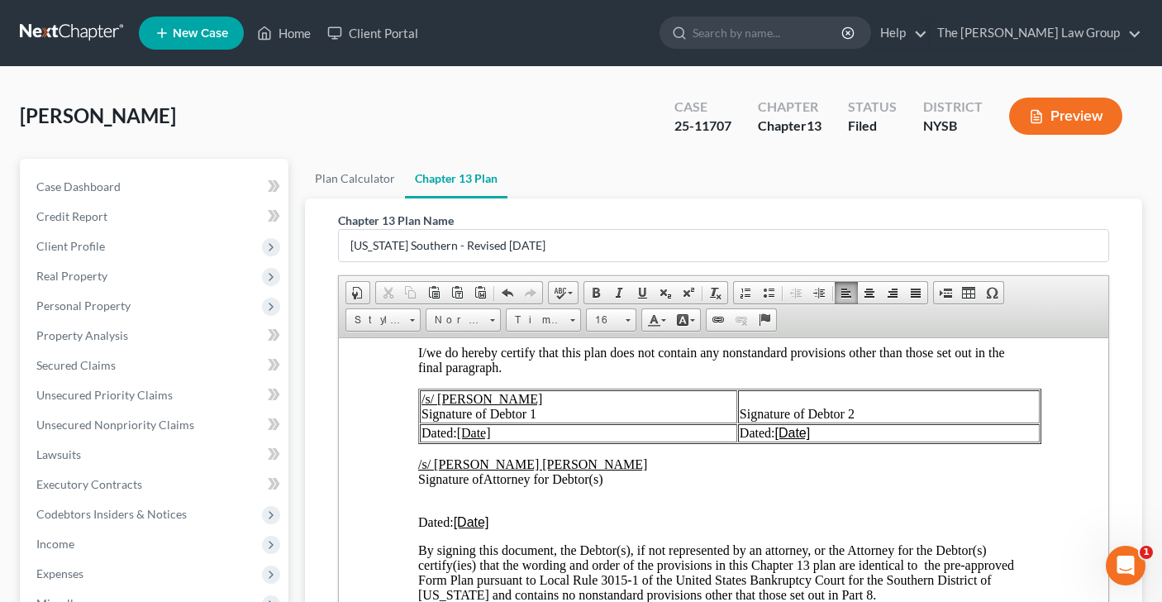
scroll to position [4353, 0]
click at [511, 433] on td "Dated: [Date]" at bounding box center [577, 432] width 317 height 18
drag, startPoint x: 500, startPoint y: 523, endPoint x: 454, endPoint y: 521, distance: 46.3
click at [454, 523] on p "​ Dated: [Date]" at bounding box center [722, 521] width 611 height 15
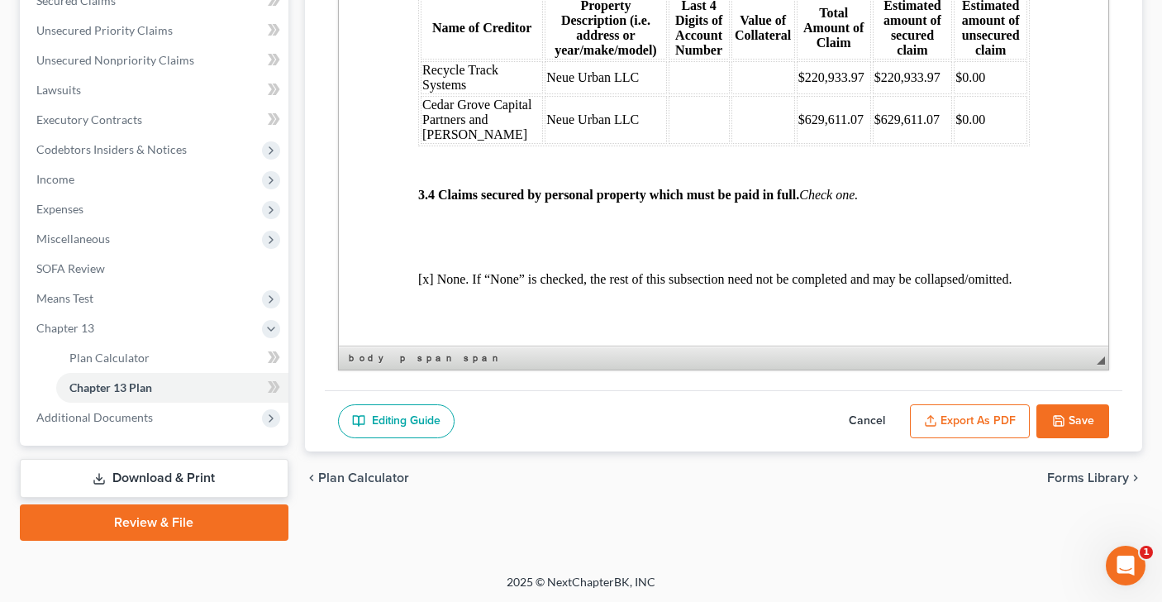
scroll to position [2123, 0]
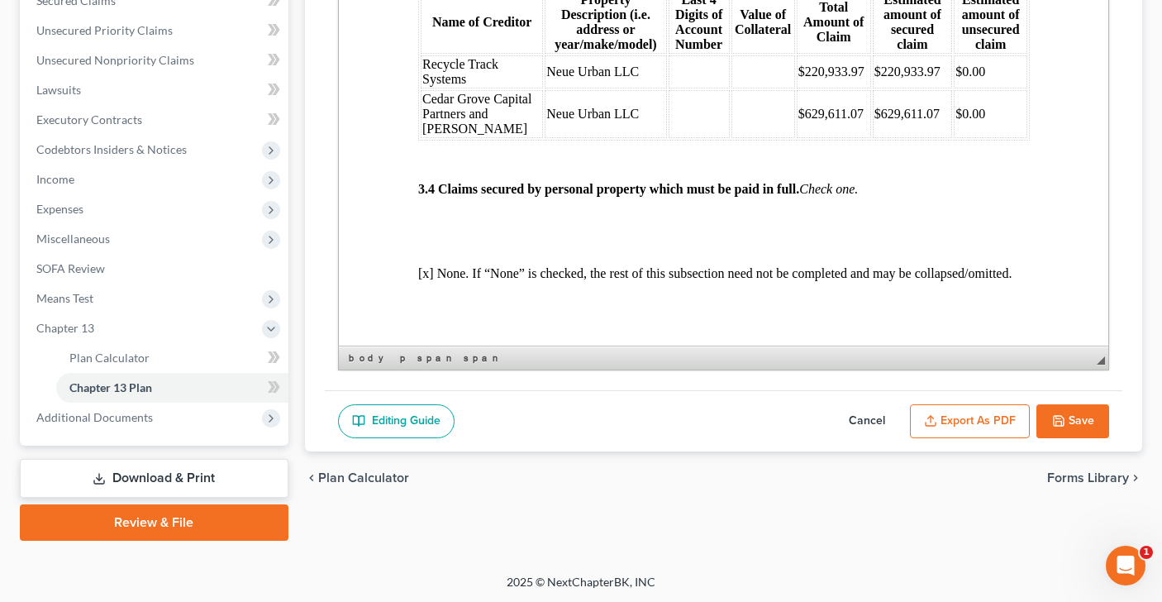
click at [730, 88] on td at bounding box center [762, 71] width 64 height 33
click at [730, 138] on td at bounding box center [762, 114] width 64 height 48
click at [1001, 422] on button "Export as PDF" at bounding box center [970, 421] width 120 height 35
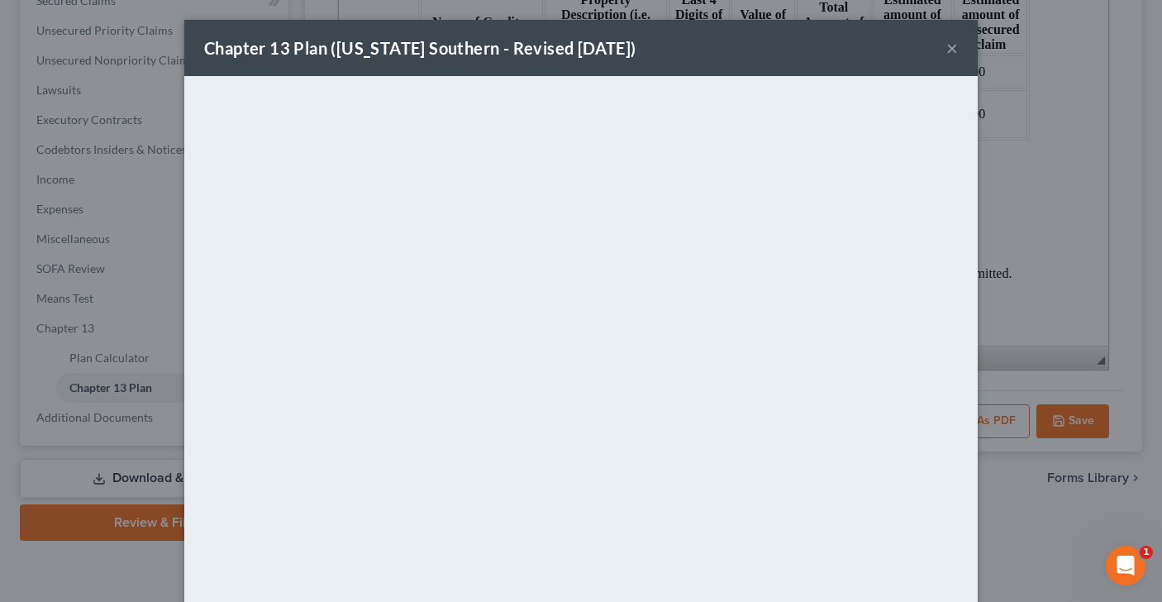
click at [951, 49] on button "×" at bounding box center [952, 48] width 12 height 20
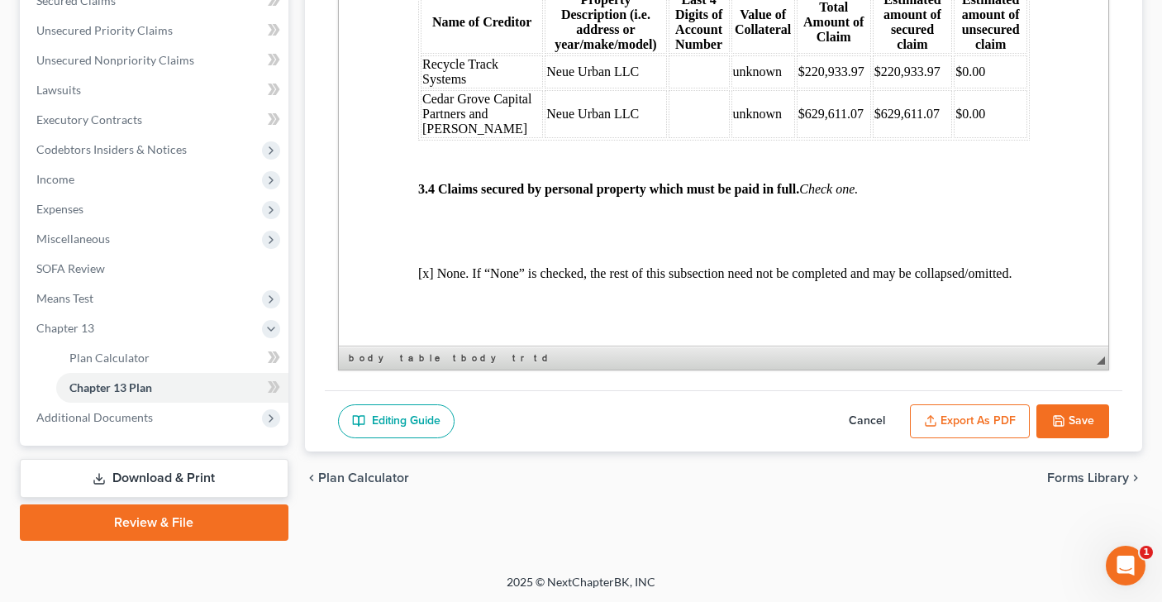
click at [1080, 425] on button "Save" at bounding box center [1072, 421] width 73 height 35
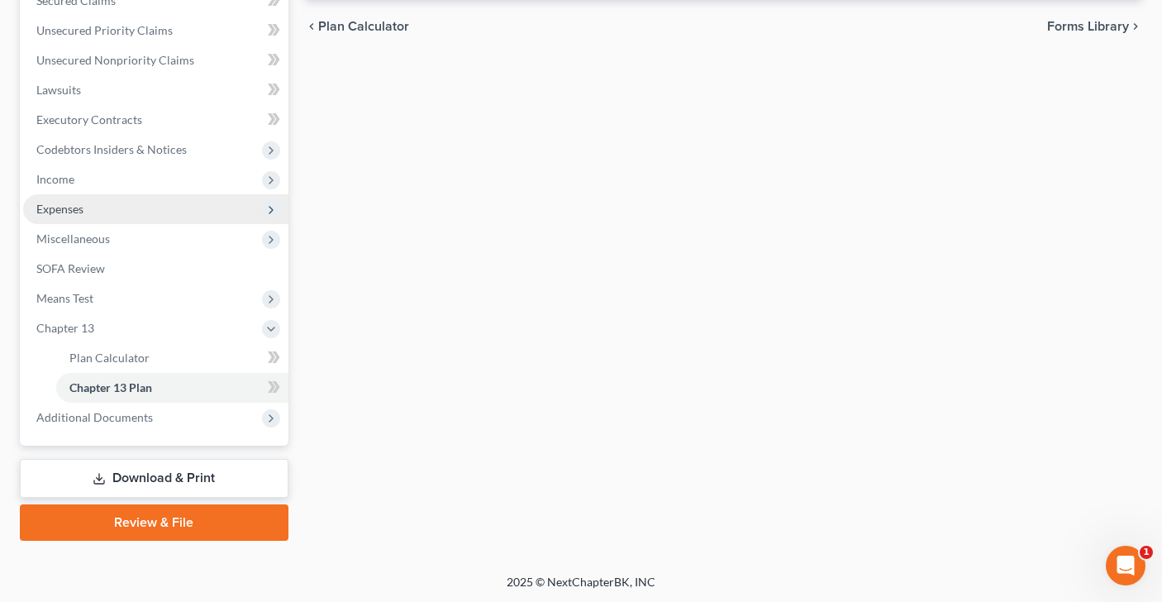
scroll to position [0, 0]
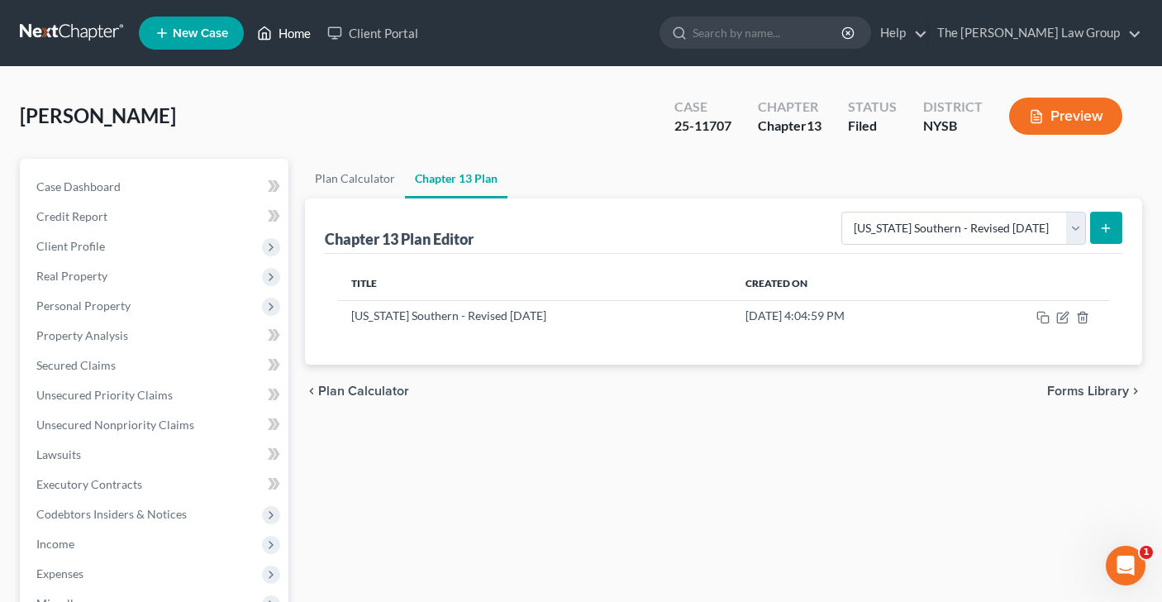
click at [281, 31] on link "Home" at bounding box center [284, 33] width 70 height 30
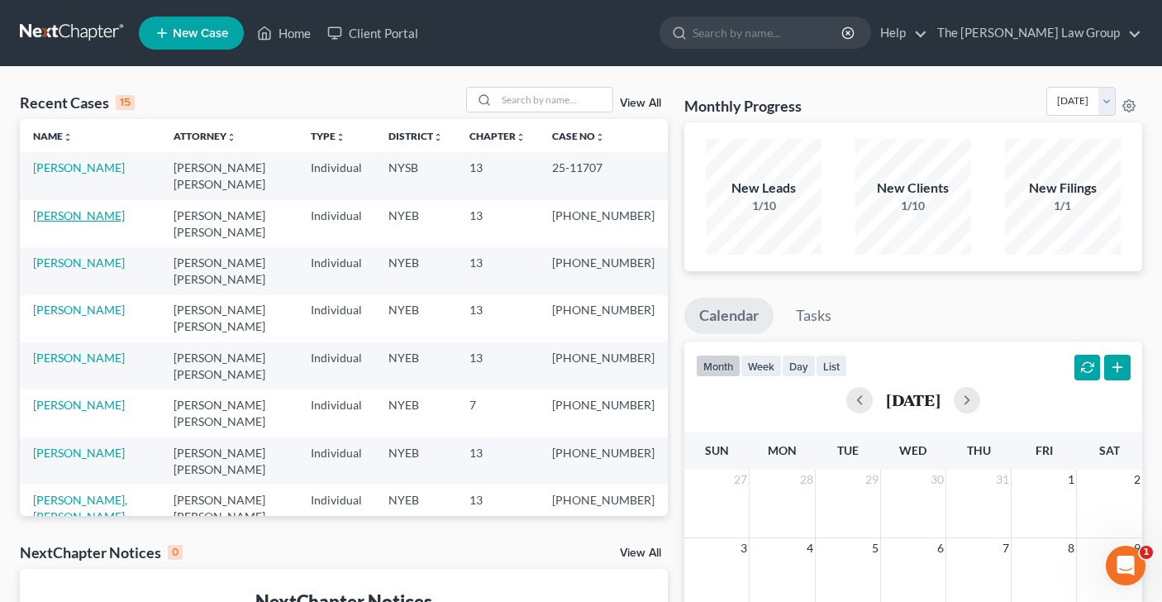
click at [75, 208] on link "[PERSON_NAME]" at bounding box center [79, 215] width 92 height 14
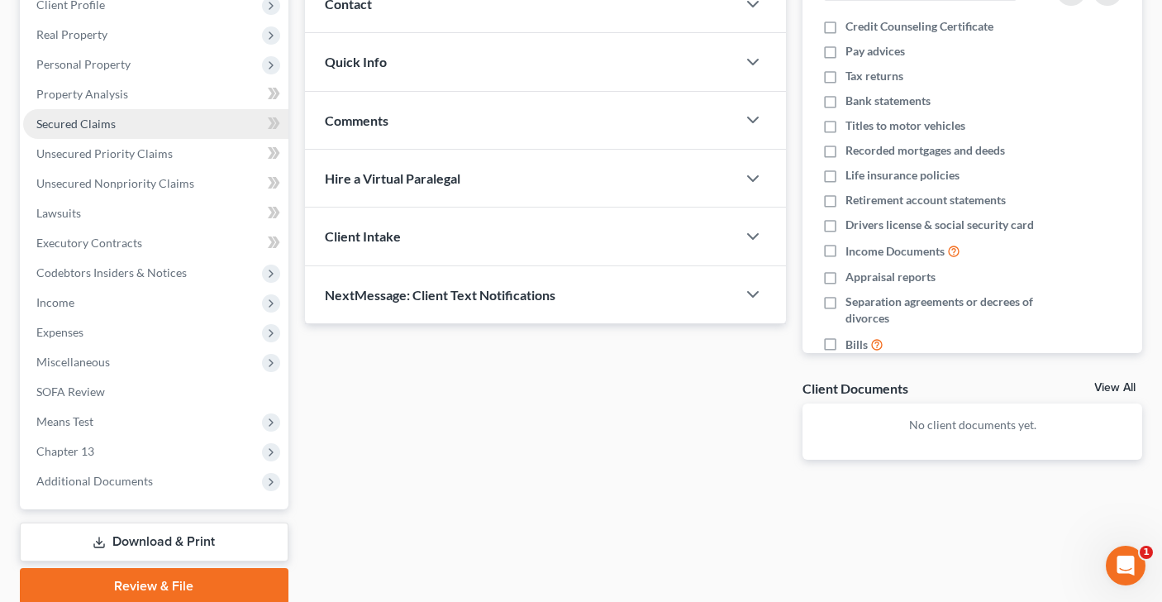
scroll to position [305, 0]
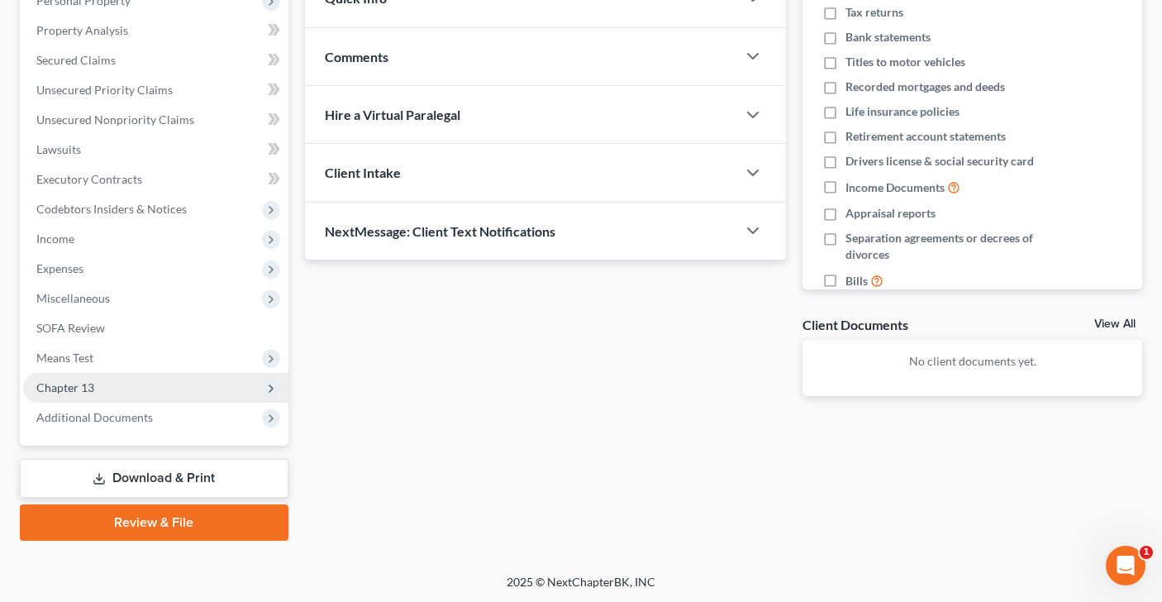
click at [138, 384] on span "Chapter 13" at bounding box center [155, 388] width 265 height 30
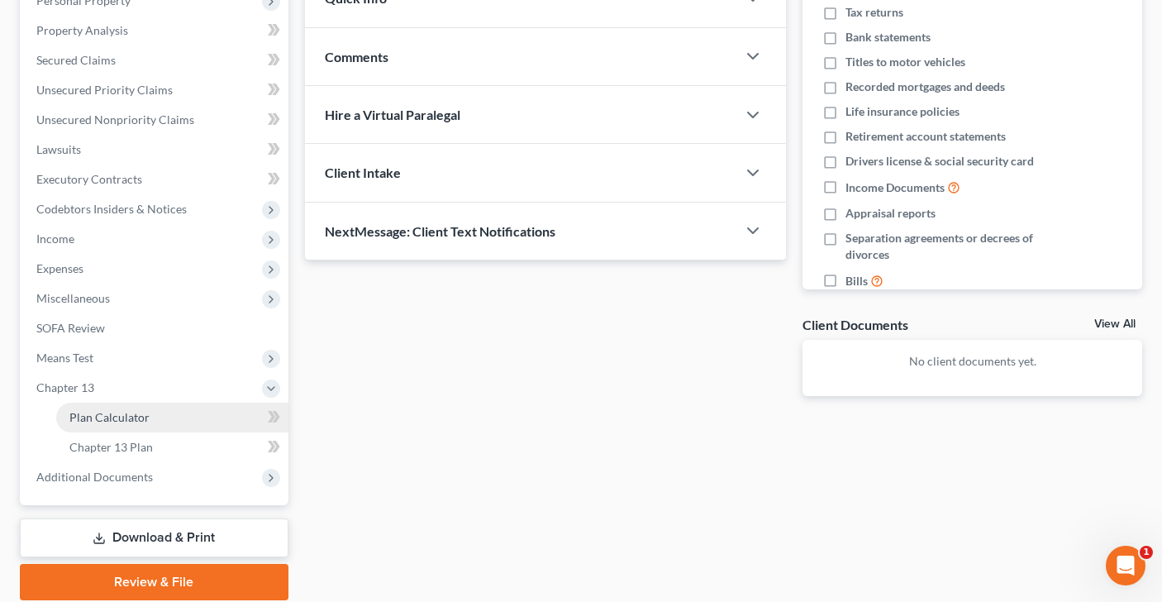
click at [149, 411] on link "Plan Calculator" at bounding box center [172, 417] width 232 height 30
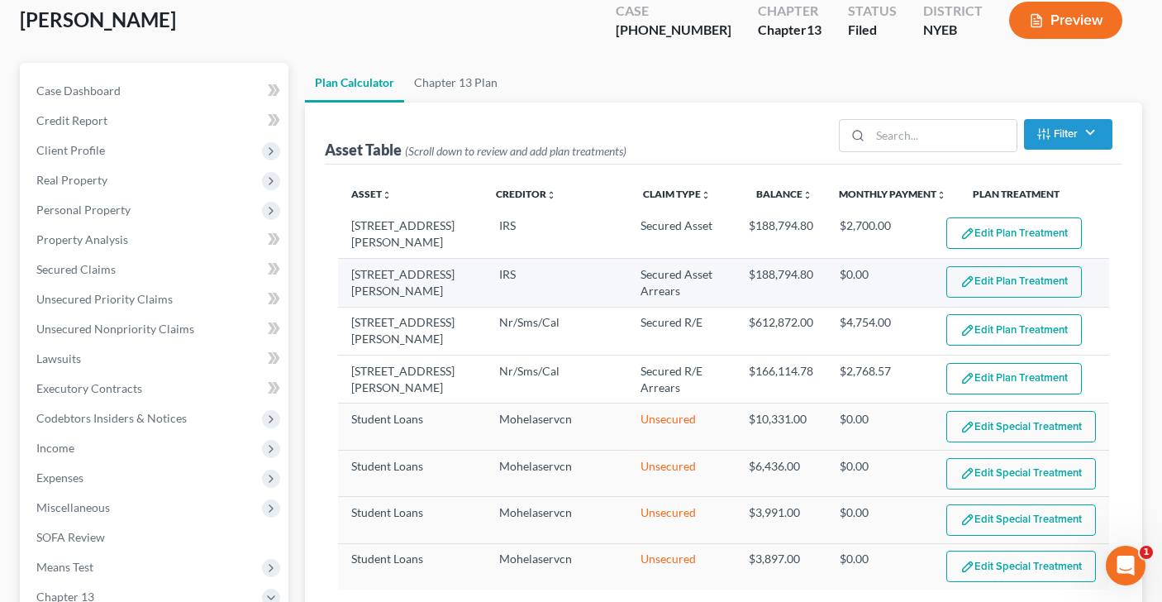
scroll to position [113, 0]
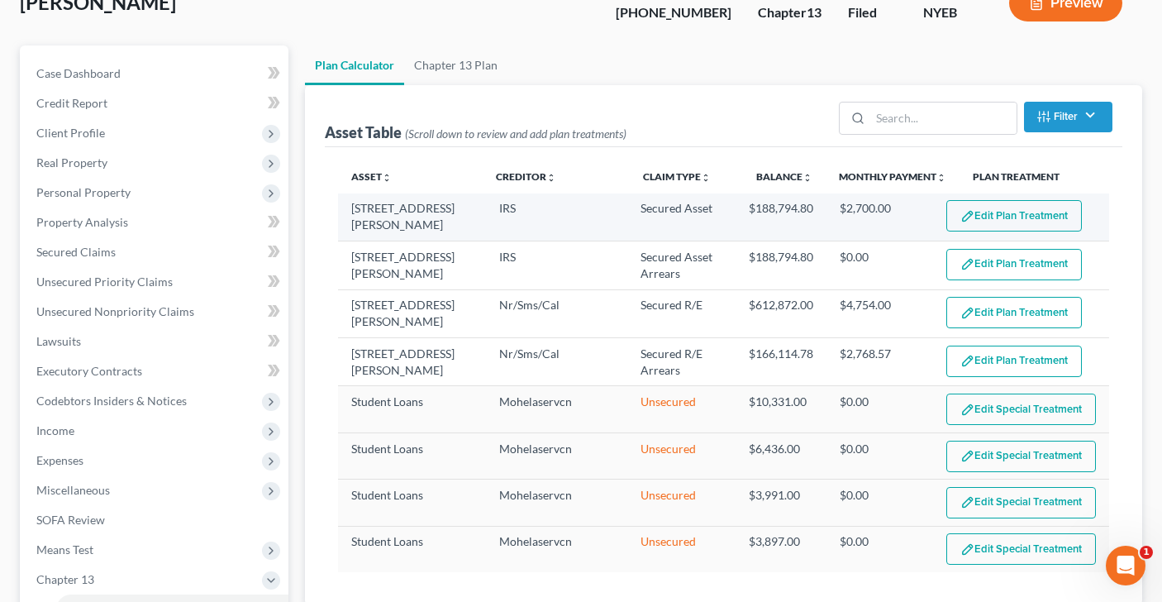
click at [1038, 208] on button "Edit Plan Treatment" at bounding box center [1014, 215] width 136 height 31
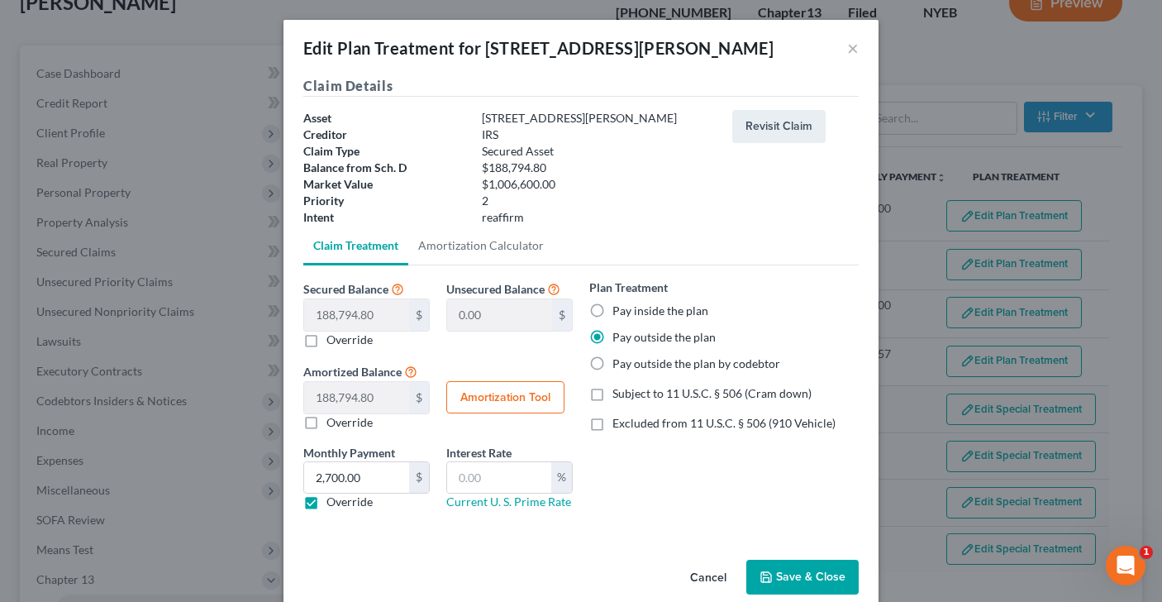
click at [807, 573] on button "Save & Close" at bounding box center [802, 576] width 112 height 35
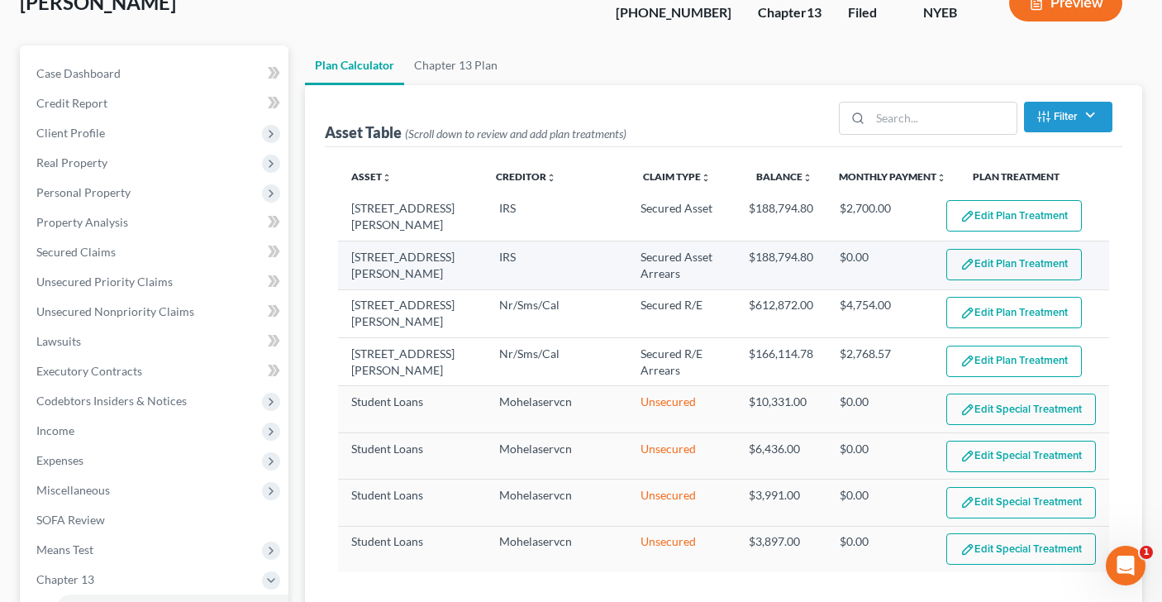
click at [1019, 254] on button "Edit Plan Treatment" at bounding box center [1014, 264] width 136 height 31
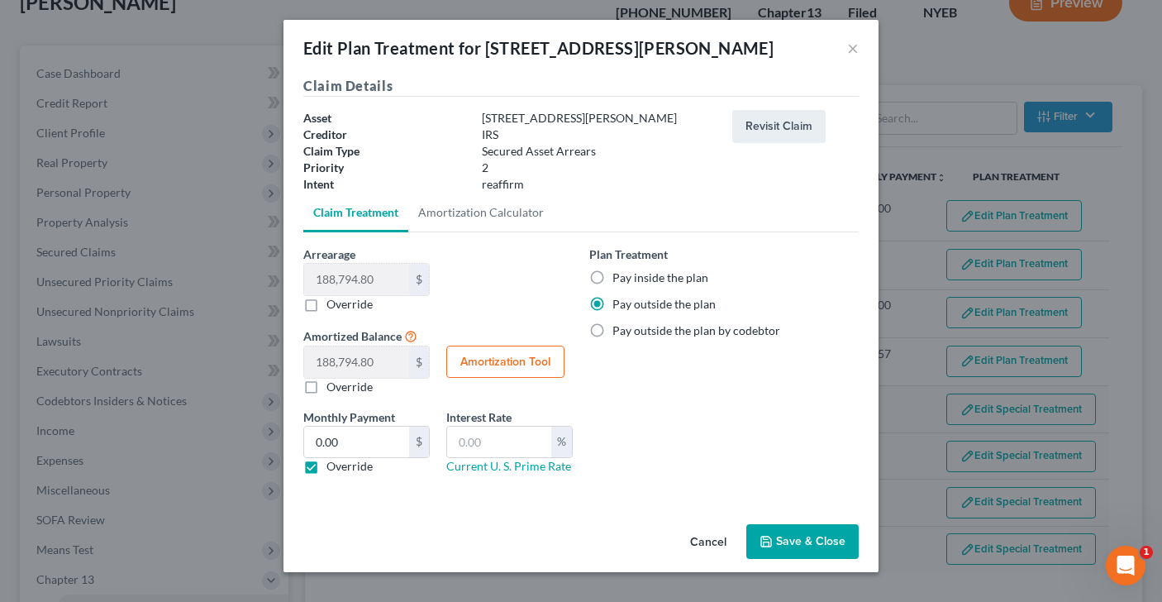
click at [787, 541] on button "Save & Close" at bounding box center [802, 541] width 112 height 35
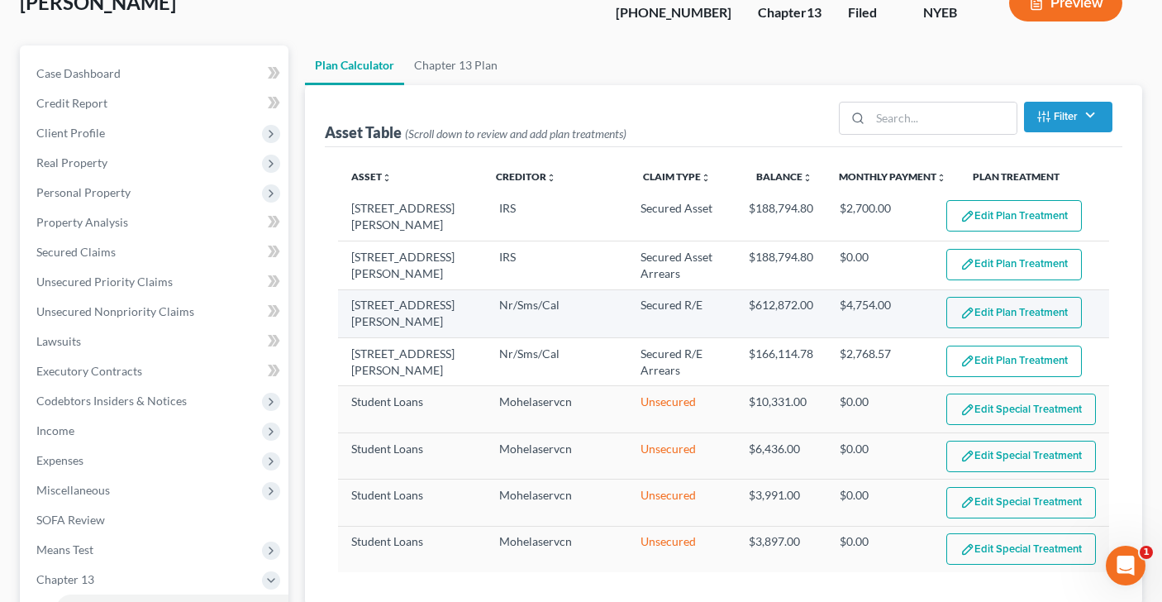
click at [1030, 315] on button "Edit Plan Treatment" at bounding box center [1014, 312] width 136 height 31
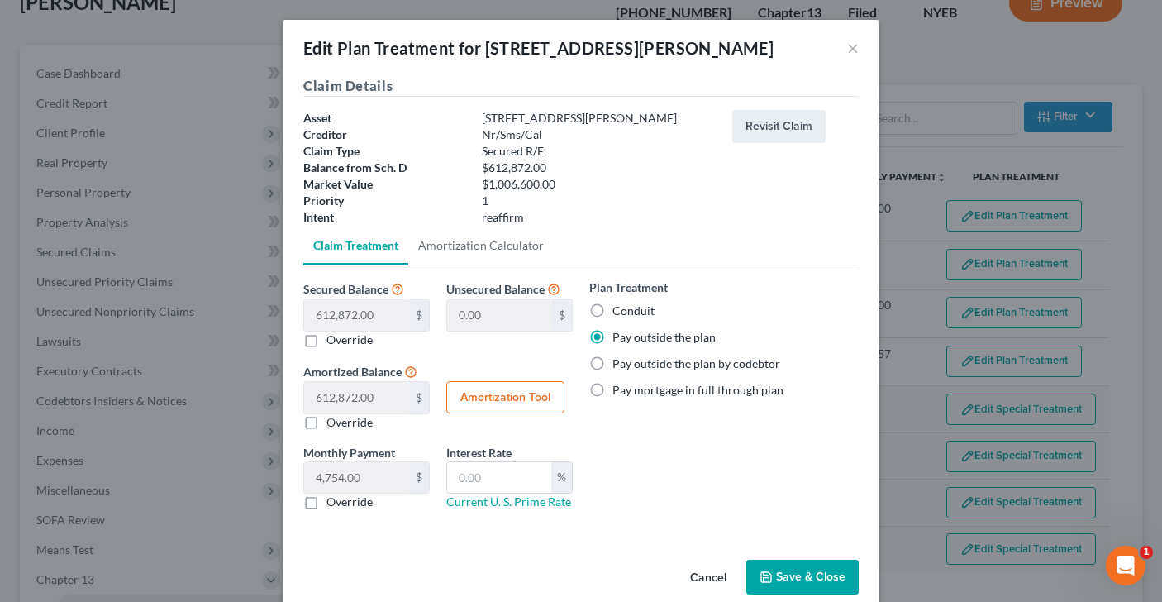
click at [802, 570] on button "Save & Close" at bounding box center [802, 576] width 112 height 35
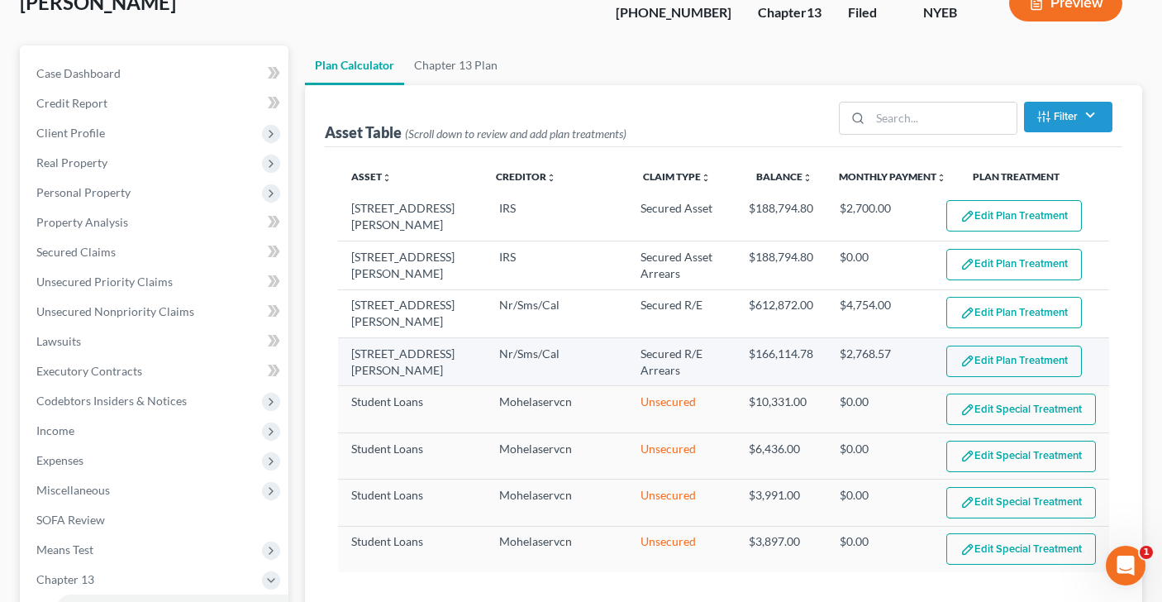
click at [1013, 355] on button "Edit Plan Treatment" at bounding box center [1014, 360] width 136 height 31
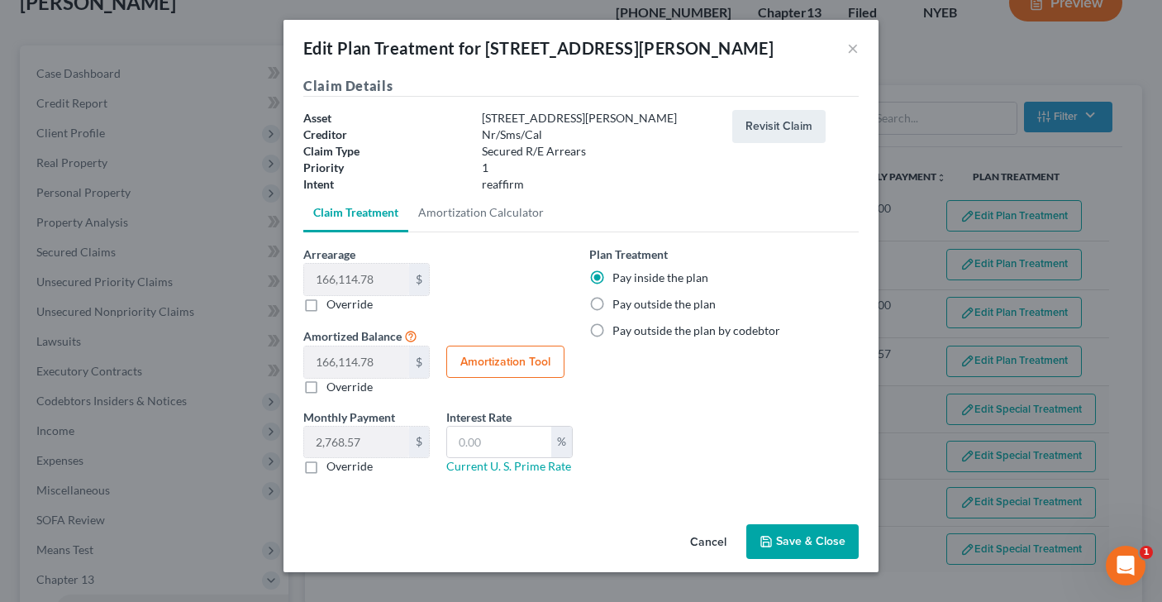
click at [810, 545] on button "Save & Close" at bounding box center [802, 541] width 112 height 35
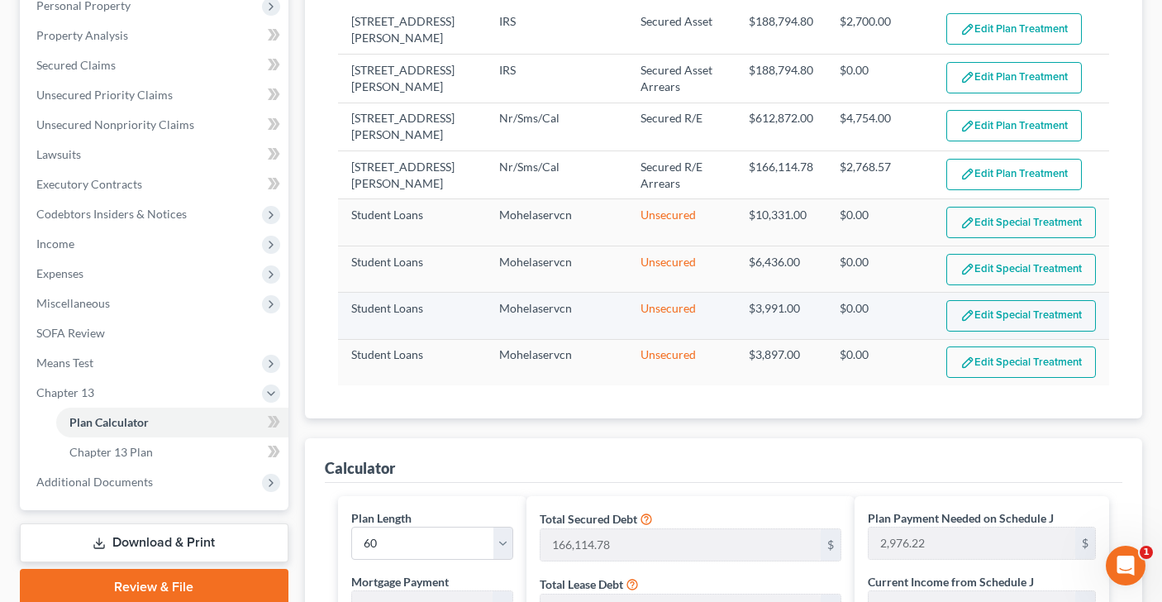
scroll to position [303, 0]
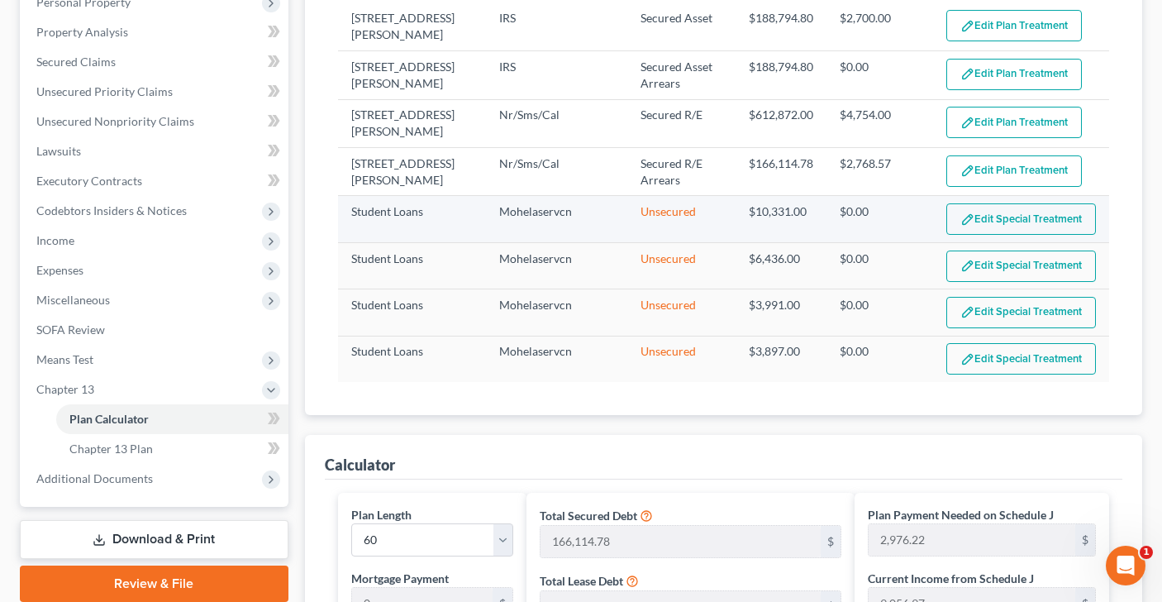
click at [1006, 227] on button "Edit Special Treatment" at bounding box center [1021, 218] width 150 height 31
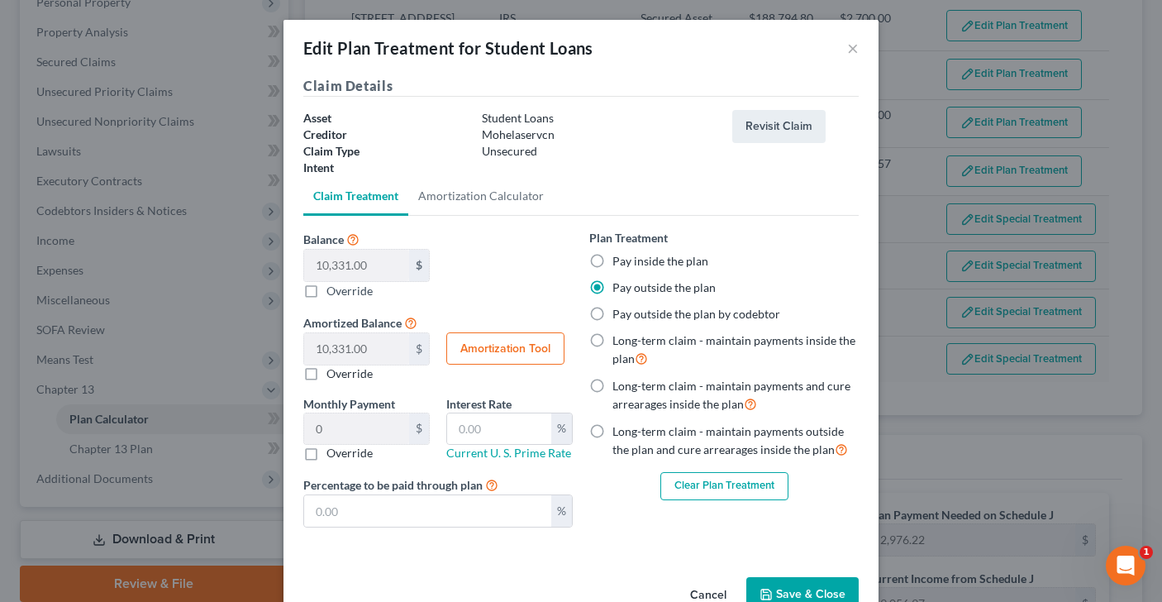
click at [838, 237] on div "Plan Treatment Pay inside the plan Pay outside the plan Pay outside the plan by…" at bounding box center [723, 364] width 269 height 271
click at [818, 589] on button "Save & Close" at bounding box center [802, 594] width 112 height 35
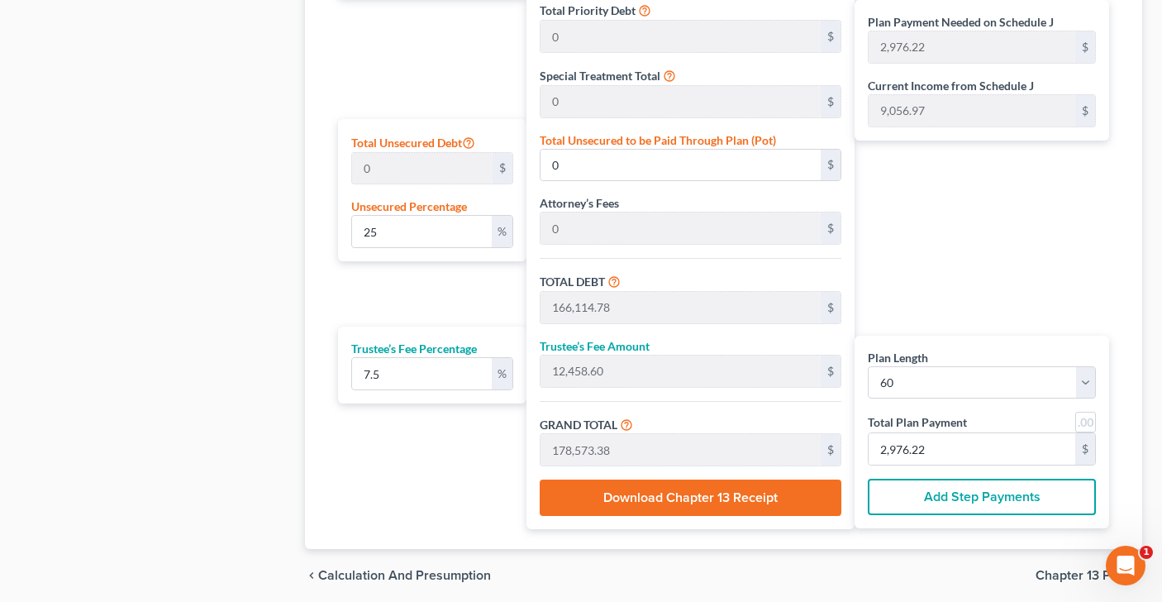
scroll to position [940, 0]
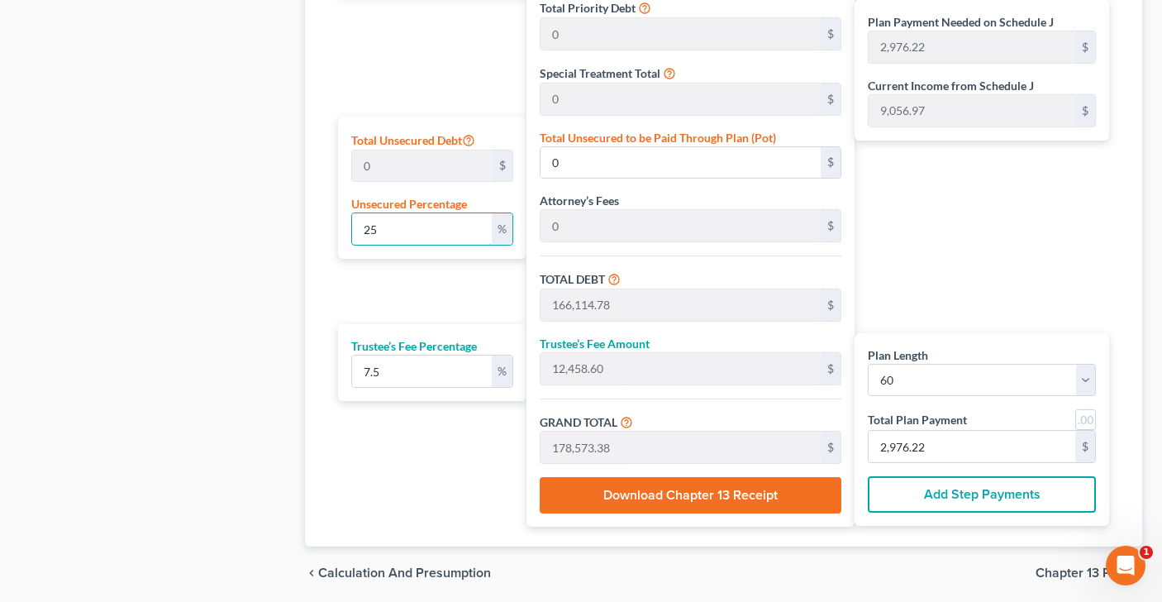
drag, startPoint x: 386, startPoint y: 224, endPoint x: 313, endPoint y: 224, distance: 72.7
click at [313, 224] on div "Calculator Plan Length 1 2 3 4 5 6 7 8 9 10 11 12 13 14 15 16 17 18 19 20 21 22…" at bounding box center [724, 172] width 838 height 749
click at [429, 454] on div "Plan Length 1 2 3 4 5 6 7 8 9 10 11 12 13 14 15 16 17 18 19 20 21 22 23 24 25 2…" at bounding box center [428, 190] width 197 height 671
drag, startPoint x: 388, startPoint y: 374, endPoint x: 269, endPoint y: 322, distance: 129.9
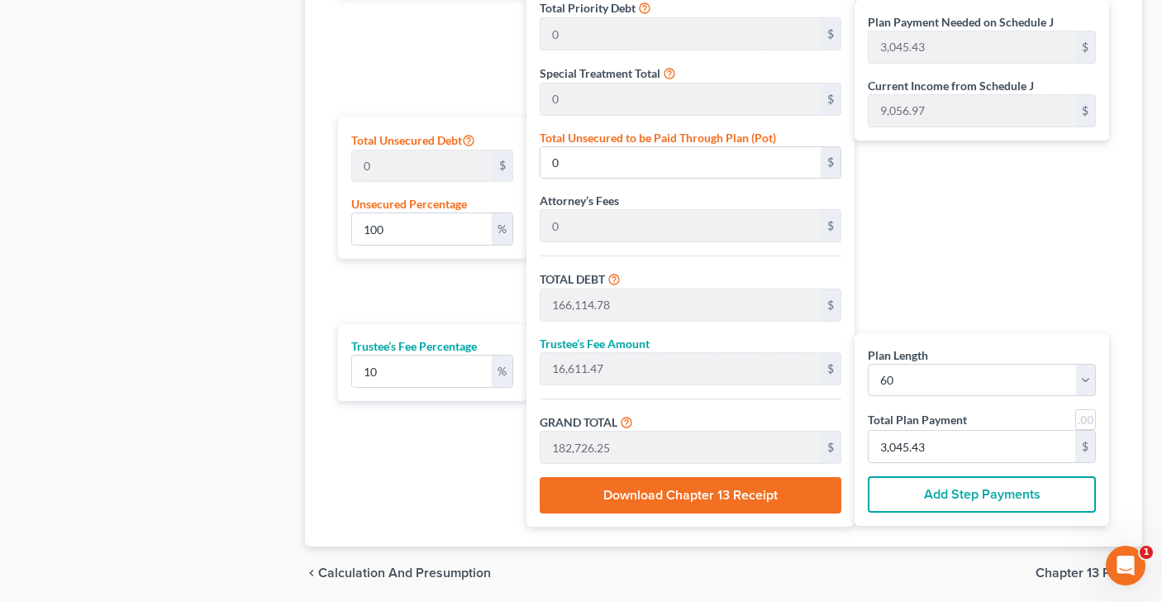
click at [427, 449] on div "Plan Length 1 2 3 4 5 6 7 8 9 10 11 12 13 14 15 16 17 18 19 20 21 22 23 24 25 2…" at bounding box center [428, 190] width 197 height 671
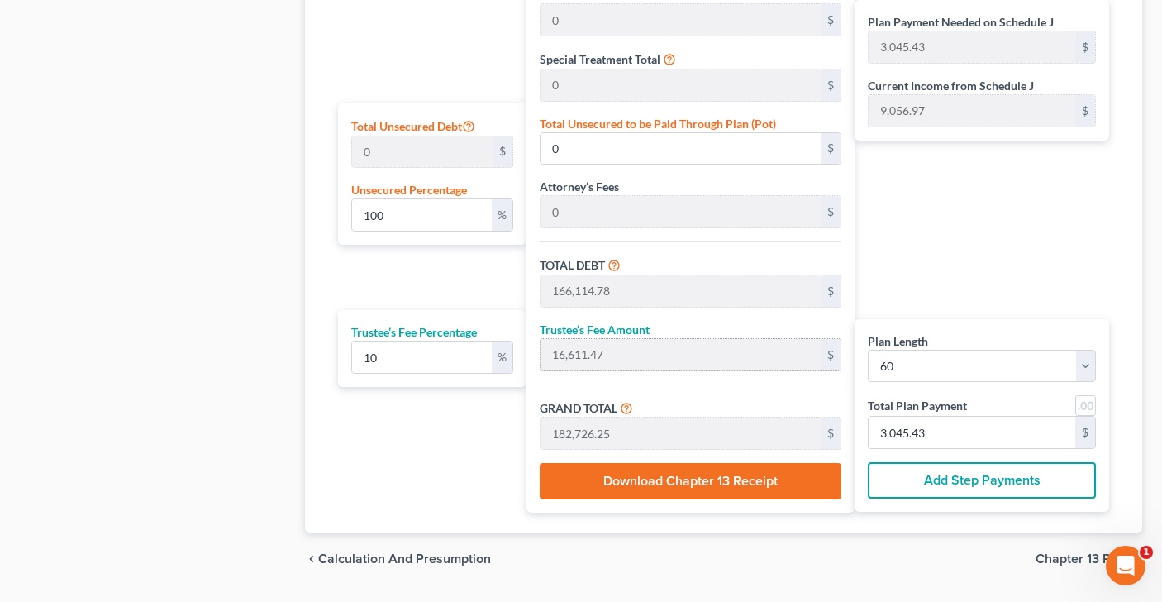
scroll to position [996, 0]
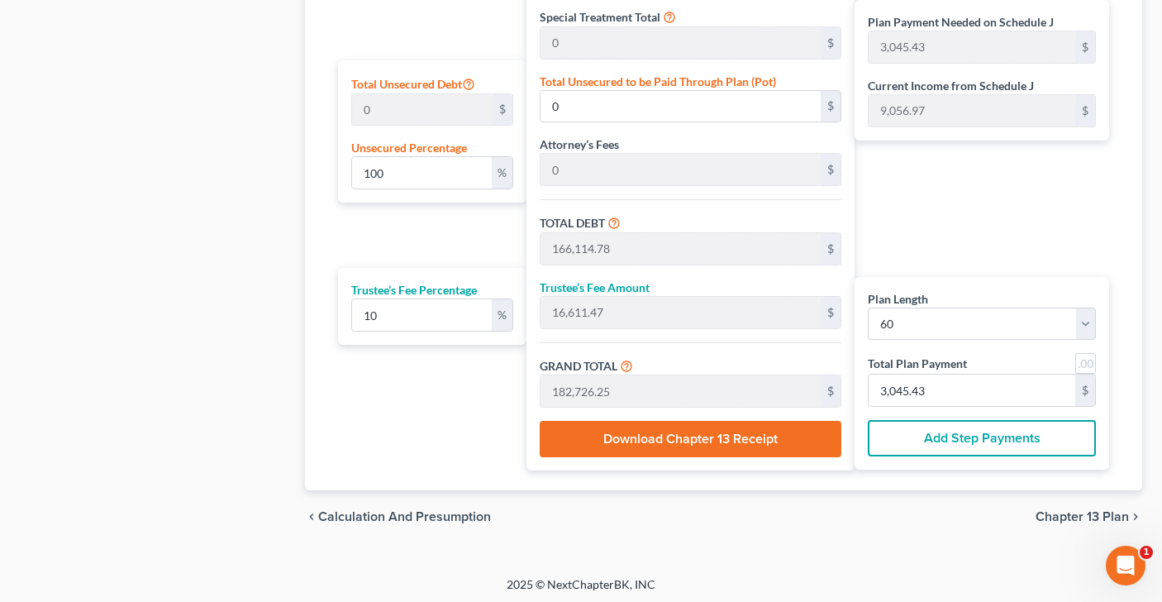
click at [1046, 516] on span "Chapter 13 Plan" at bounding box center [1081, 516] width 93 height 13
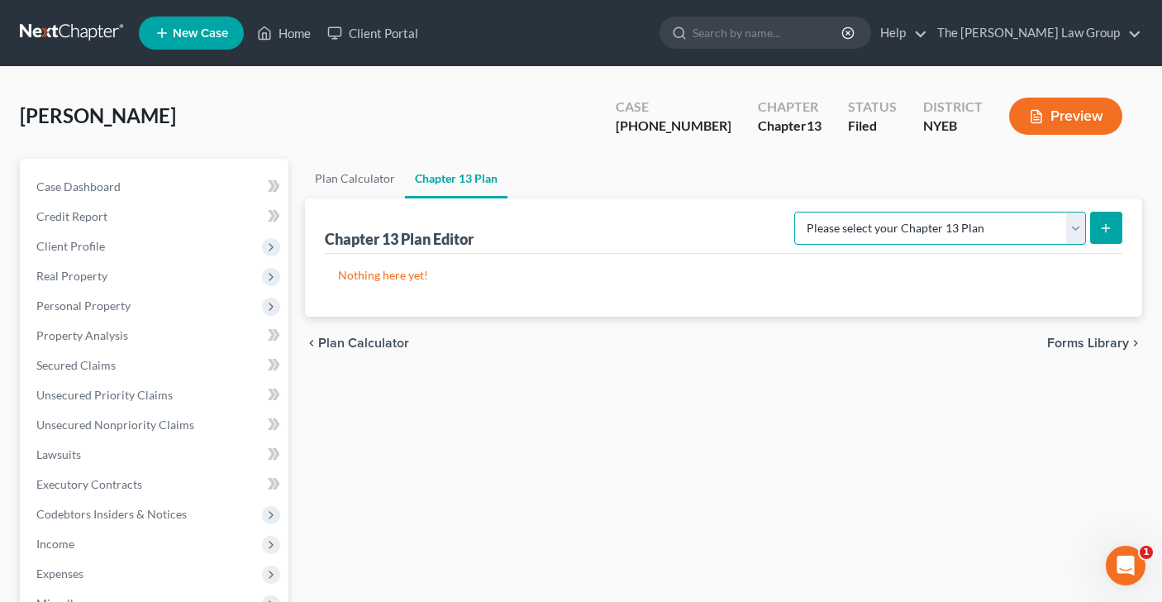
click at [1077, 221] on select "Please select your Chapter 13 Plan Eastern District of [US_STATE] - Effective […" at bounding box center [940, 228] width 292 height 33
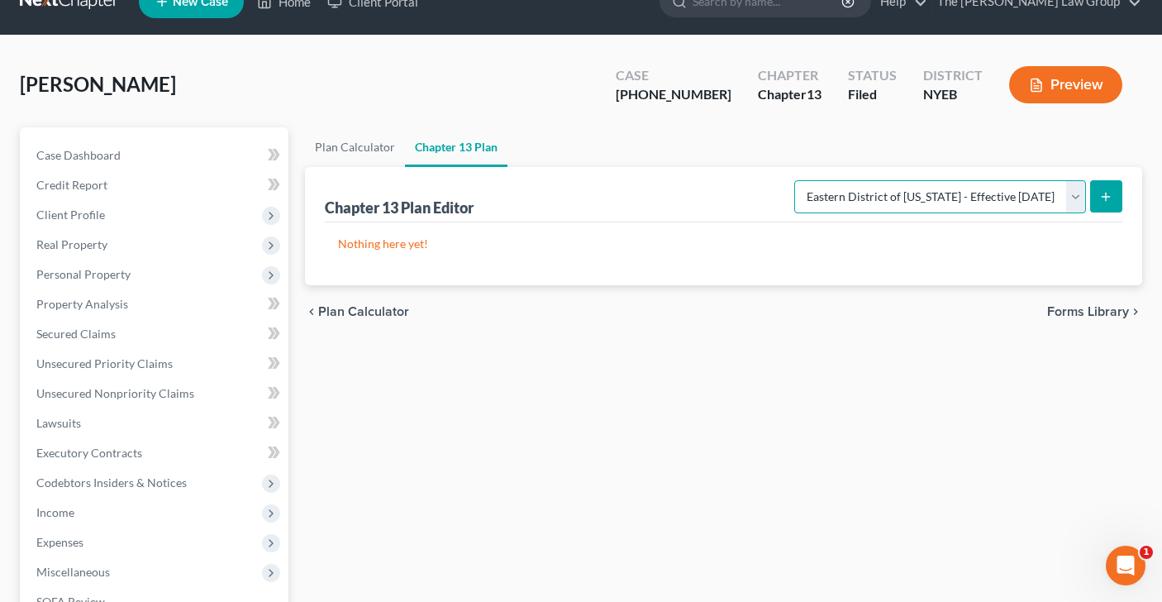
scroll to position [36, 0]
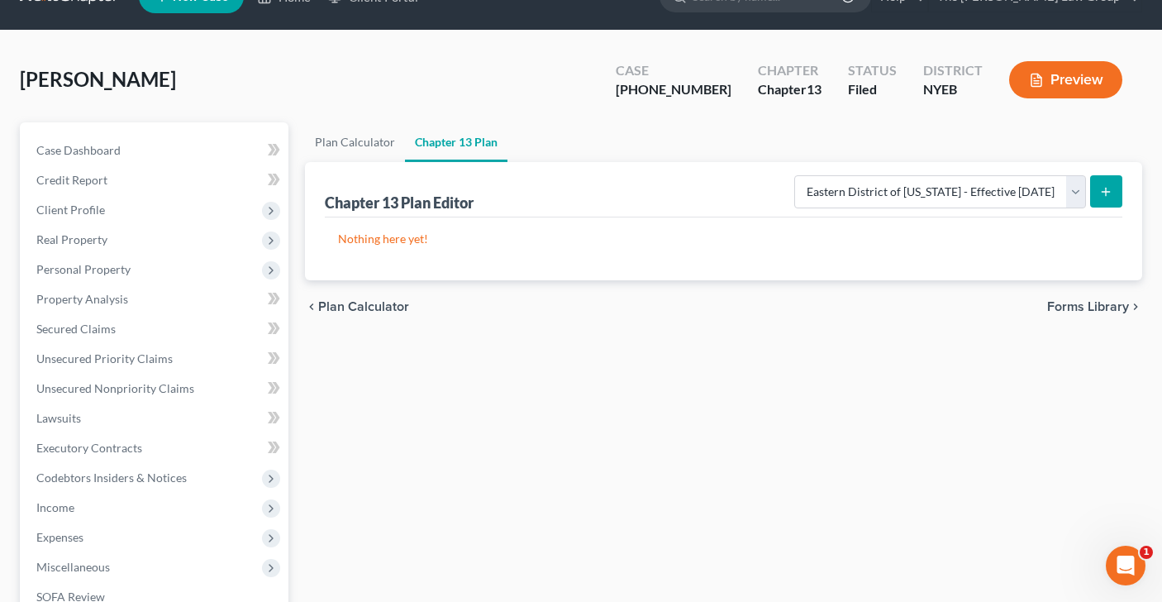
click at [1107, 192] on icon "submit" at bounding box center [1105, 191] width 13 height 13
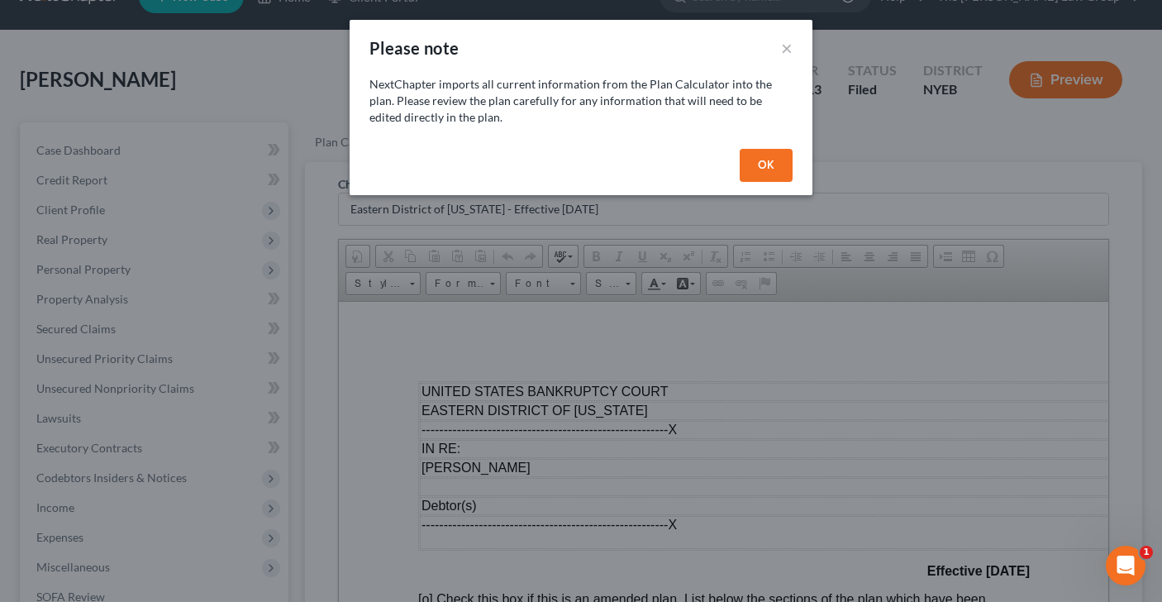
scroll to position [0, 0]
click at [773, 165] on button "OK" at bounding box center [766, 165] width 53 height 33
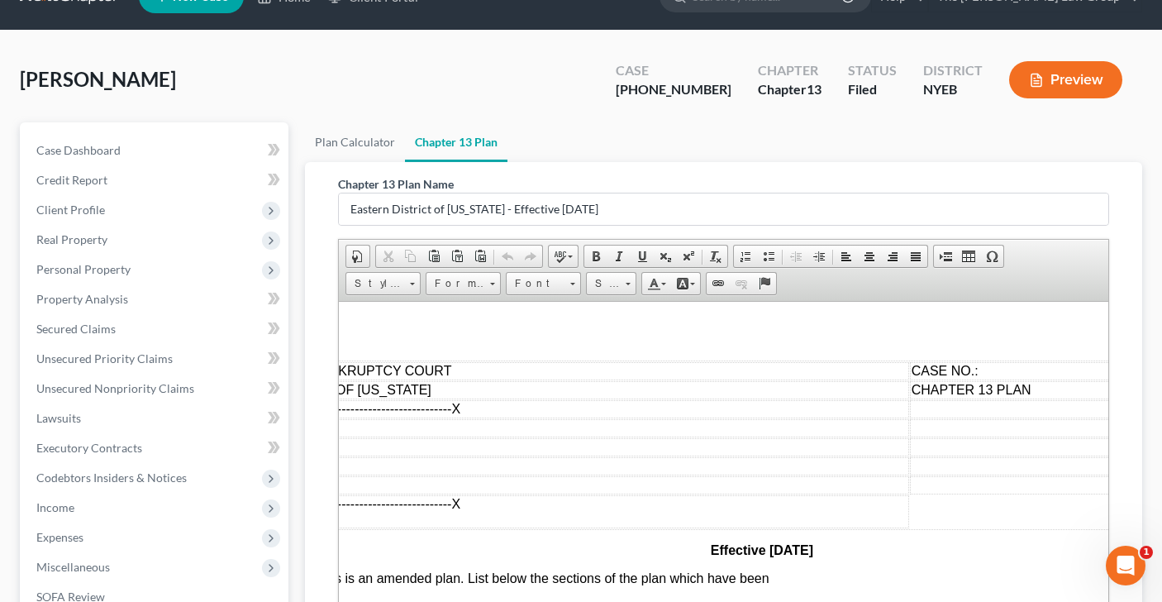
scroll to position [7, 216]
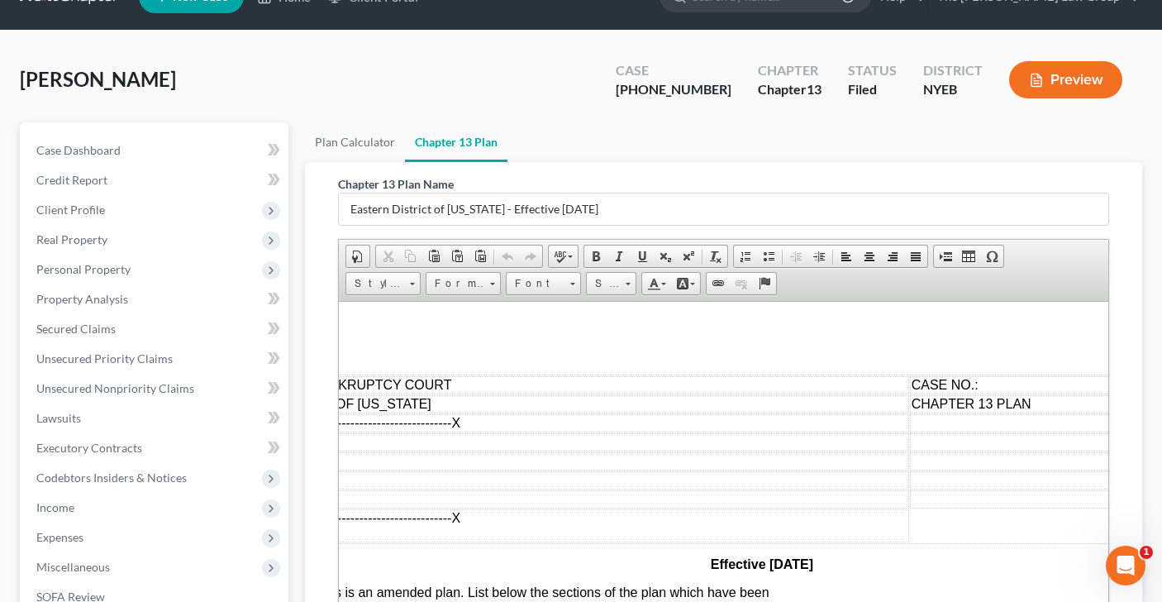
click at [1000, 389] on td "CASE NO.:" at bounding box center [1076, 384] width 335 height 18
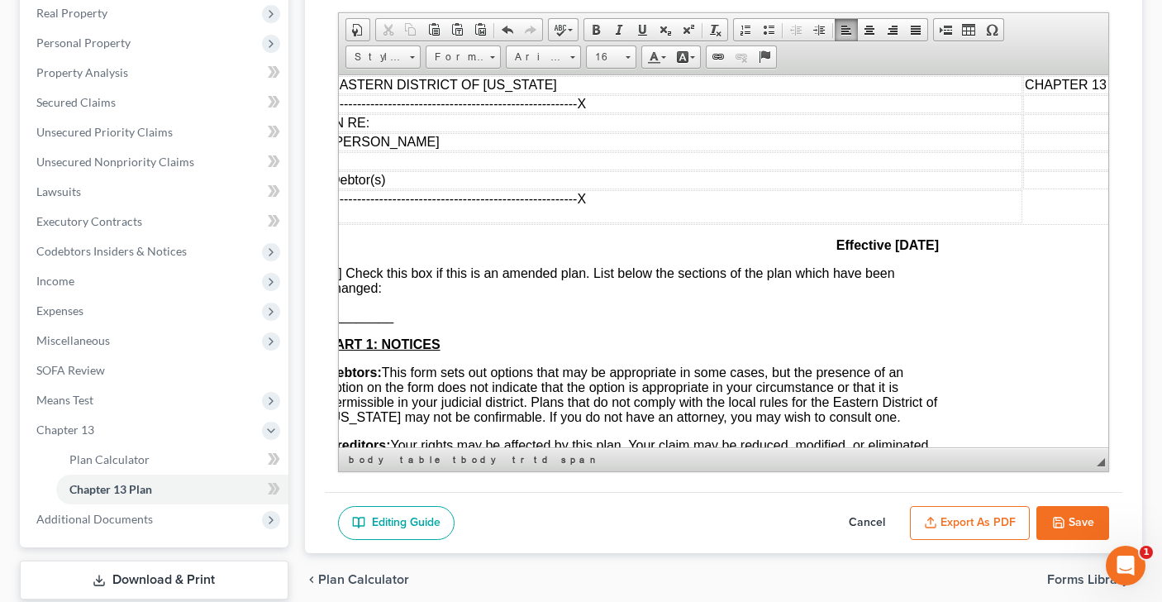
scroll to position [99, 0]
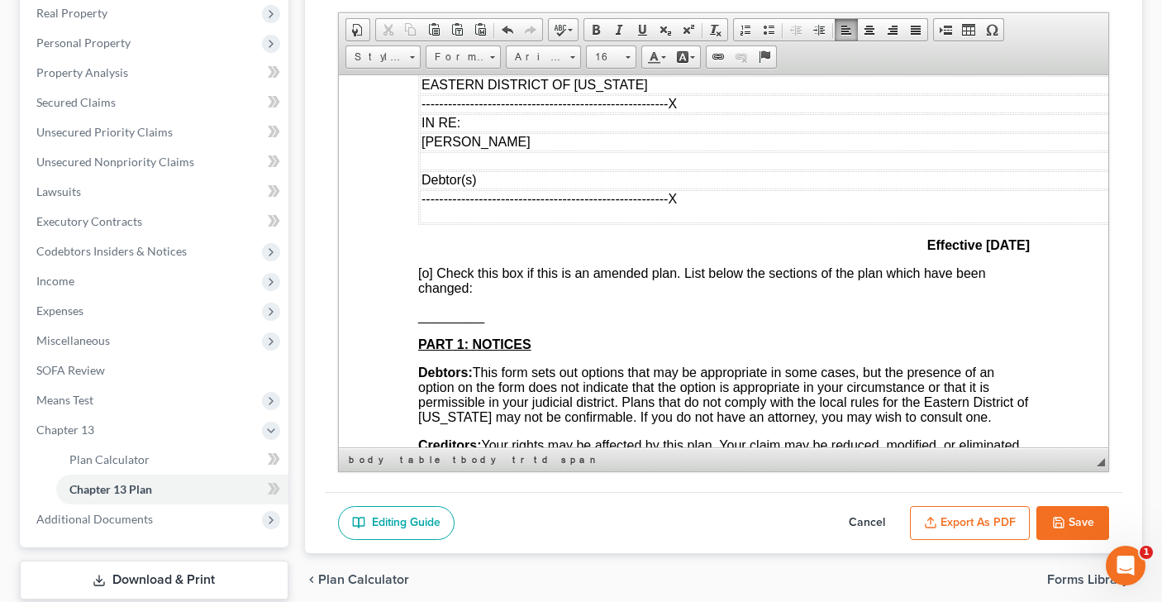
click at [426, 279] on span "[o]" at bounding box center [424, 272] width 15 height 14
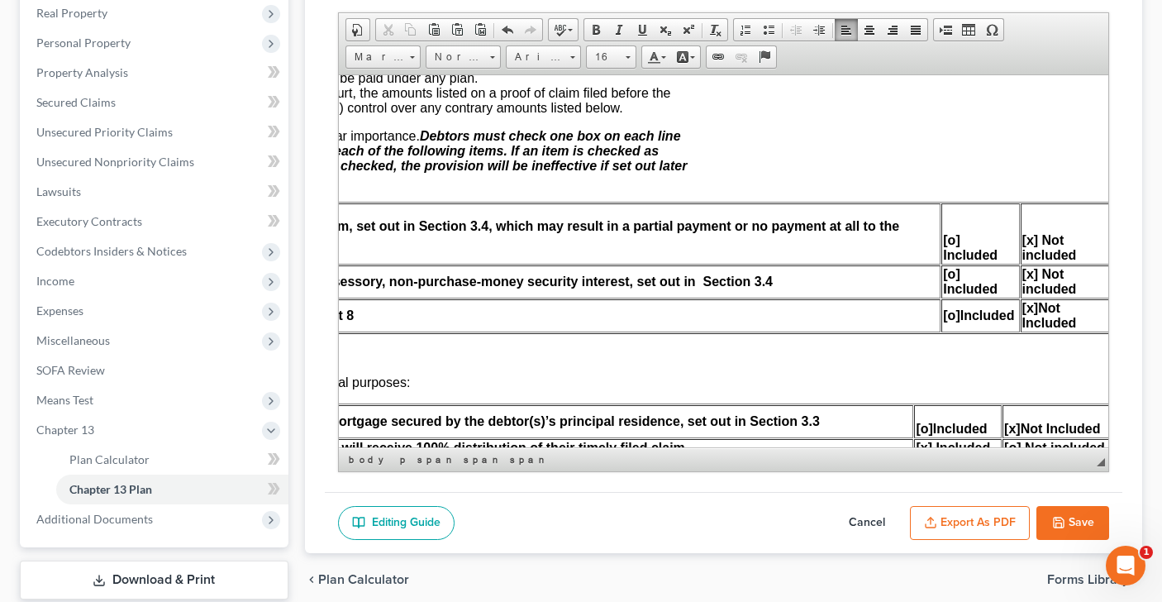
scroll to position [583, 354]
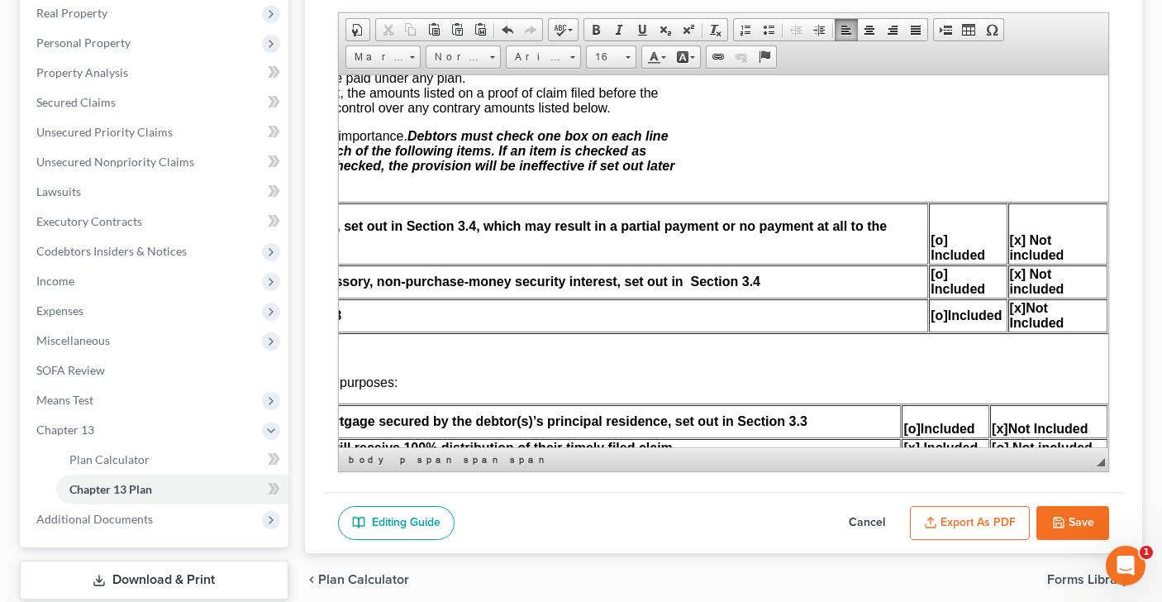
click at [939, 261] on span "[o] Included" at bounding box center [957, 246] width 55 height 29
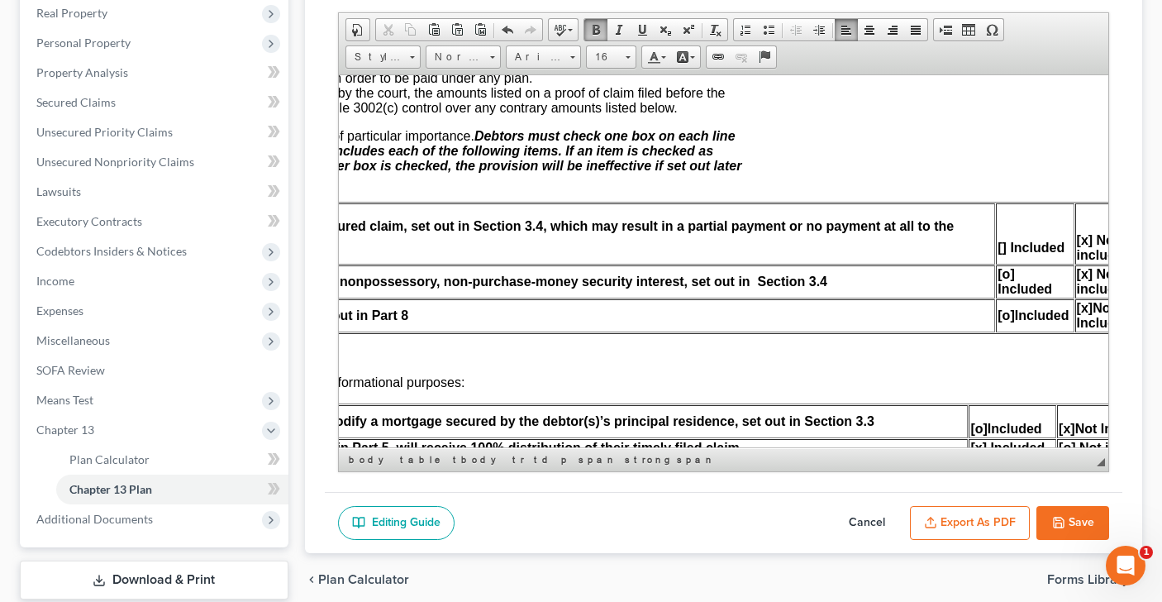
scroll to position [583, 322]
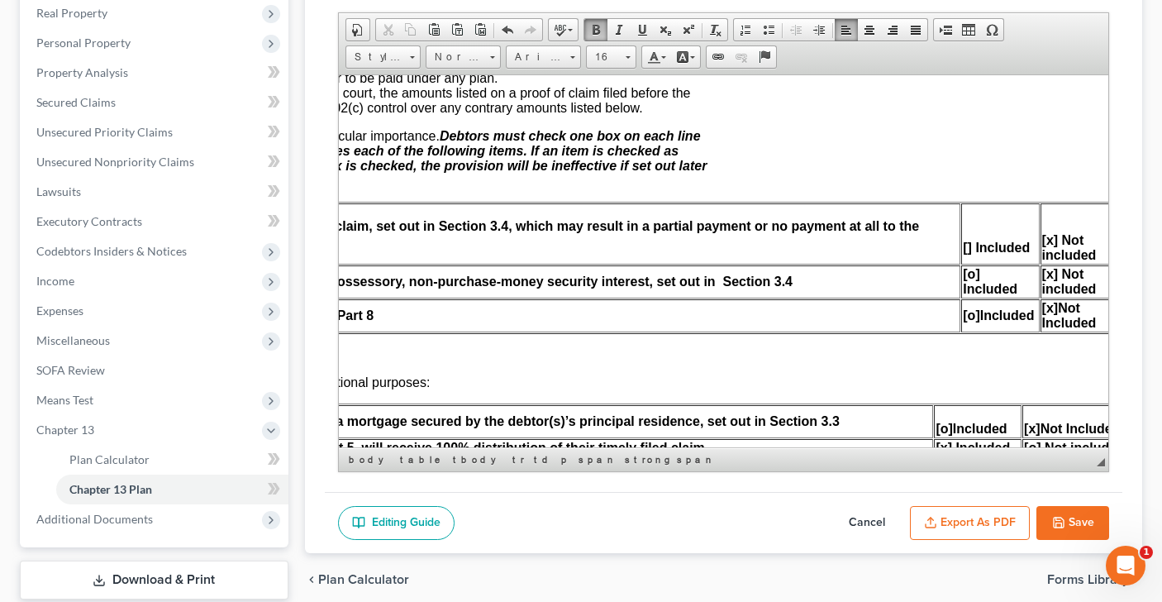
click at [973, 295] on span "[o] Included" at bounding box center [989, 280] width 55 height 29
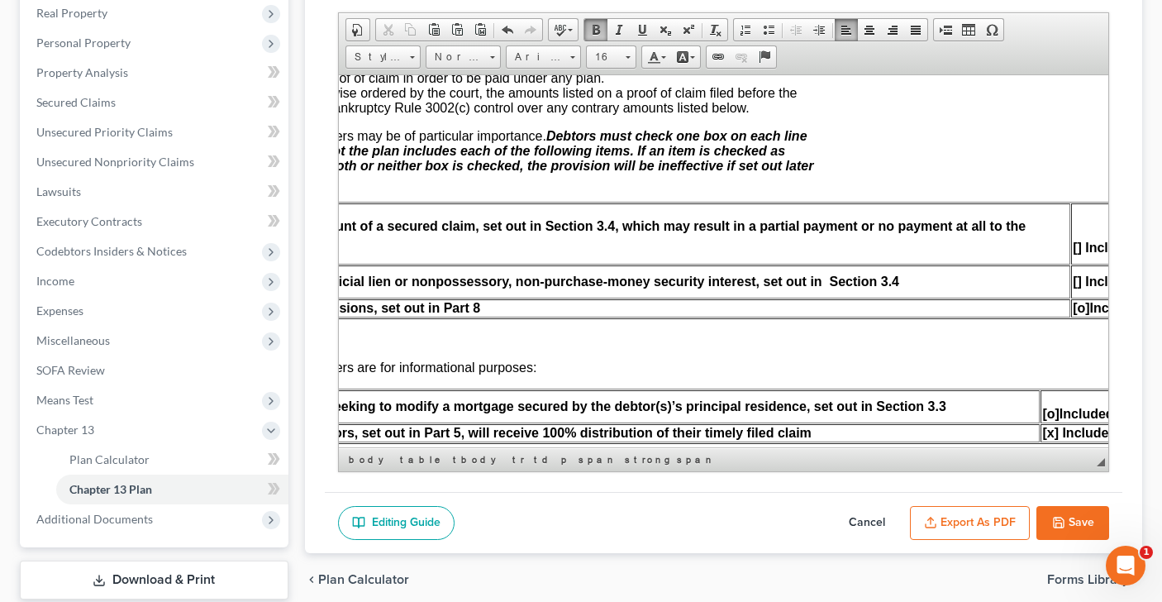
scroll to position [583, 354]
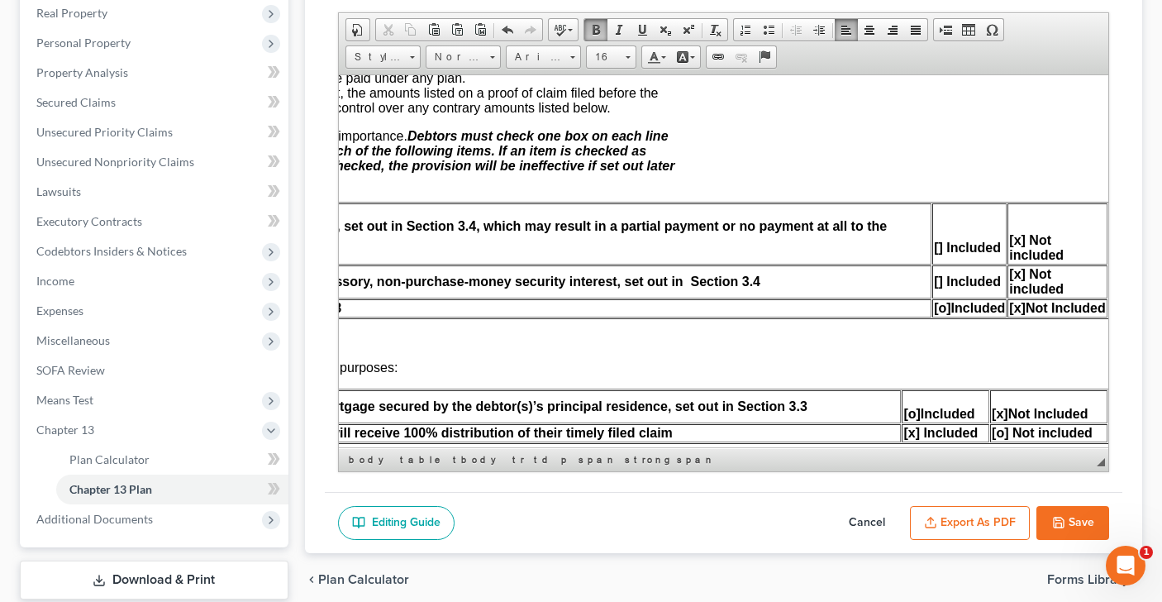
click at [939, 314] on span "[o]" at bounding box center [941, 307] width 17 height 14
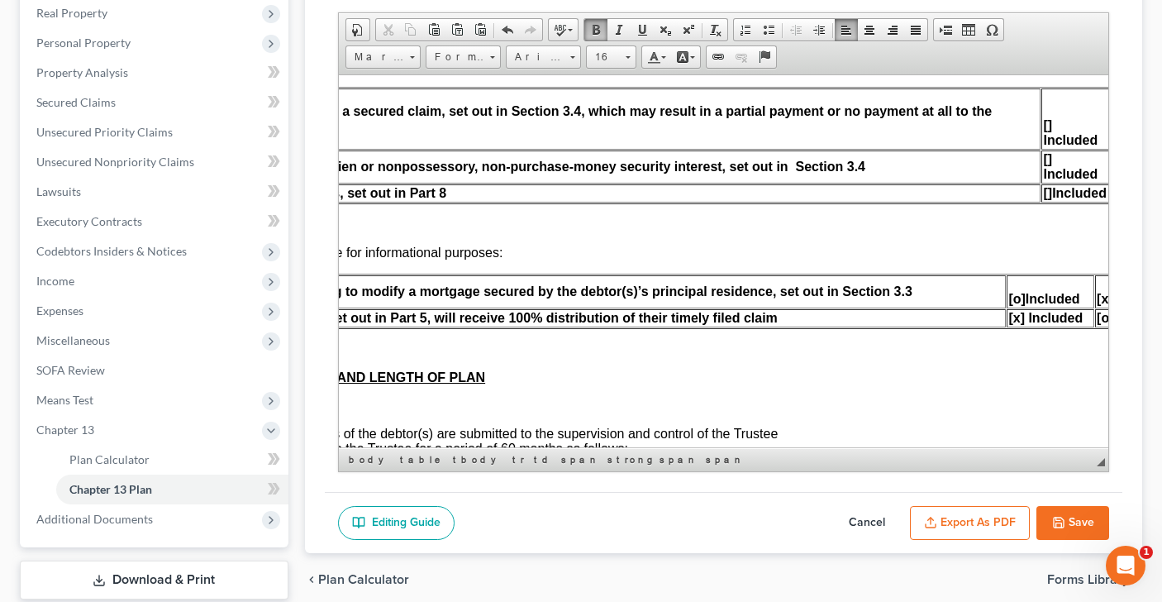
scroll to position [698, 251]
click at [1016, 305] on span "[o]" at bounding box center [1014, 298] width 17 height 14
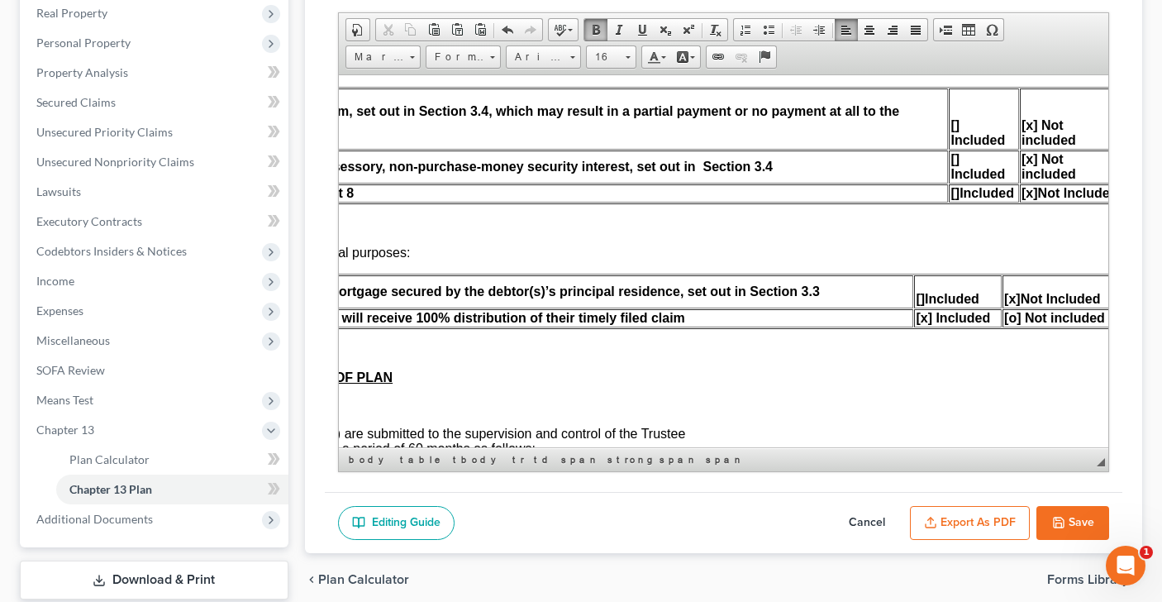
scroll to position [698, 346]
click at [1011, 324] on span "[o] Not included" at bounding box center [1049, 317] width 101 height 14
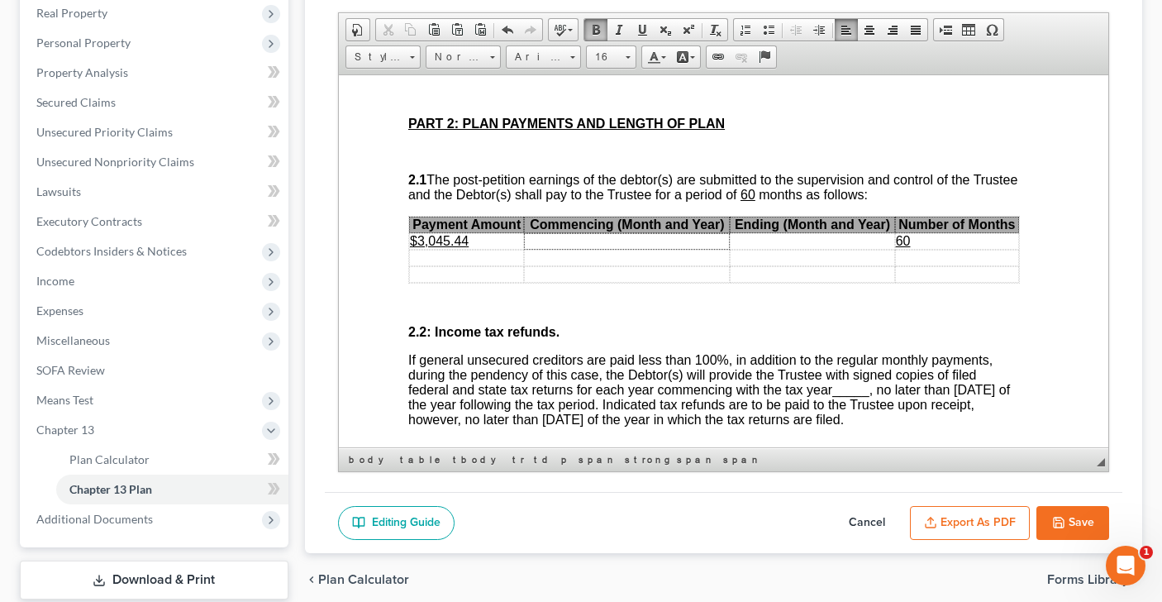
scroll to position [957, 10]
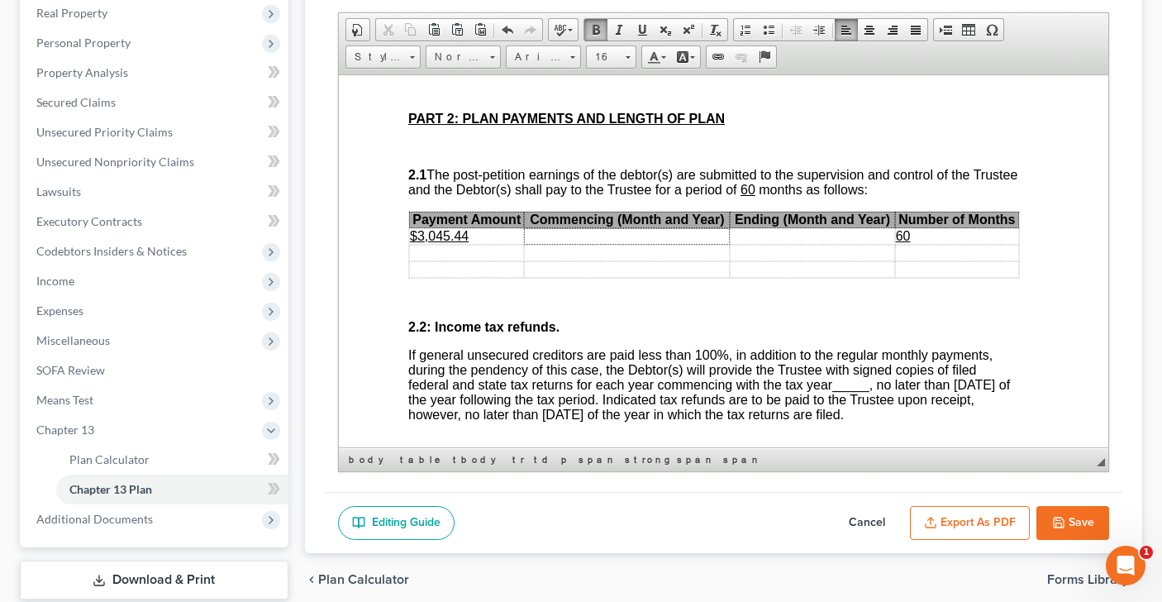
click at [672, 244] on td at bounding box center [626, 235] width 206 height 17
click at [857, 244] on td at bounding box center [811, 235] width 164 height 17
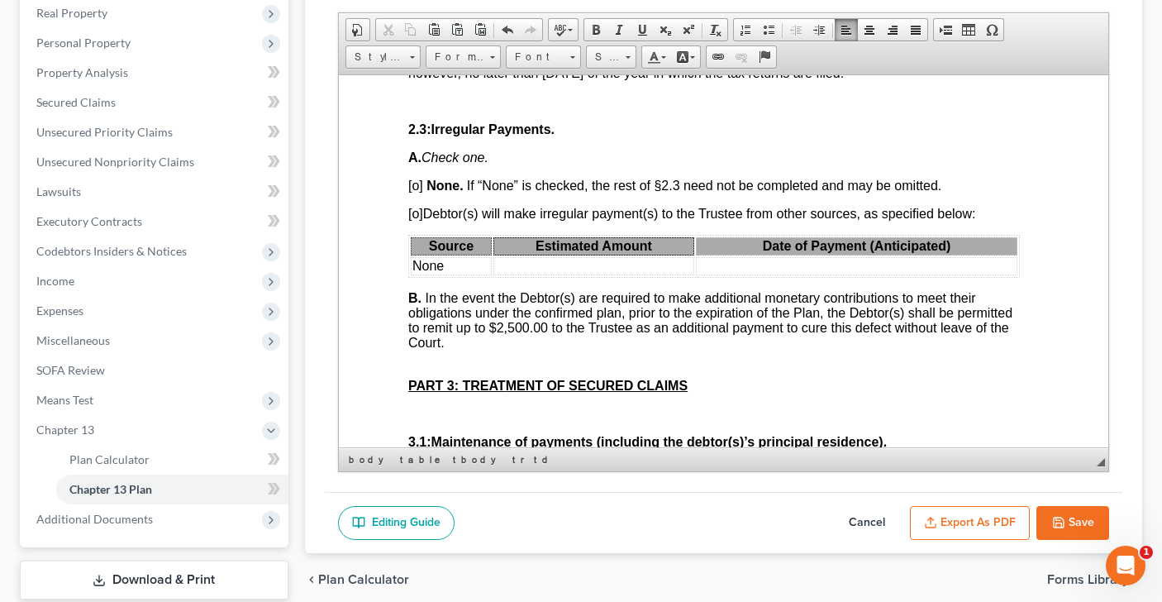
scroll to position [1303, 10]
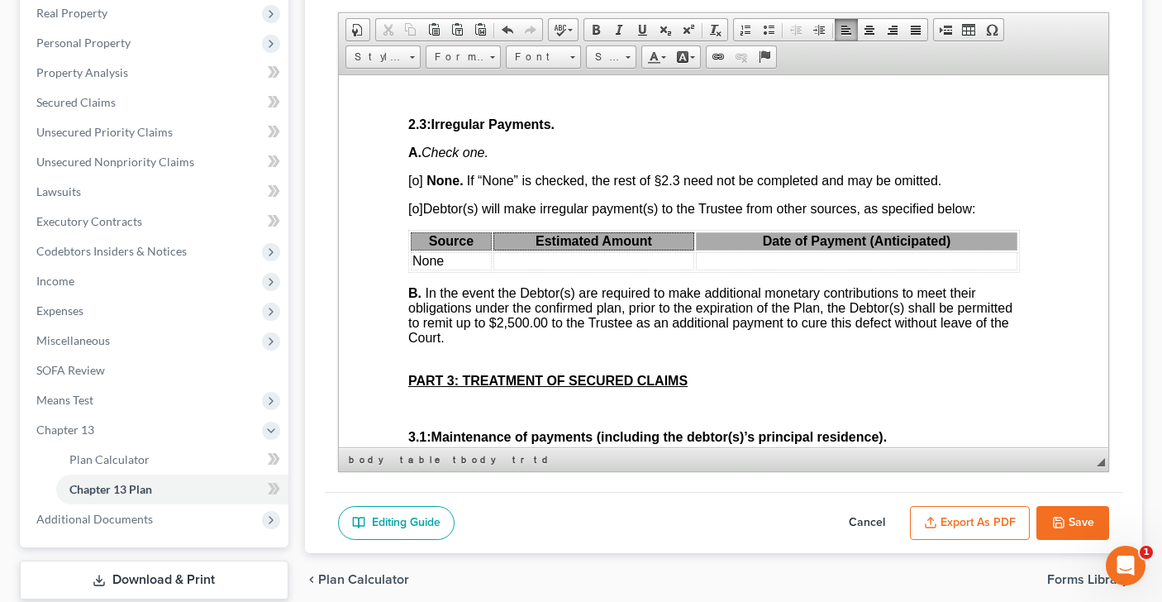
click at [416, 187] on span "[o]" at bounding box center [414, 180] width 15 height 14
click at [417, 215] on span "[o]" at bounding box center [414, 208] width 15 height 14
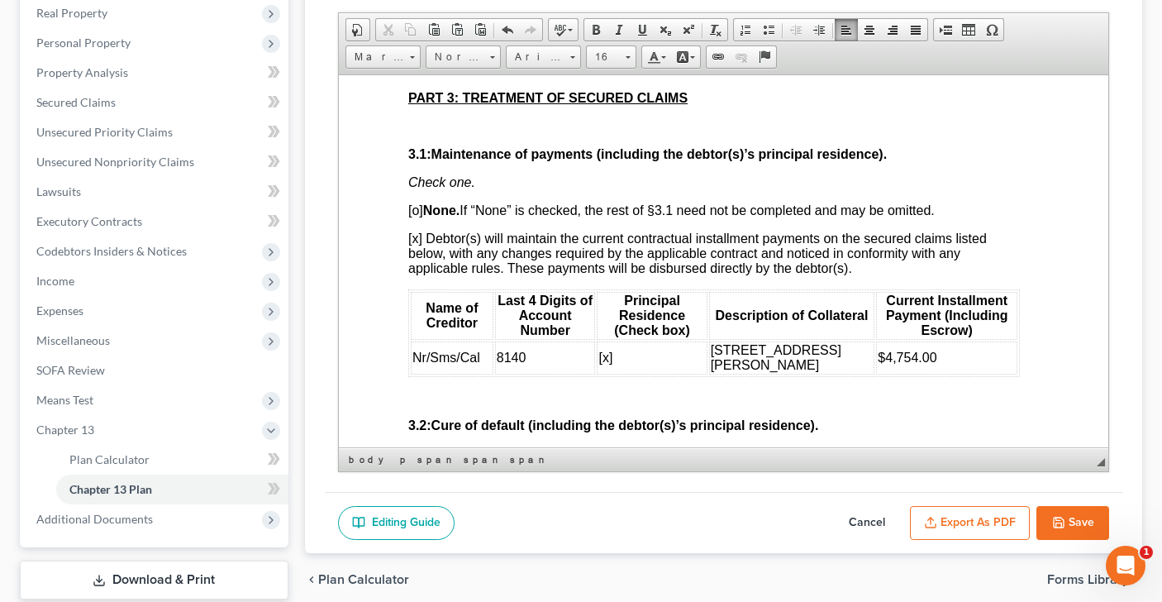
scroll to position [1609, 10]
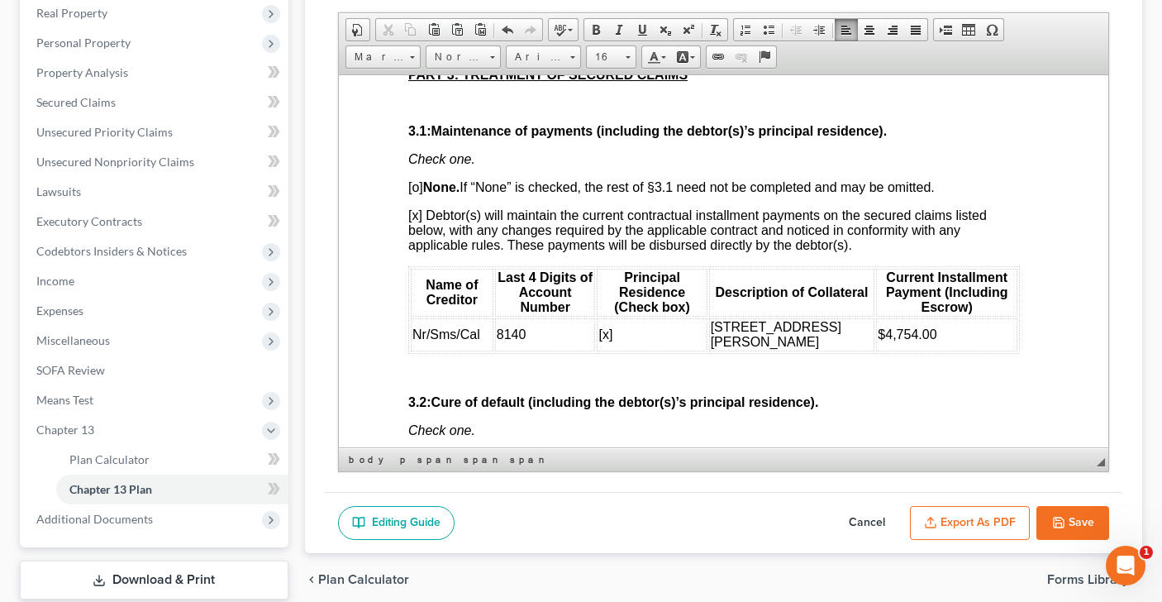
click at [414, 193] on span "[o] None. If “None” is checked, the rest of §3.1 need not be completed and may …" at bounding box center [670, 186] width 526 height 14
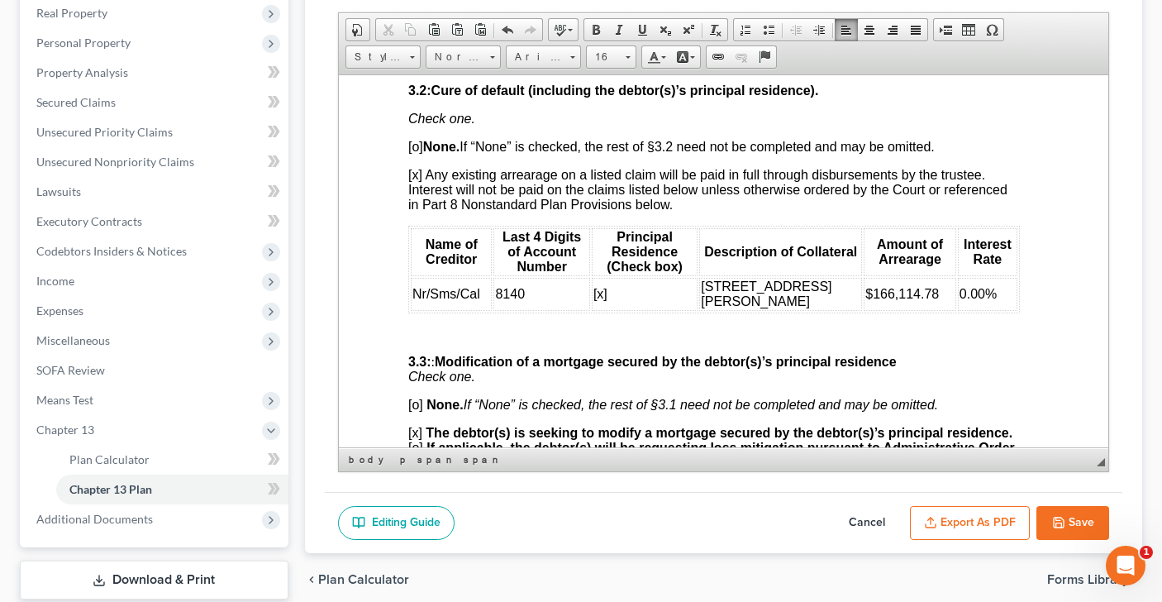
scroll to position [1925, 10]
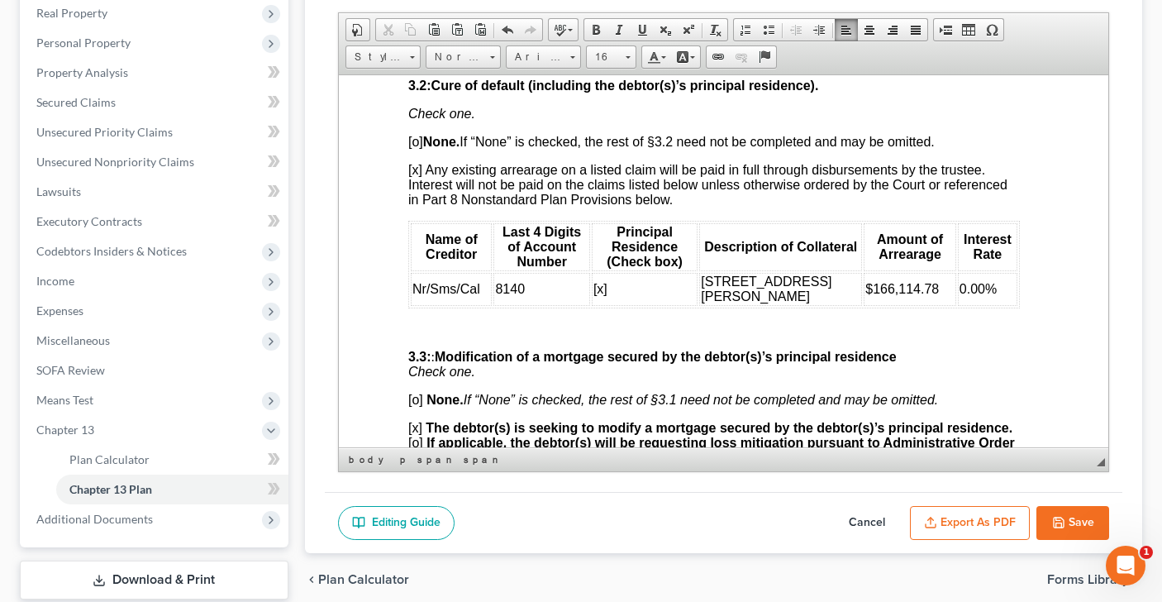
click at [417, 148] on span "[o] None. If “None” is checked, the rest of §3.2 need not be completed and may …" at bounding box center [670, 141] width 526 height 14
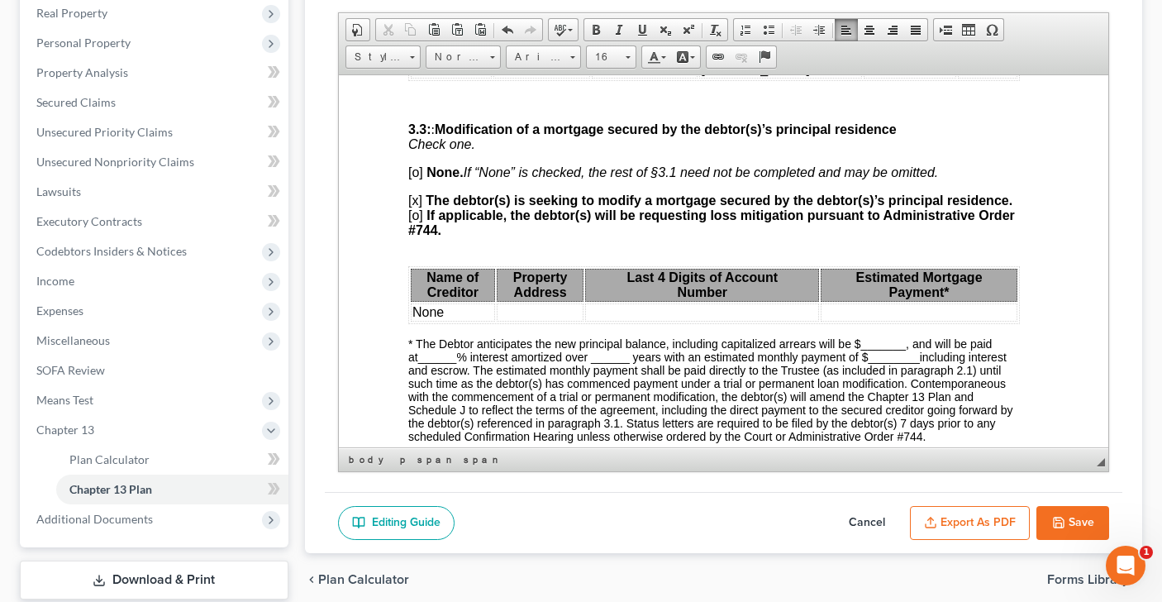
scroll to position [2163, 10]
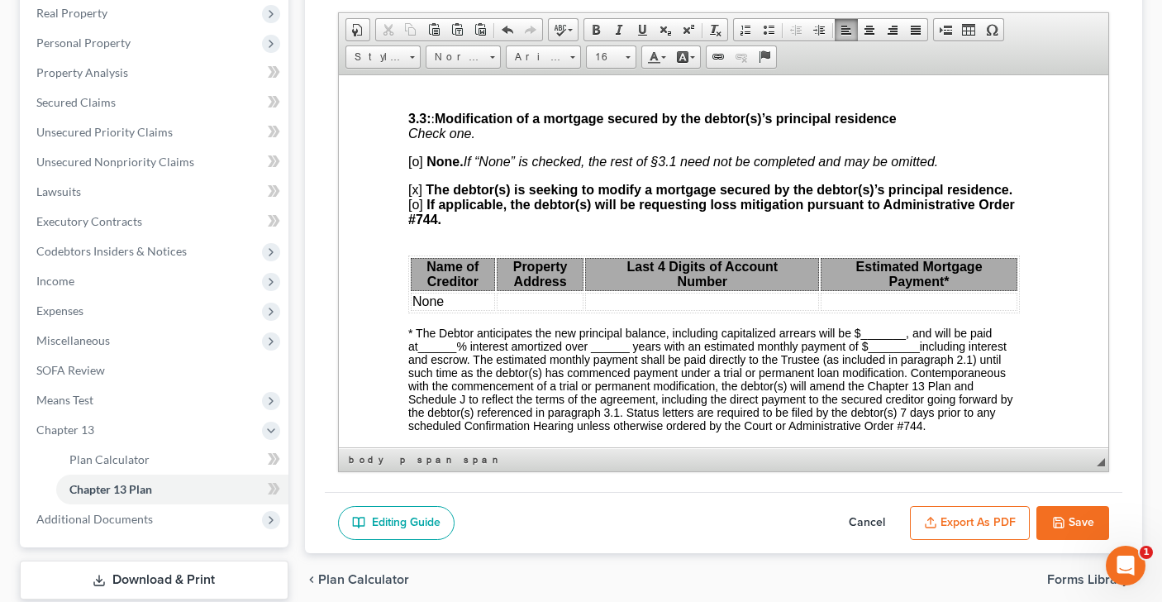
click at [416, 168] on span "[o]" at bounding box center [414, 161] width 15 height 14
click at [416, 196] on span "[x]" at bounding box center [414, 189] width 14 height 14
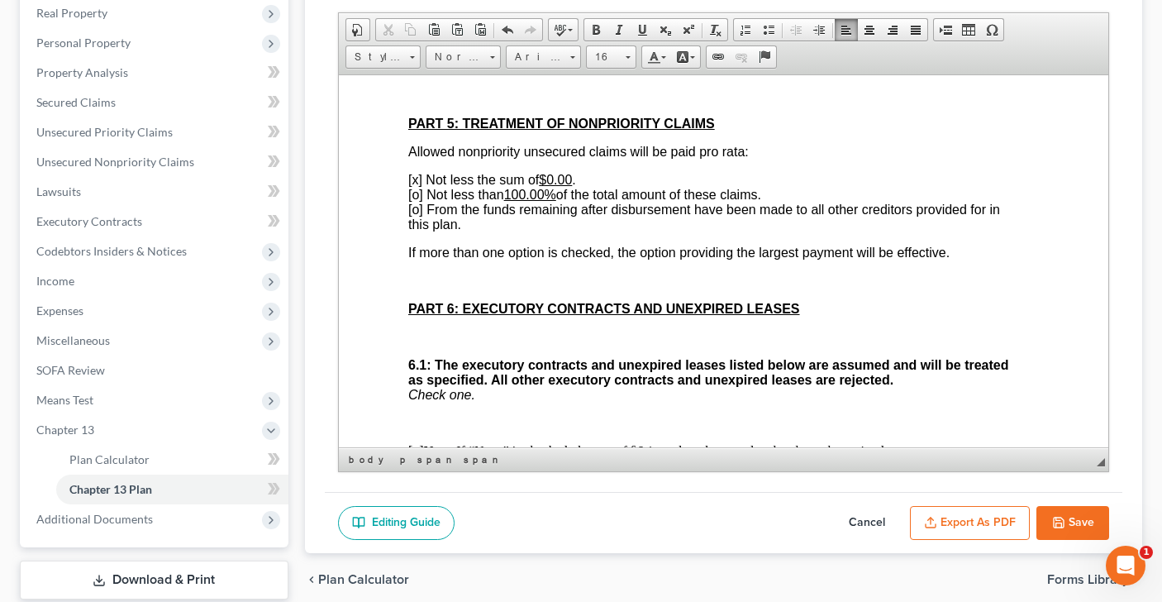
scroll to position [3684, 10]
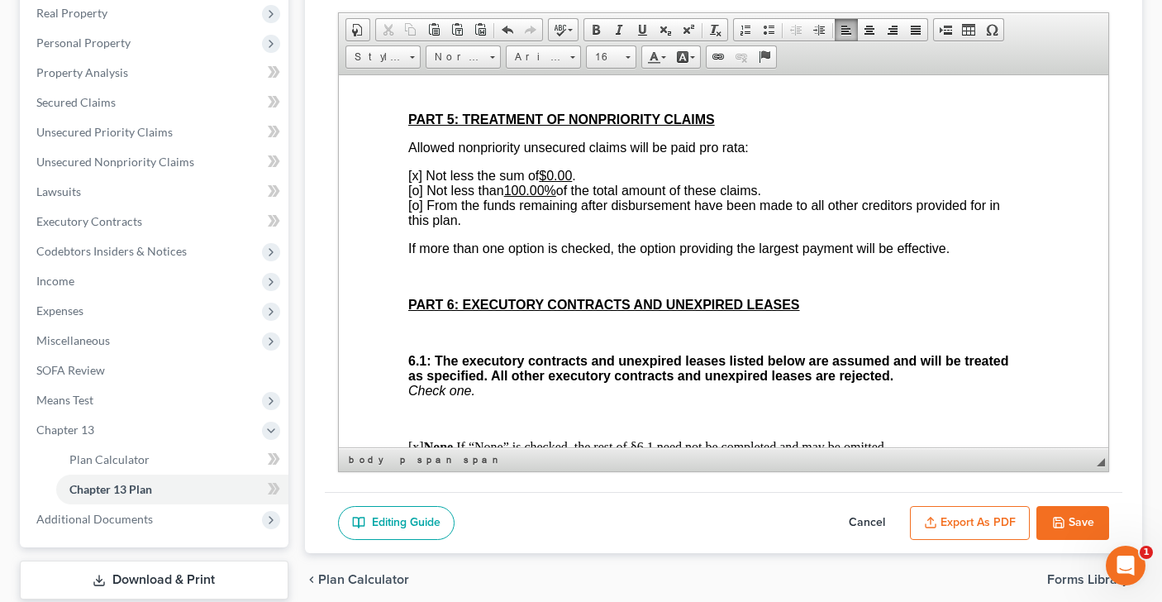
click at [416, 182] on span "[x] Not less the sum of $0.00 ." at bounding box center [491, 175] width 168 height 14
click at [418, 226] on span "[o] Not less than 100.00% of the total amount of these claims. [o] From the fun…" at bounding box center [703, 205] width 592 height 44
click at [417, 226] on span "[x ] Not less than 100.00% of the total amount of these claims. [o] From the fu…" at bounding box center [703, 205] width 592 height 44
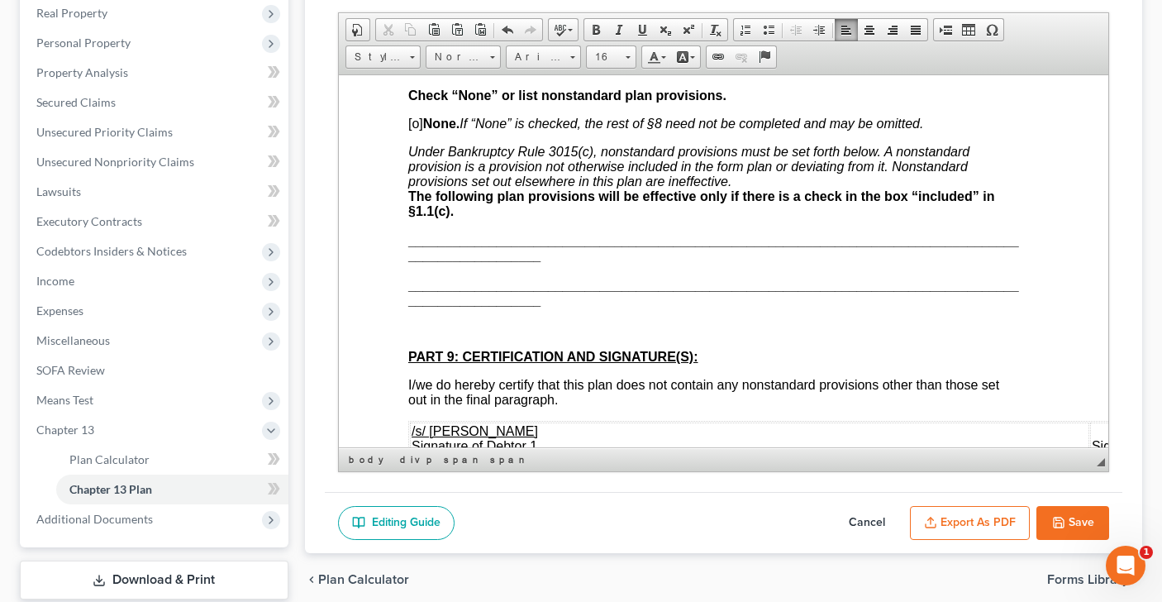
scroll to position [4410, 10]
click at [416, 129] on span "[o]" at bounding box center [414, 122] width 15 height 14
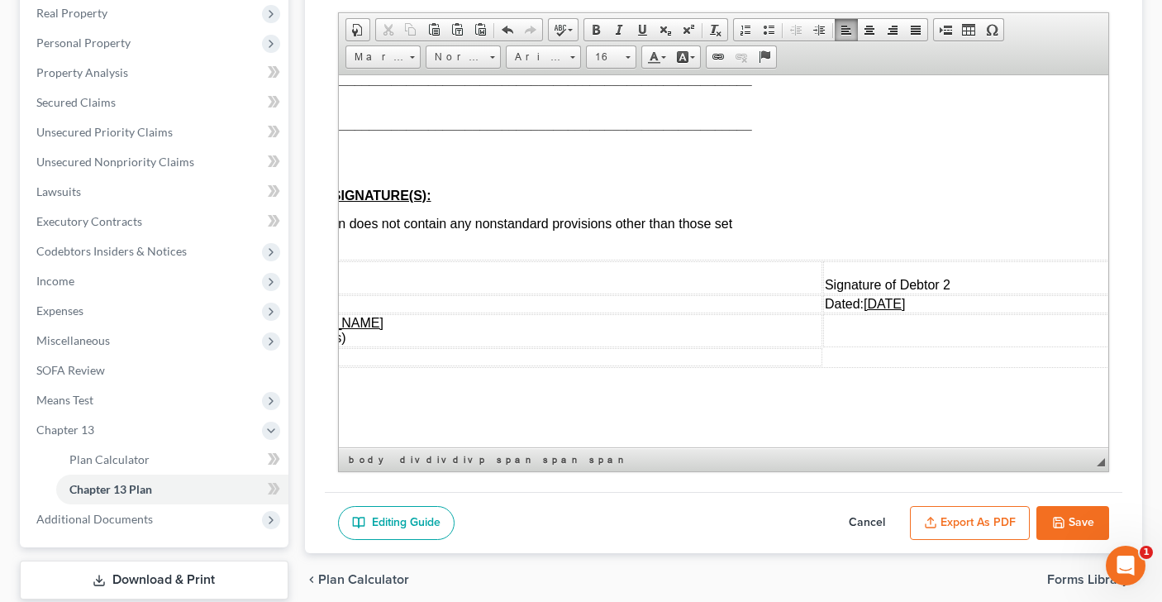
scroll to position [4672, 354]
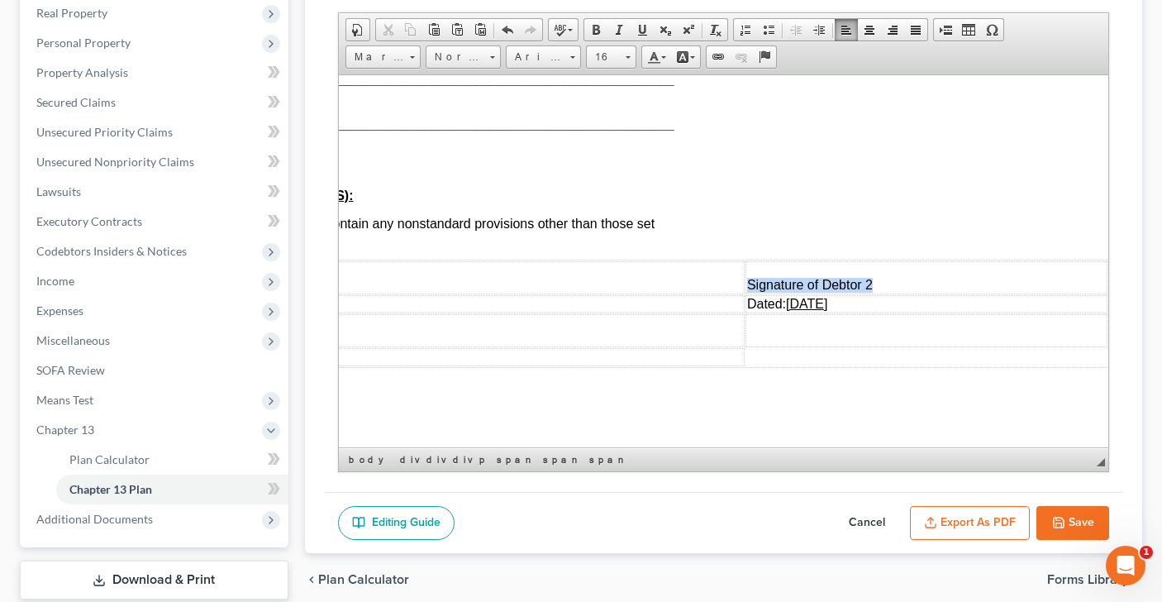
drag, startPoint x: 833, startPoint y: 285, endPoint x: 704, endPoint y: 283, distance: 128.9
click at [744, 283] on td "Signature of Debtor 2" at bounding box center [925, 276] width 362 height 33
drag, startPoint x: 852, startPoint y: 304, endPoint x: 735, endPoint y: 296, distance: 116.8
click at [735, 297] on tr "Dated: [DATE] Dated: [DATE]" at bounding box center [585, 303] width 1042 height 18
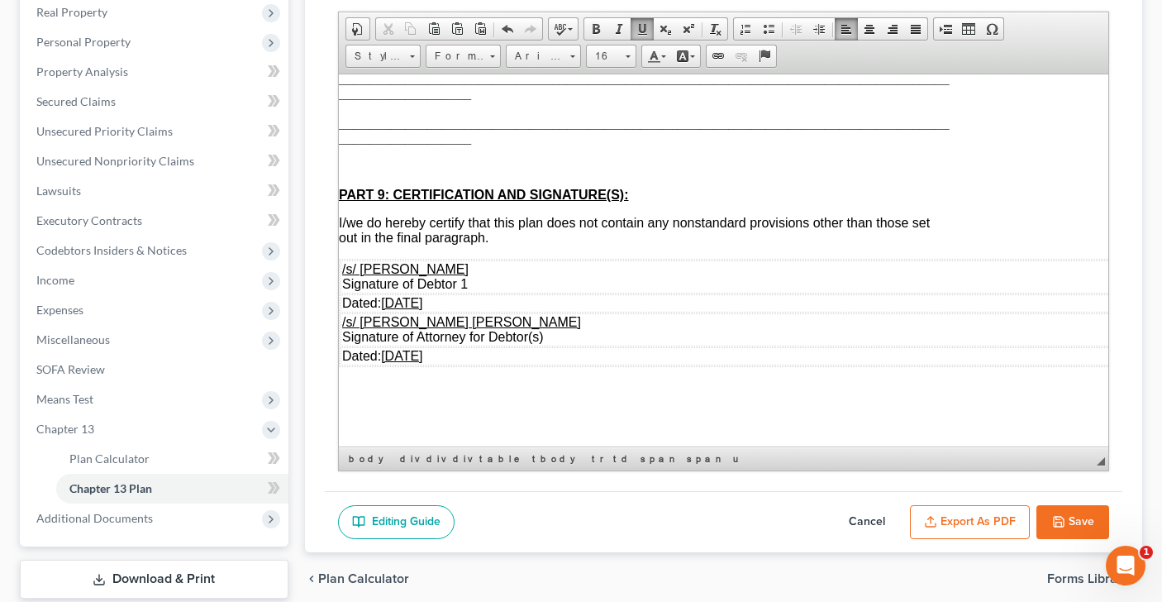
scroll to position [4672, 0]
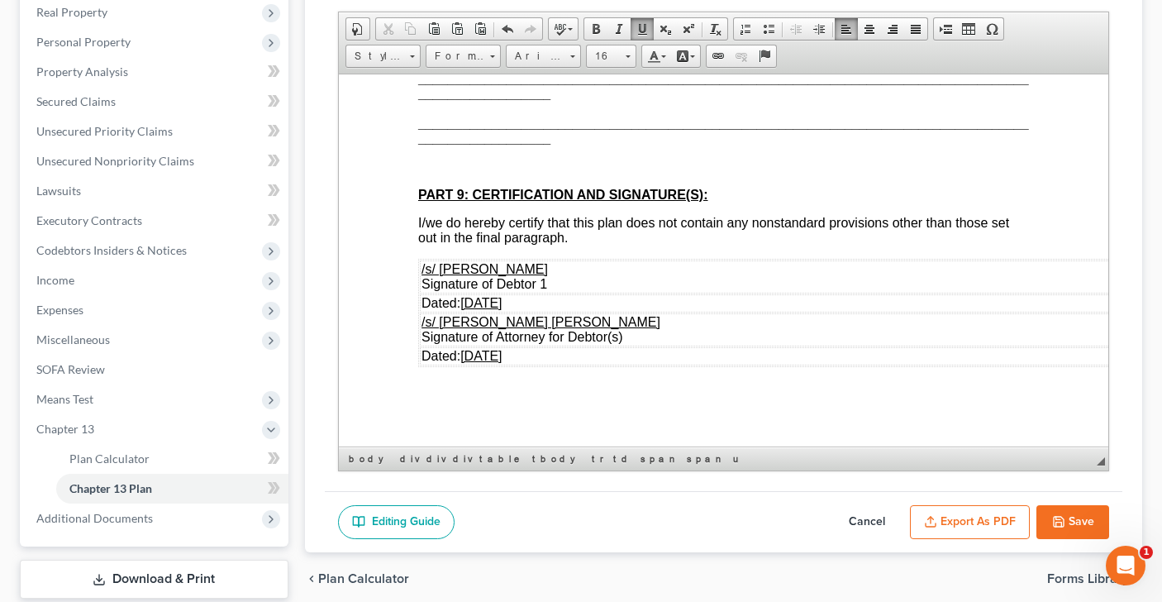
click at [973, 518] on button "Export as PDF" at bounding box center [970, 522] width 120 height 35
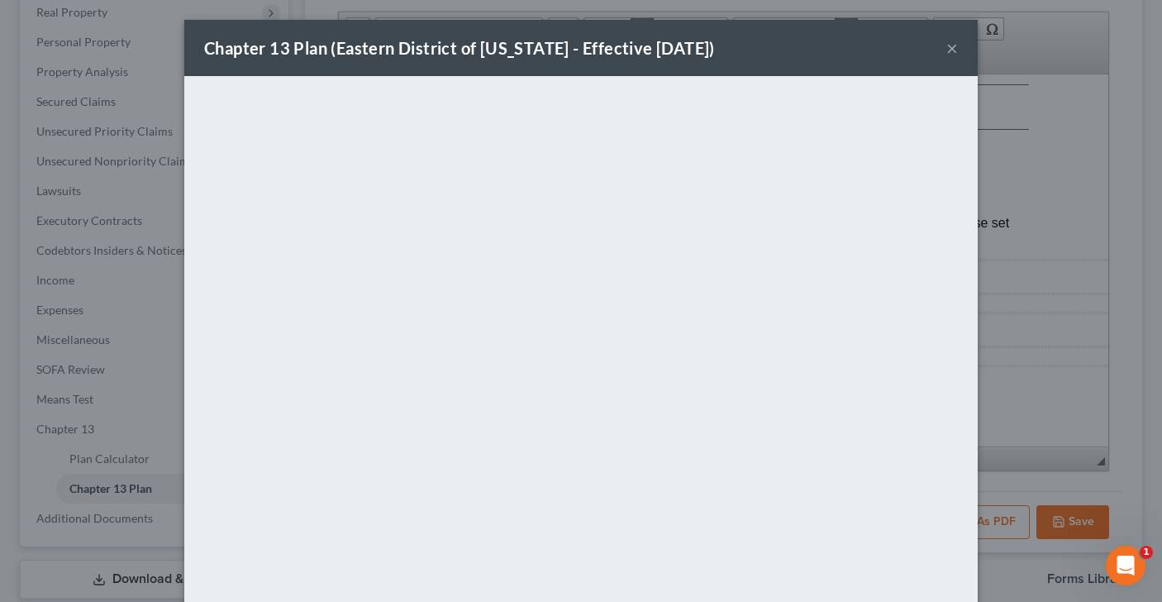
click at [957, 50] on button "×" at bounding box center [952, 48] width 12 height 20
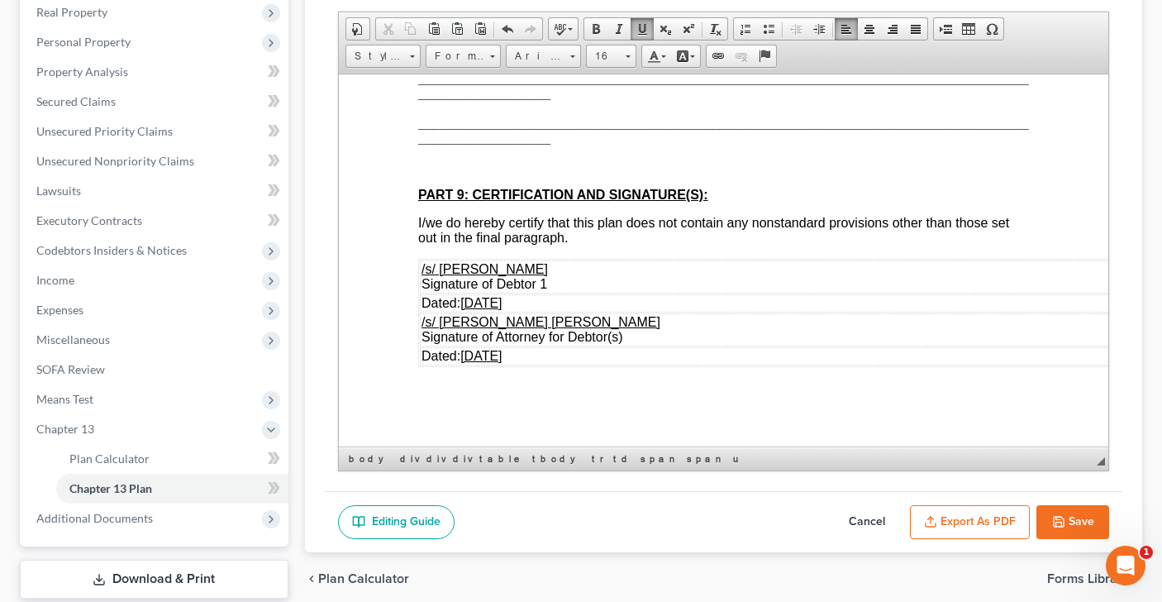
click at [1067, 527] on button "Save" at bounding box center [1072, 522] width 73 height 35
